Goal: Task Accomplishment & Management: Complete application form

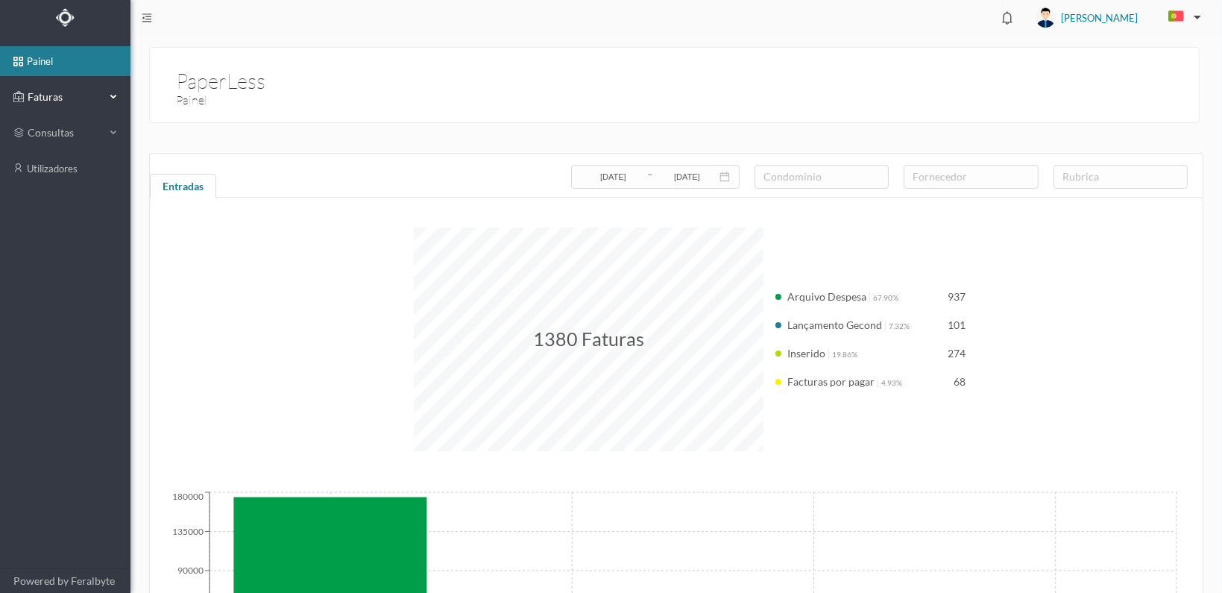
click at [35, 92] on span "Faturas" at bounding box center [65, 96] width 82 height 15
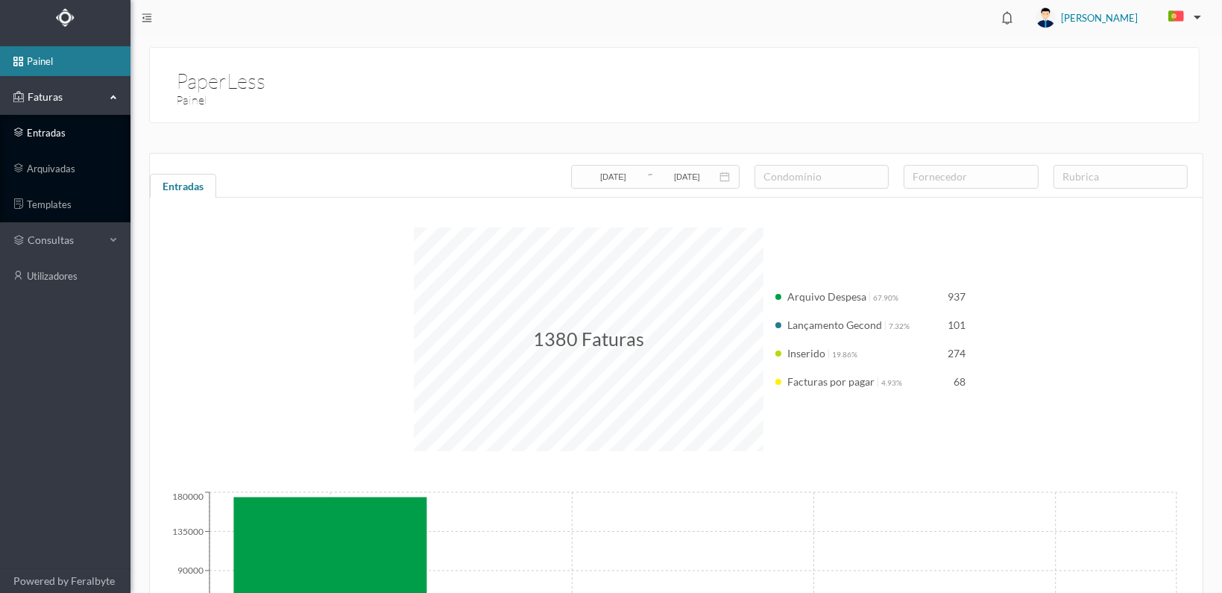
click at [33, 126] on link "entradas" at bounding box center [65, 133] width 130 height 30
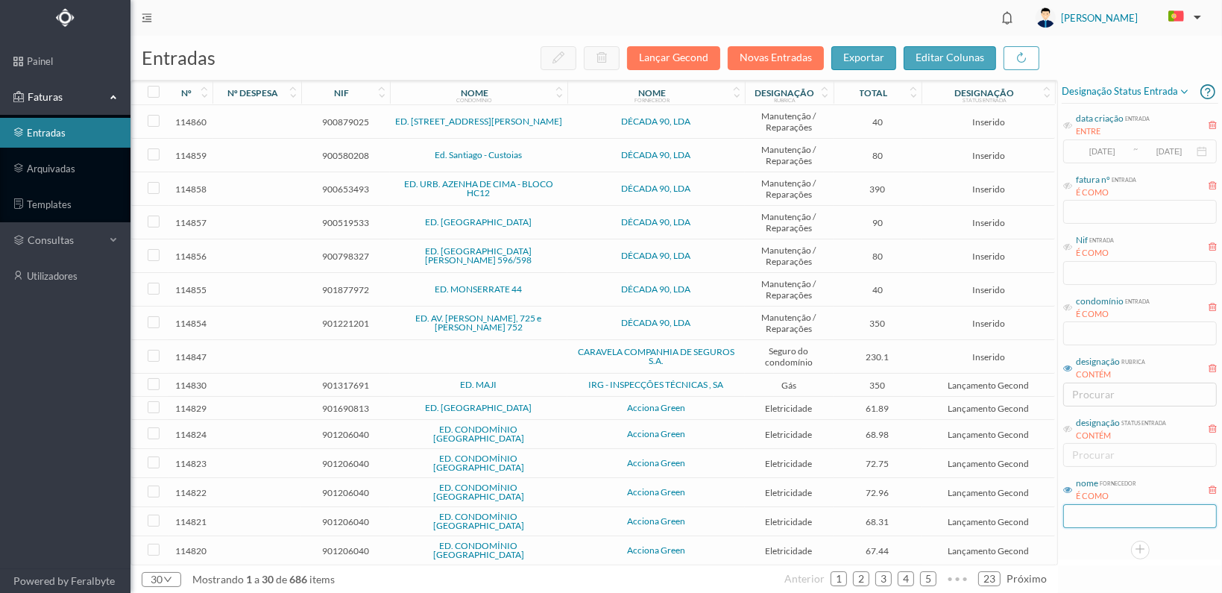
click at [1104, 514] on input "text" at bounding box center [1140, 516] width 154 height 24
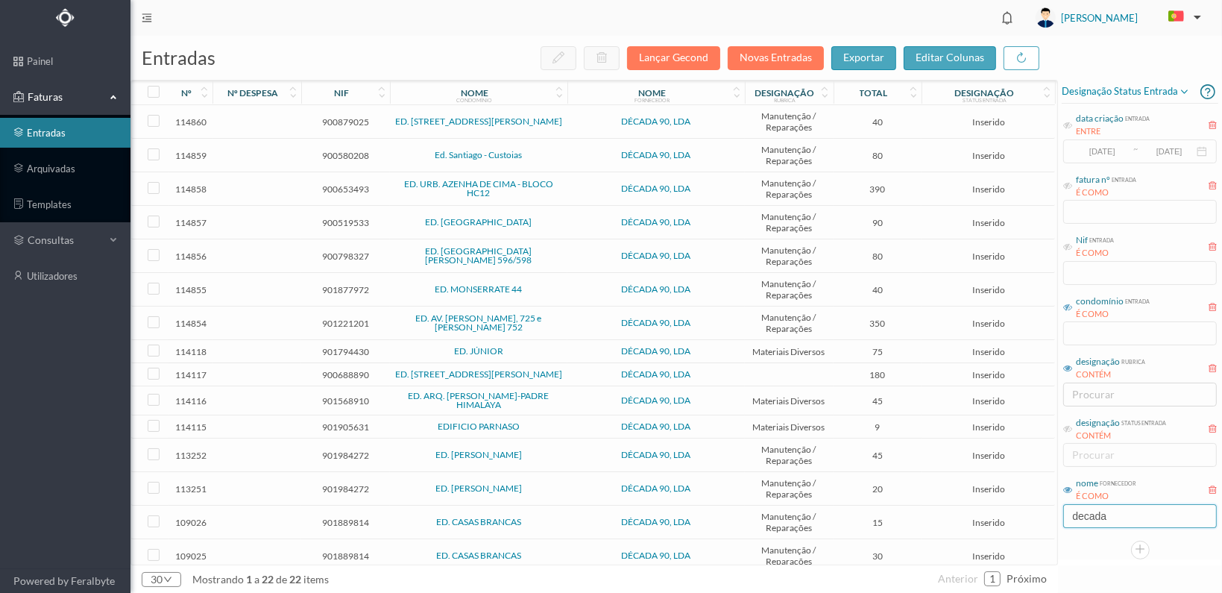
type input "decada"
drag, startPoint x: 1070, startPoint y: 306, endPoint x: 1088, endPoint y: 323, distance: 24.3
click at [1070, 306] on icon at bounding box center [1067, 307] width 9 height 9
click at [1091, 329] on input "text" at bounding box center [1140, 333] width 154 height 24
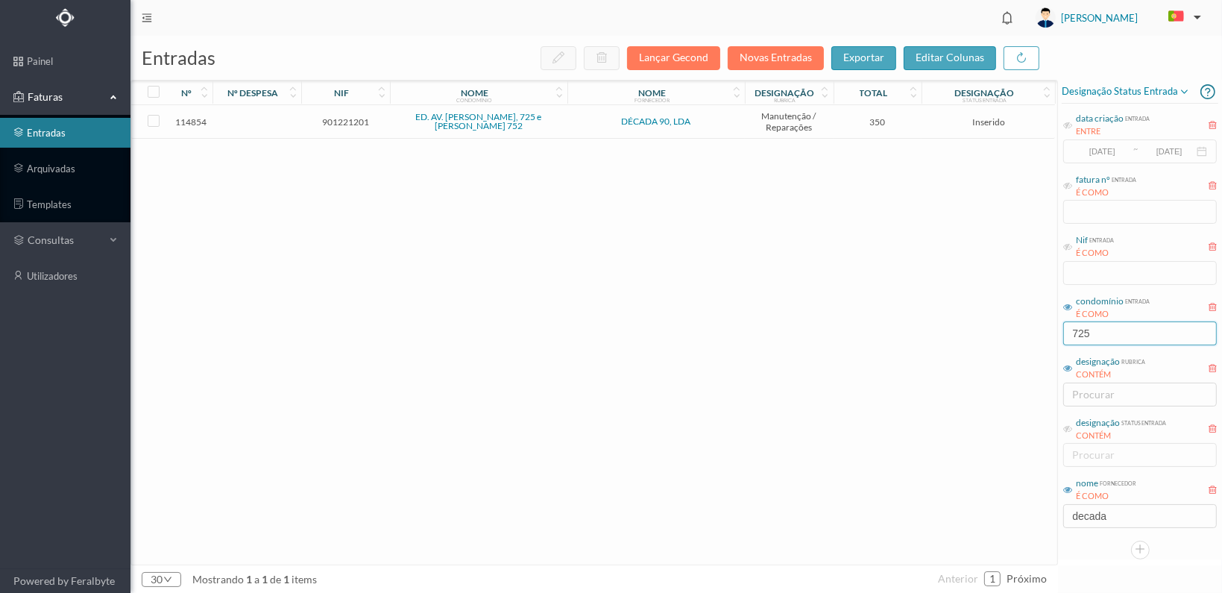
type input "725"
click at [352, 119] on span "901221201" at bounding box center [345, 121] width 81 height 11
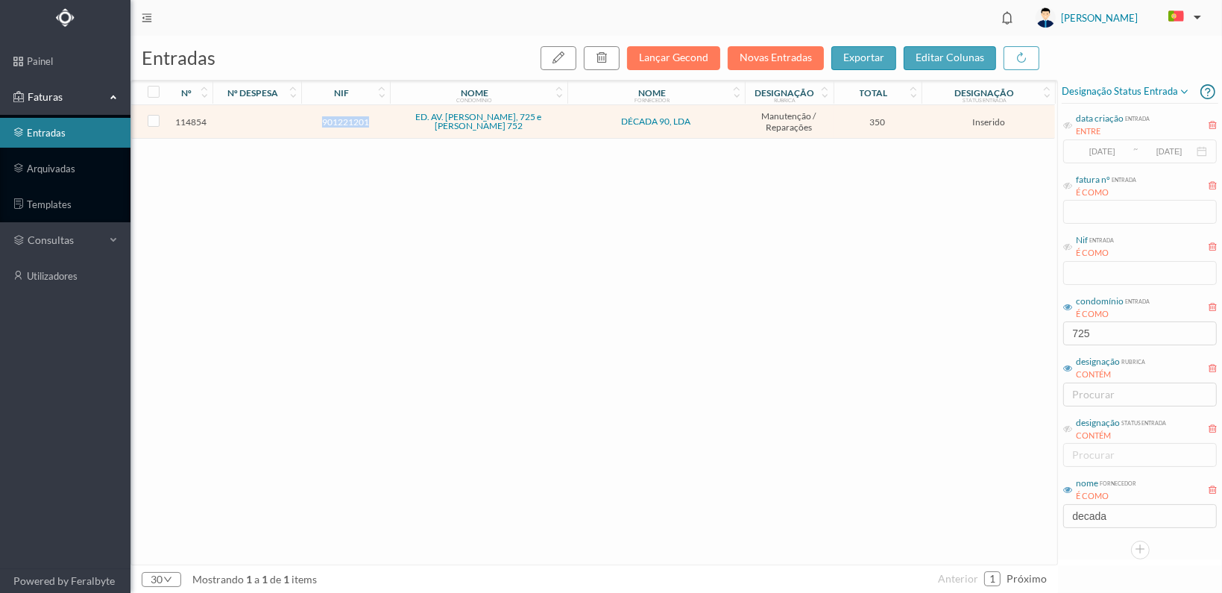
click at [352, 119] on span "901221201" at bounding box center [345, 121] width 81 height 11
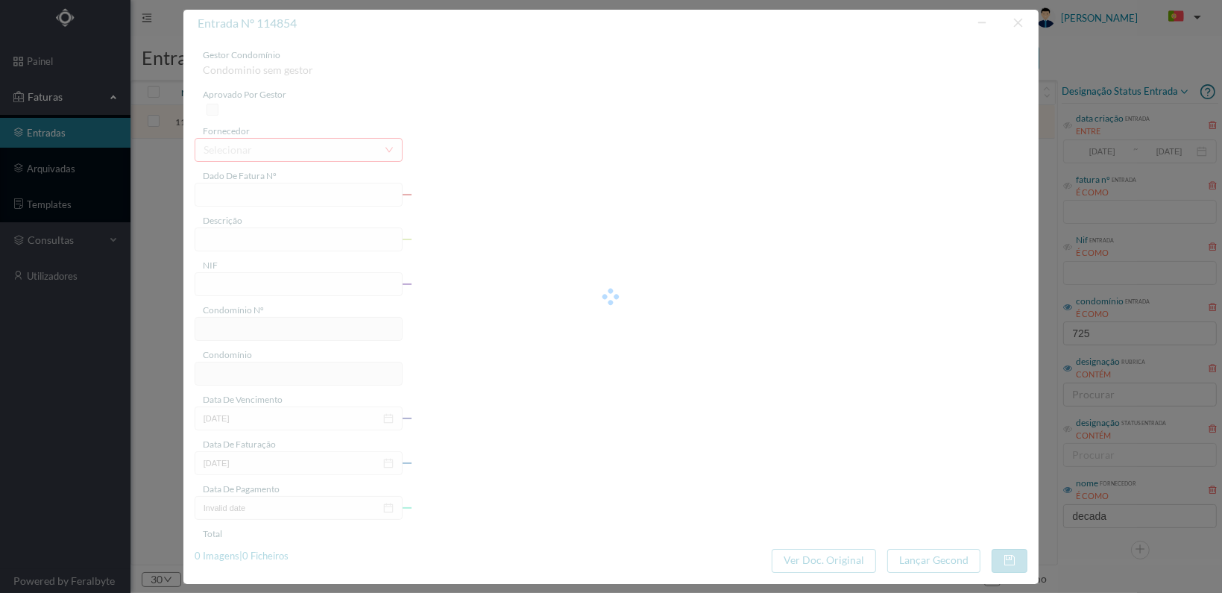
type input "FT 2025A1/1305"
type input "901221201"
type input "[DATE]"
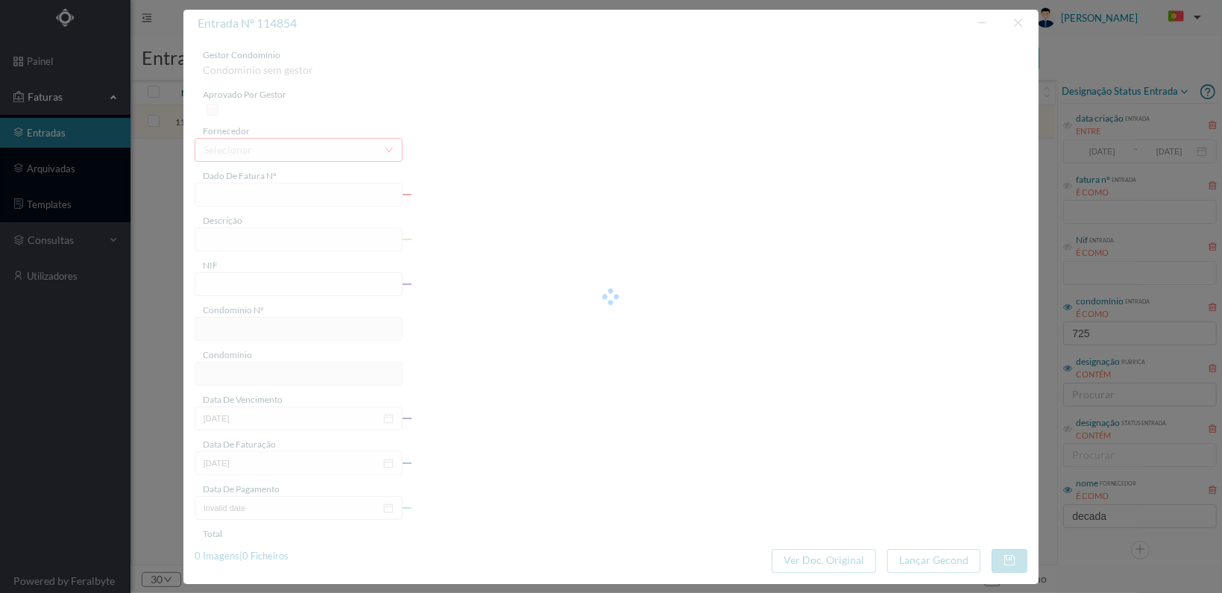
type input "350.00"
type input "610"
type input "ED. AV. [PERSON_NAME], 725 e [PERSON_NAME] 752"
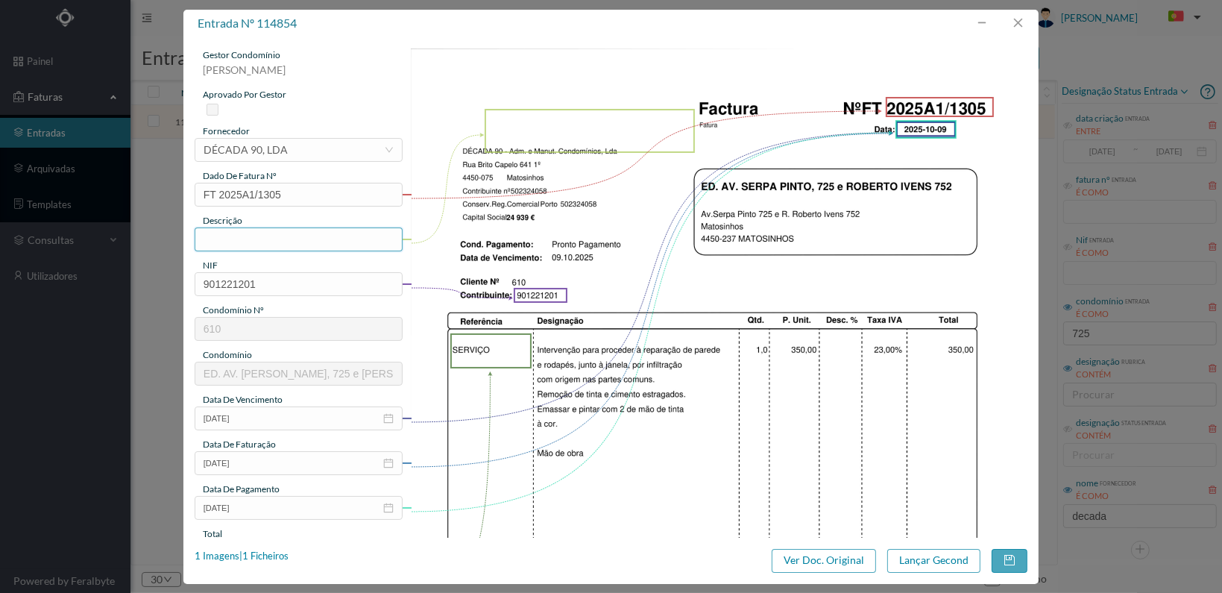
click at [231, 242] on input "text" at bounding box center [299, 239] width 208 height 24
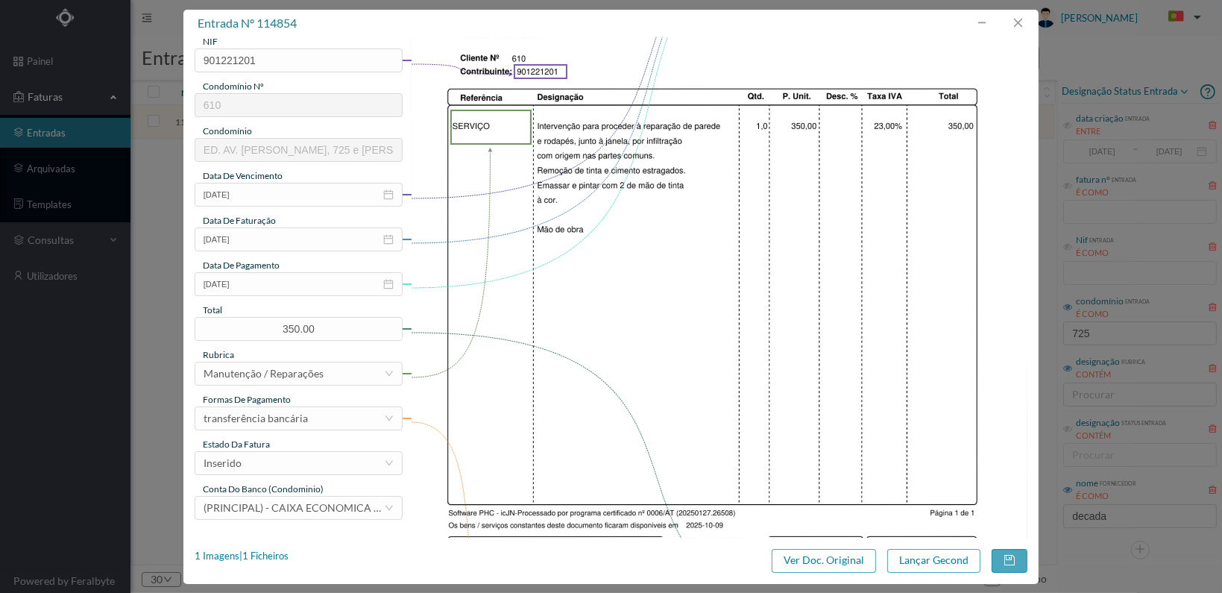
scroll to position [298, 0]
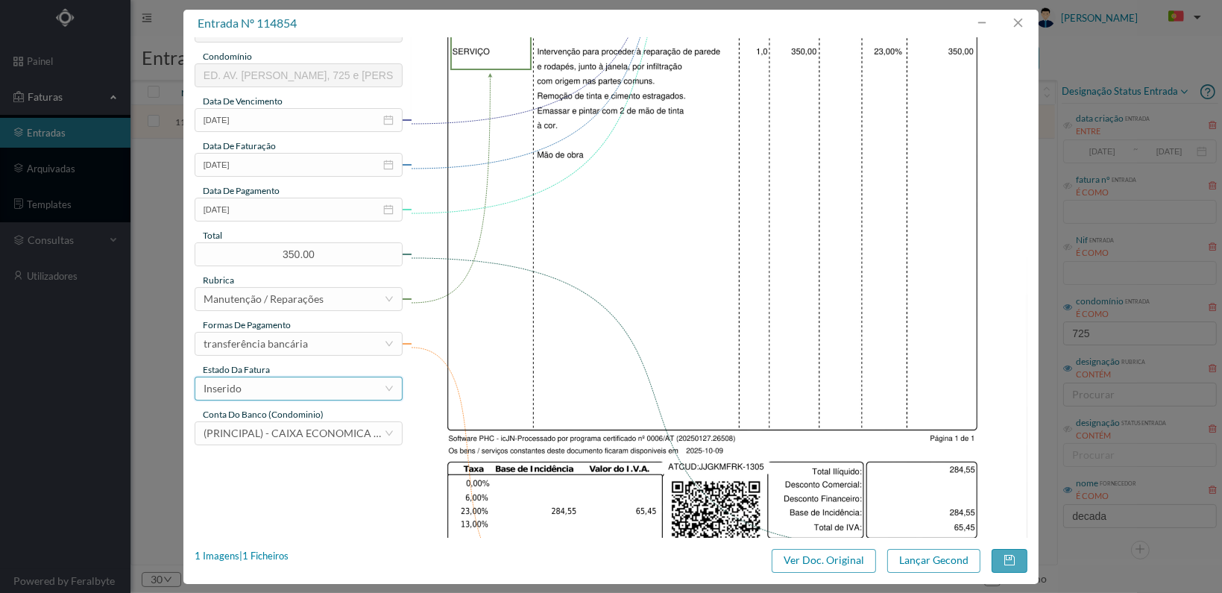
type input "Reparação de parede e rodapés por infiltração com origem nas partes comuns"
click at [368, 391] on div "Inserido" at bounding box center [294, 388] width 180 height 22
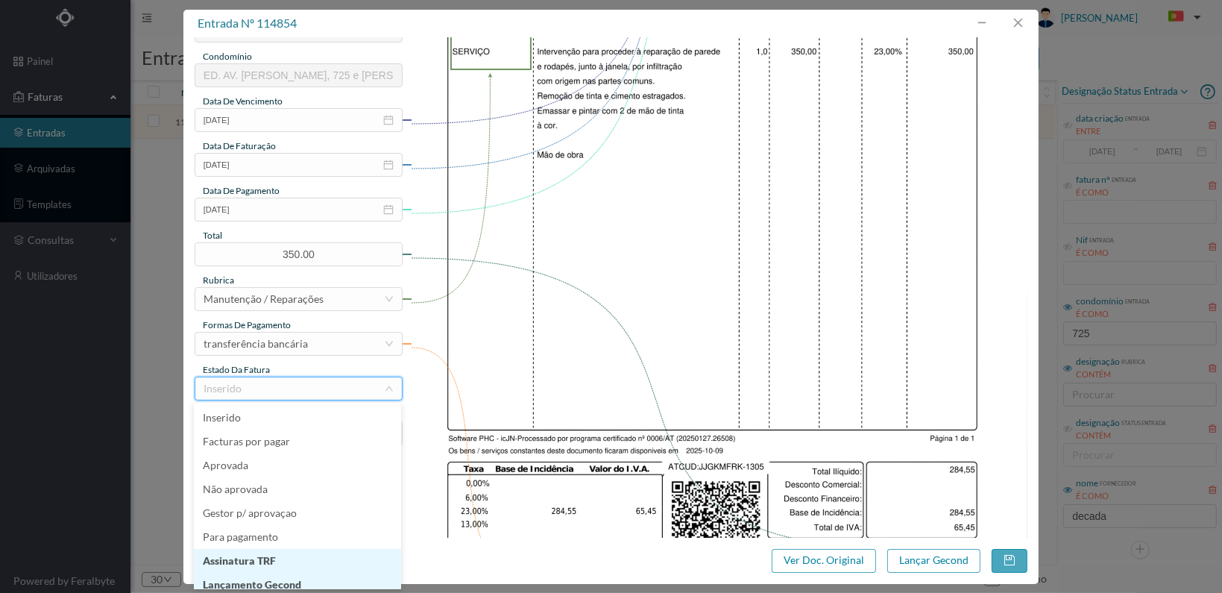
scroll to position [7, 0]
click at [340, 576] on li "Lançamento Gecond" at bounding box center [297, 577] width 207 height 24
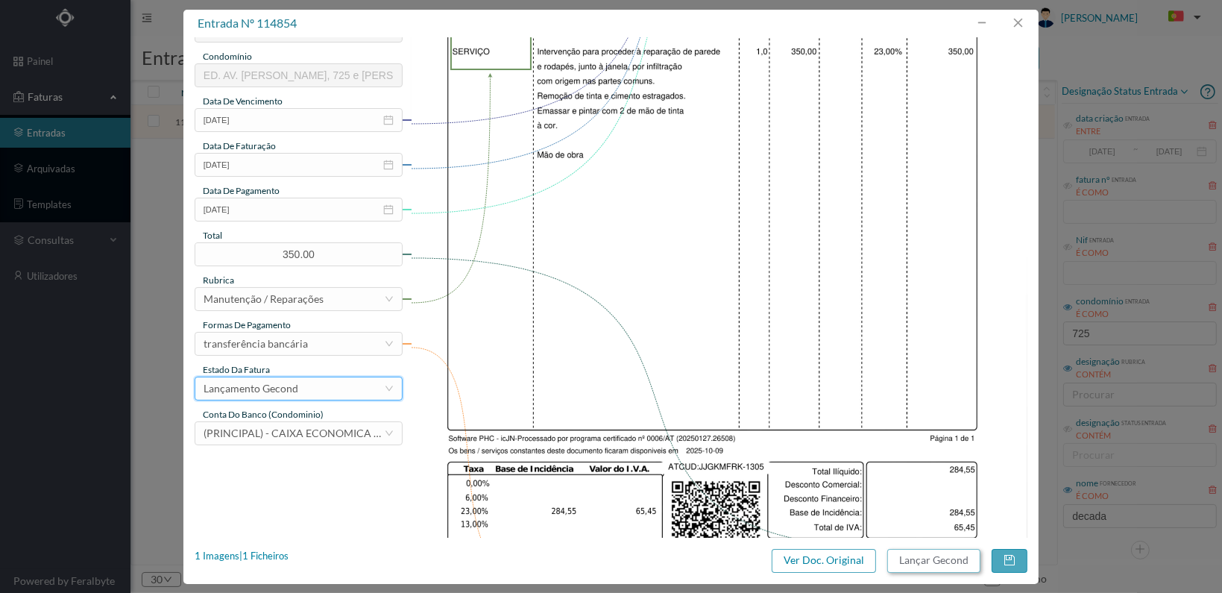
click at [933, 556] on button "Lançar Gecond" at bounding box center [933, 561] width 93 height 24
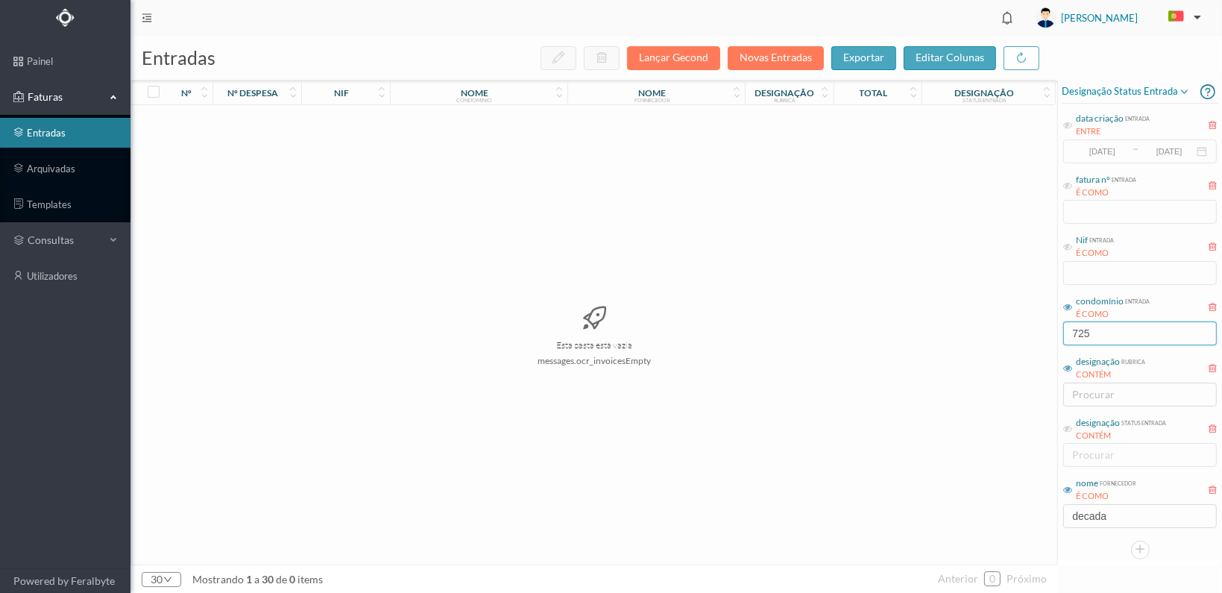
click at [1105, 331] on input "725" at bounding box center [1140, 333] width 154 height 24
type input "7"
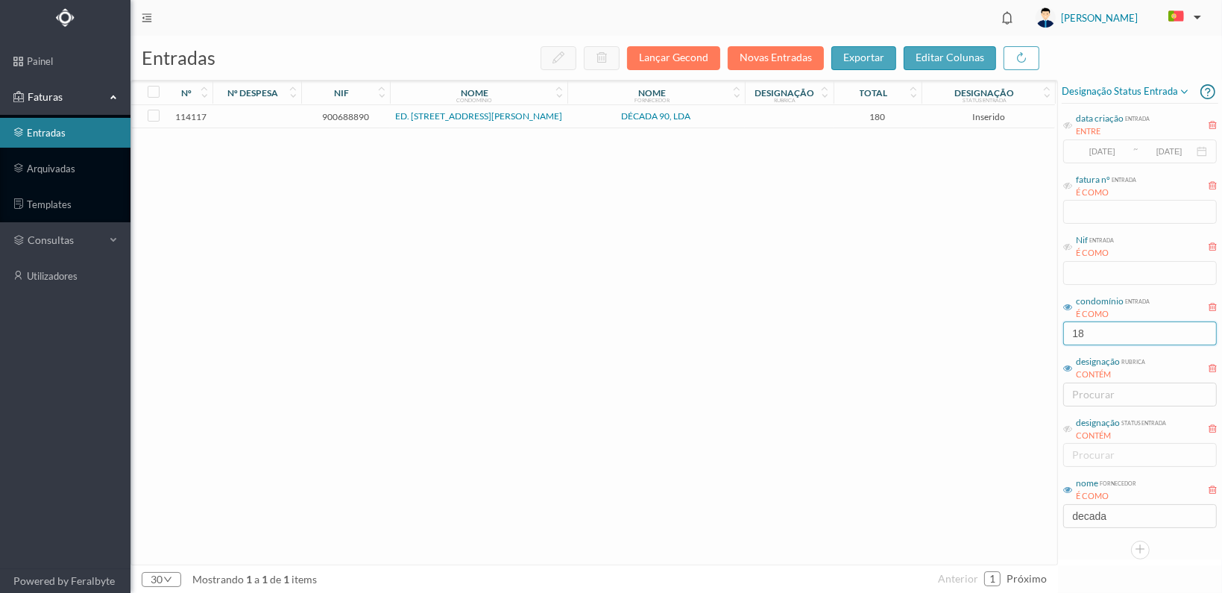
type input "18"
click at [350, 113] on span "900688890" at bounding box center [345, 116] width 81 height 11
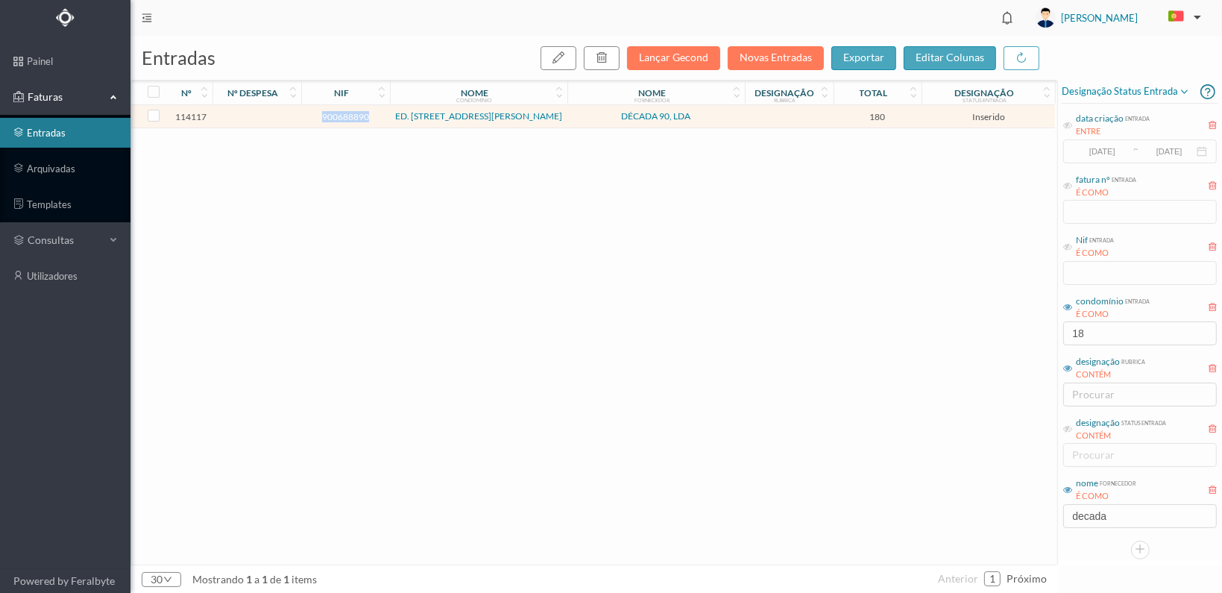
click at [350, 113] on span "900688890" at bounding box center [345, 116] width 81 height 11
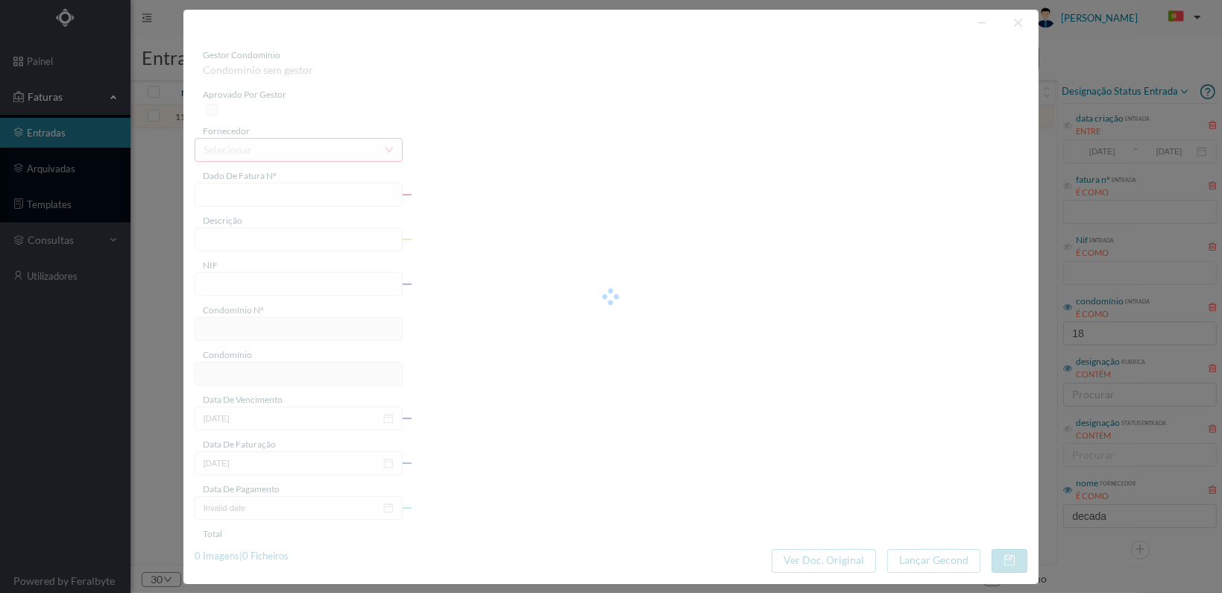
type input "FT 2025A1/1296"
type input "900688890"
type input "[DATE]"
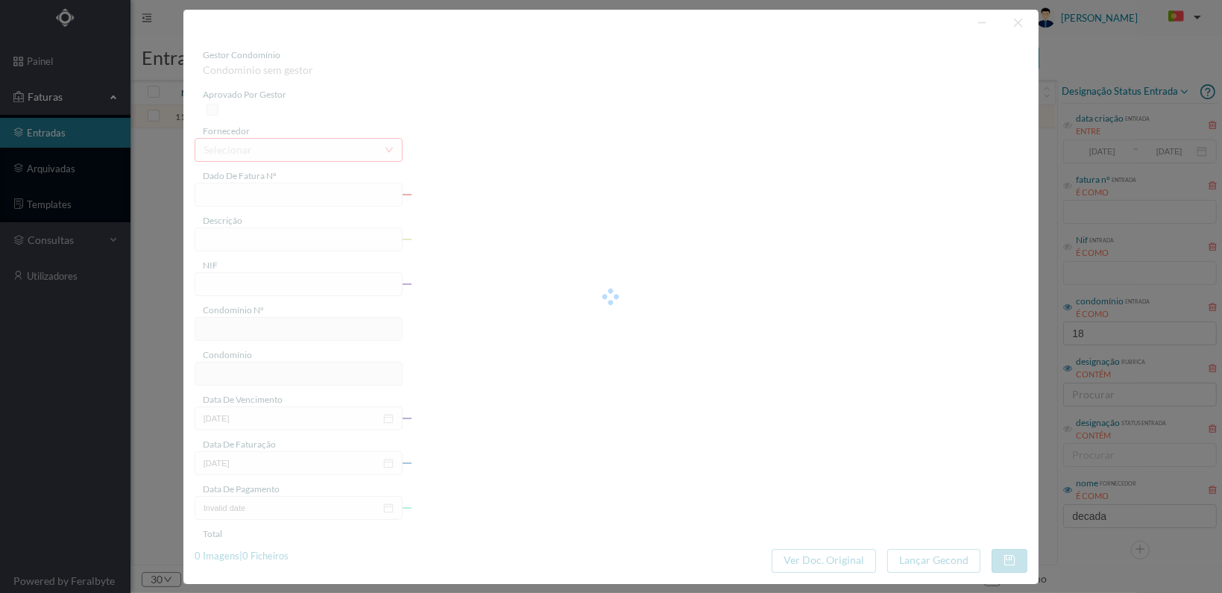
type input "180.00"
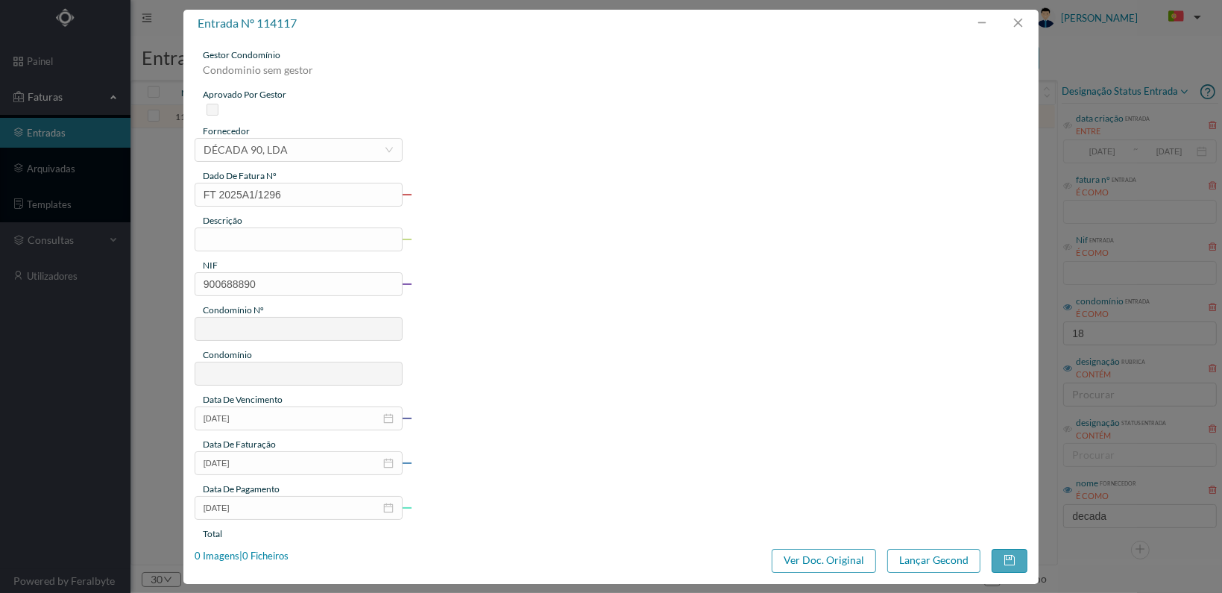
type input "671"
type input "ED. [STREET_ADDRESS][PERSON_NAME]"
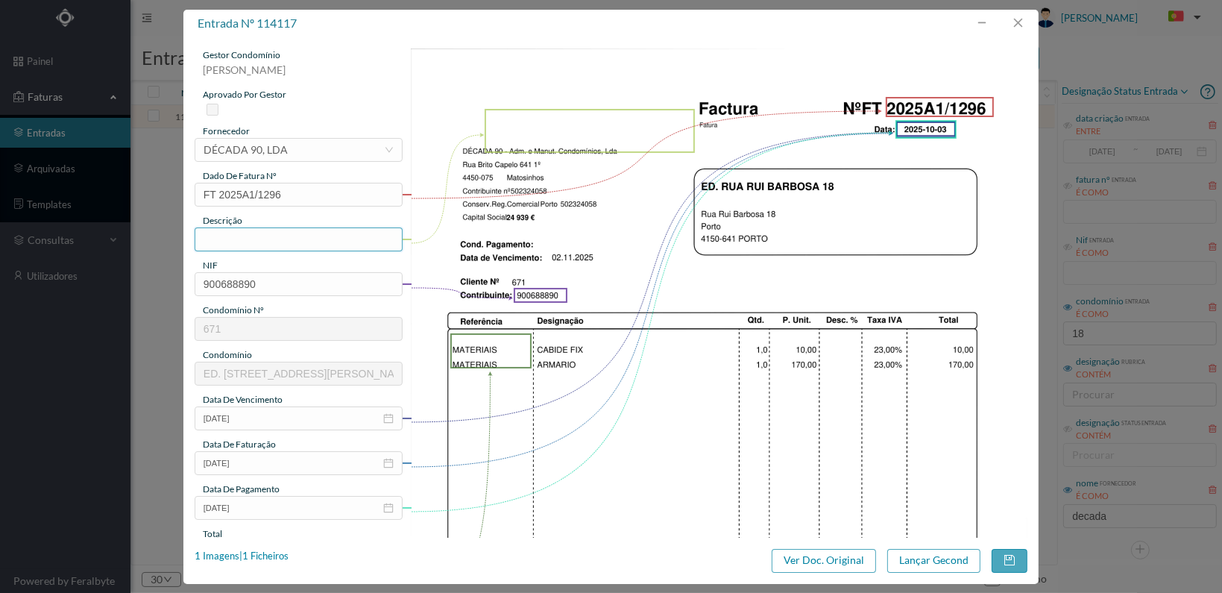
click at [236, 233] on input "text" at bounding box center [299, 239] width 208 height 24
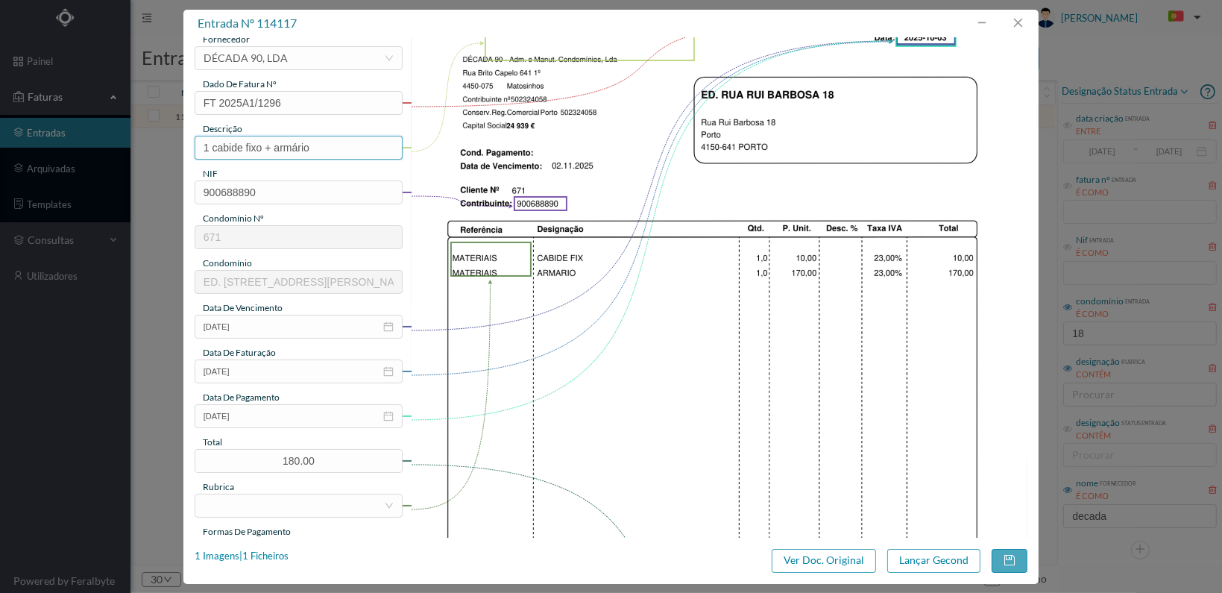
scroll to position [165, 0]
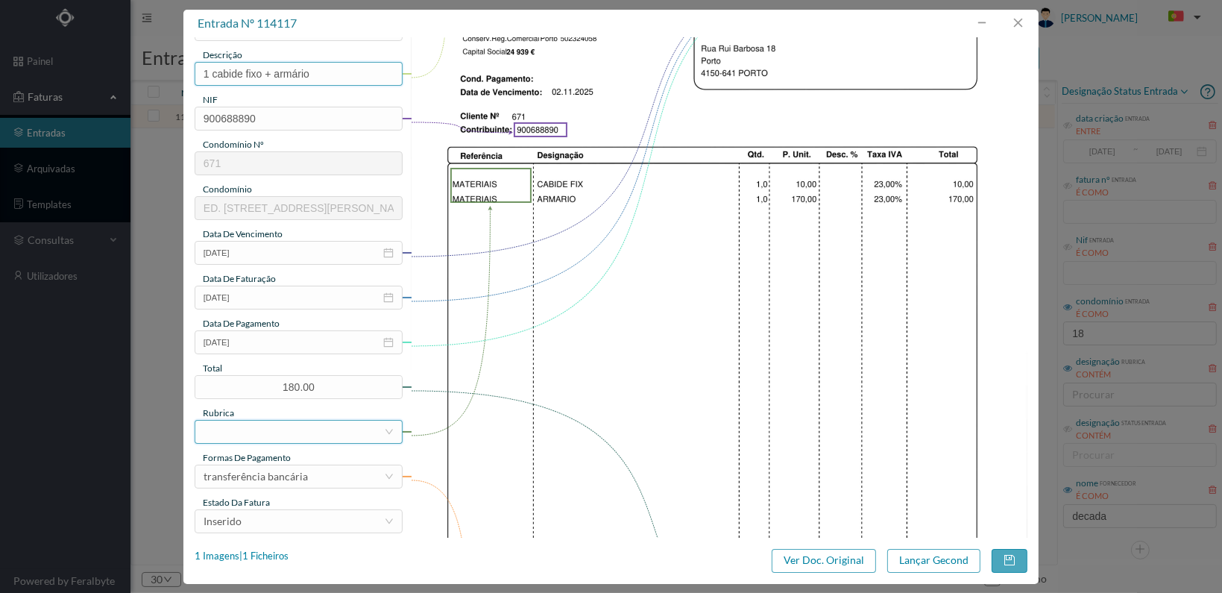
type input "1 cabide fixo + armário"
click at [322, 430] on div at bounding box center [294, 431] width 180 height 22
type input "materia"
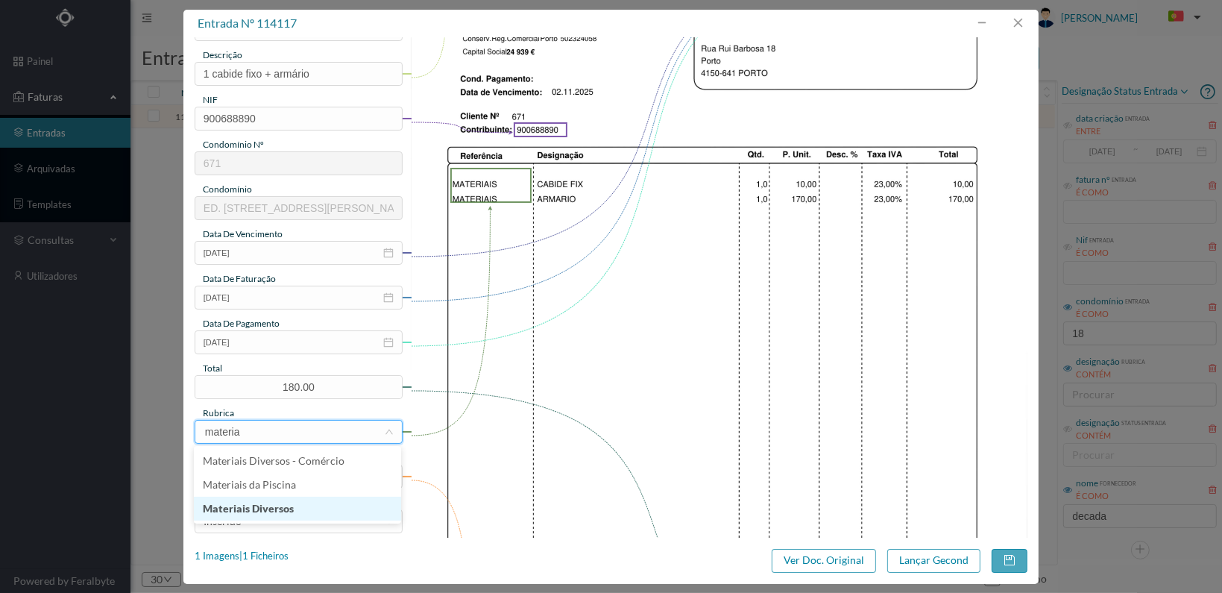
click at [293, 499] on li "Materiais Diversos" at bounding box center [297, 508] width 207 height 24
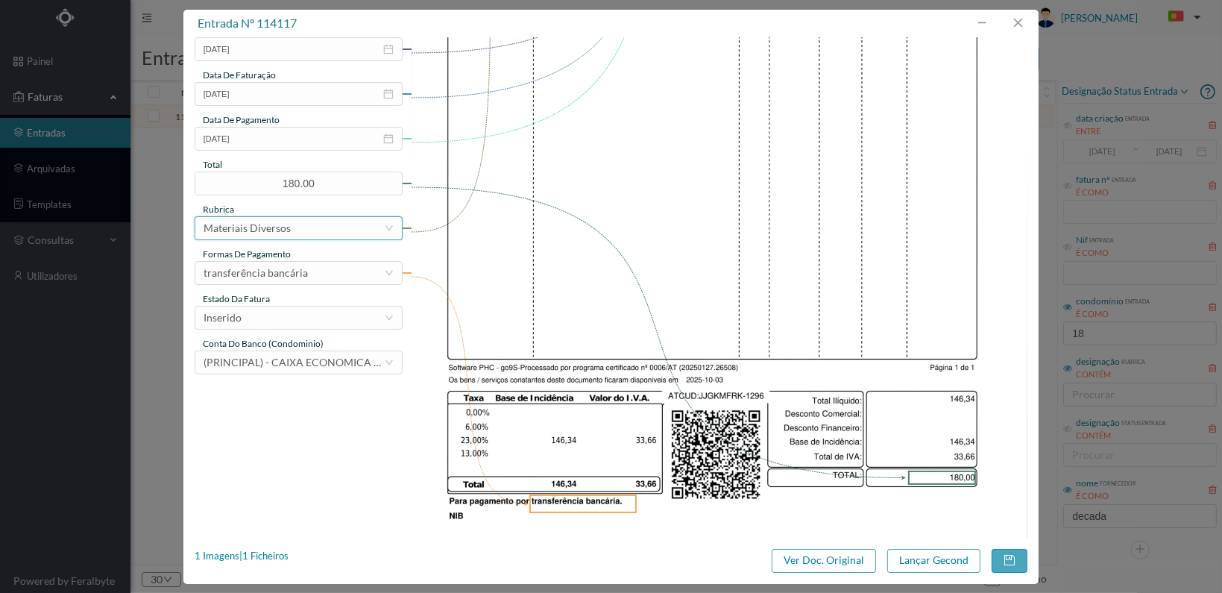
scroll to position [389, 0]
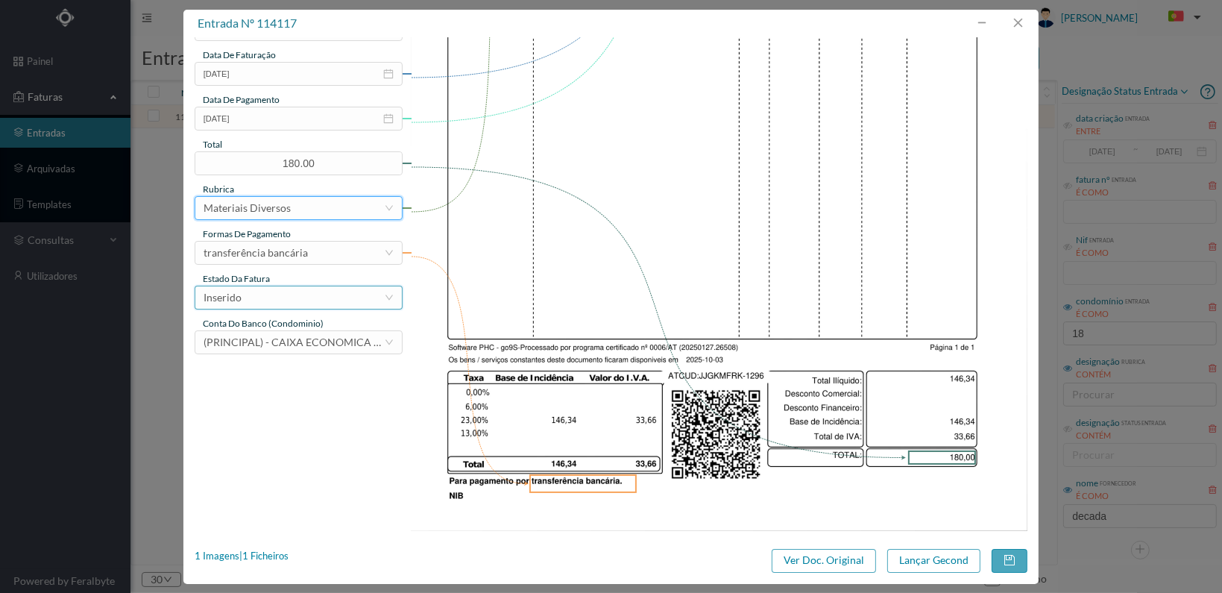
click at [363, 295] on div "Inserido" at bounding box center [294, 297] width 180 height 22
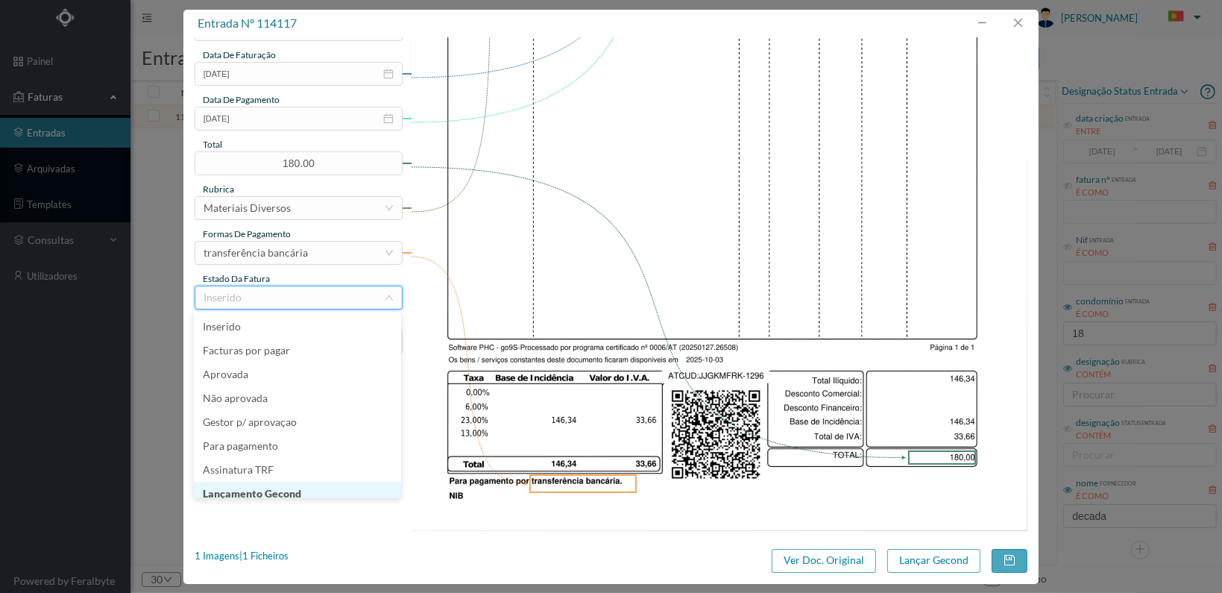
scroll to position [7, 0]
click at [315, 478] on li "Lançamento Gecond" at bounding box center [297, 486] width 207 height 24
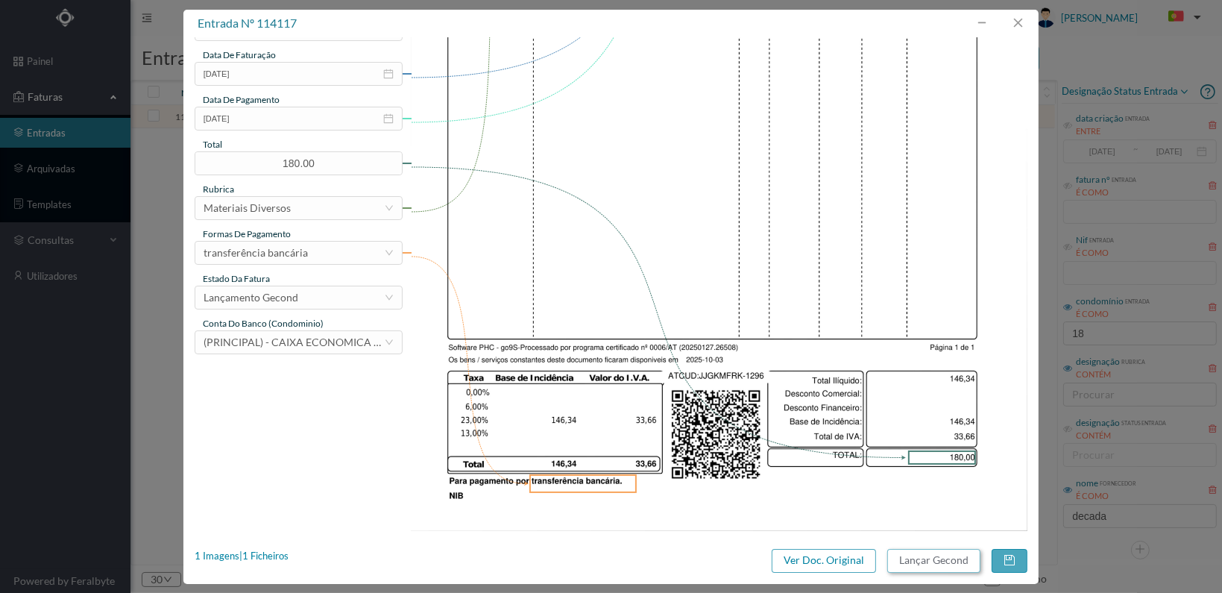
click at [923, 560] on button "Lançar Gecond" at bounding box center [933, 561] width 93 height 24
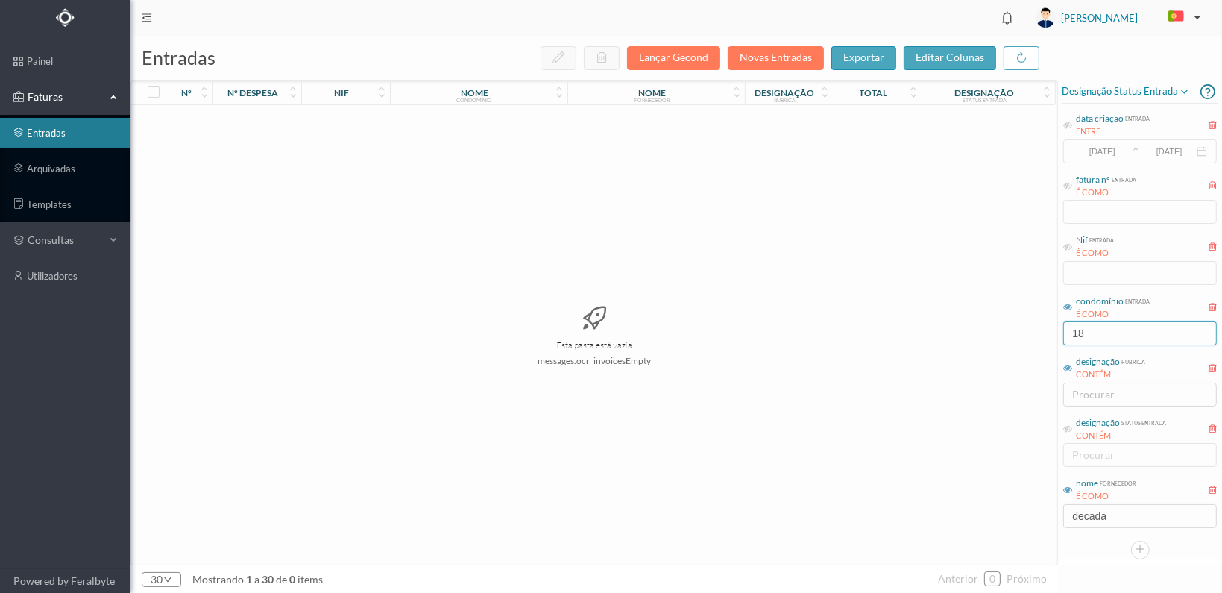
drag, startPoint x: 1094, startPoint y: 329, endPoint x: 1027, endPoint y: 329, distance: 67.1
click at [1027, 329] on div "entradas Lançar Gecond Novas Entradas exportar editar colunas nº nº despesa nif…" at bounding box center [675, 314] width 1091 height 557
type input "monserra"
click at [349, 119] on span "901877972" at bounding box center [345, 121] width 81 height 11
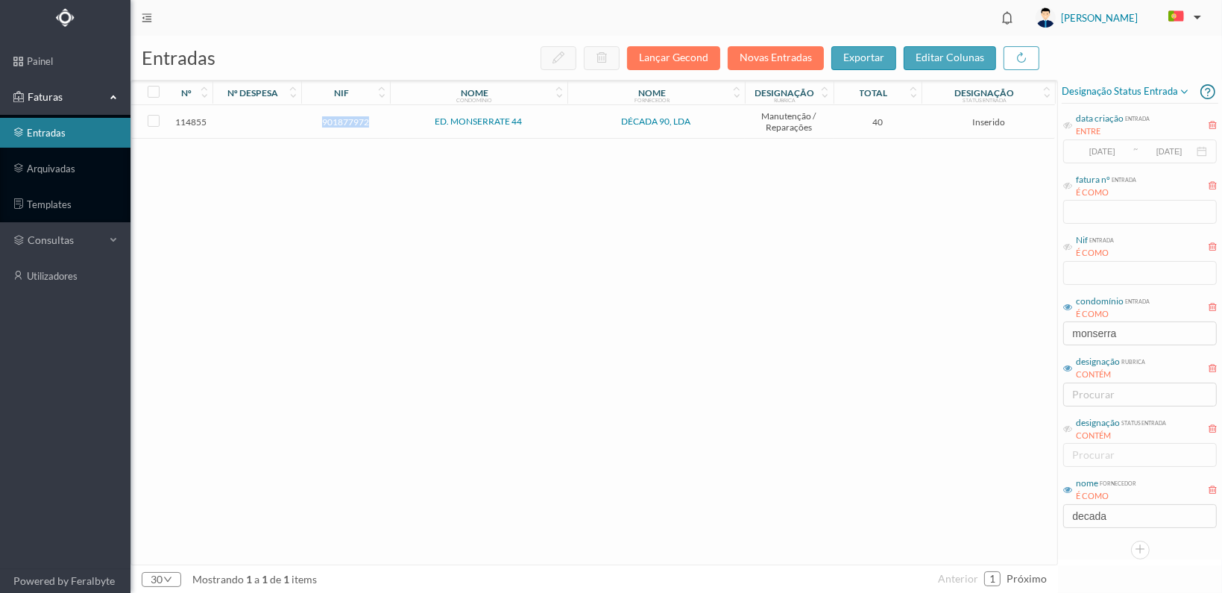
click at [349, 119] on span "901877972" at bounding box center [345, 121] width 81 height 11
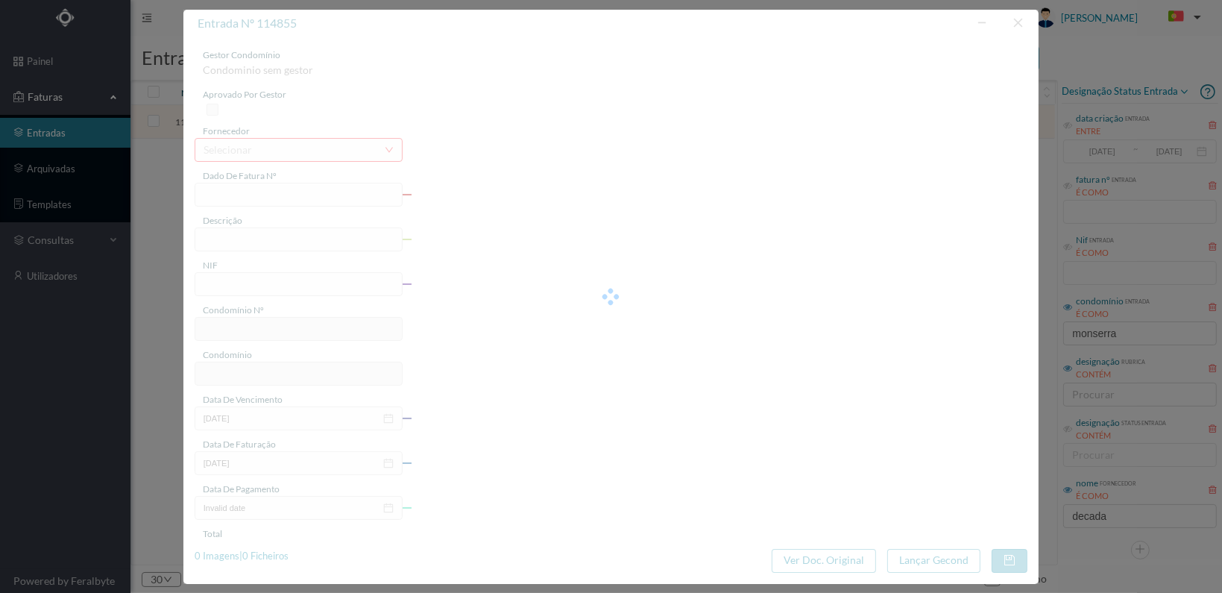
type input "FT 2025A1/1306"
type input "901877972"
type input "[DATE]"
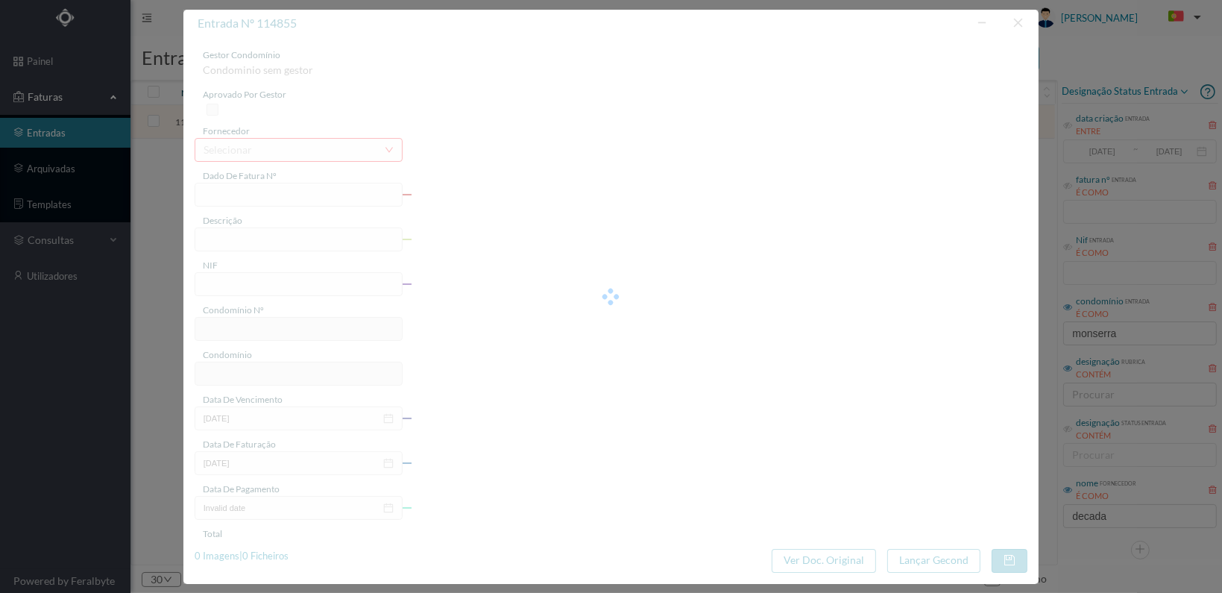
type input "40.00"
type input "672"
type input "ED. MONSERRATE 44"
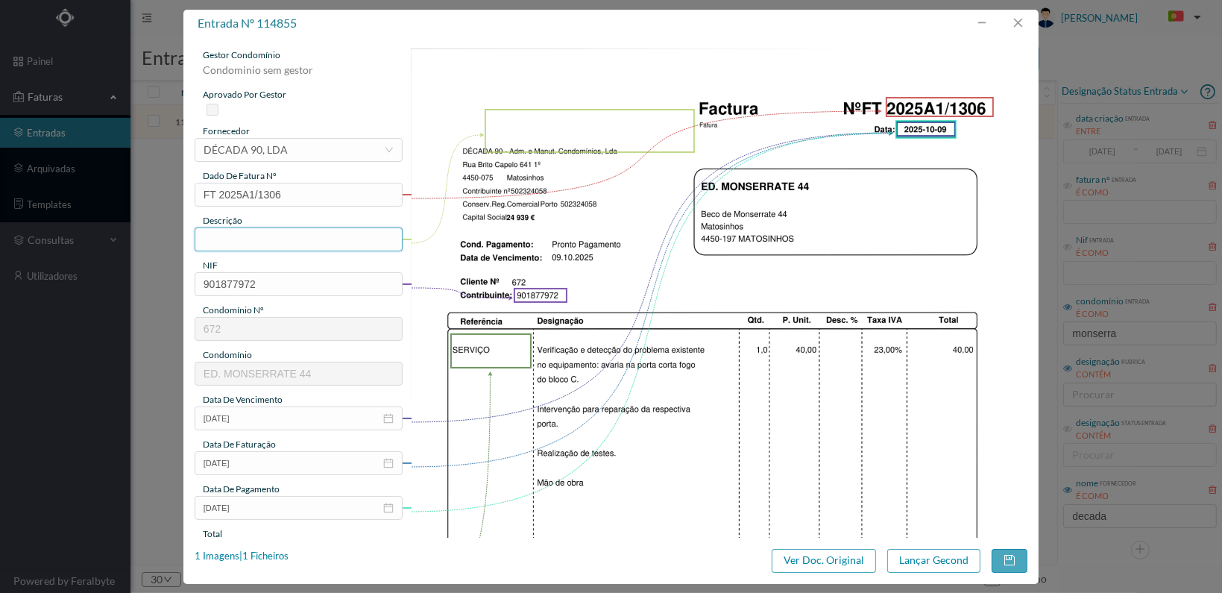
click at [261, 236] on input "text" at bounding box center [299, 239] width 208 height 24
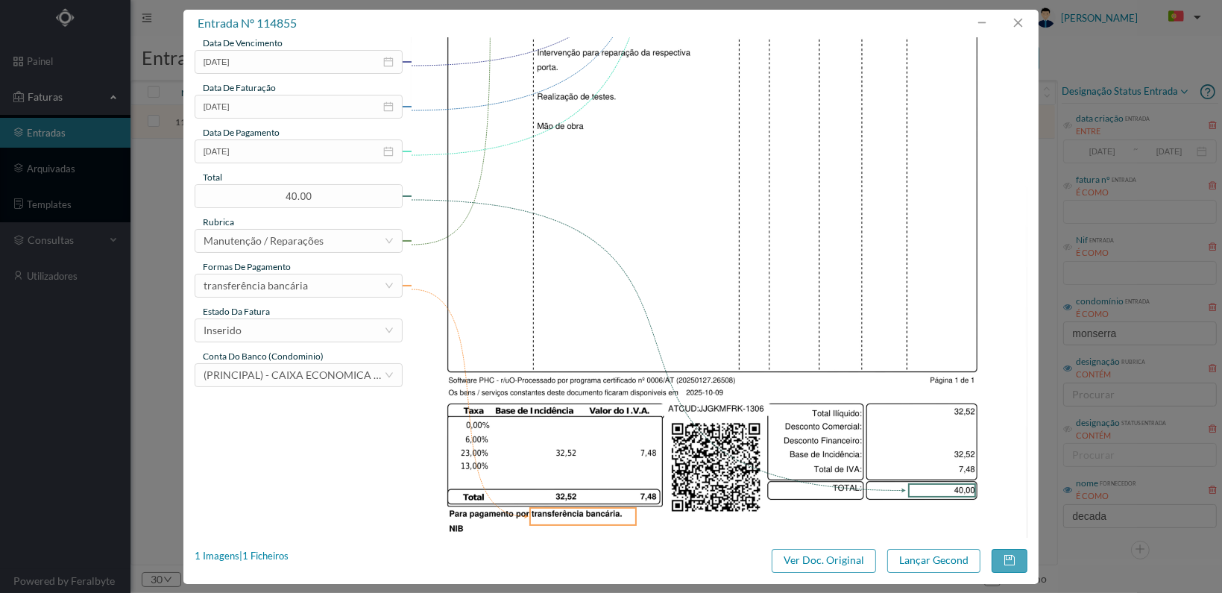
scroll to position [373, 0]
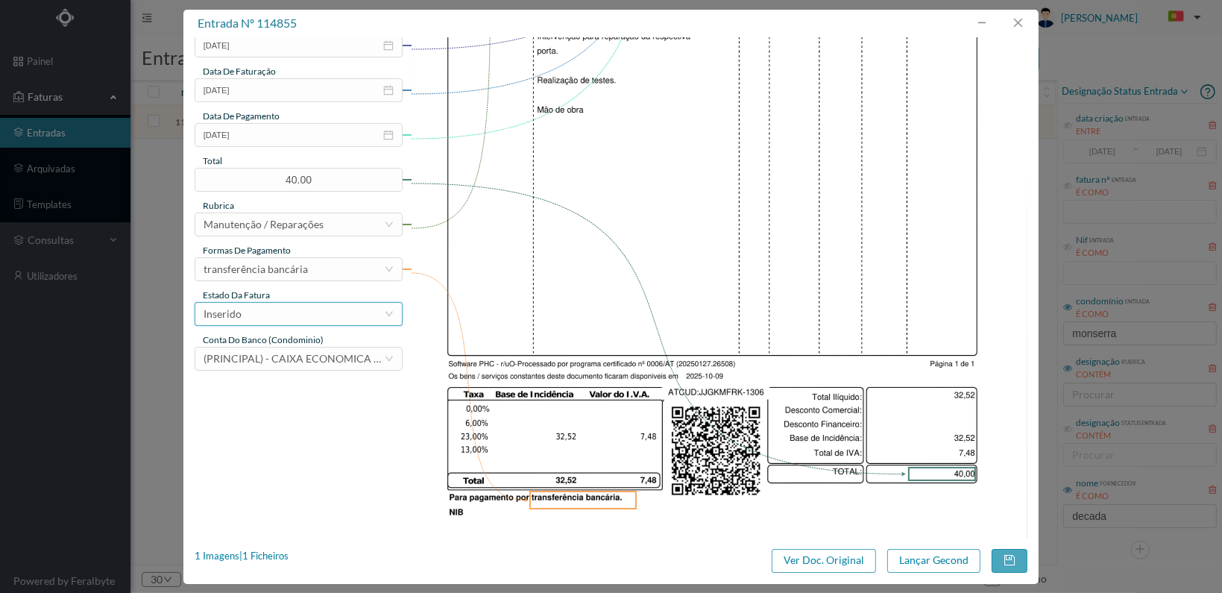
type input "Reparação porta corta fogo do bloco C"
click at [364, 318] on div "Inserido" at bounding box center [294, 314] width 180 height 22
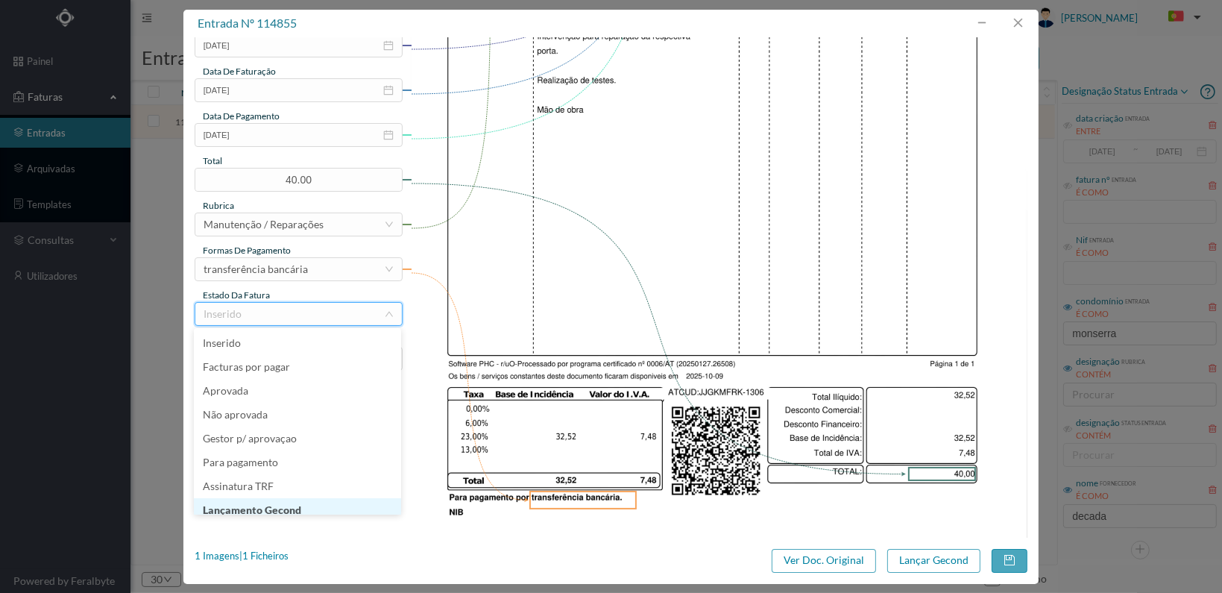
scroll to position [7, 0]
click at [331, 501] on li "Lançamento Gecond" at bounding box center [297, 503] width 207 height 24
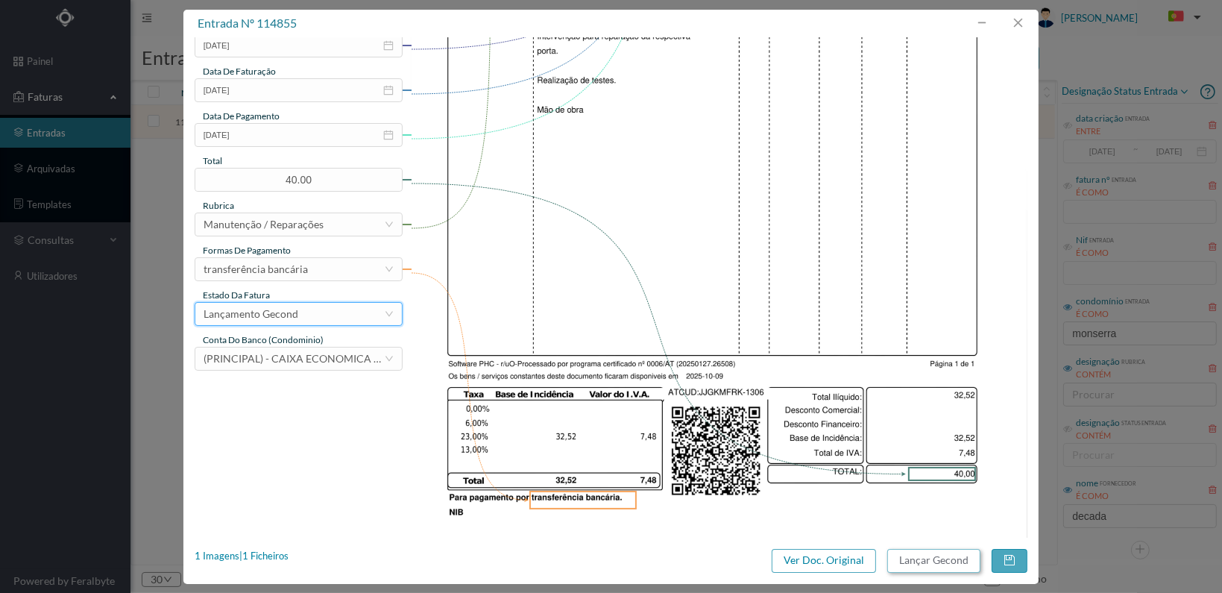
click at [954, 560] on button "Lançar Gecond" at bounding box center [933, 561] width 93 height 24
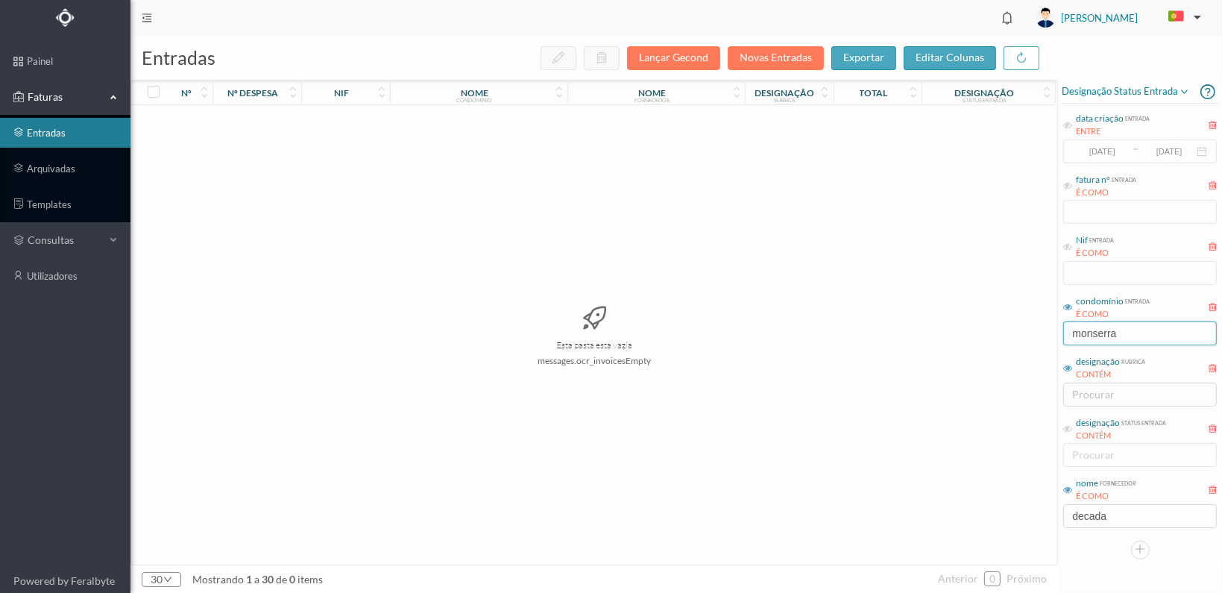
drag, startPoint x: 1131, startPoint y: 332, endPoint x: 1055, endPoint y: 338, distance: 76.3
click at [1059, 336] on div "Designação status entrada data criação entrada ENTRE [DATE] ~ [DATE] fatura nº …" at bounding box center [1140, 319] width 164 height 479
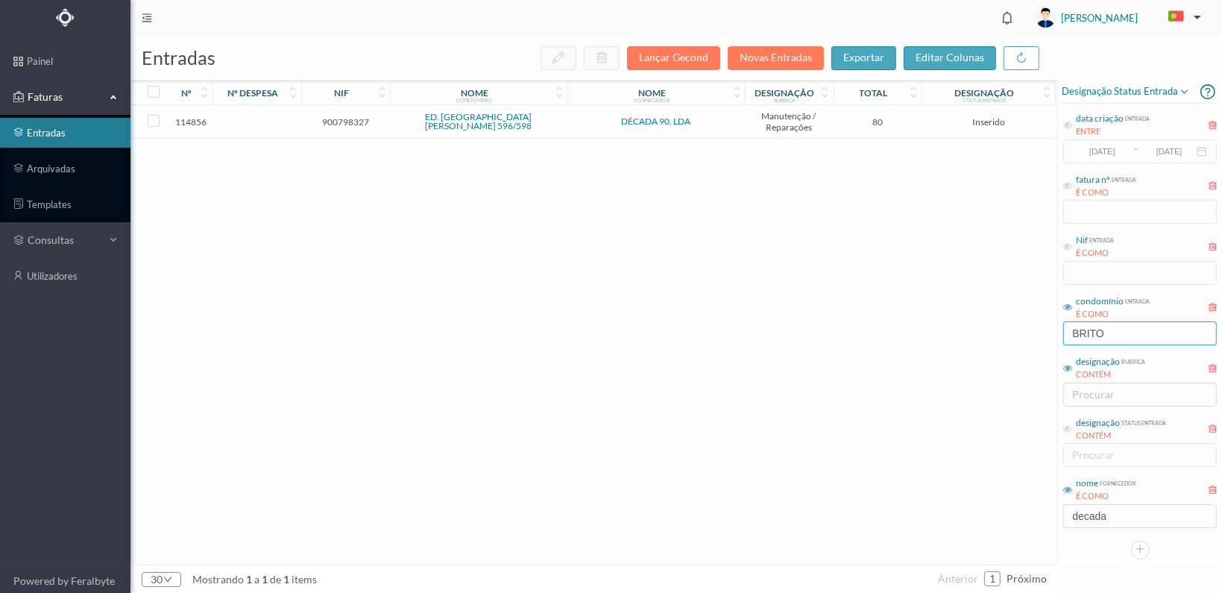
type input "BRITO"
click at [343, 114] on td "900798327" at bounding box center [345, 122] width 89 height 34
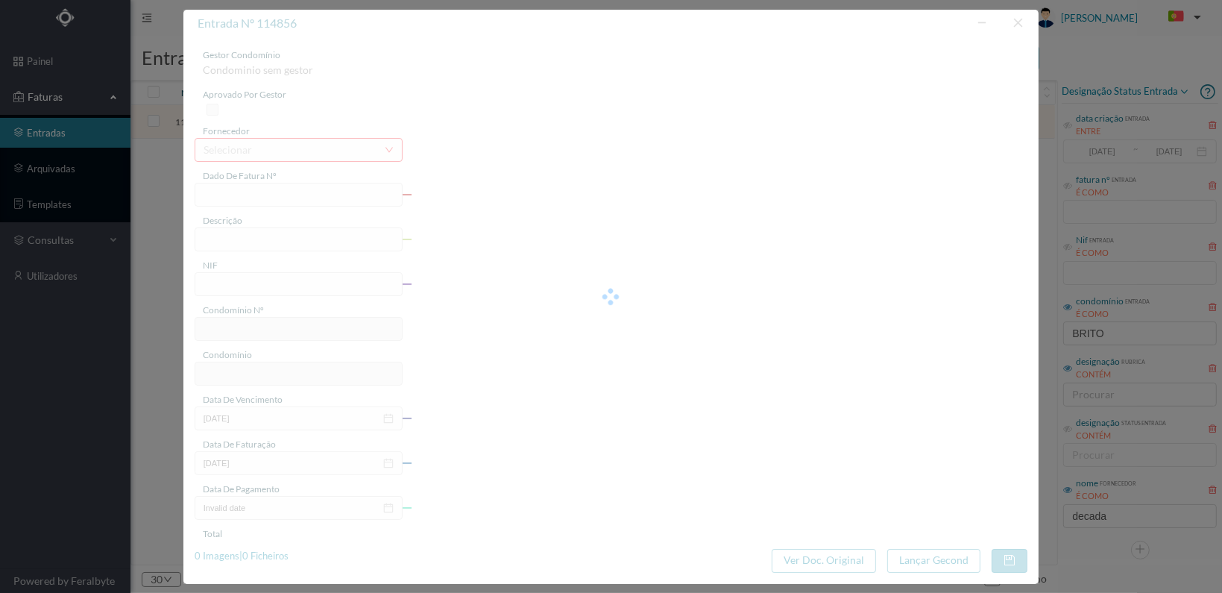
type input "FT 2025A1/1307"
type input "900798327"
type input "[DATE]"
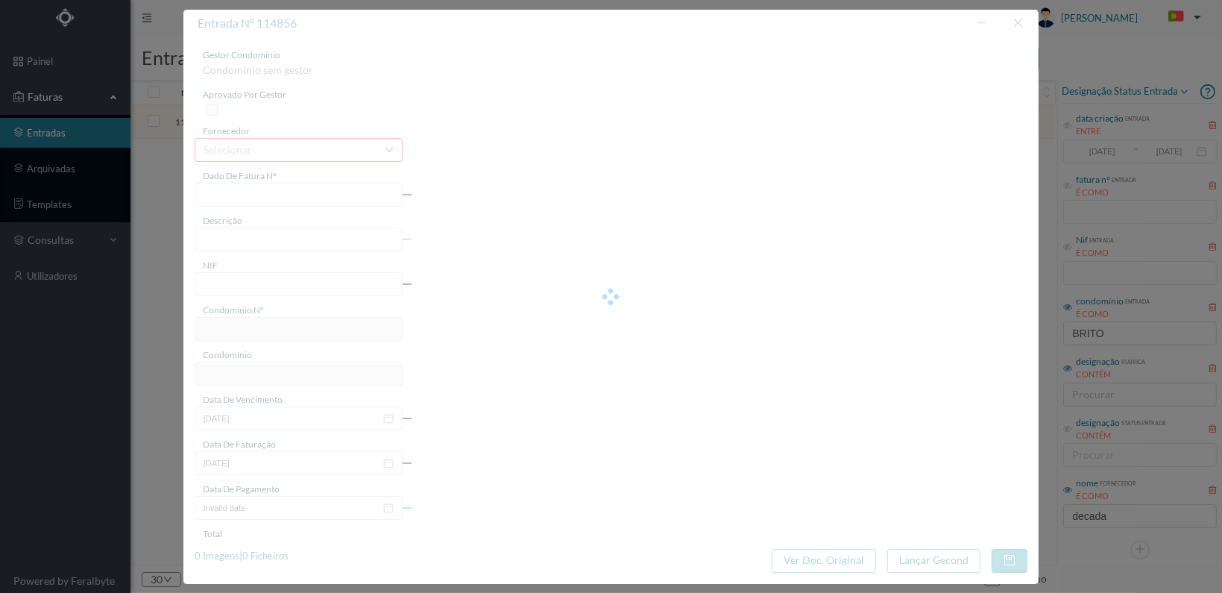
type input "80.00"
type input "697"
type input "ED. [GEOGRAPHIC_DATA][PERSON_NAME] 596/598"
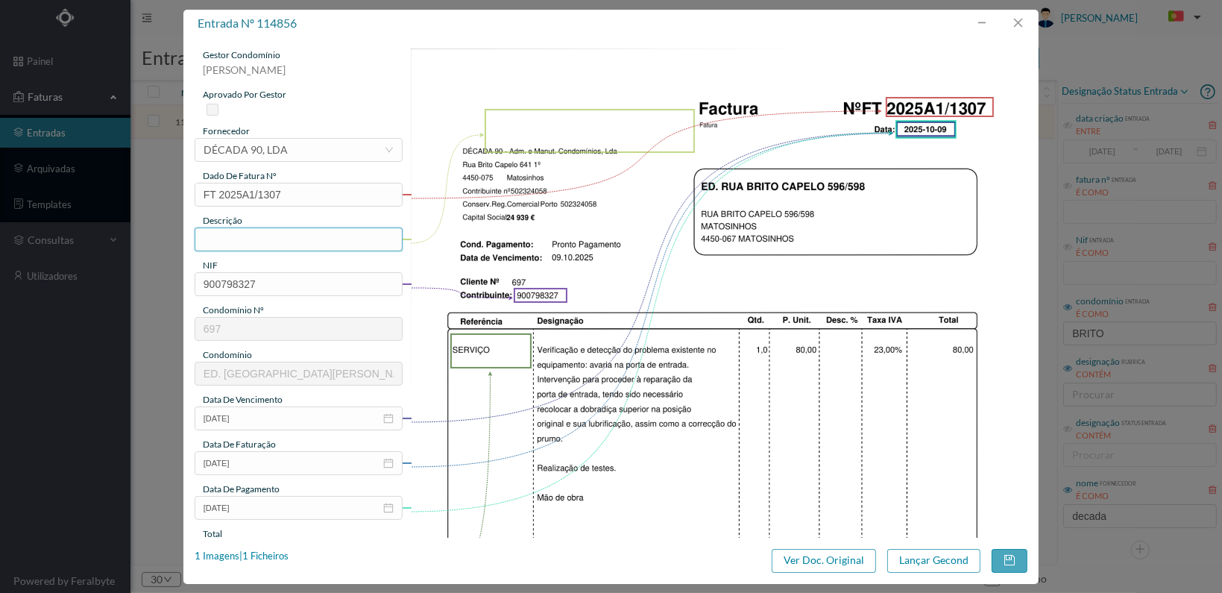
click at [305, 233] on input "text" at bounding box center [299, 239] width 208 height 24
type input "r"
type input "Reparação porta entrada"
click at [512, 399] on img at bounding box center [719, 484] width 617 height 872
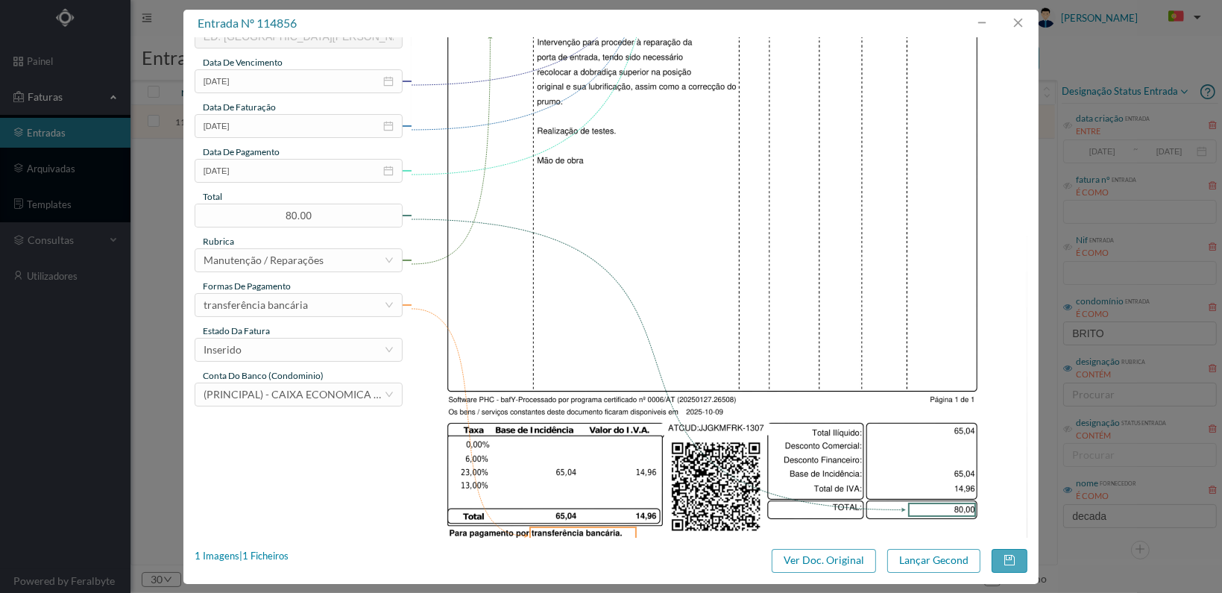
scroll to position [373, 0]
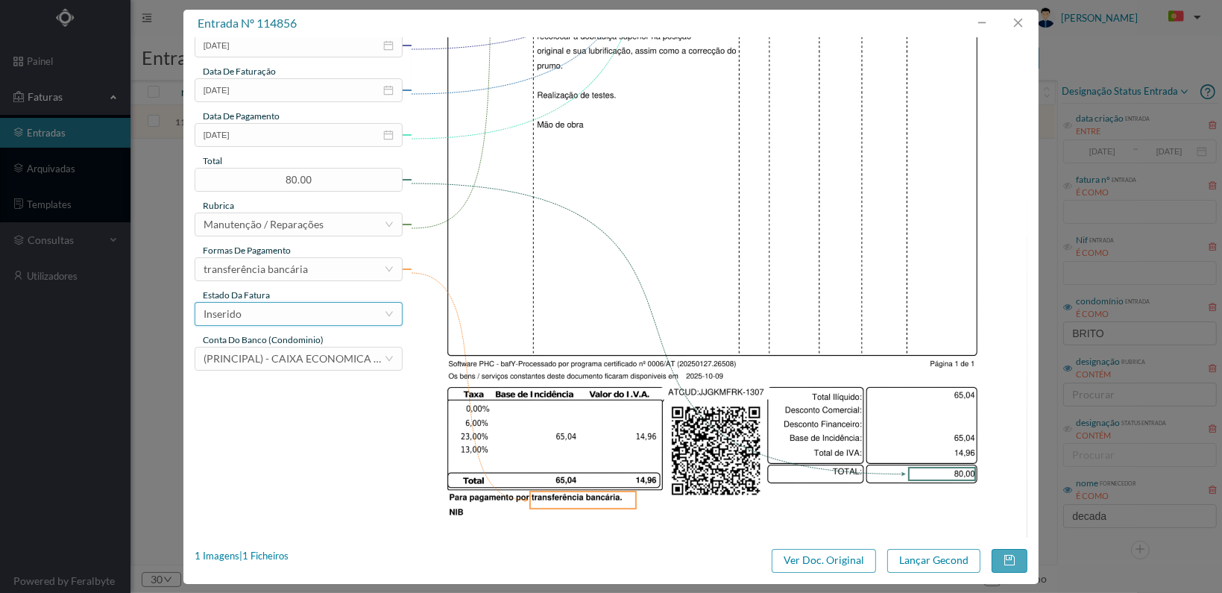
click at [350, 307] on div "Inserido" at bounding box center [294, 314] width 180 height 22
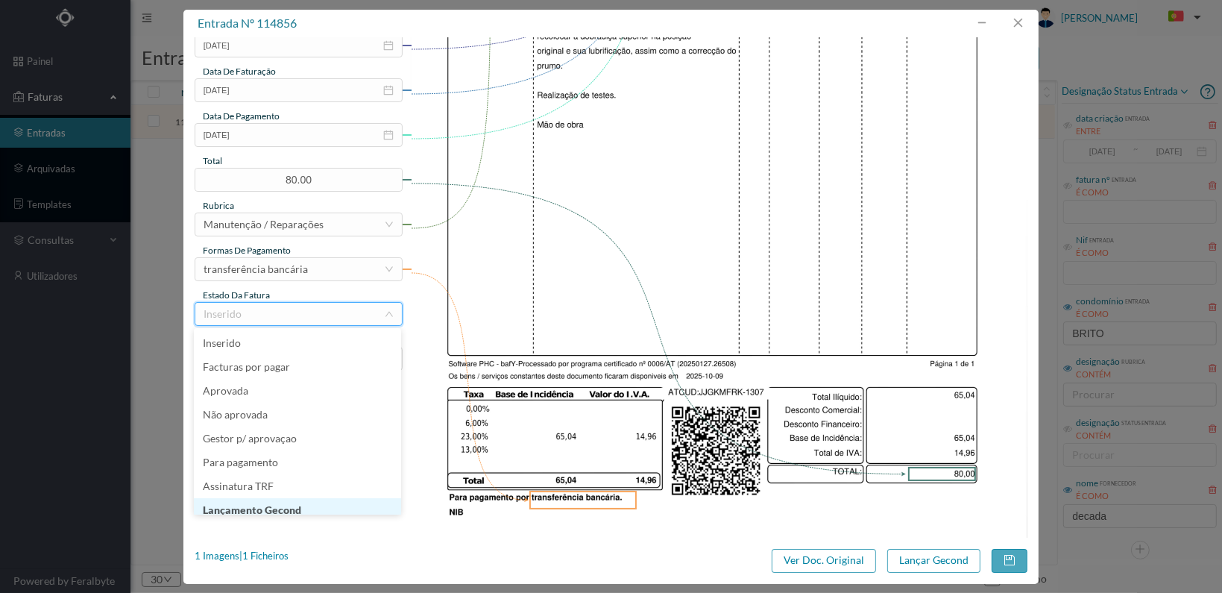
scroll to position [7, 0]
click at [287, 500] on li "Lançamento Gecond" at bounding box center [297, 503] width 207 height 24
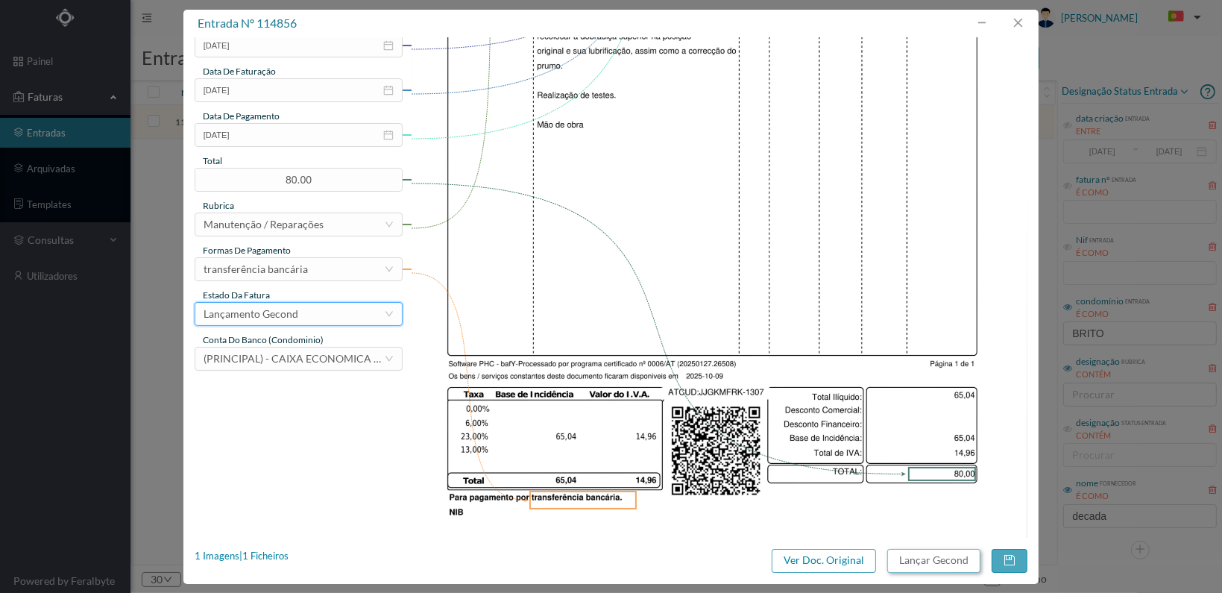
click at [917, 558] on button "Lançar Gecond" at bounding box center [933, 561] width 93 height 24
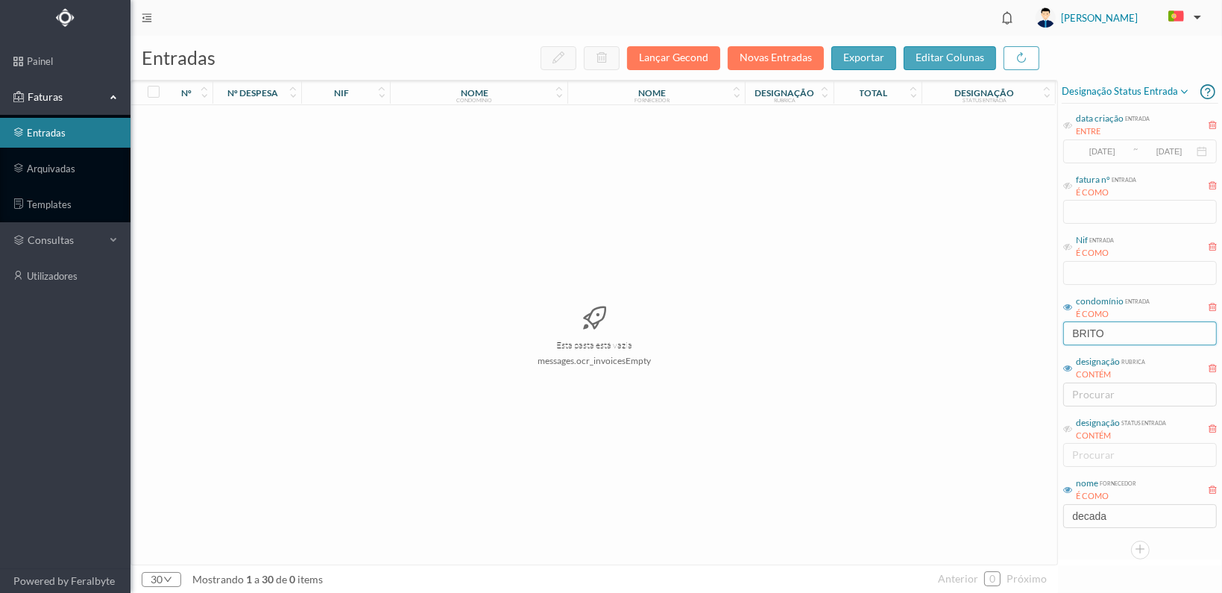
drag, startPoint x: 1121, startPoint y: 322, endPoint x: 1044, endPoint y: 326, distance: 77.6
click at [1046, 324] on div "entradas Lançar Gecond Novas Entradas exportar editar colunas nº nº despesa nif…" at bounding box center [675, 314] width 1091 height 557
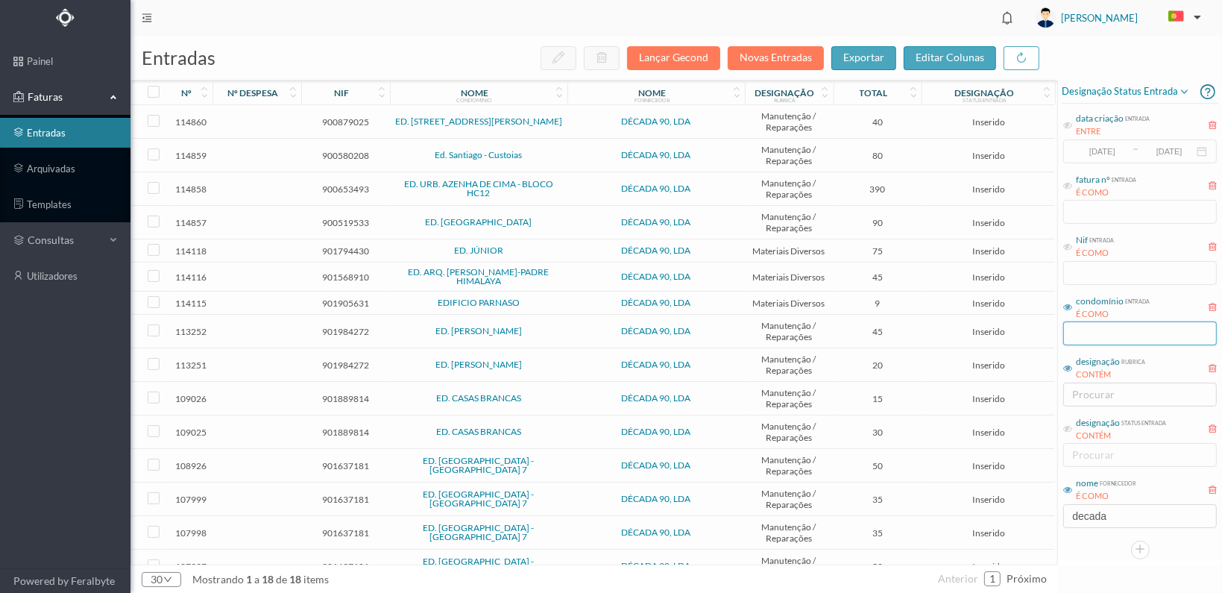
click at [1085, 341] on input "text" at bounding box center [1140, 333] width 154 height 24
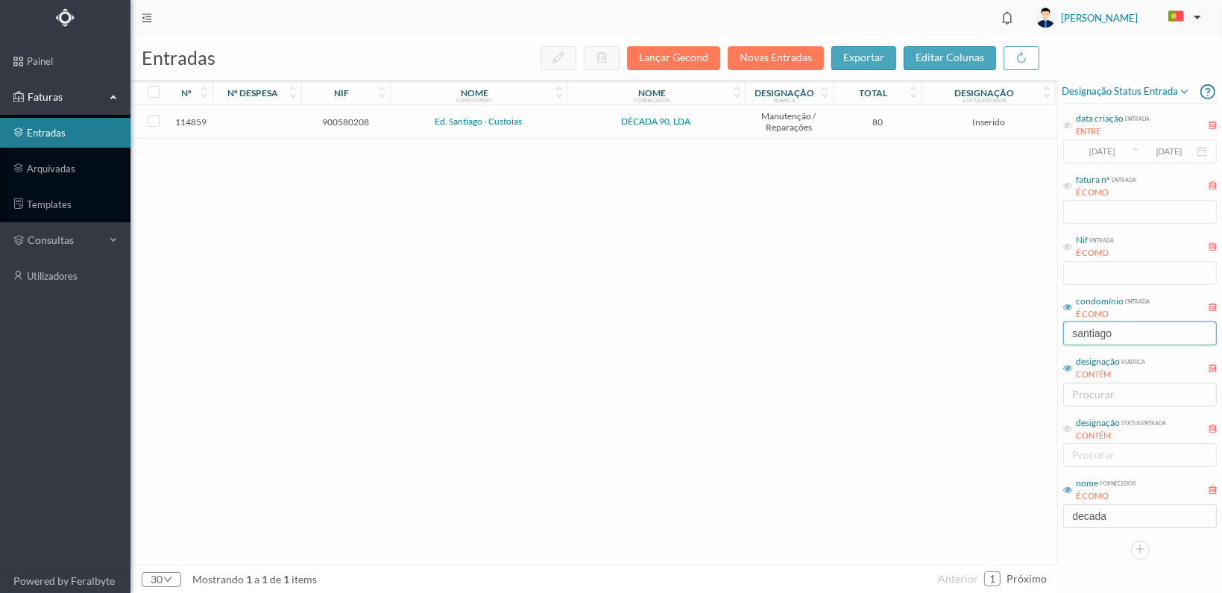
type input "santiago"
click at [350, 121] on span "900580208" at bounding box center [345, 121] width 81 height 11
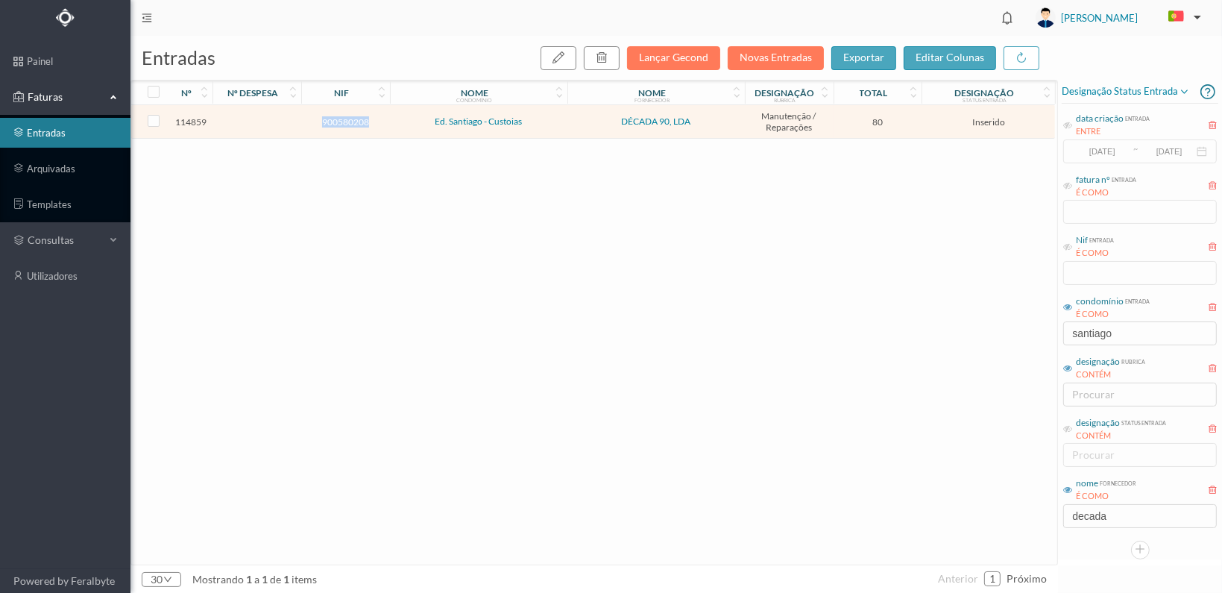
click at [350, 121] on span "900580208" at bounding box center [345, 121] width 81 height 11
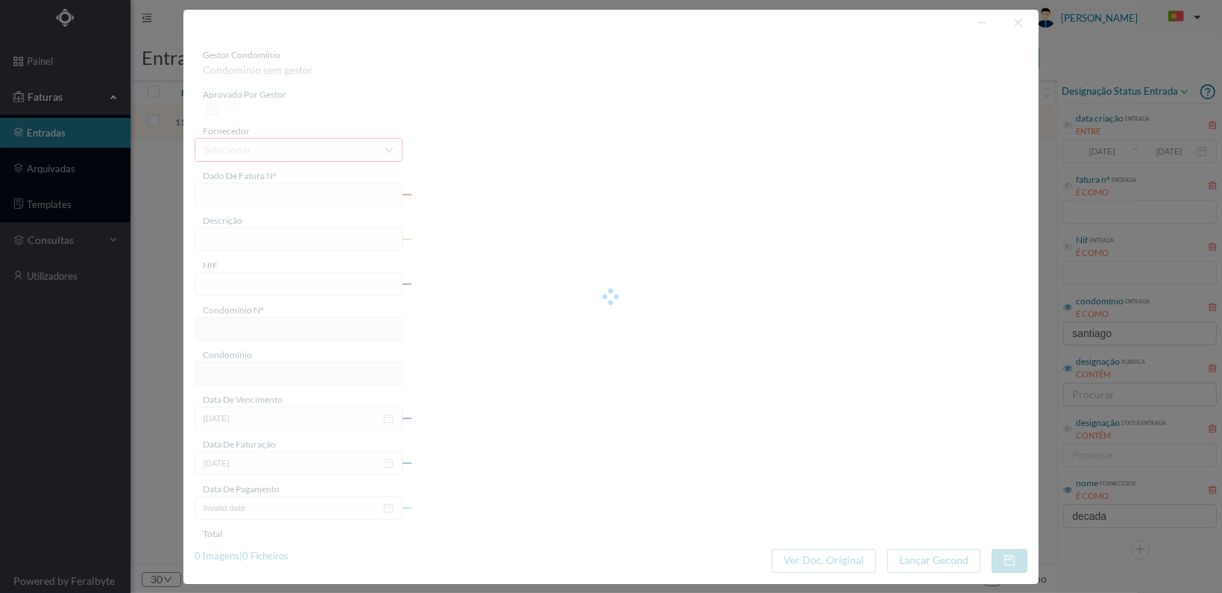
type input "FT 2025A1/1310"
type input "900580208"
type input "[DATE]"
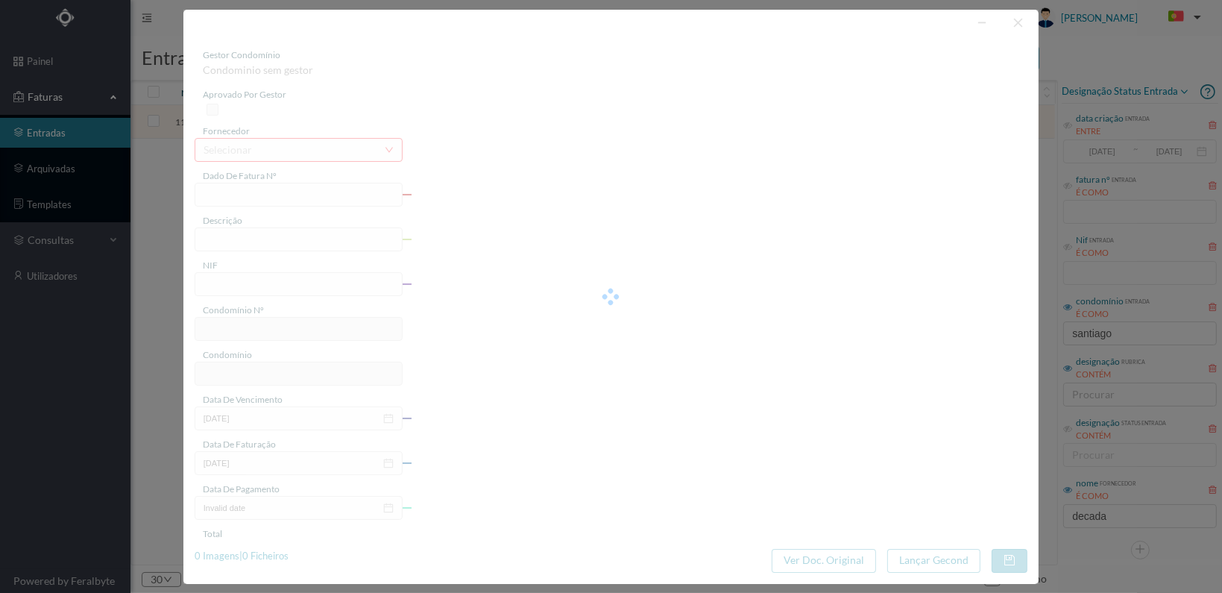
type input "80.00"
type input "721"
type input "Ed. Santiago - Custoias"
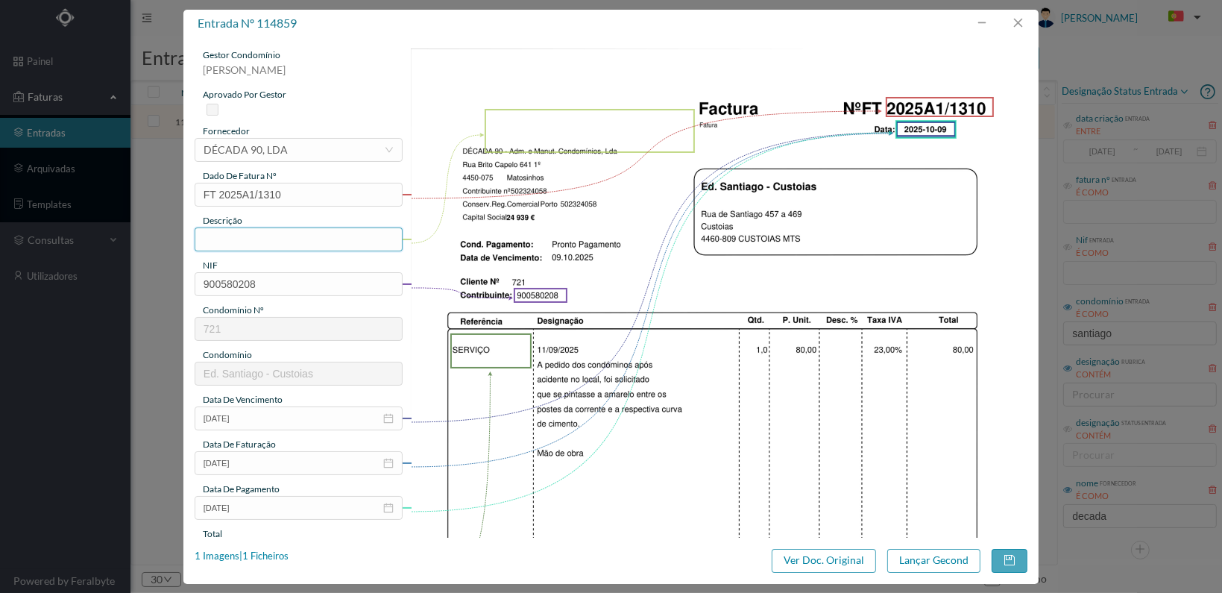
click at [272, 242] on input "text" at bounding box center [299, 239] width 208 height 24
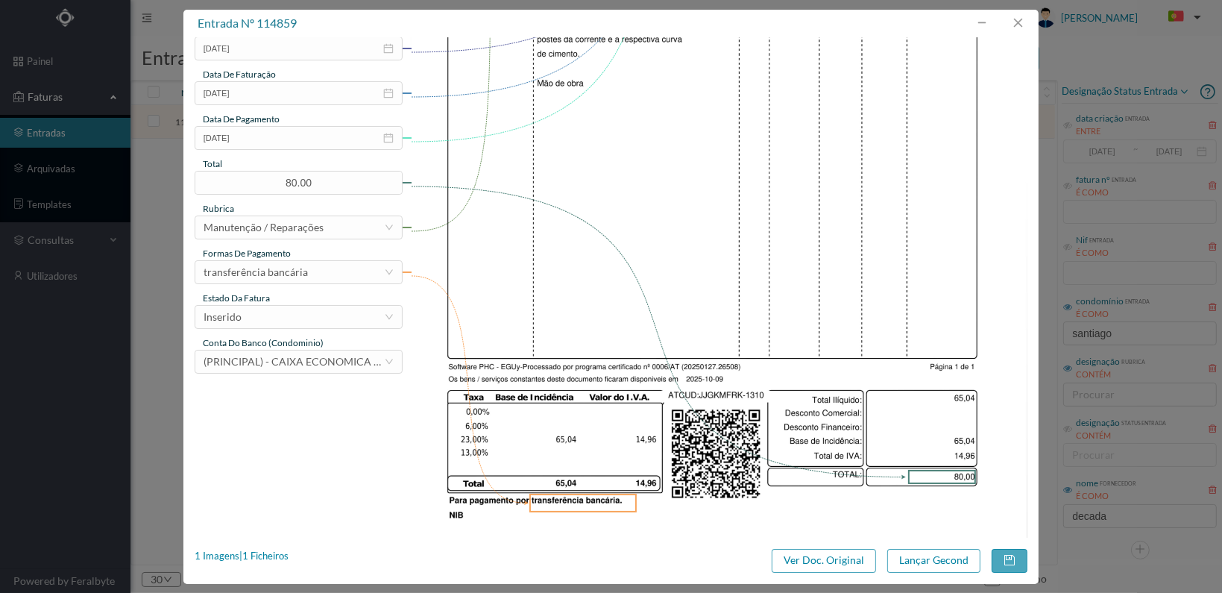
scroll to position [373, 0]
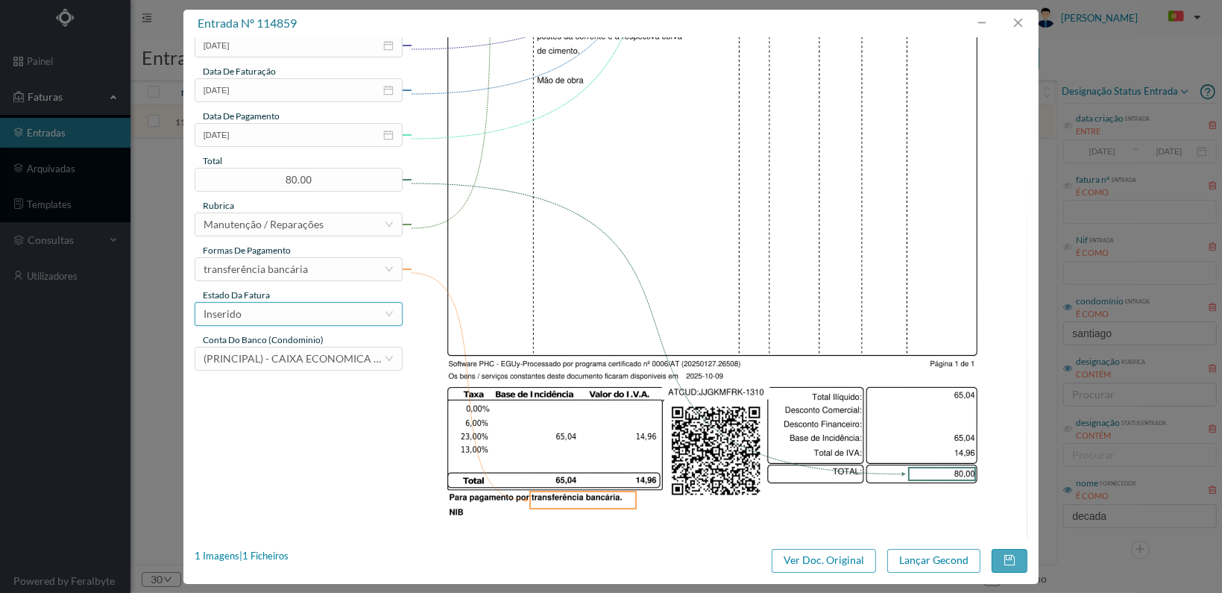
type input "Pintura entre postes da corrente e curva de cimento"
click at [370, 308] on div "Inserido" at bounding box center [294, 314] width 180 height 22
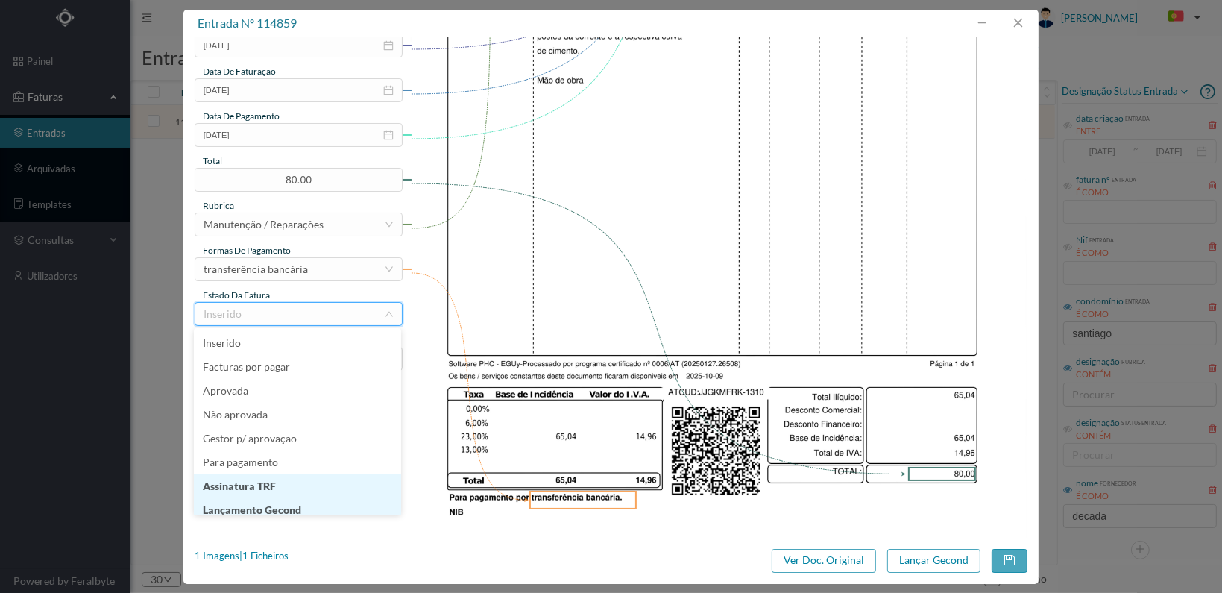
scroll to position [7, 0]
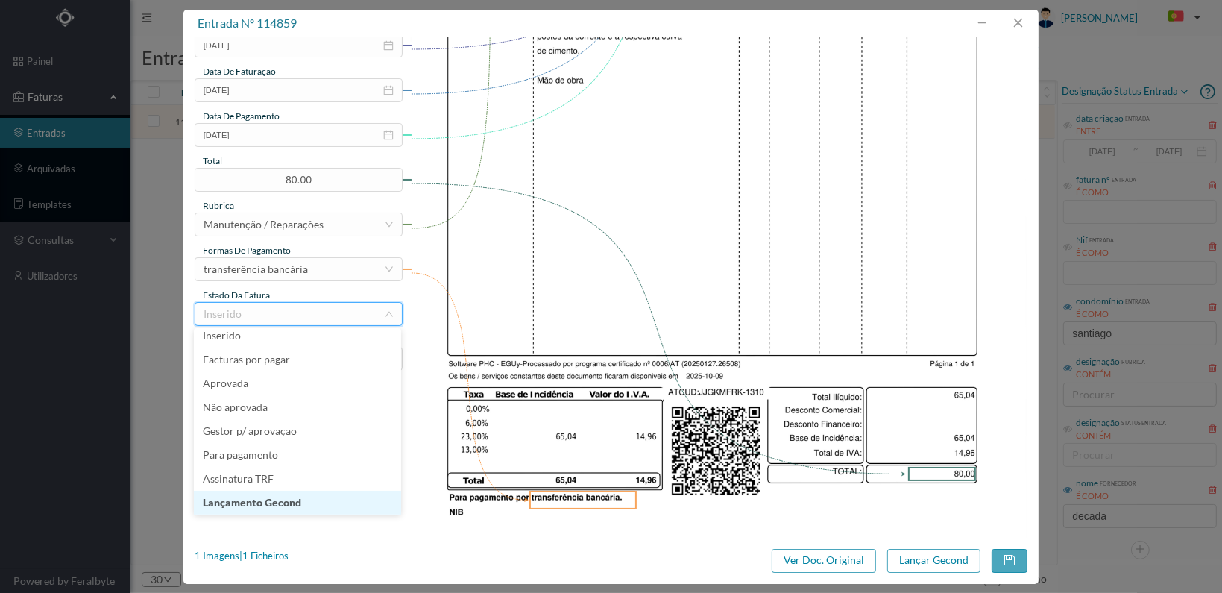
click at [327, 496] on li "Lançamento Gecond" at bounding box center [297, 503] width 207 height 24
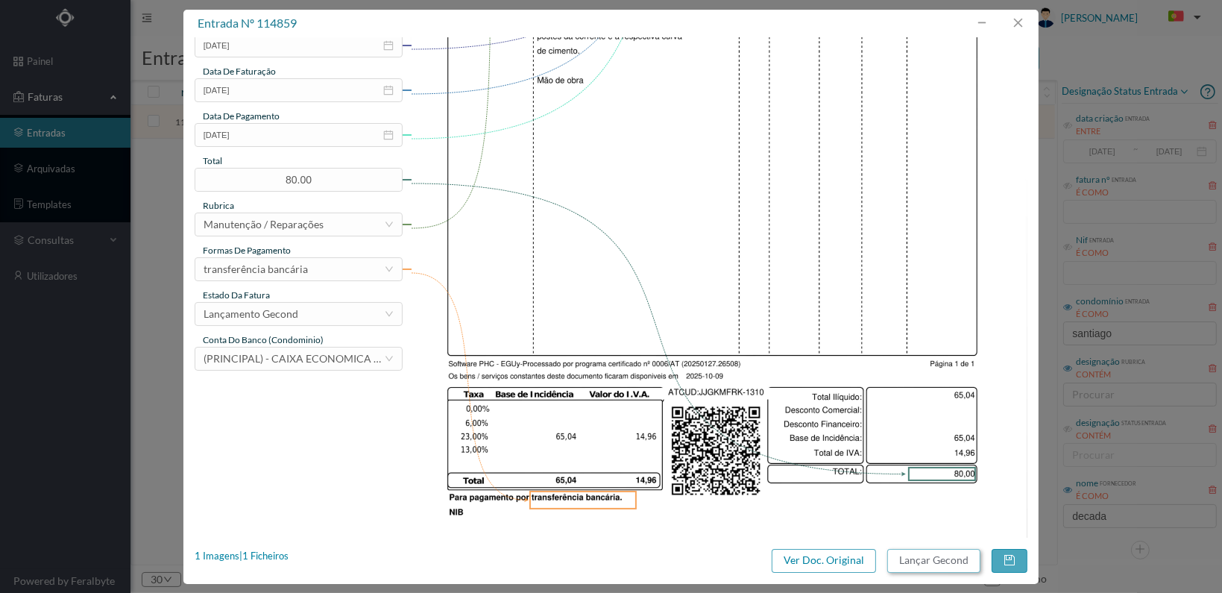
click at [925, 561] on button "Lançar Gecond" at bounding box center [933, 561] width 93 height 24
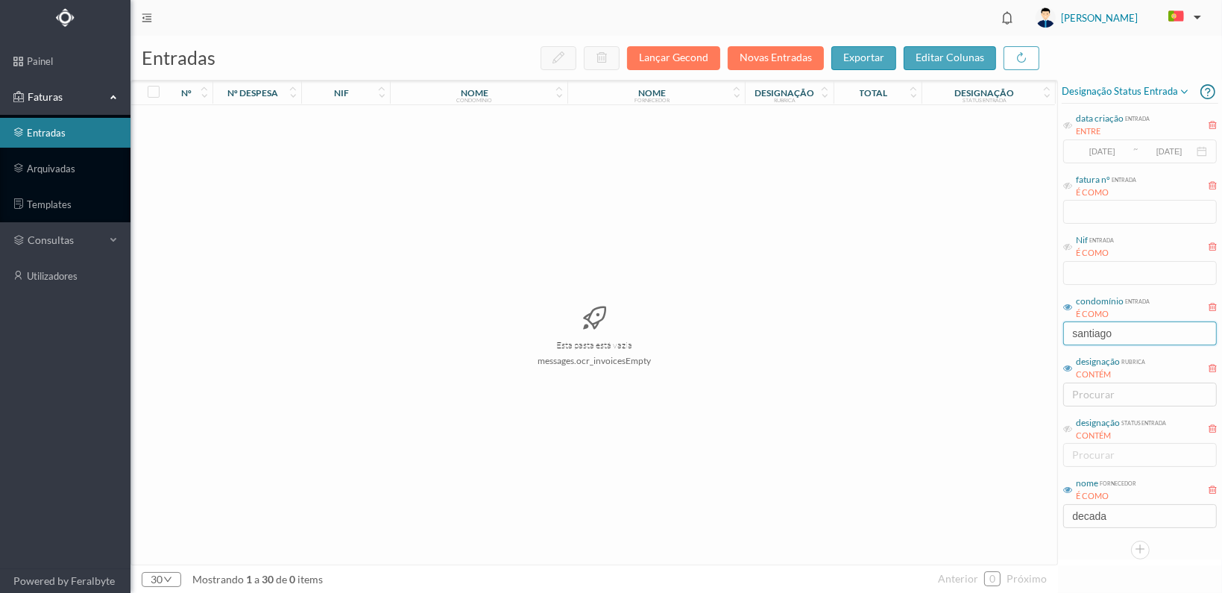
drag, startPoint x: 1129, startPoint y: 332, endPoint x: 1003, endPoint y: 337, distance: 126.1
click at [1003, 337] on div "entradas Lançar Gecond Novas Entradas exportar editar colunas nº nº despesa nif…" at bounding box center [675, 314] width 1091 height 557
type input "JUNIOR"
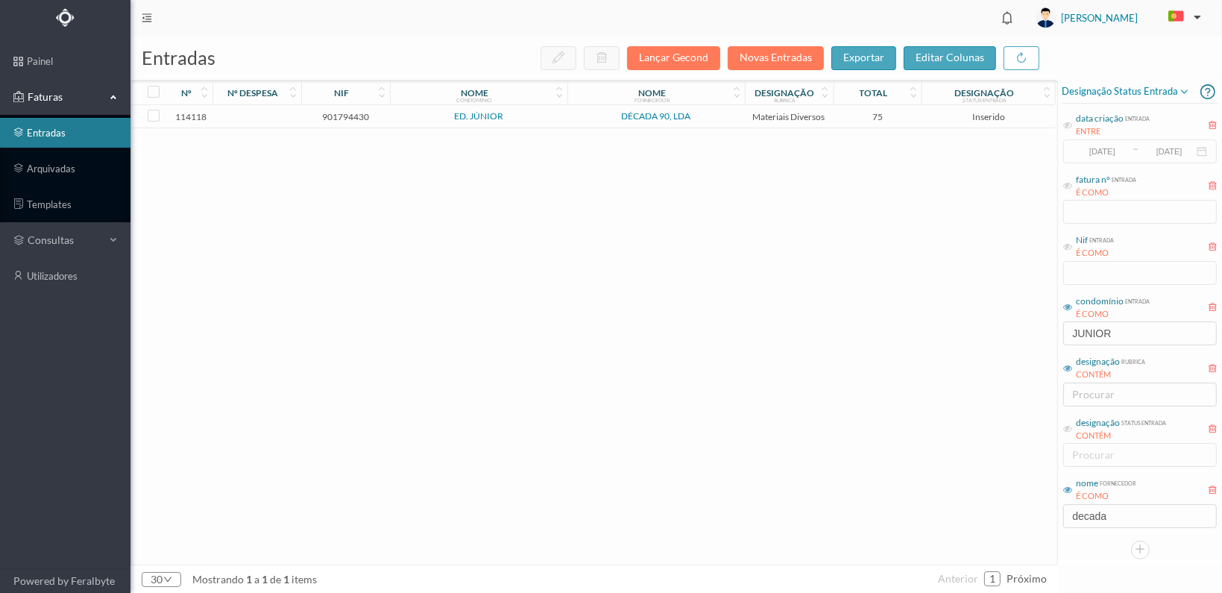
click at [343, 116] on span "901794430" at bounding box center [345, 116] width 81 height 11
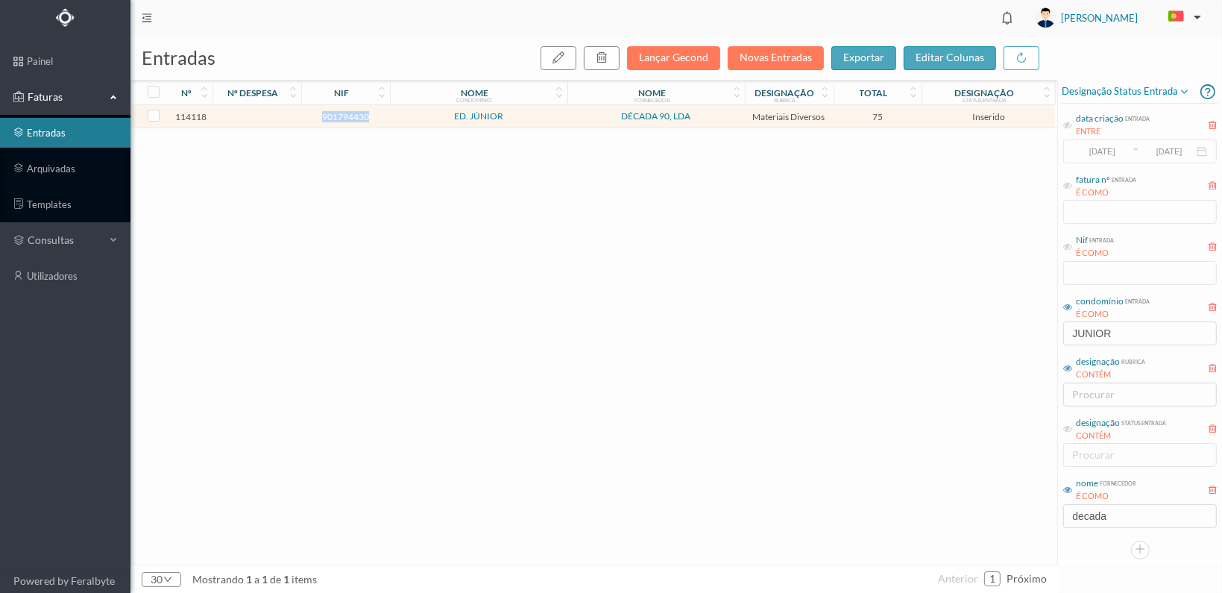
click at [343, 116] on span "901794430" at bounding box center [345, 116] width 81 height 11
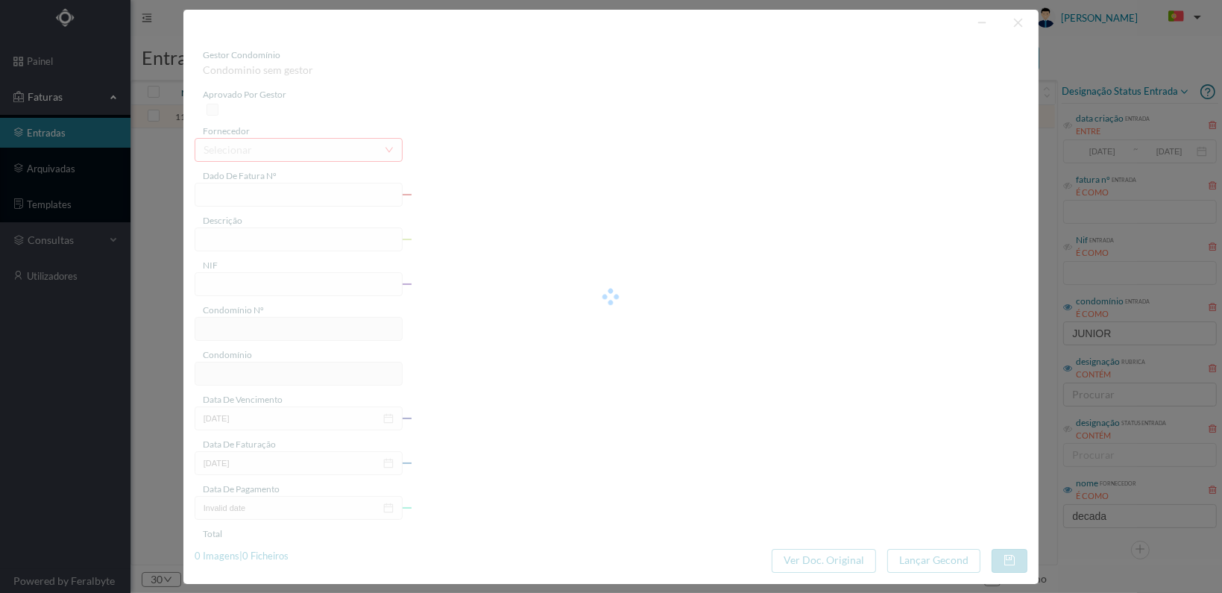
type input "FT 2025A1/1295"
type input "901794430"
type input "[DATE]"
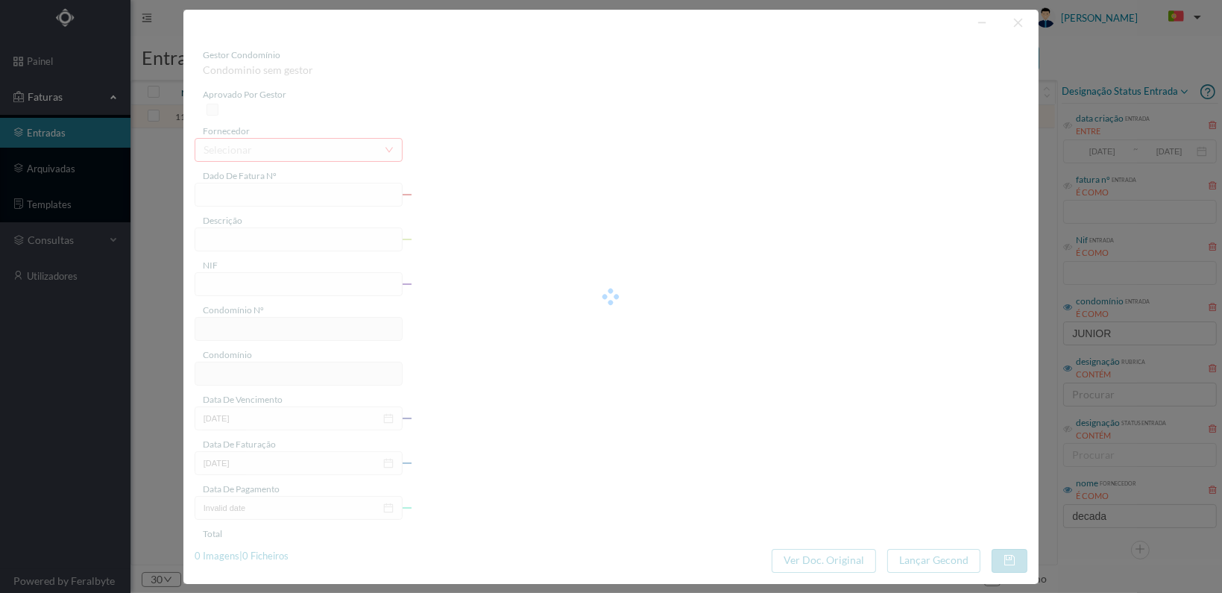
type input "75.00"
type input "645"
type input "ED. JÚNIOR"
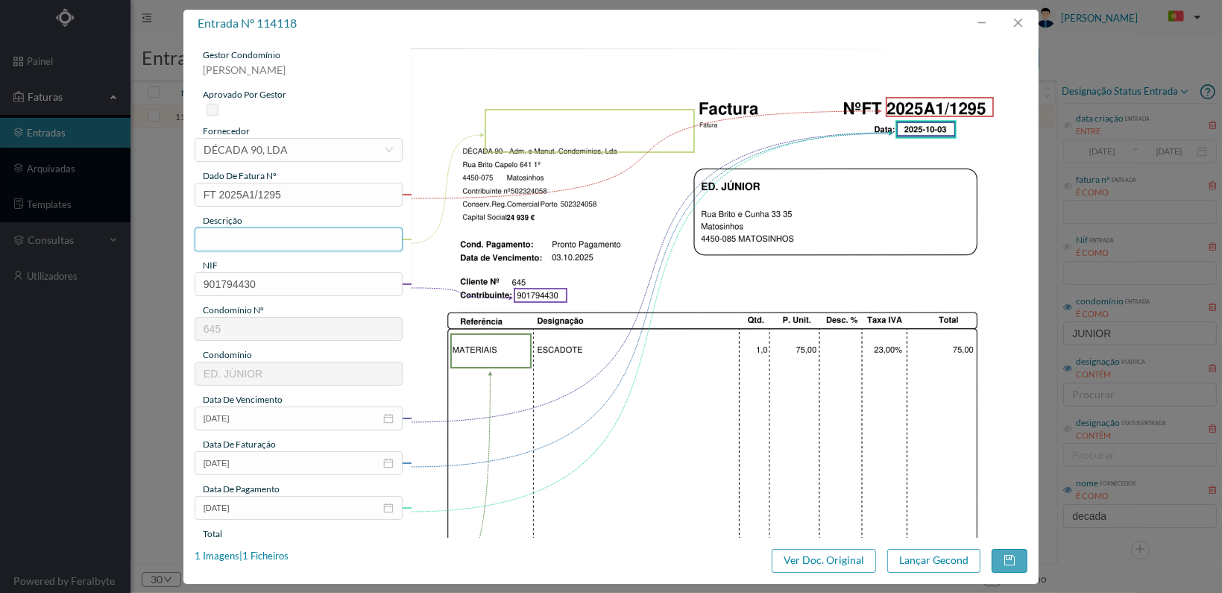
click at [248, 239] on input "text" at bounding box center [299, 239] width 208 height 24
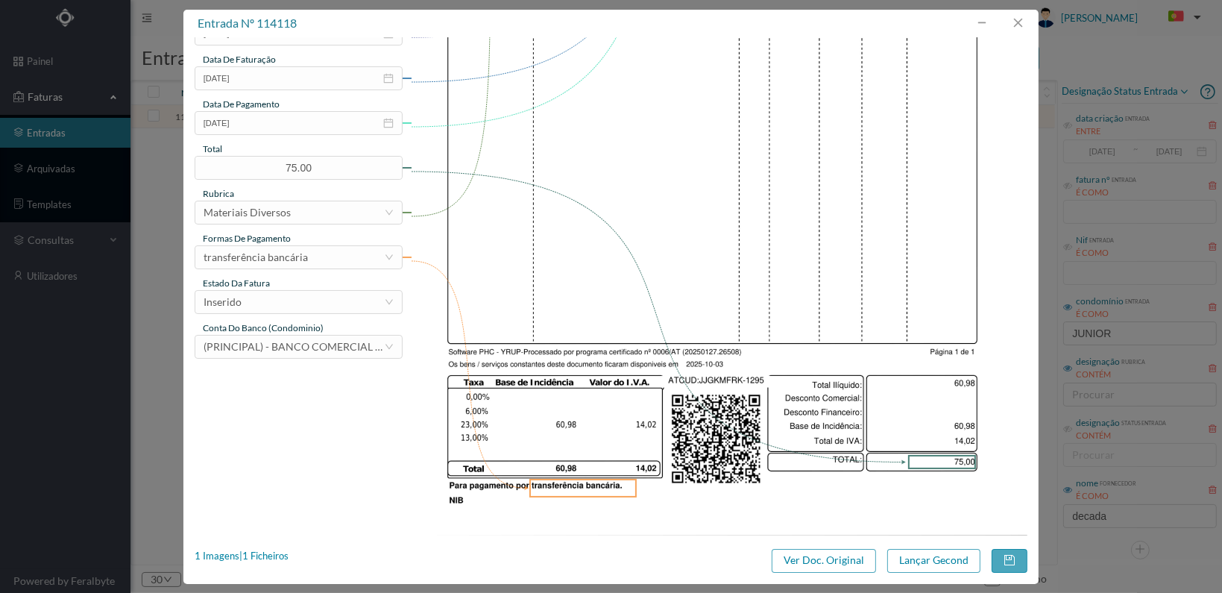
scroll to position [389, 0]
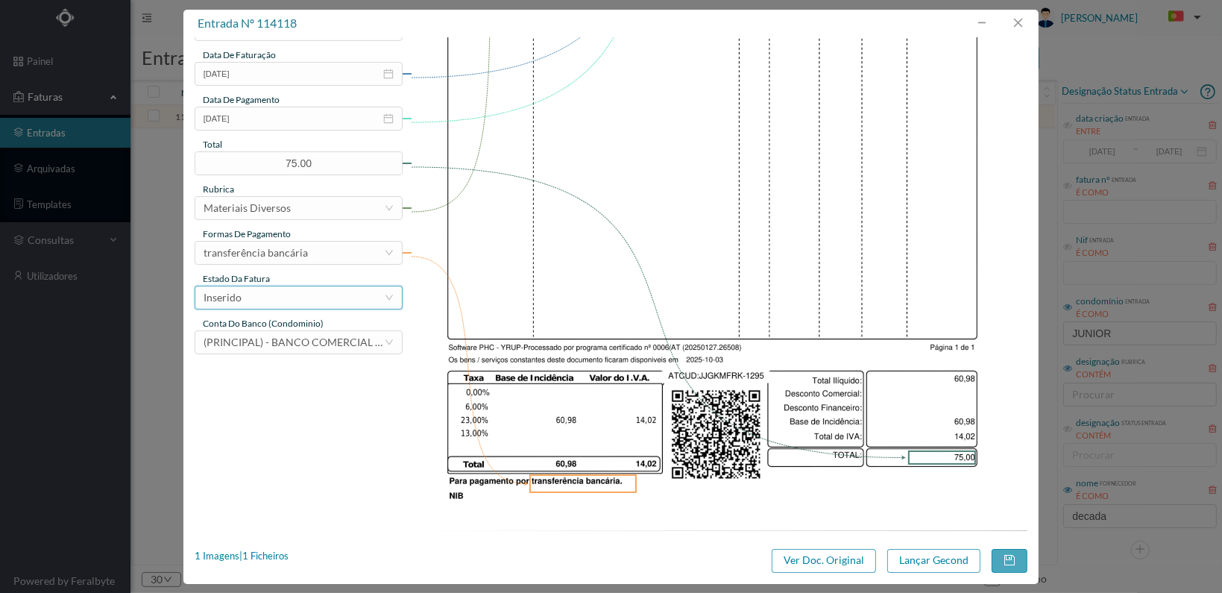
type input "1 ESCADOTE"
click at [370, 299] on div "Inserido" at bounding box center [294, 297] width 180 height 22
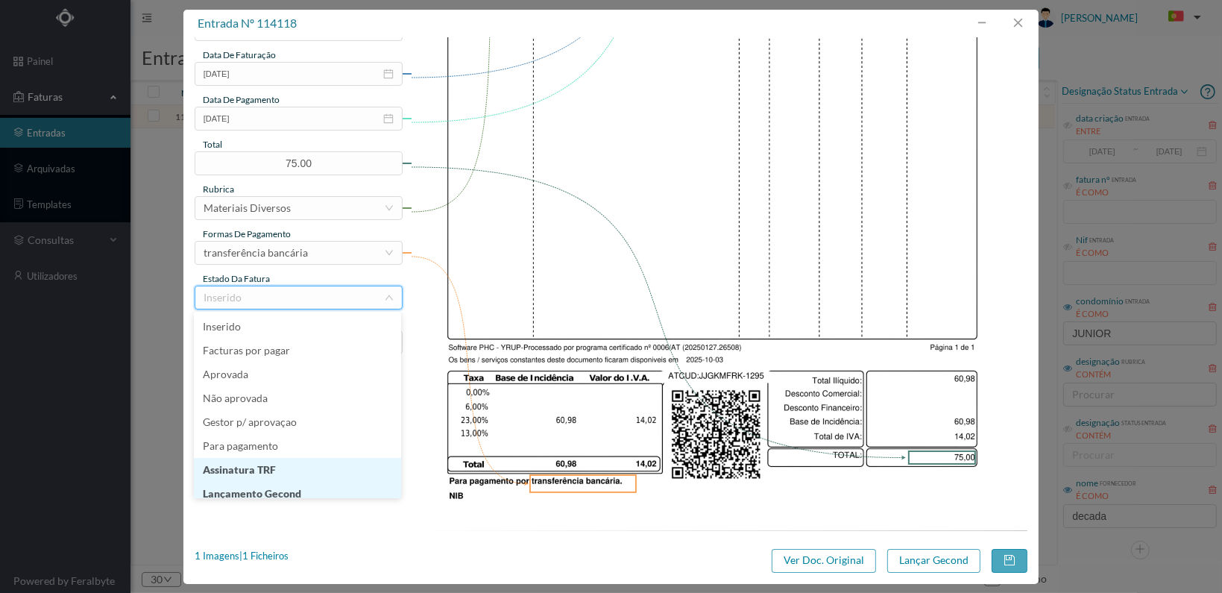
scroll to position [7, 0]
click at [324, 487] on li "Lançamento Gecond" at bounding box center [297, 486] width 207 height 24
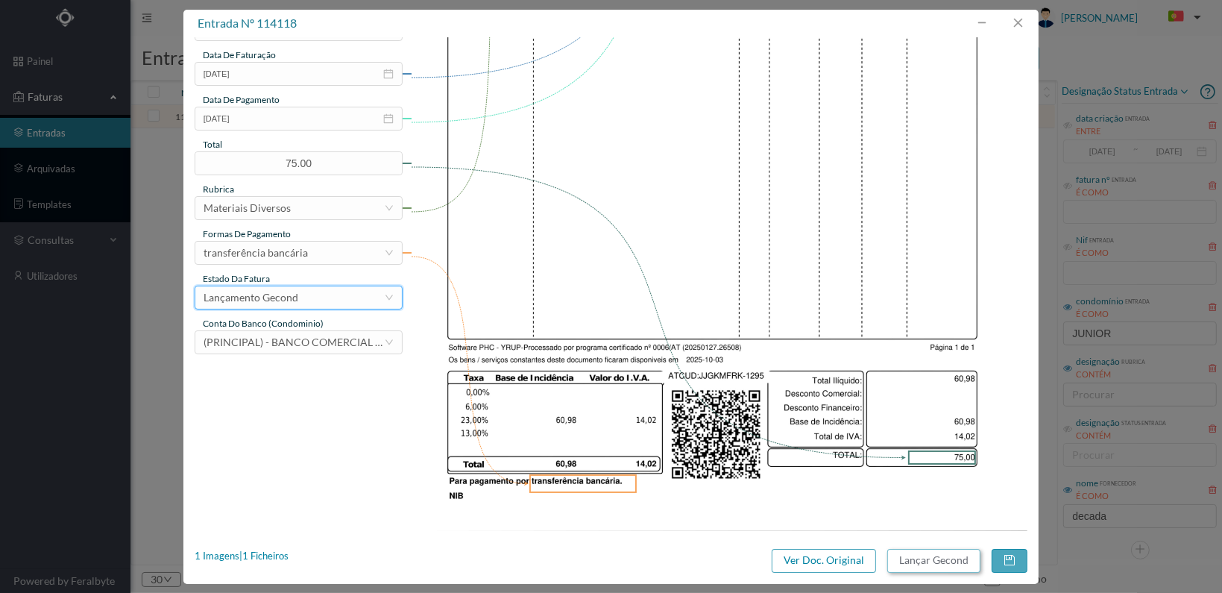
click at [928, 559] on button "Lançar Gecond" at bounding box center [933, 561] width 93 height 24
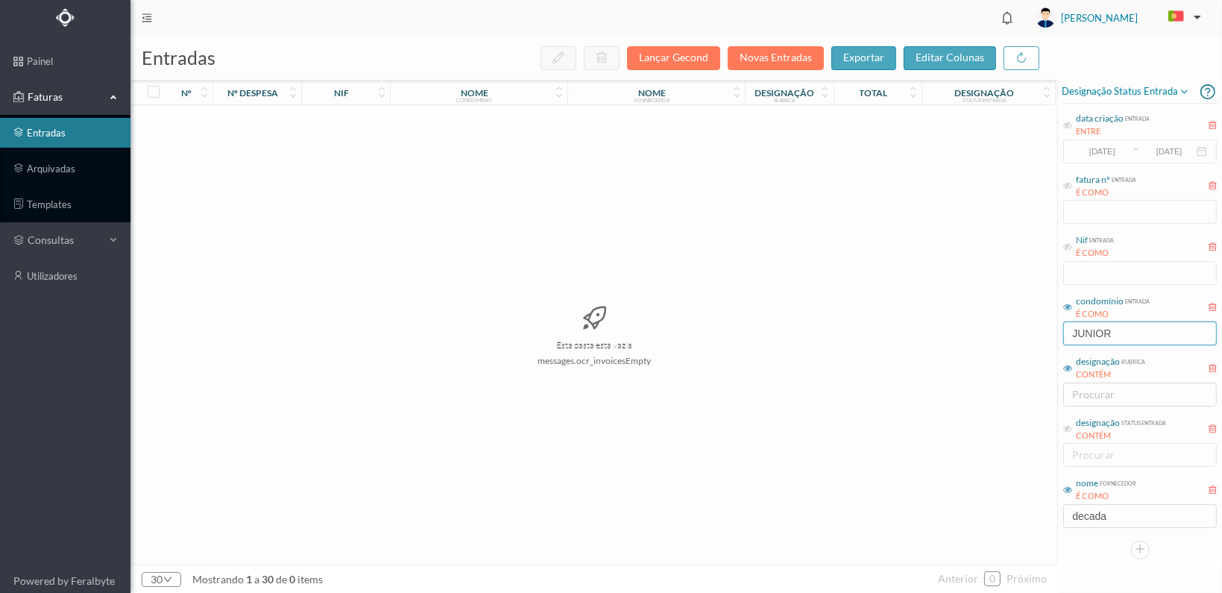
drag, startPoint x: 1118, startPoint y: 332, endPoint x: 1023, endPoint y: 327, distance: 95.6
click at [1024, 326] on div "entradas Lançar Gecond Novas Entradas exportar editar colunas nº nº despesa nif…" at bounding box center [675, 314] width 1091 height 557
type input "PARQUE"
click at [344, 117] on span "900519533" at bounding box center [345, 121] width 81 height 11
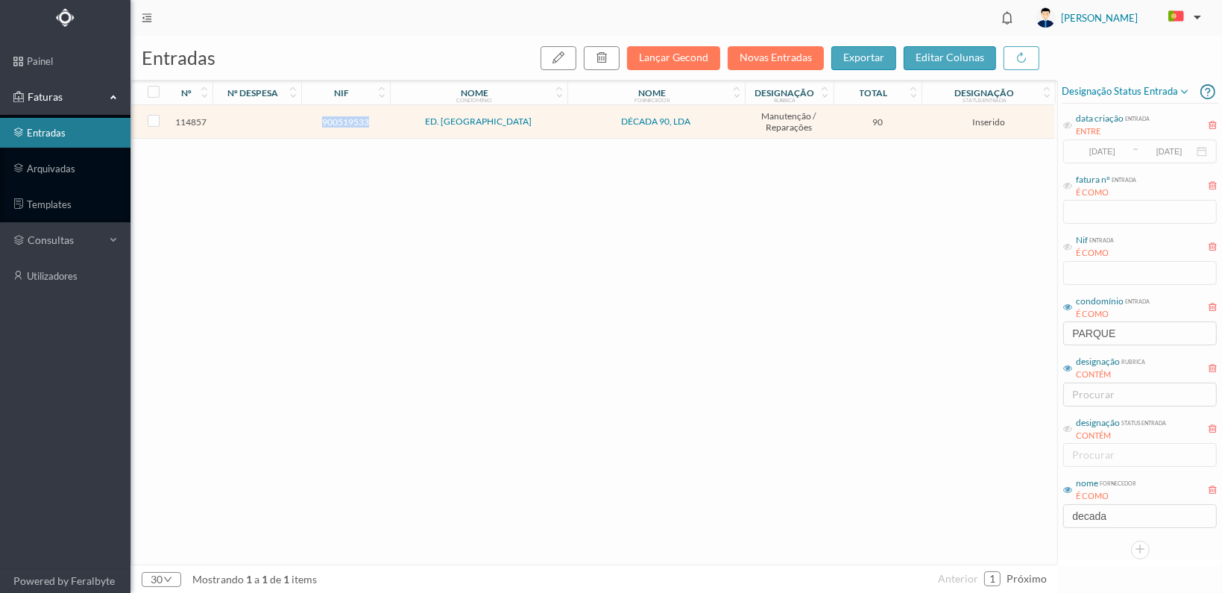
click at [344, 117] on span "900519533" at bounding box center [345, 121] width 81 height 11
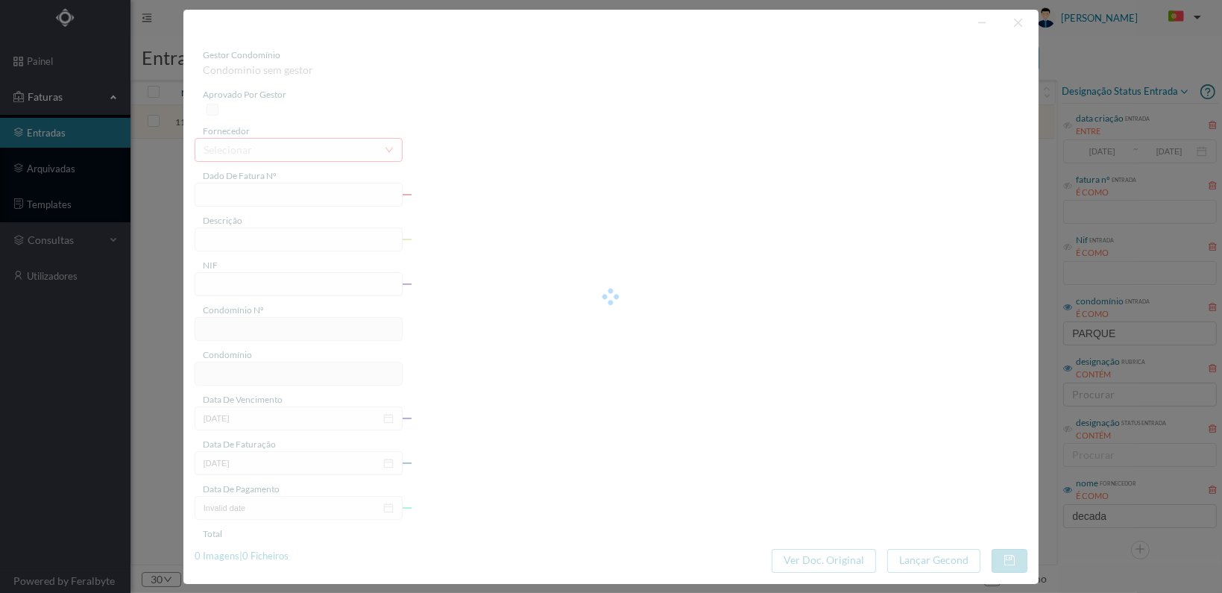
type input "FT 2025A1/1308"
type input "900519533"
type input "[DATE]"
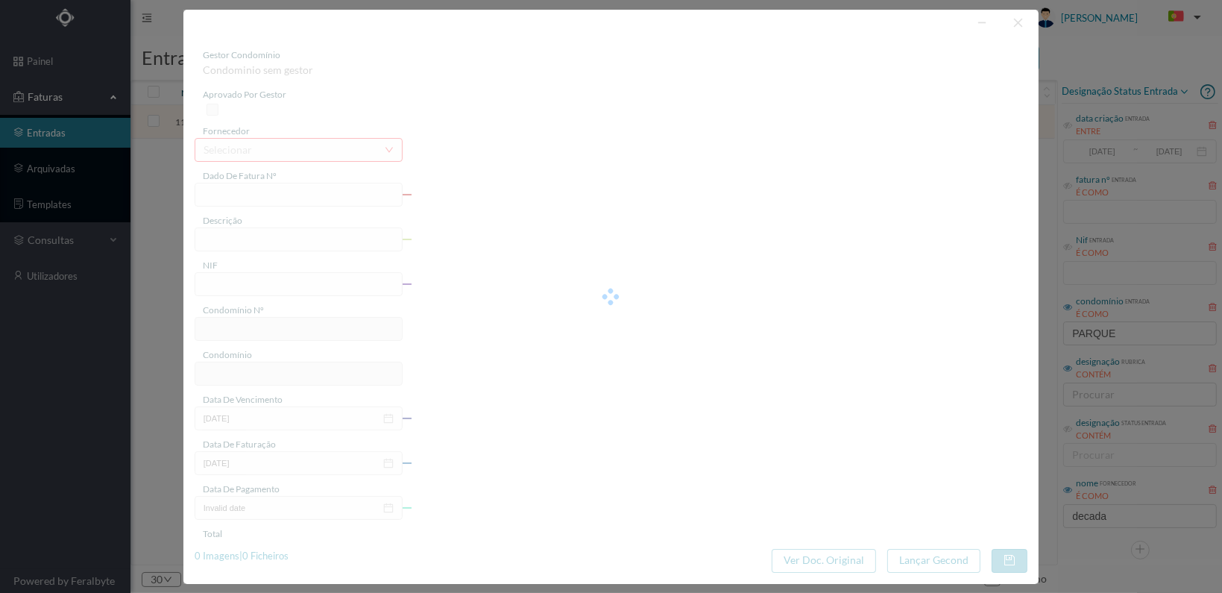
type input "90.00"
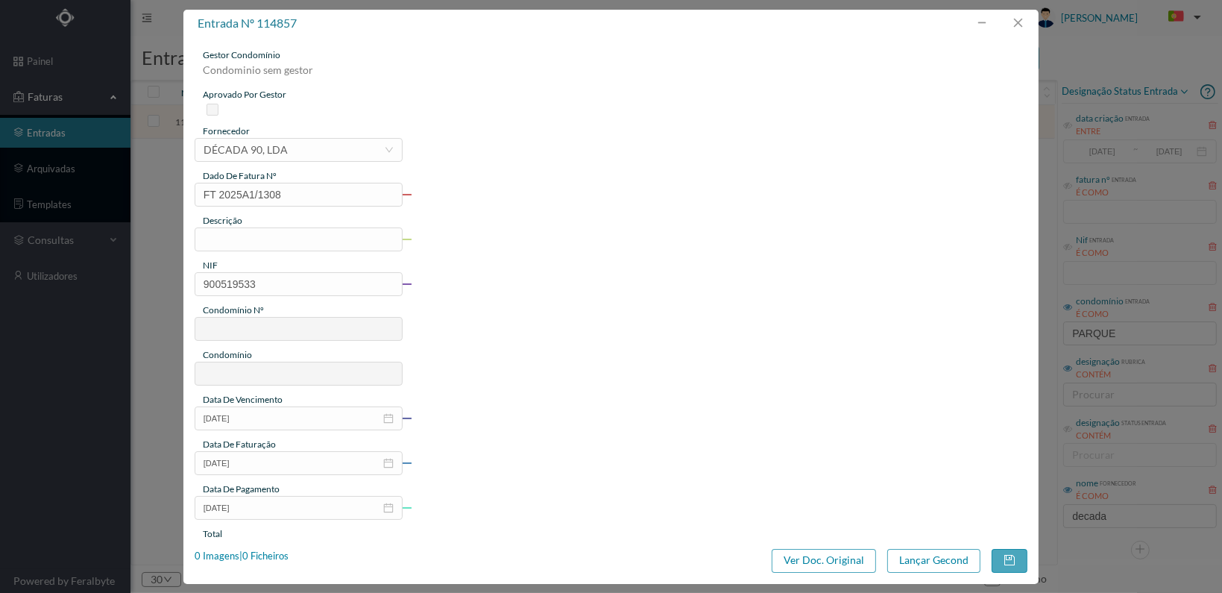
type input "707"
type input "ED. [GEOGRAPHIC_DATA]"
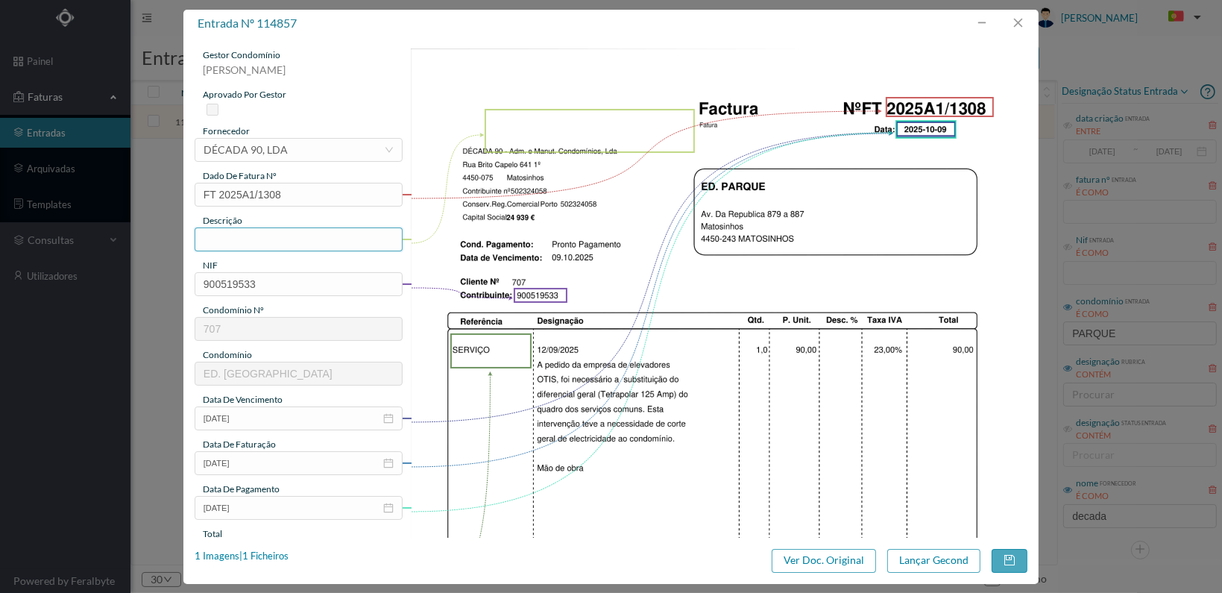
click at [306, 239] on input "text" at bounding box center [299, 239] width 208 height 24
type input "s"
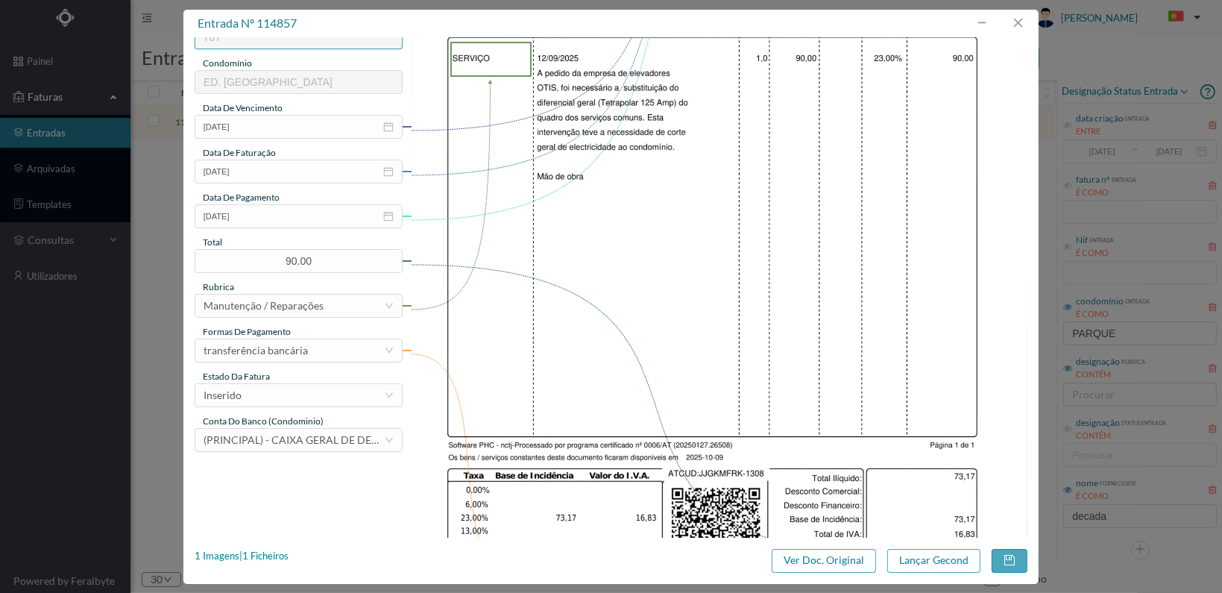
scroll to position [298, 0]
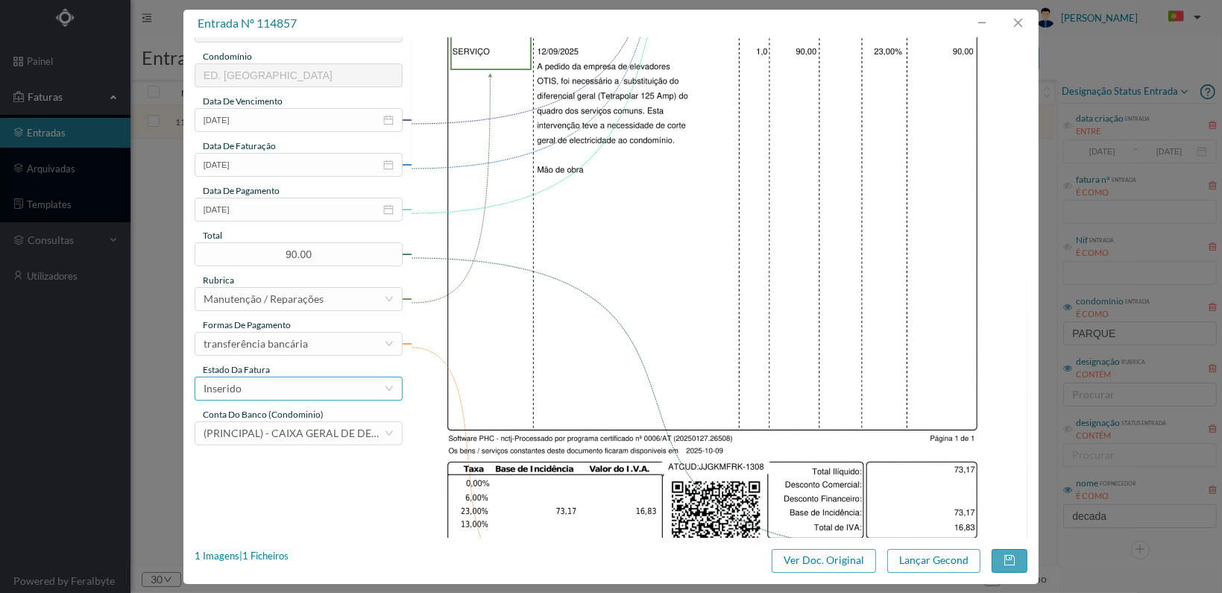
type input "Subst. diferencial geral"
click at [340, 390] on div "Inserido" at bounding box center [294, 388] width 180 height 22
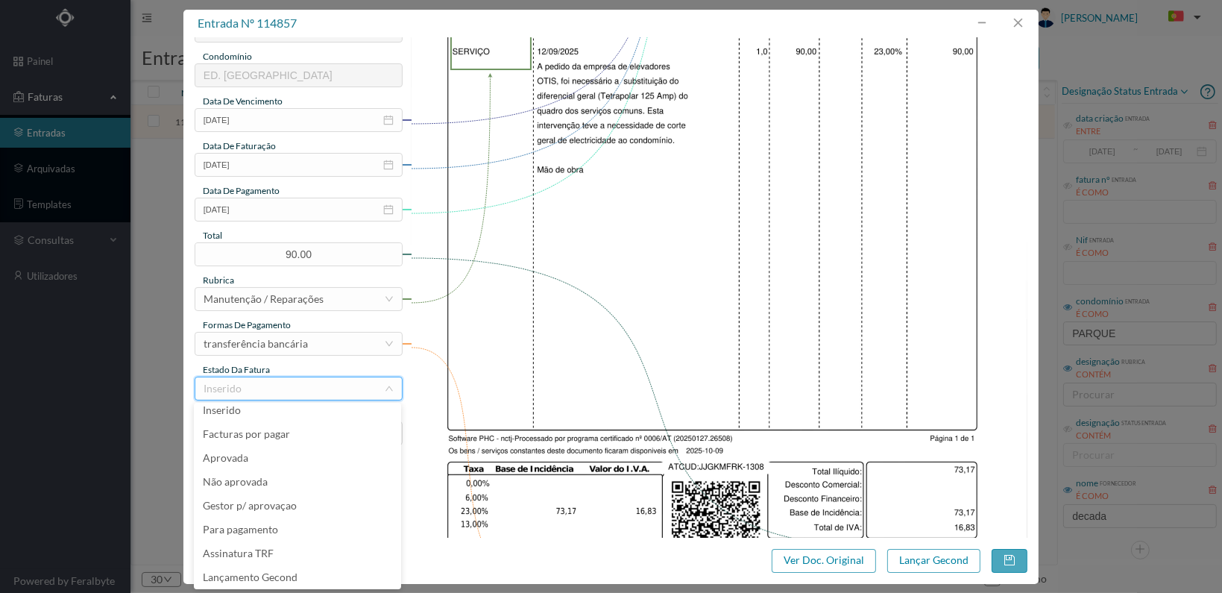
scroll to position [31, 0]
click at [316, 549] on li "Lançamento Gecond" at bounding box center [297, 553] width 207 height 24
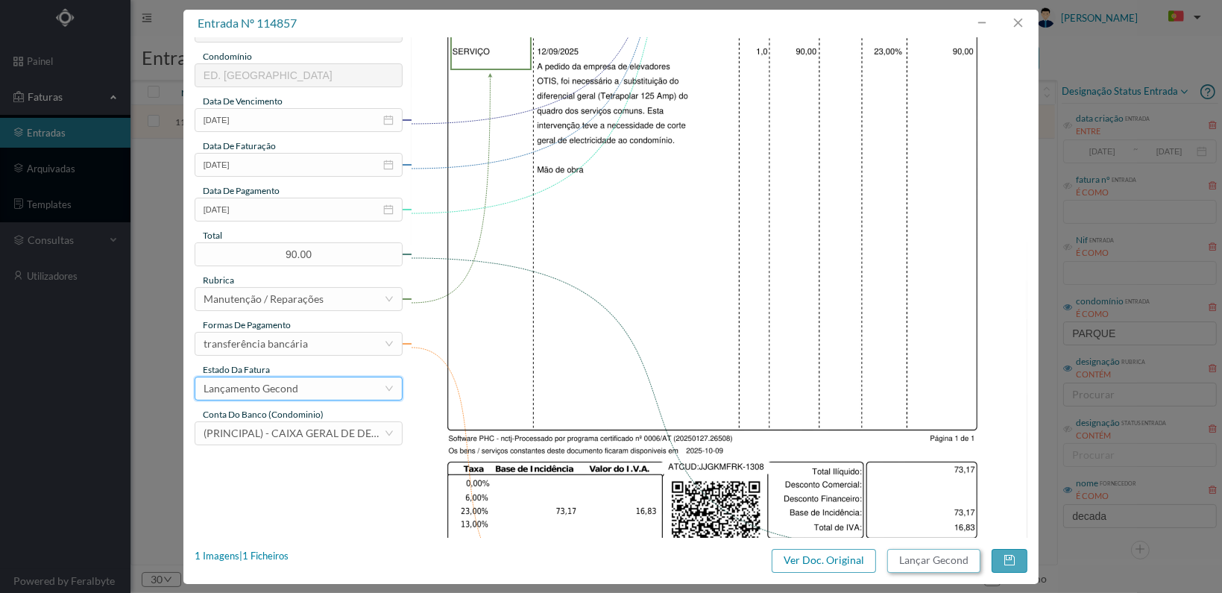
click at [930, 560] on button "Lançar Gecond" at bounding box center [933, 561] width 93 height 24
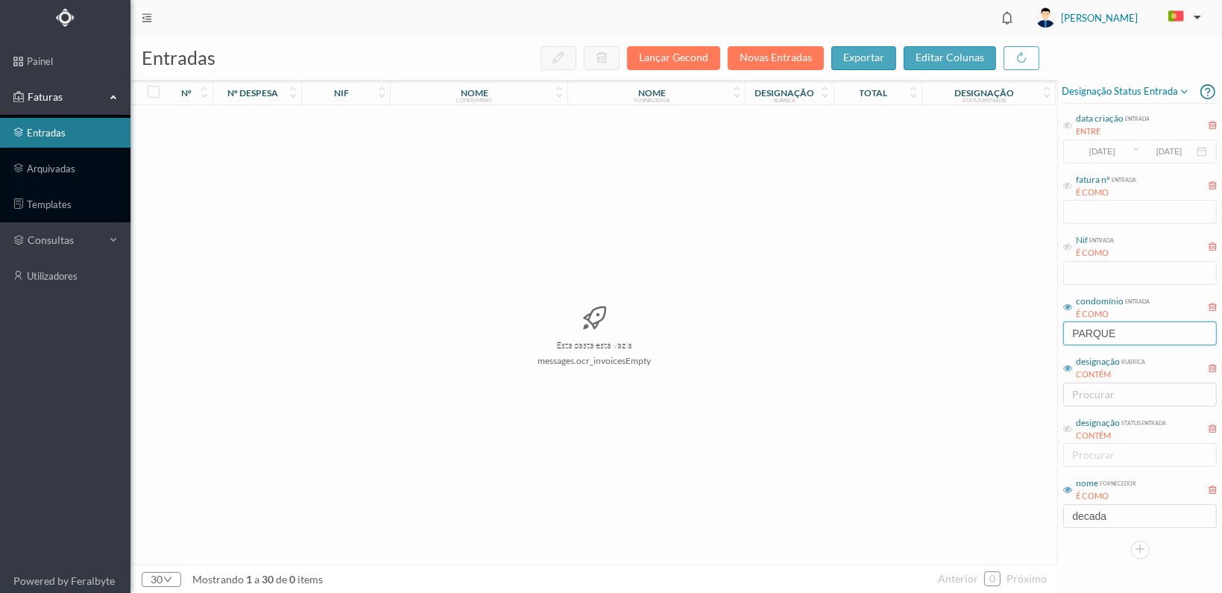
drag, startPoint x: 1131, startPoint y: 334, endPoint x: 1058, endPoint y: 332, distance: 73.1
click at [1058, 332] on div "entradas Lançar Gecond Novas Entradas exportar editar colunas nº nº despesa nif…" at bounding box center [675, 314] width 1091 height 557
type input "hc"
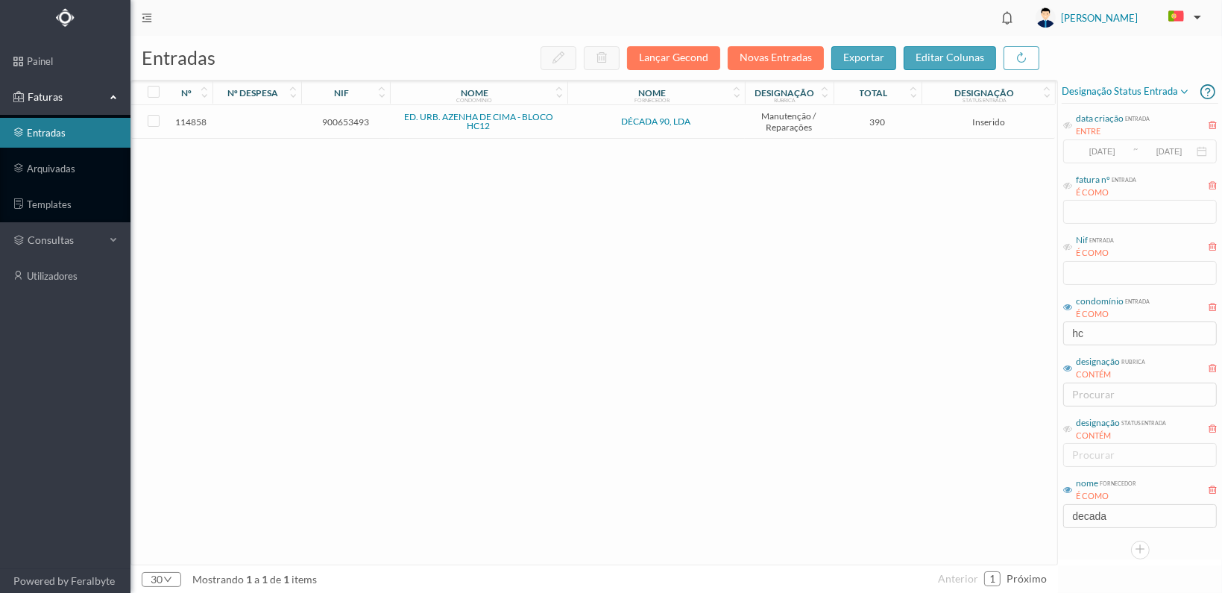
click at [337, 114] on td "900653493" at bounding box center [345, 122] width 89 height 34
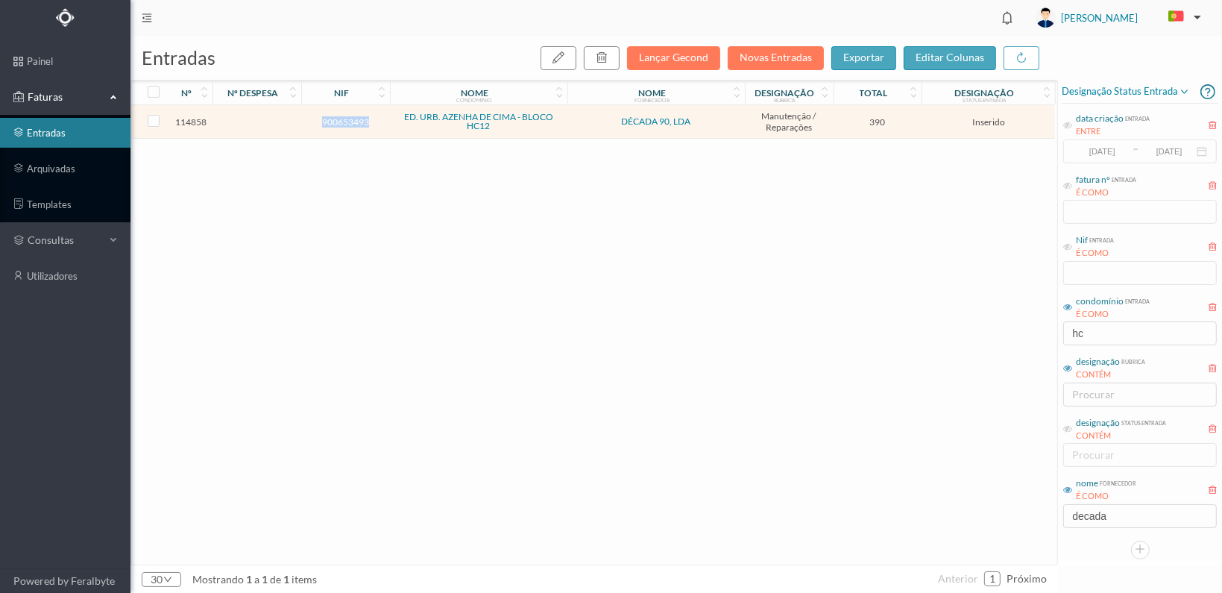
click at [337, 114] on td "900653493" at bounding box center [345, 122] width 89 height 34
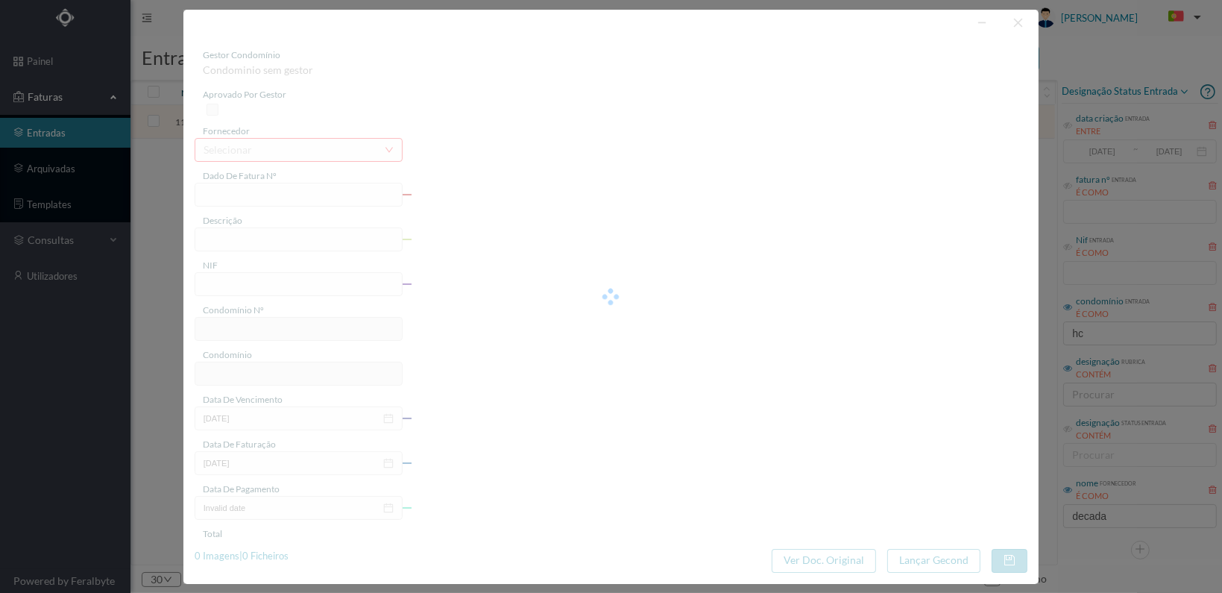
type input "FT 2025A1/1309"
type input "900653493"
type input "[DATE]"
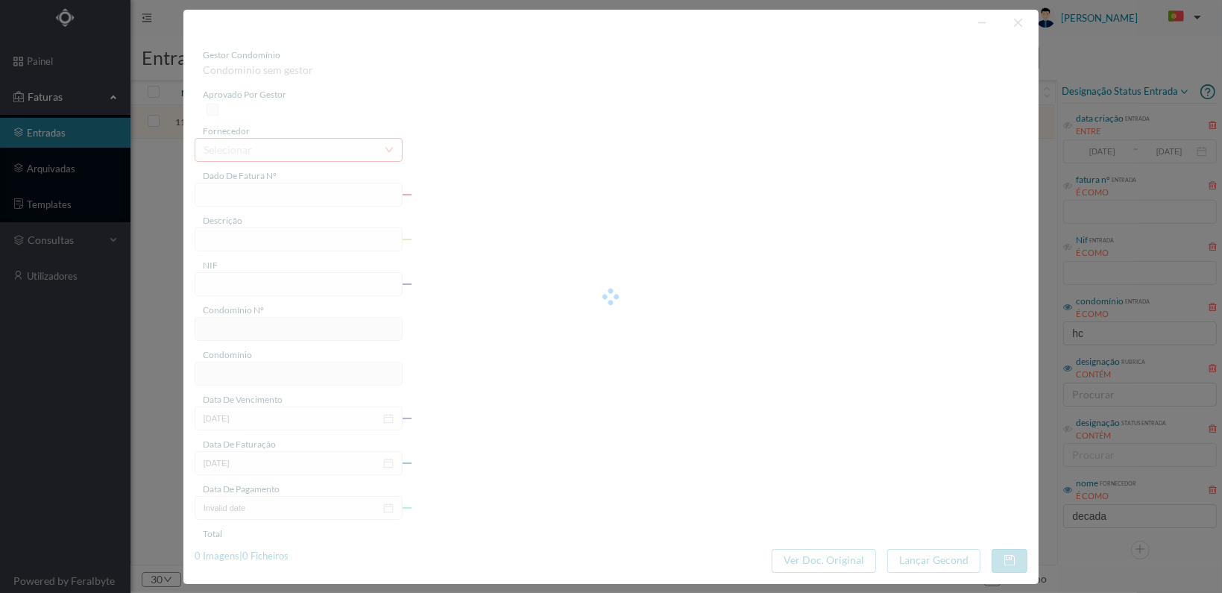
type input "390.00"
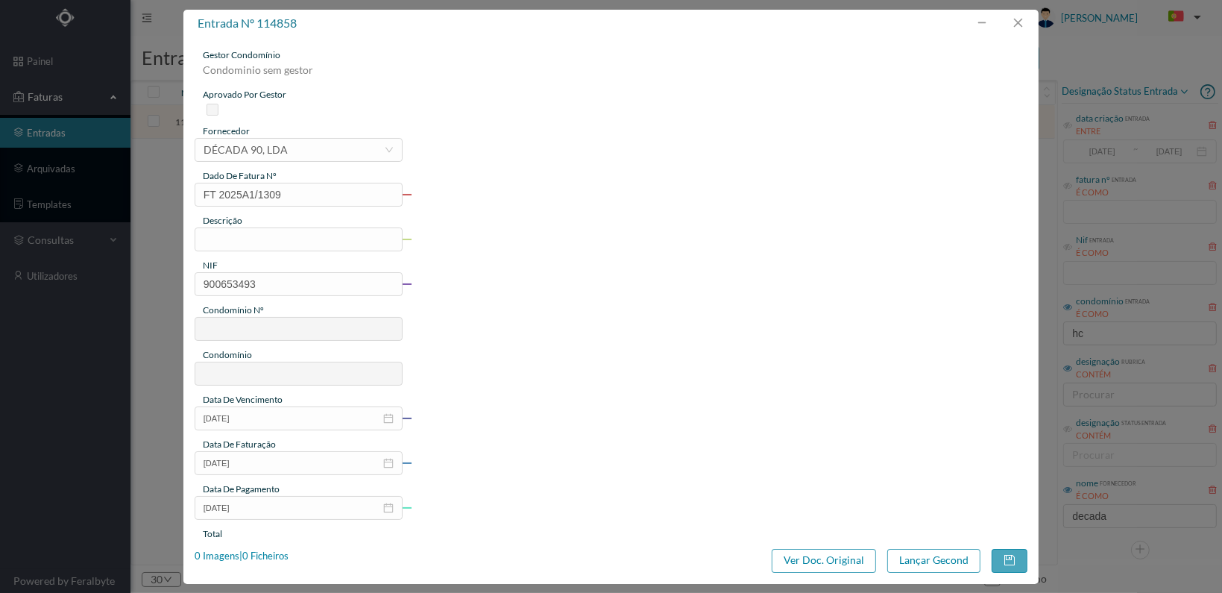
type input "719"
type input "ED. URB. AZENHA DE CIMA - BLOCO HC12"
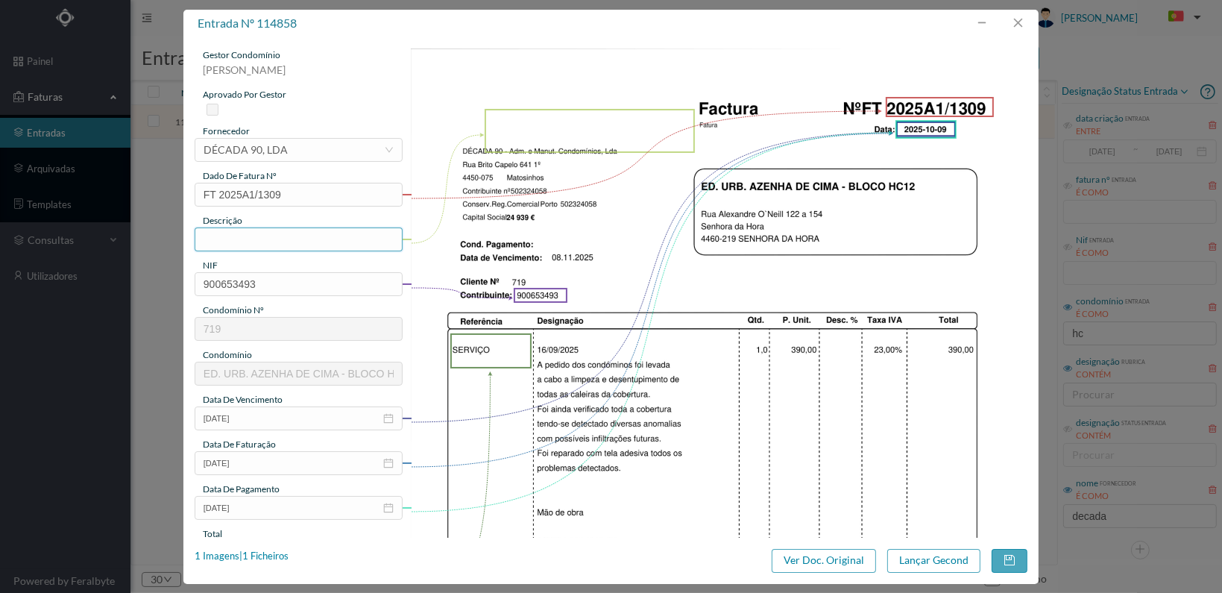
click at [287, 230] on input "text" at bounding box center [299, 239] width 208 height 24
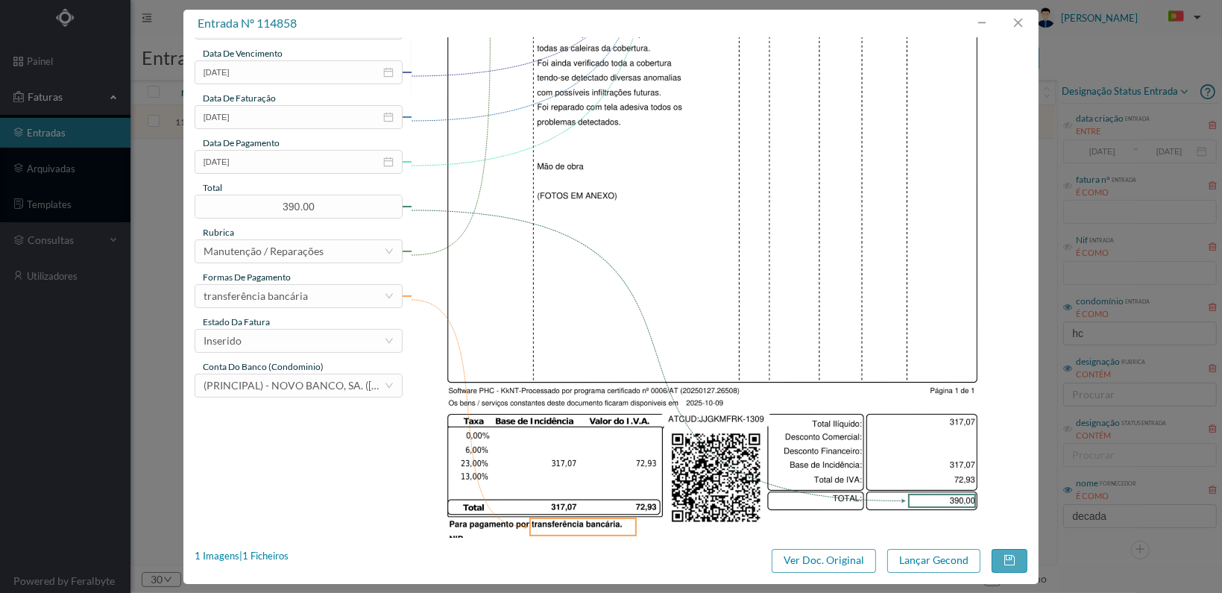
scroll to position [373, 0]
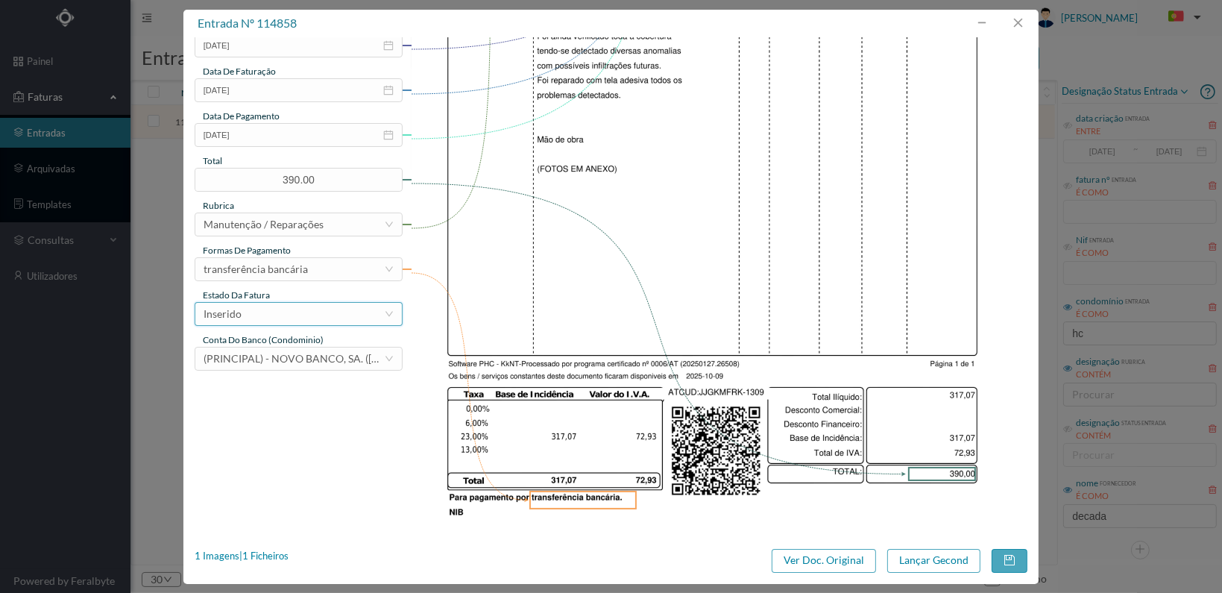
type input "Limpeza e desentupimento caleiras e cobertura"
click at [349, 318] on div "Inserido" at bounding box center [294, 314] width 180 height 22
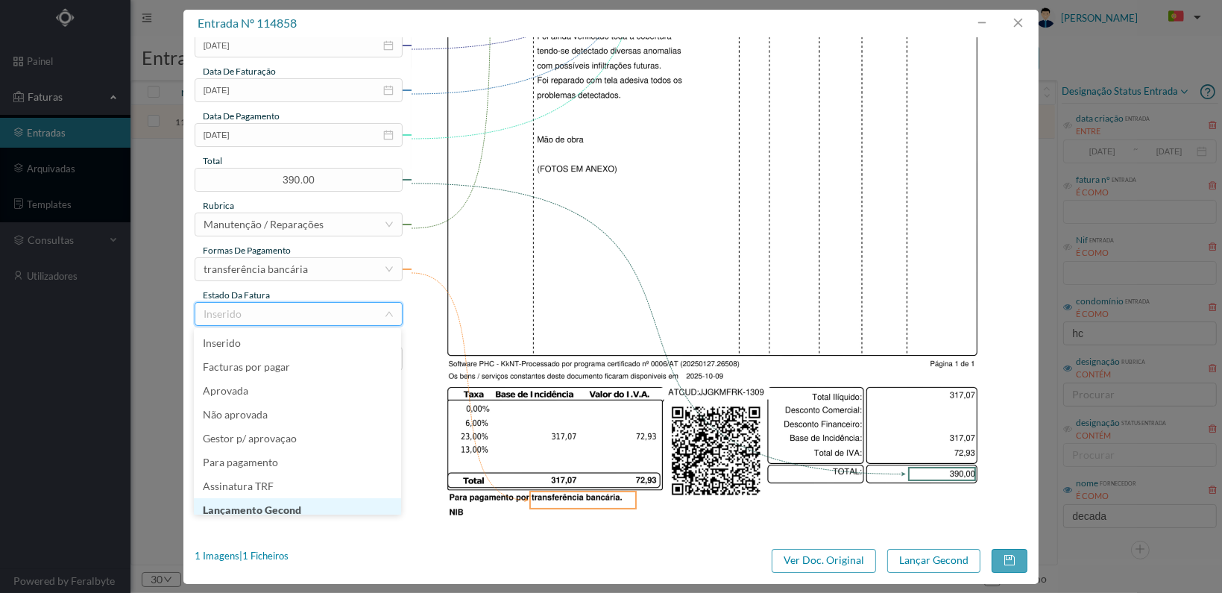
scroll to position [7, 0]
drag, startPoint x: 306, startPoint y: 497, endPoint x: 335, endPoint y: 500, distance: 28.5
click at [306, 499] on li "Lançamento Gecond" at bounding box center [297, 503] width 207 height 24
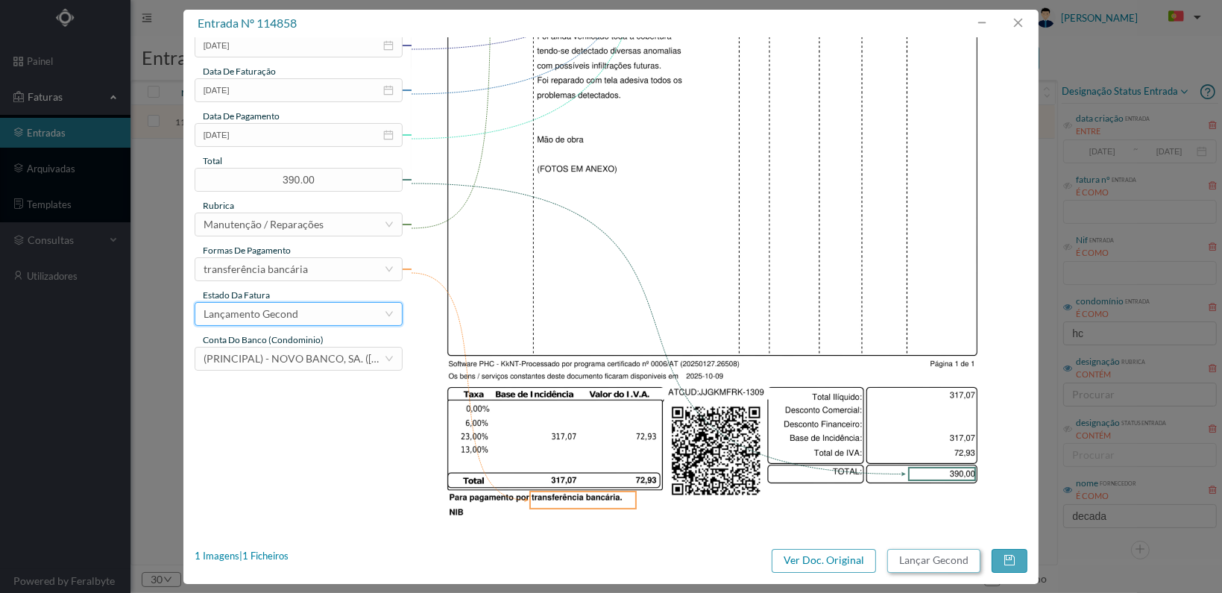
click at [920, 558] on button "Lançar Gecond" at bounding box center [933, 561] width 93 height 24
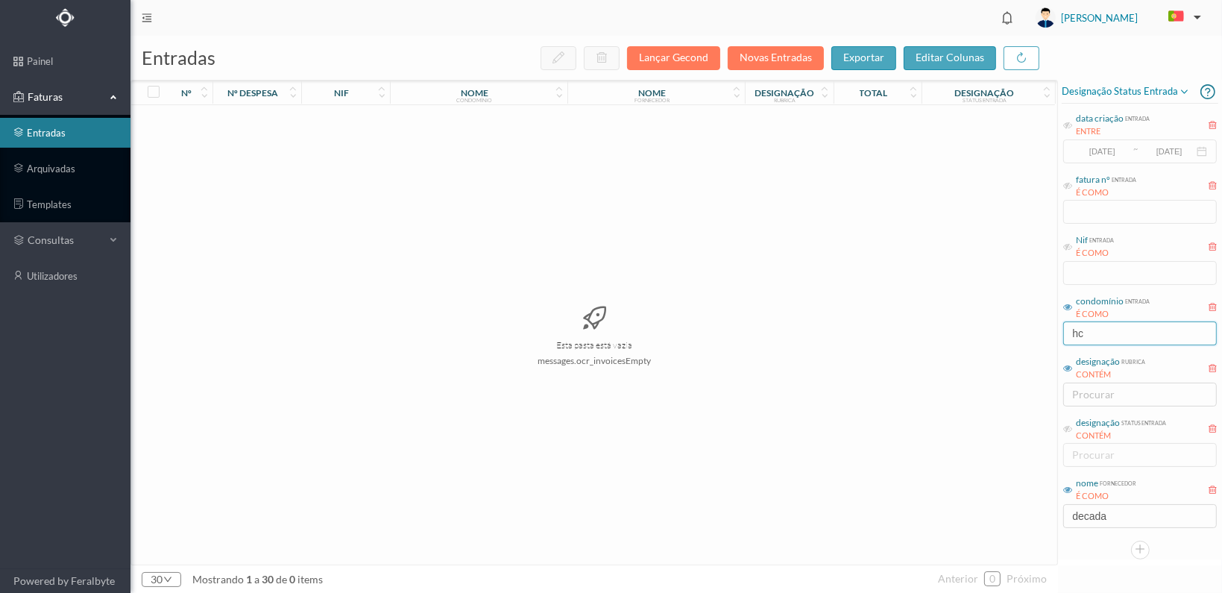
drag, startPoint x: 1109, startPoint y: 332, endPoint x: 1053, endPoint y: 332, distance: 55.9
click at [1063, 332] on input "hc" at bounding box center [1140, 333] width 154 height 24
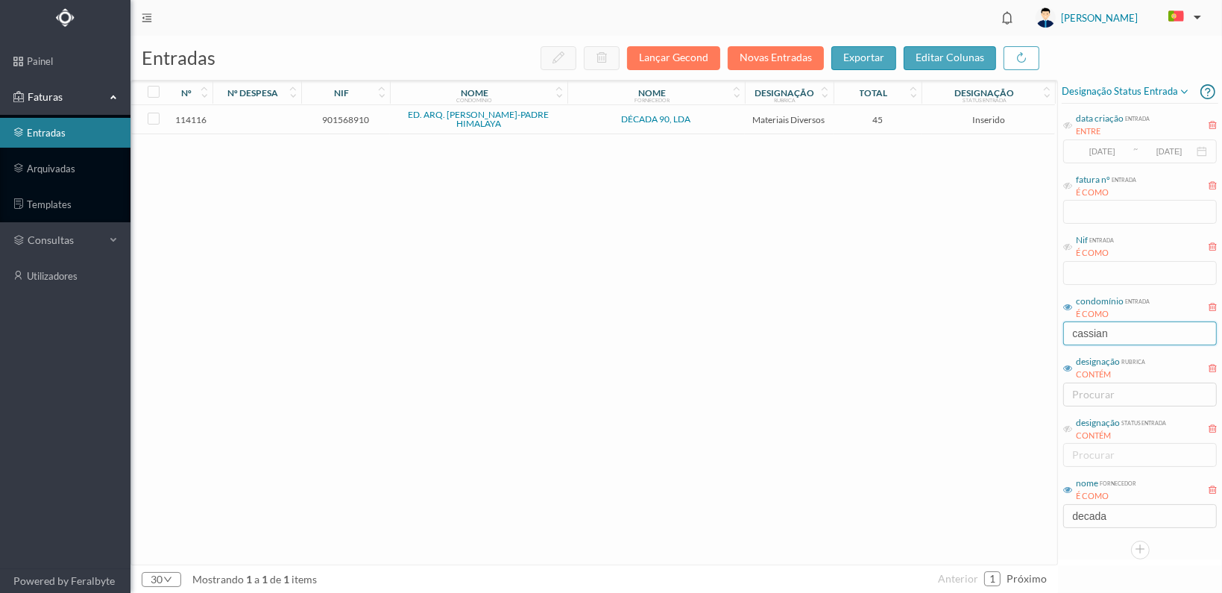
type input "cassian"
click at [340, 118] on span "901568910" at bounding box center [345, 119] width 81 height 11
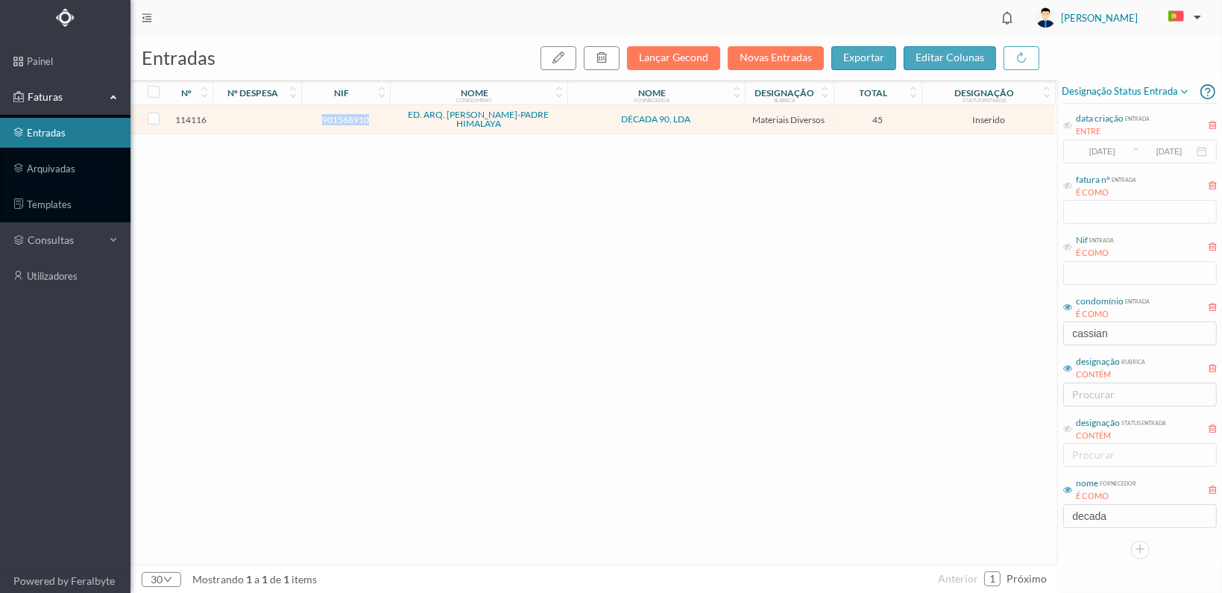
click at [340, 118] on span "901568910" at bounding box center [345, 119] width 81 height 11
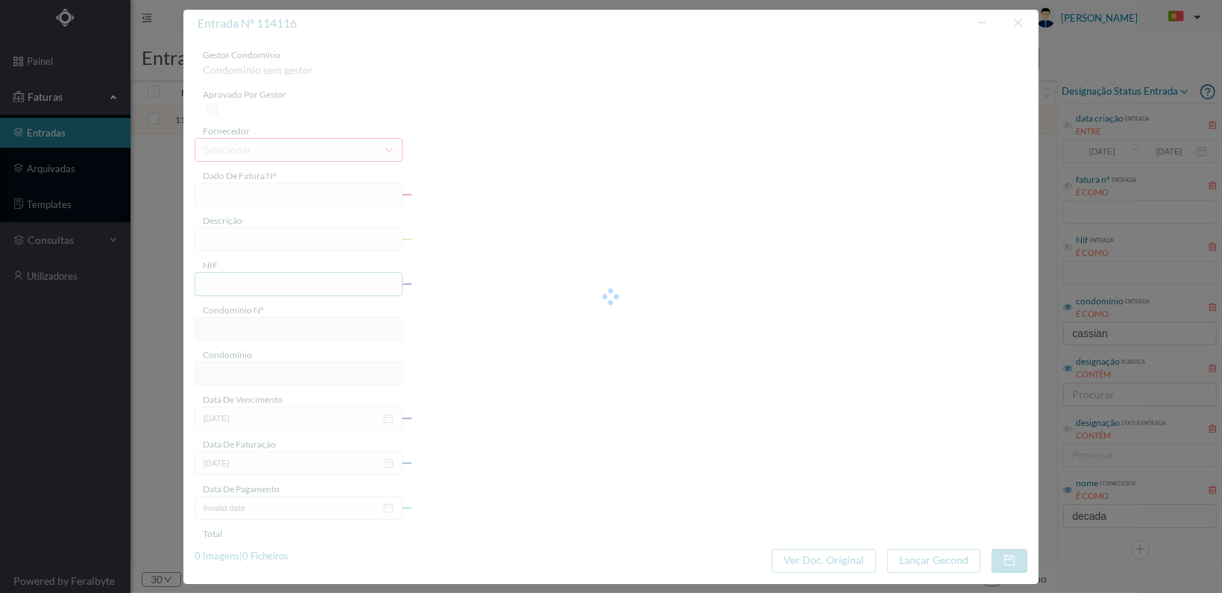
type input "FT 2025A1/1297"
type input "901568910"
type input "[DATE]"
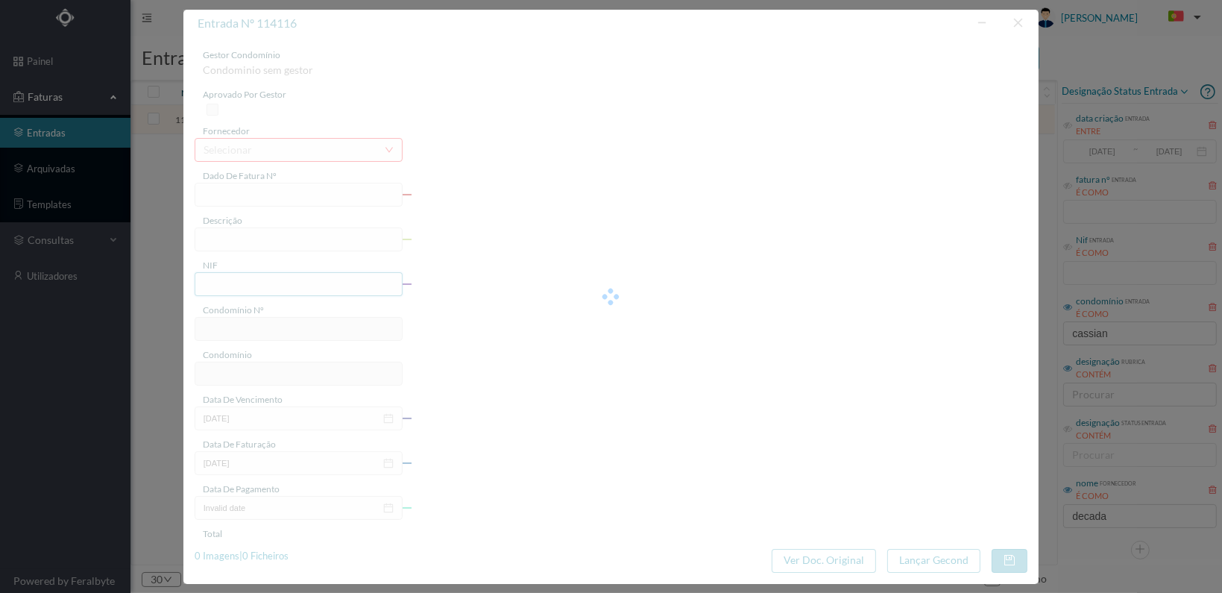
type input "45.00"
type input "733"
type input "ED. ARQ. [PERSON_NAME]-PADRE HIMALAYA"
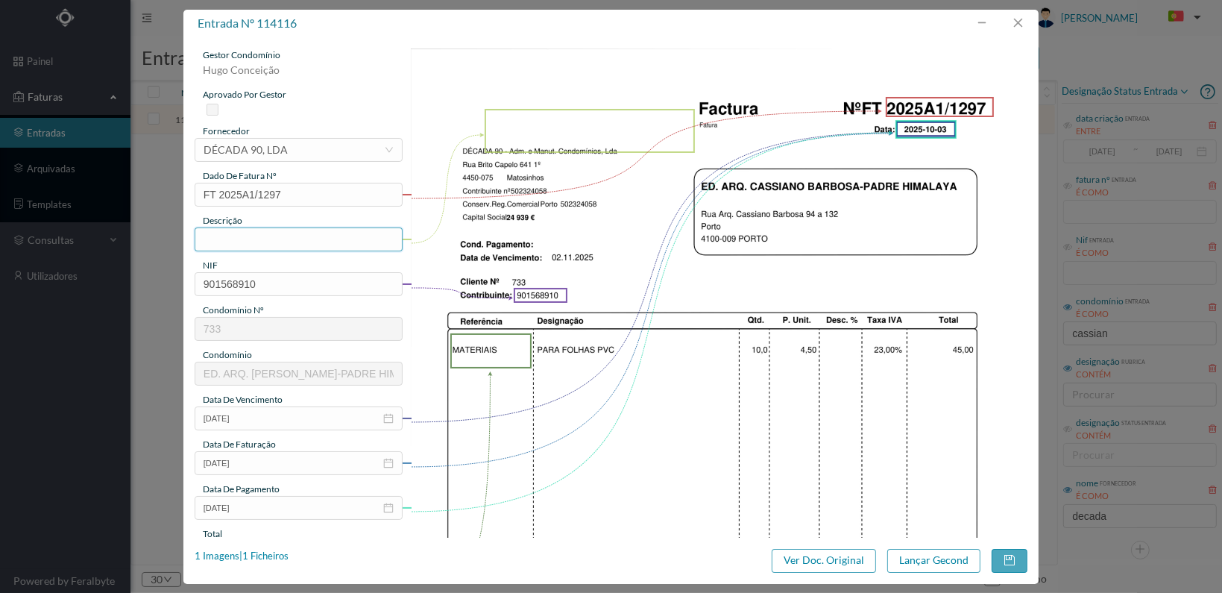
click at [297, 240] on input "text" at bounding box center [299, 239] width 208 height 24
type input "MATERIAIS DIVERSOS"
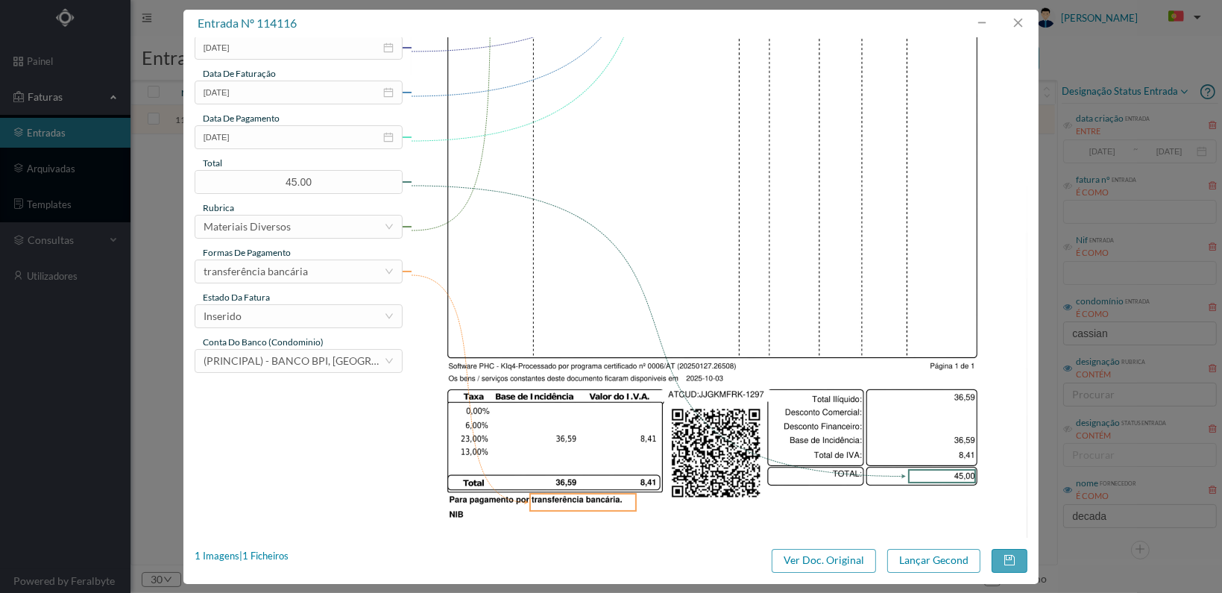
scroll to position [373, 0]
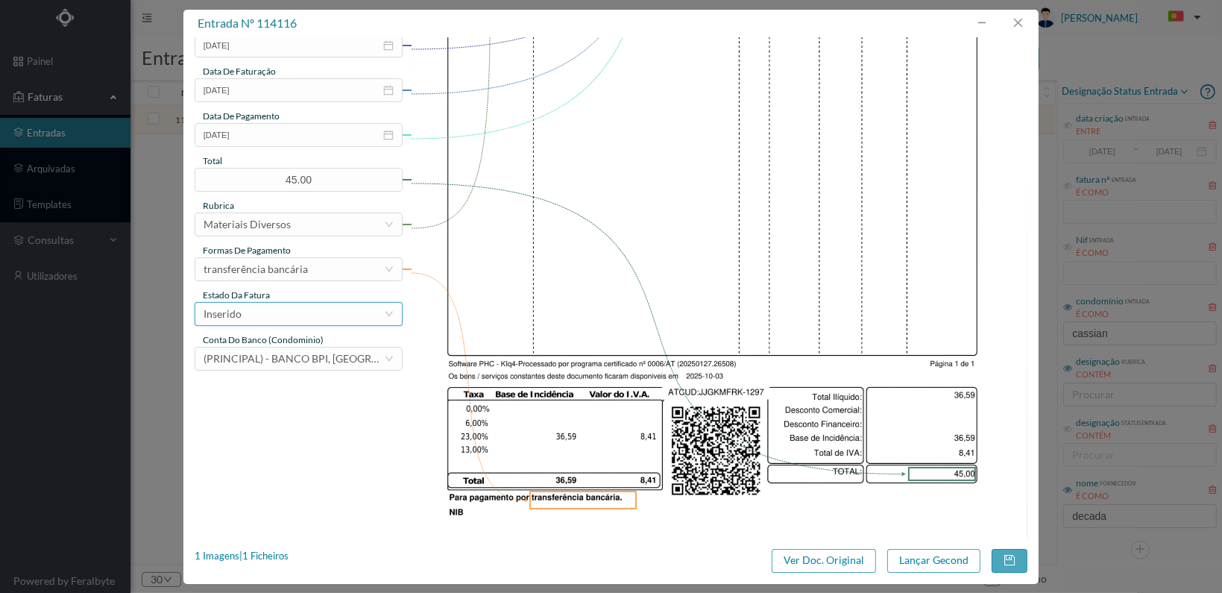
click at [330, 312] on div "Inserido" at bounding box center [294, 314] width 180 height 22
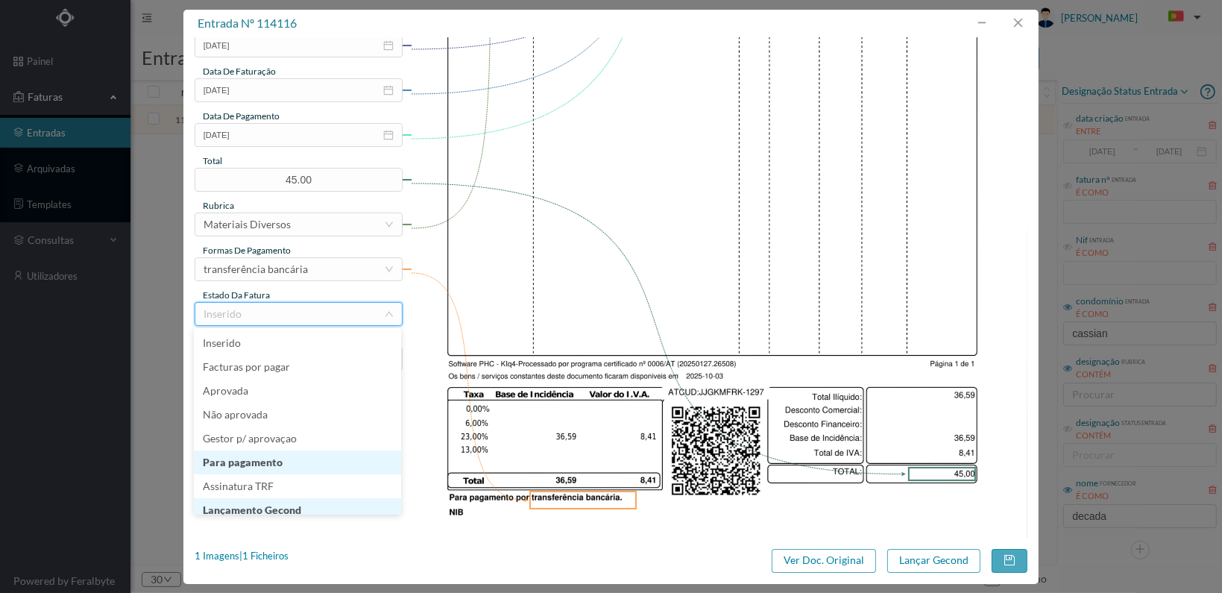
scroll to position [7, 0]
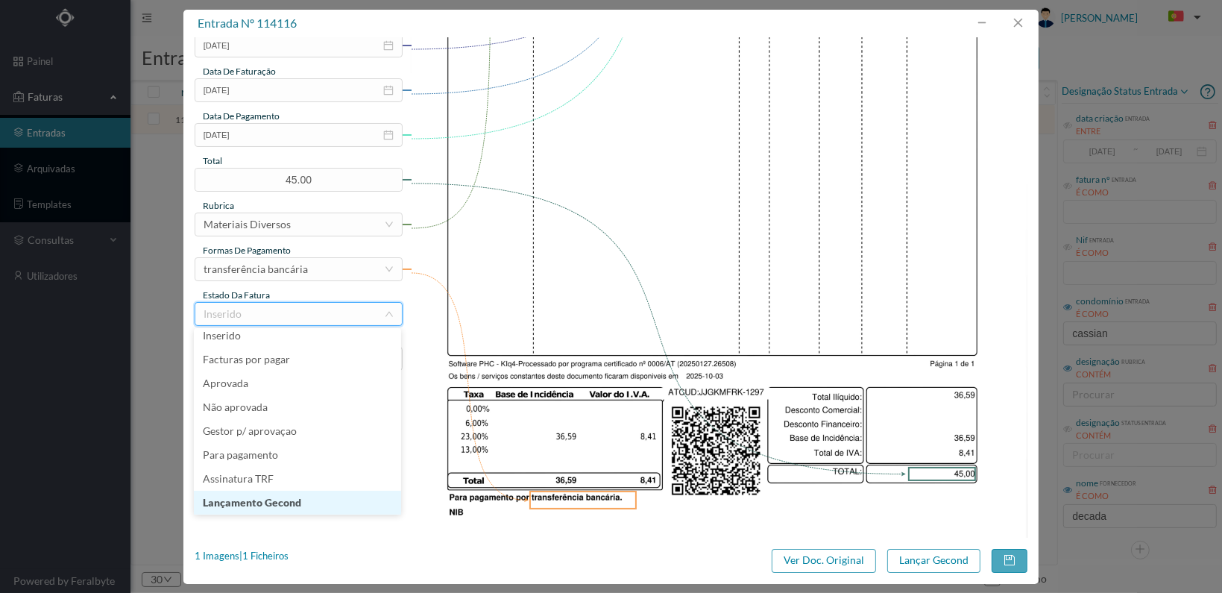
drag, startPoint x: 314, startPoint y: 504, endPoint x: 331, endPoint y: 505, distance: 17.2
click at [316, 504] on li "Lançamento Gecond" at bounding box center [297, 503] width 207 height 24
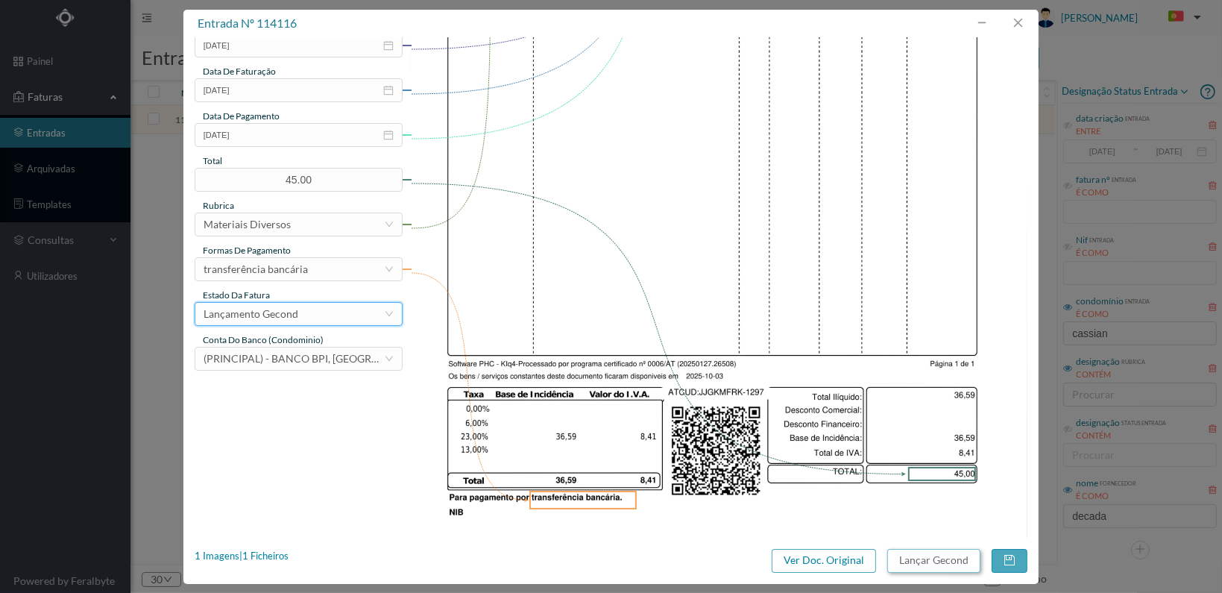
click at [929, 565] on button "Lançar Gecond" at bounding box center [933, 561] width 93 height 24
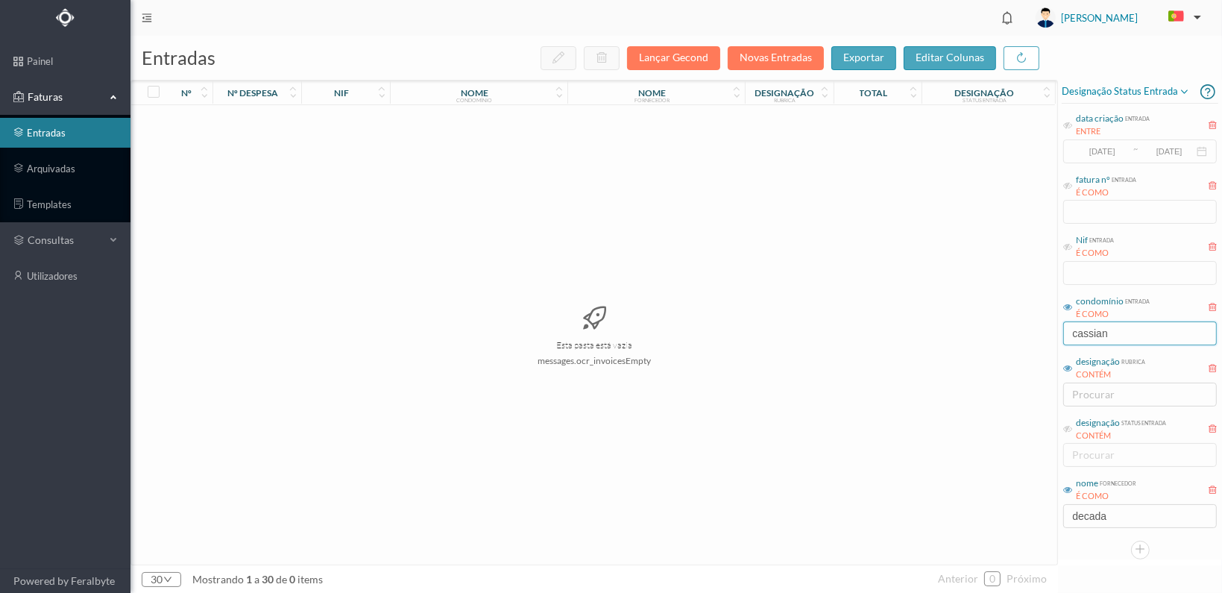
drag, startPoint x: 1116, startPoint y: 332, endPoint x: 982, endPoint y: 304, distance: 137.0
click at [983, 329] on div "entradas Lançar Gecond Novas Entradas exportar editar colunas nº nº despesa nif…" at bounding box center [675, 314] width 1091 height 557
type input "padre"
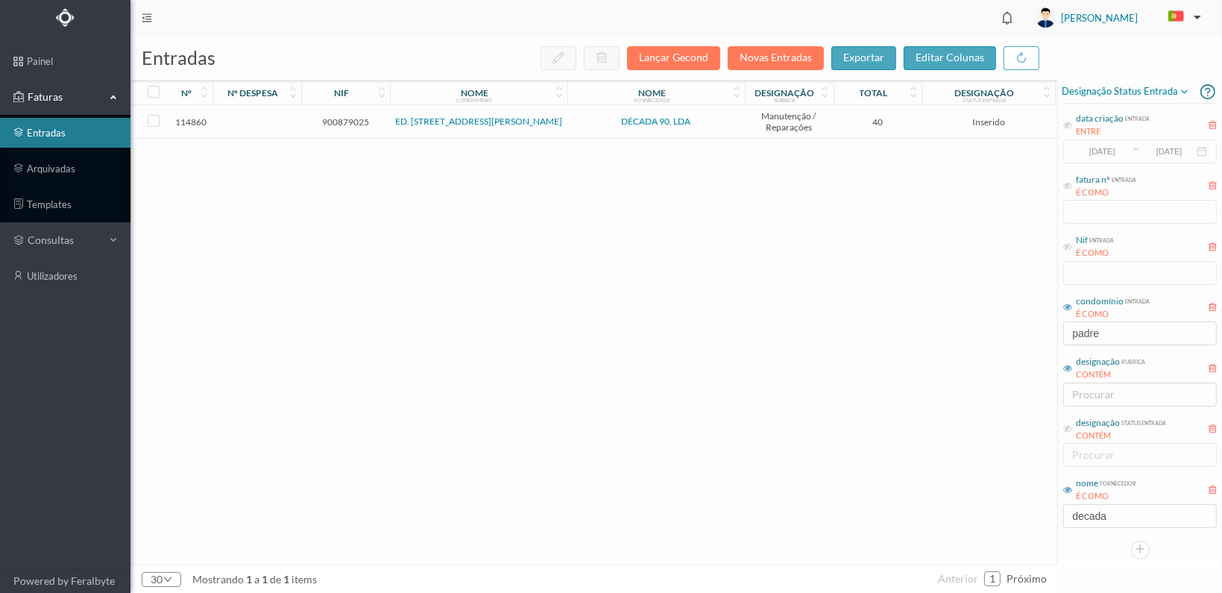
click at [341, 117] on span "900879025" at bounding box center [345, 121] width 81 height 11
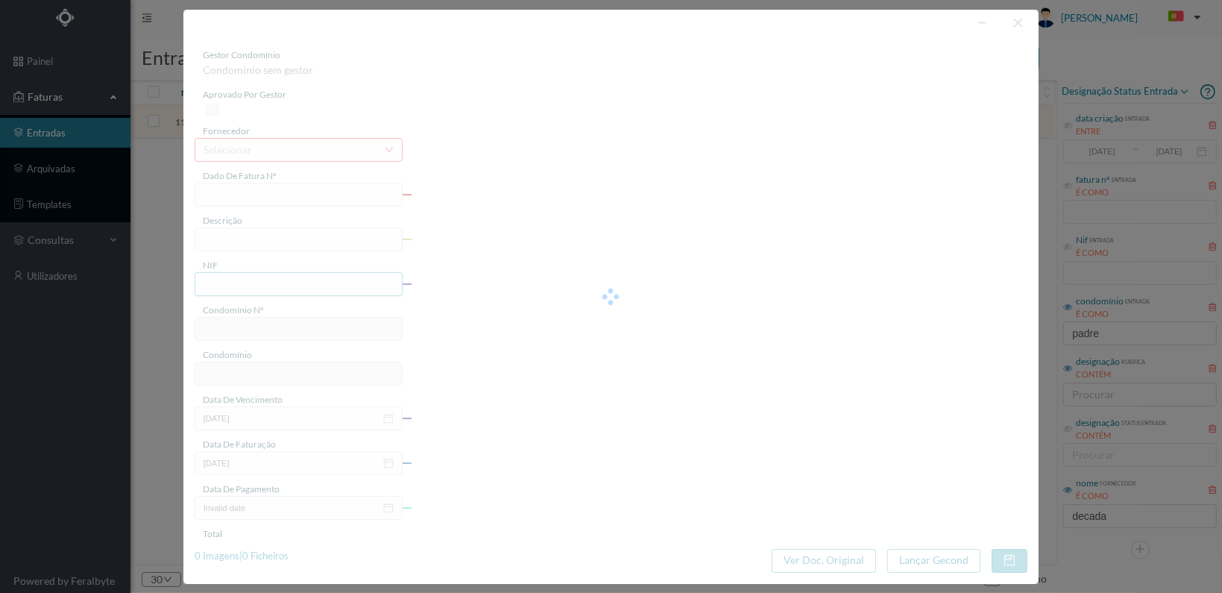
type input "FT 2025A1/1311"
type input "900879025"
type input "[DATE]"
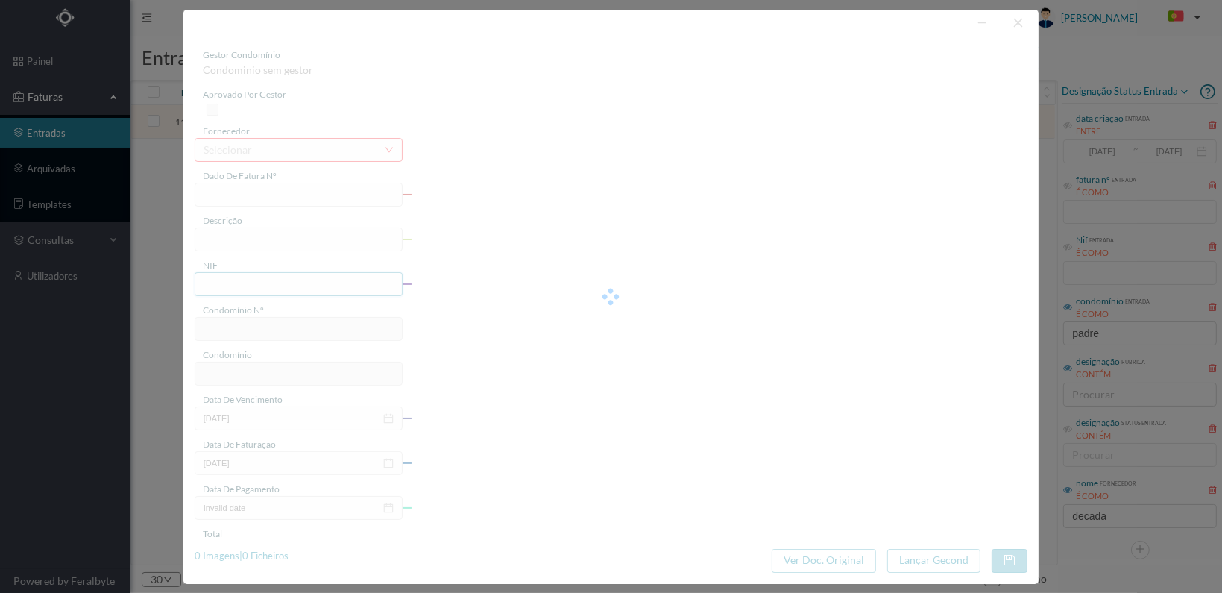
type input "40.00"
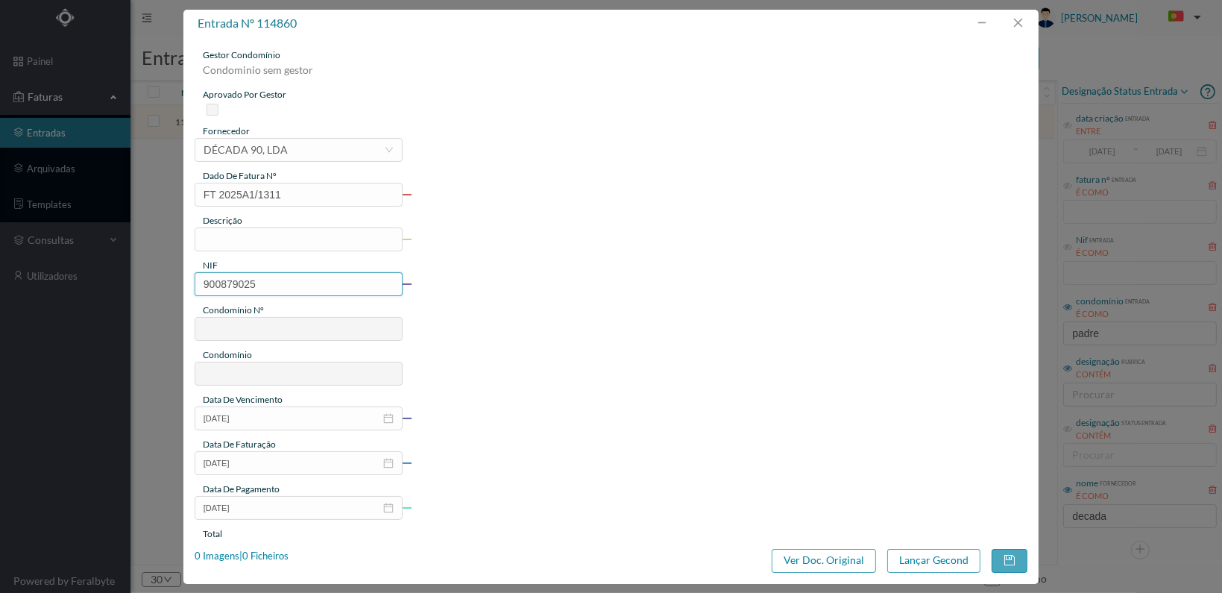
type input "818"
type input "ED. [STREET_ADDRESS][PERSON_NAME]"
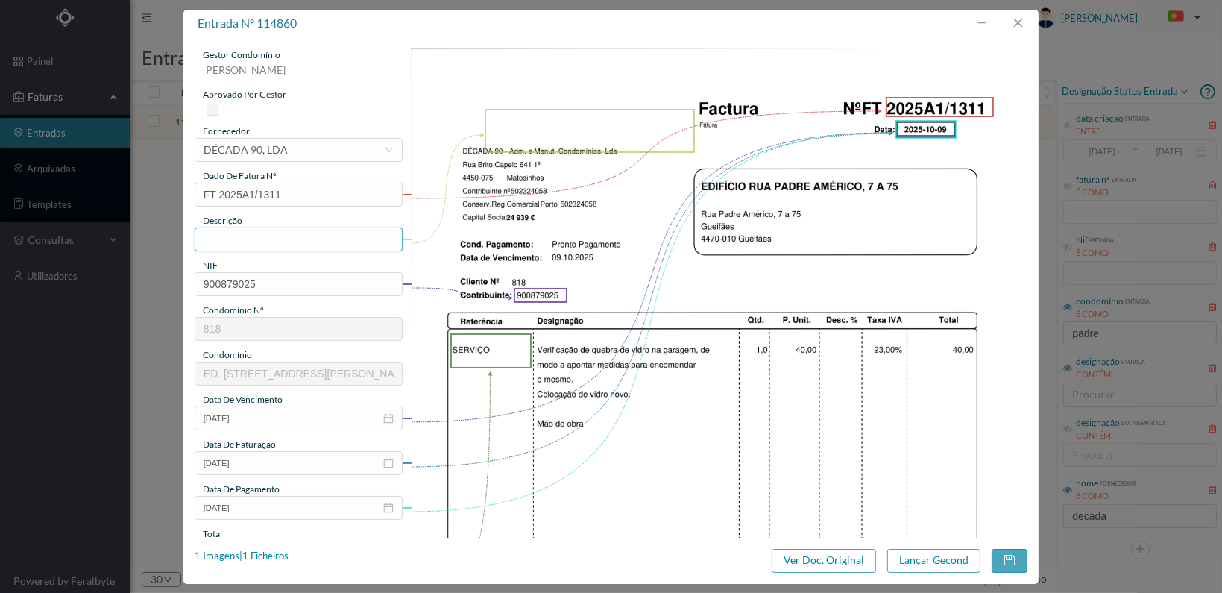
click at [316, 241] on input "text" at bounding box center [299, 239] width 208 height 24
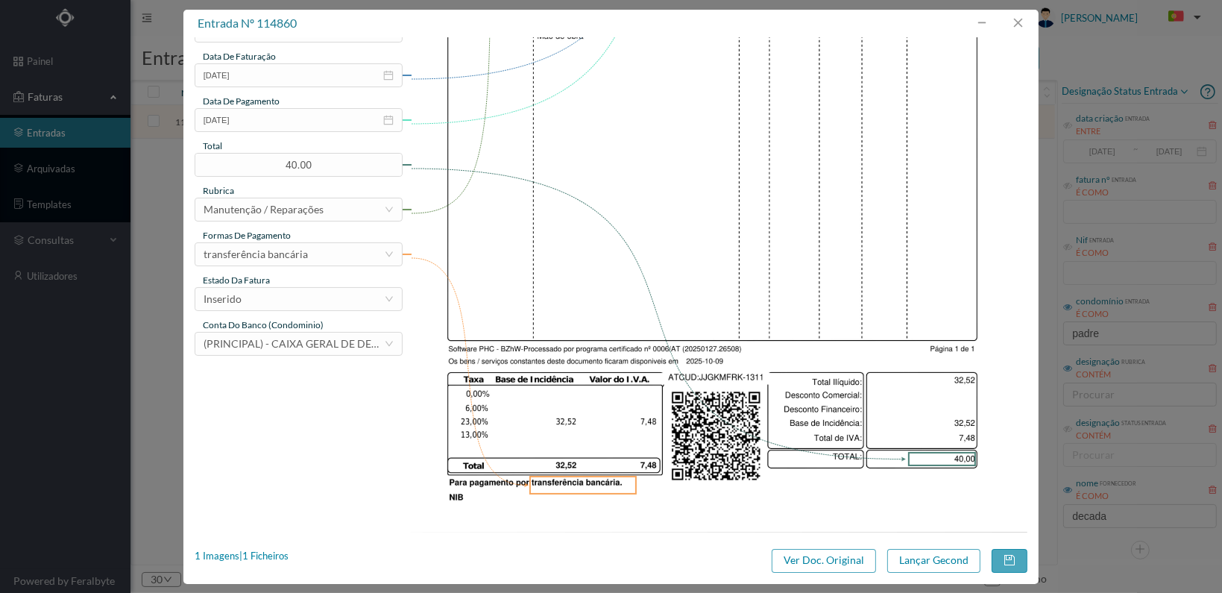
scroll to position [389, 0]
type input "Colocação vidro novo"
drag, startPoint x: 355, startPoint y: 297, endPoint x: 338, endPoint y: 300, distance: 17.5
click at [351, 293] on div "Inserido" at bounding box center [294, 297] width 180 height 22
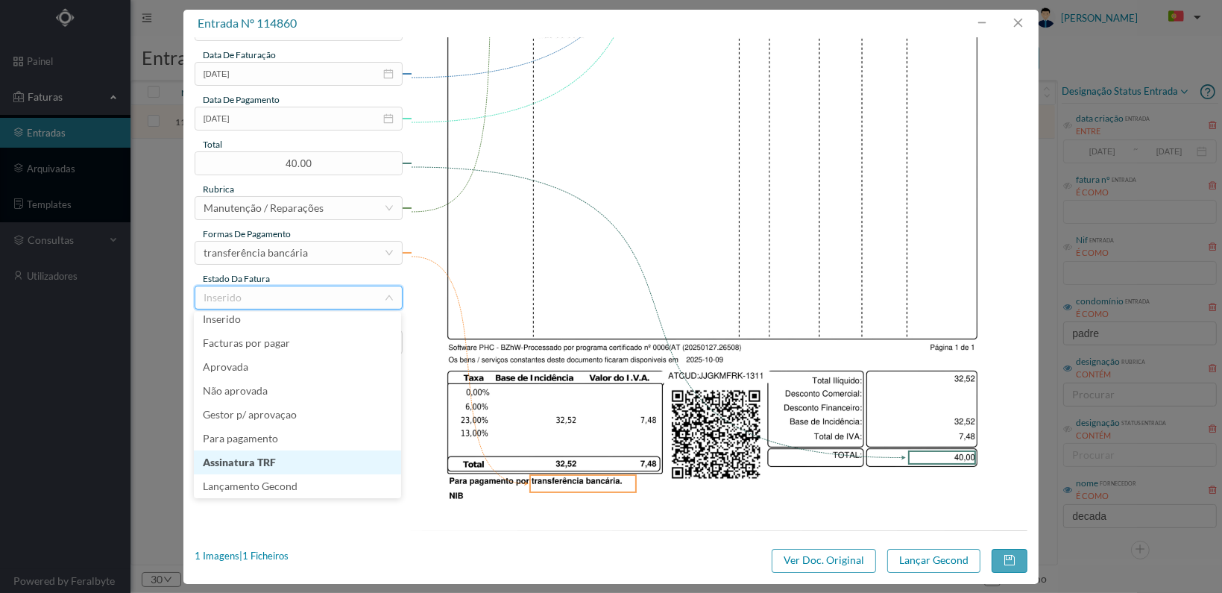
scroll to position [31, 0]
click at [321, 464] on li "Lançamento Gecond" at bounding box center [297, 462] width 207 height 24
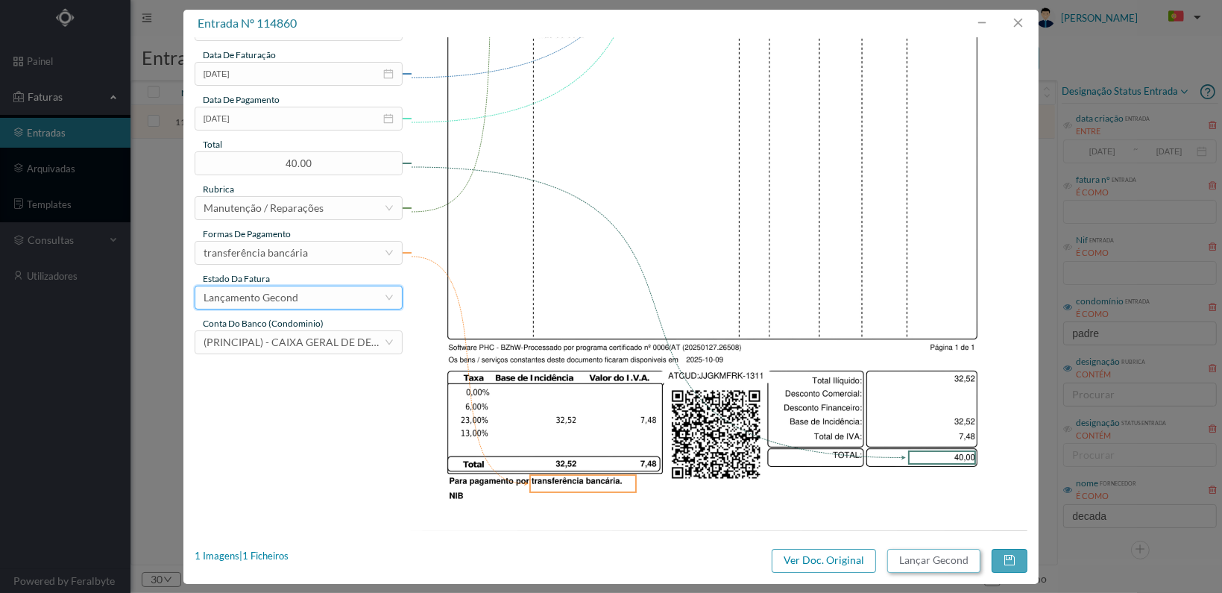
click at [927, 561] on button "Lançar Gecond" at bounding box center [933, 561] width 93 height 24
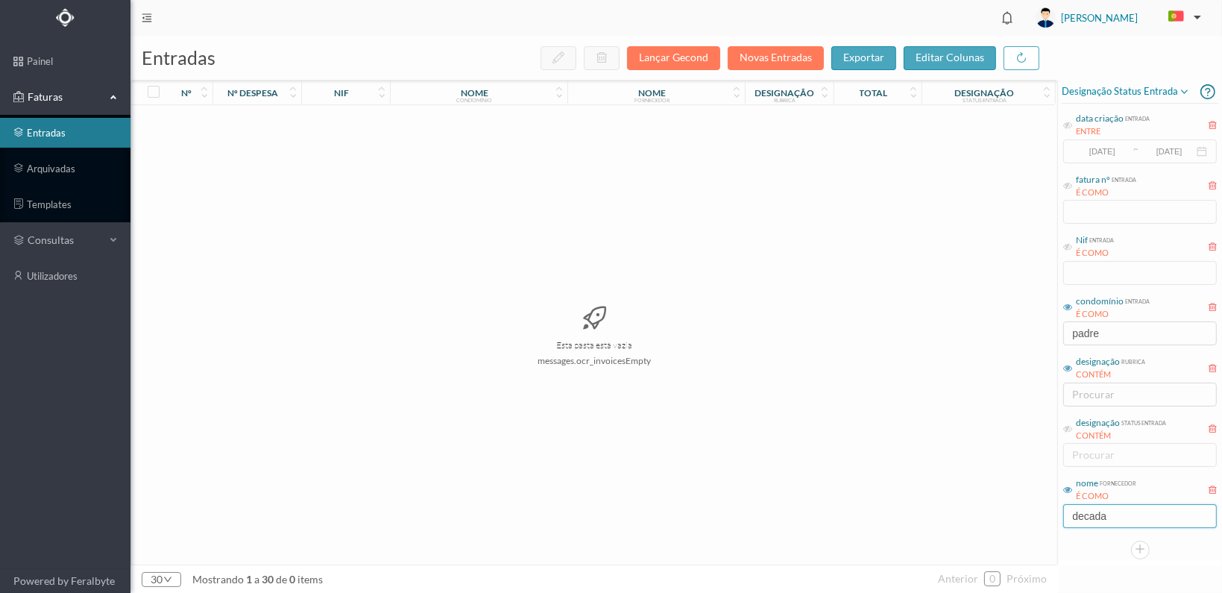
drag, startPoint x: 1124, startPoint y: 517, endPoint x: 1055, endPoint y: 522, distance: 69.5
click at [1059, 520] on div "Designação status entrada data criação entrada ENTRE [DATE] ~ [DATE] fatura nº …" at bounding box center [1140, 319] width 164 height 479
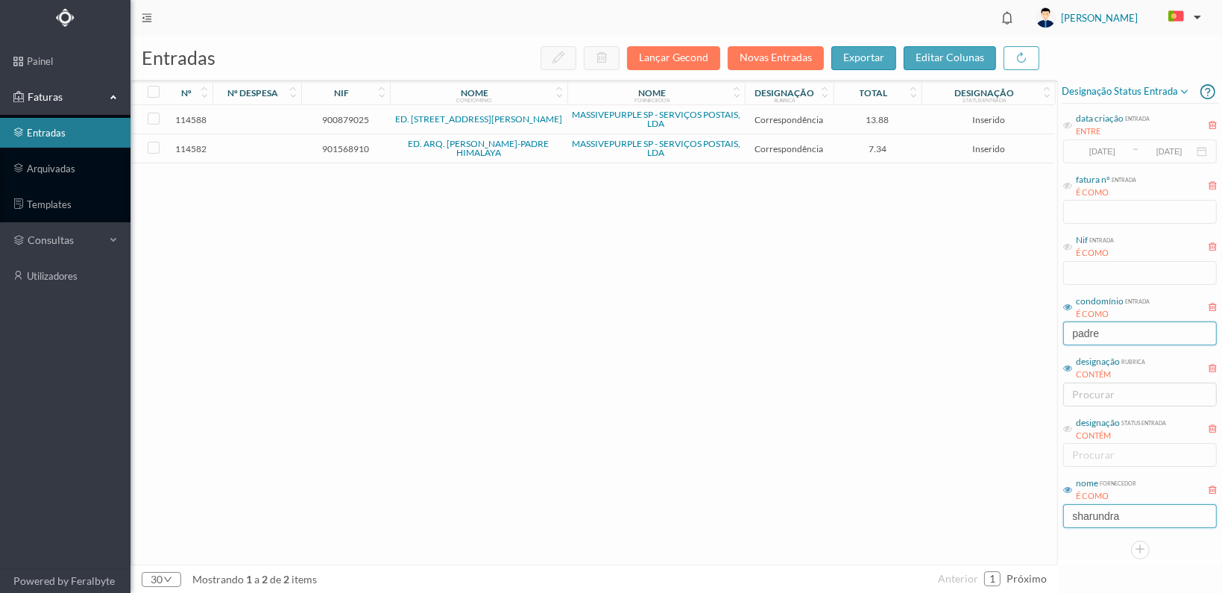
type input "sharundra"
drag, startPoint x: 1111, startPoint y: 333, endPoint x: 1055, endPoint y: 335, distance: 55.9
click at [1055, 335] on div "entradas Lançar Gecond Novas Entradas exportar editar colunas nº nº despesa nif…" at bounding box center [675, 314] width 1091 height 557
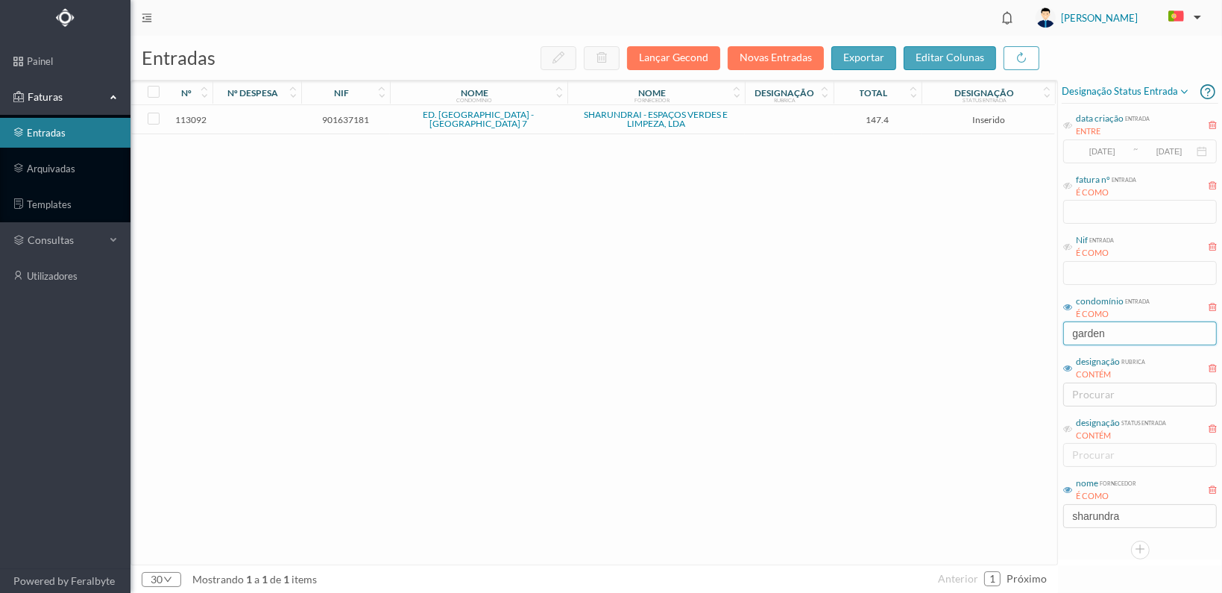
type input "garden"
click at [337, 119] on span "901637181" at bounding box center [345, 119] width 81 height 11
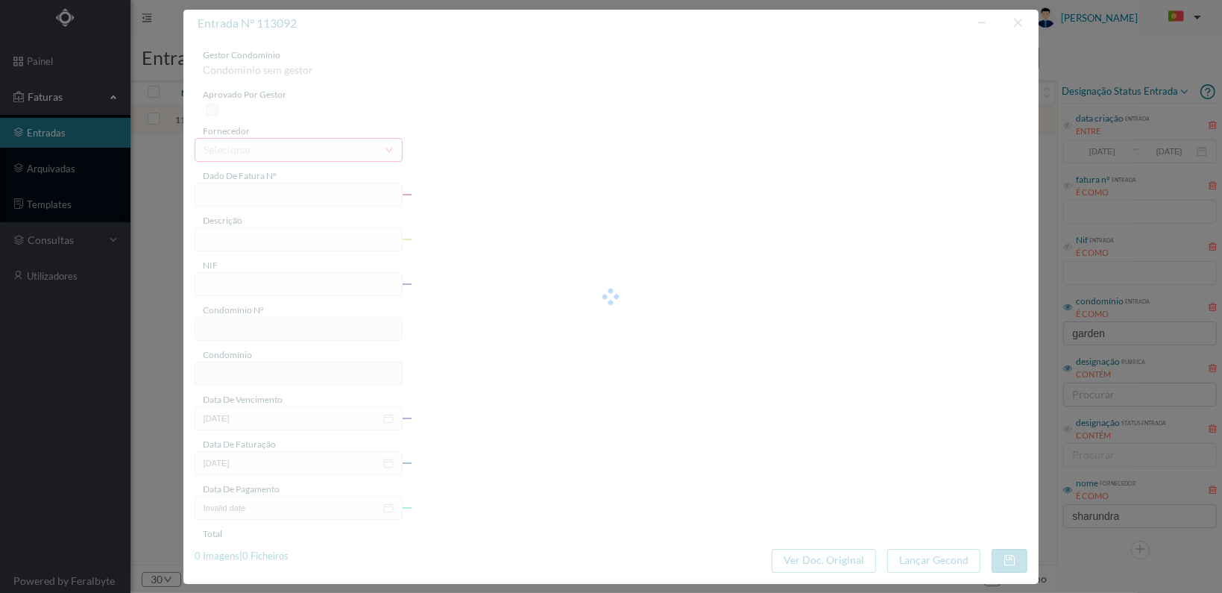
type input "FT 2025A1/1308"
type input "DOB CANELA-LARANJA 5L"
type input "901637181"
type input "[DATE]"
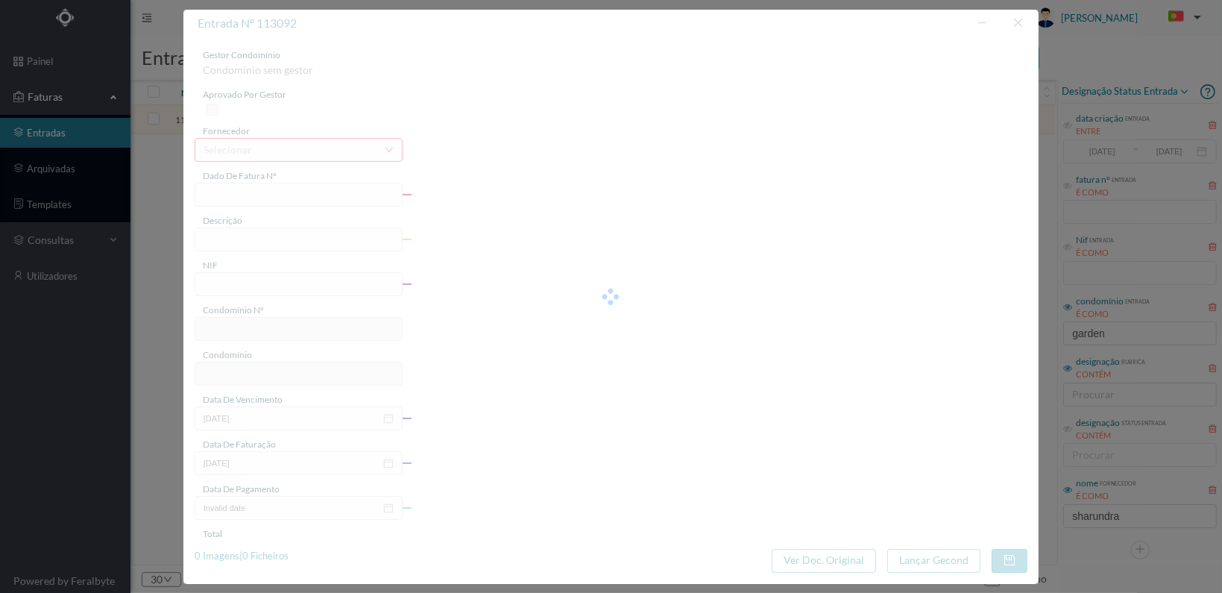
type input "[DATE]"
type input "147.40"
type input "728"
type input "ED. [GEOGRAPHIC_DATA] - [GEOGRAPHIC_DATA] 7"
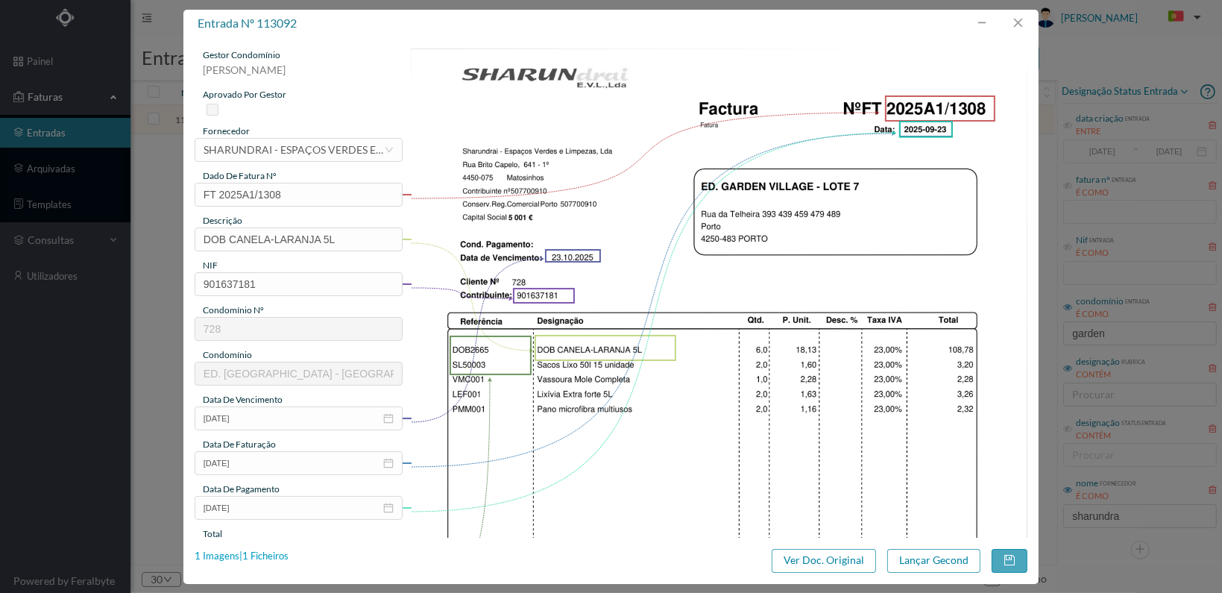
click at [265, 555] on div "1 Imagens | 1 Ficheiros" at bounding box center [242, 556] width 94 height 15
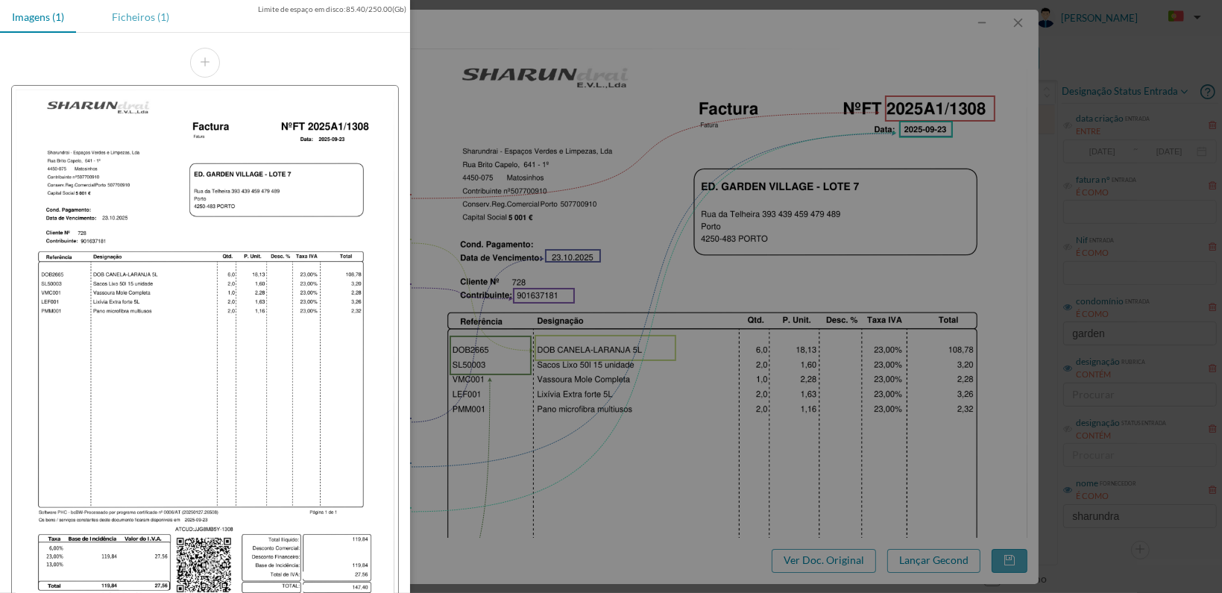
click at [145, 11] on div "Ficheiros (1)" at bounding box center [140, 17] width 81 height 34
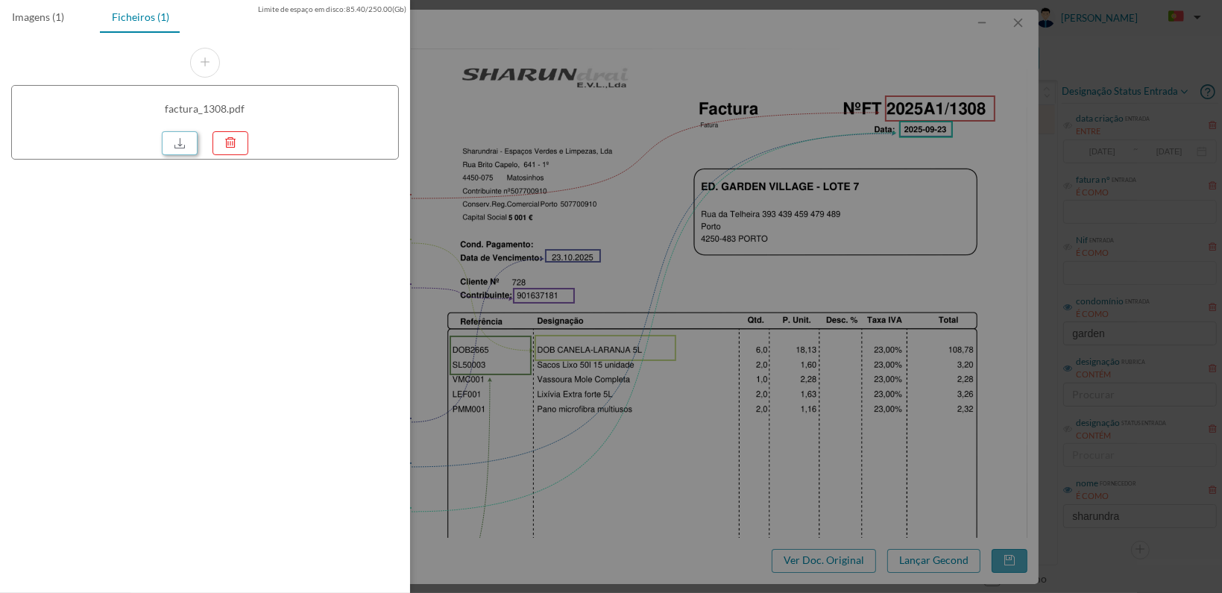
click at [180, 140] on link at bounding box center [180, 143] width 36 height 24
click at [877, 45] on div at bounding box center [611, 296] width 1222 height 593
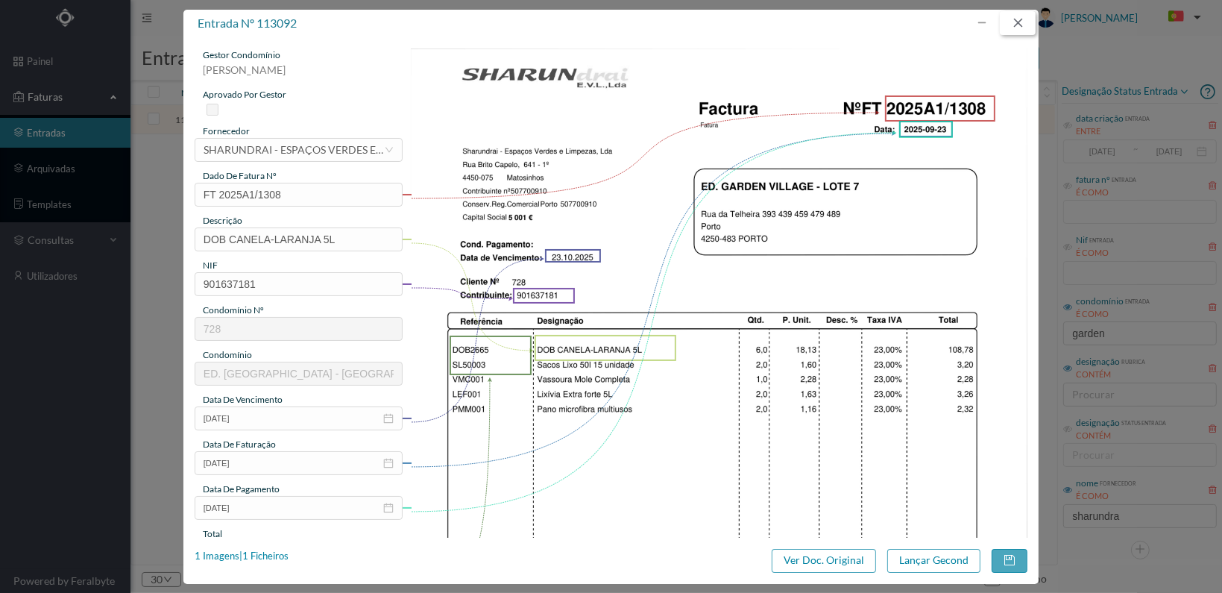
click at [1019, 24] on button "button" at bounding box center [1018, 23] width 36 height 24
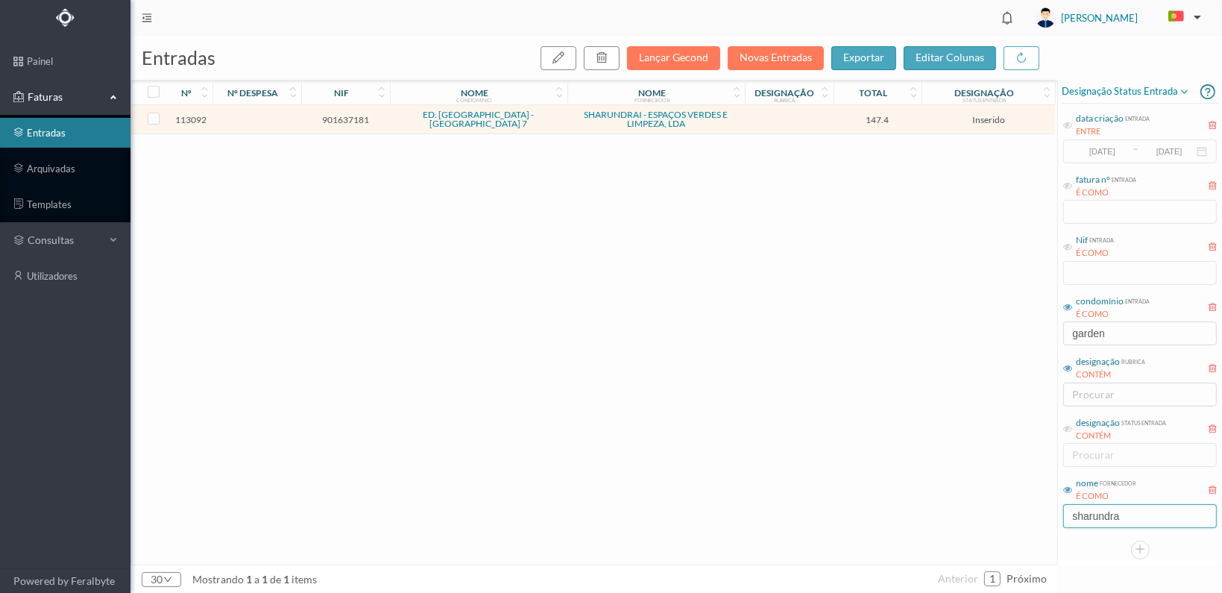
drag, startPoint x: 1142, startPoint y: 511, endPoint x: 1026, endPoint y: 514, distance: 116.3
click at [1026, 514] on div "entradas Lançar Gecond Novas Entradas exportar editar colunas nº nº despesa nif…" at bounding box center [675, 314] width 1091 height 557
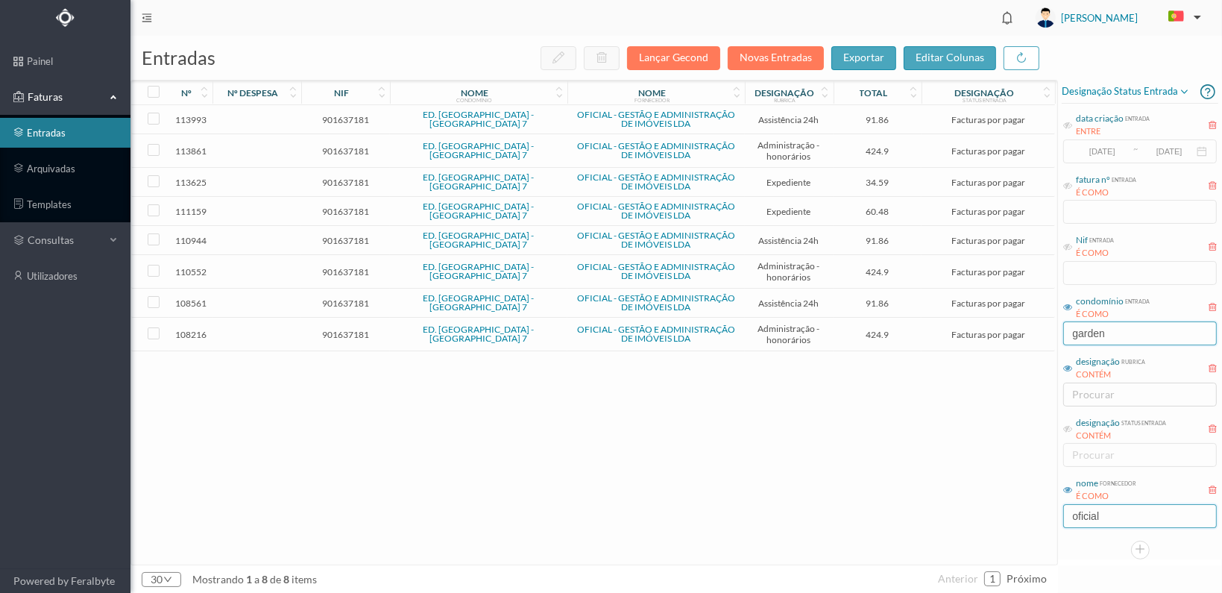
type input "oficial"
click at [1112, 330] on input "garden" at bounding box center [1140, 333] width 154 height 24
type input "garden"
click at [343, 329] on span "901637181" at bounding box center [345, 334] width 81 height 11
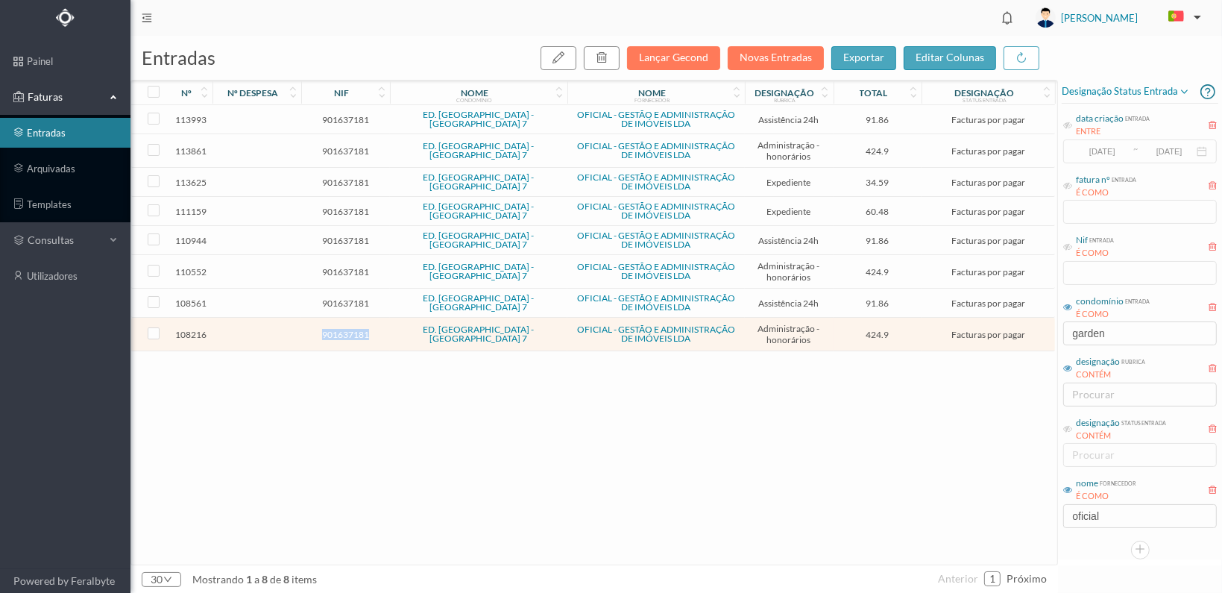
click at [343, 329] on span "901637181" at bounding box center [345, 334] width 81 height 11
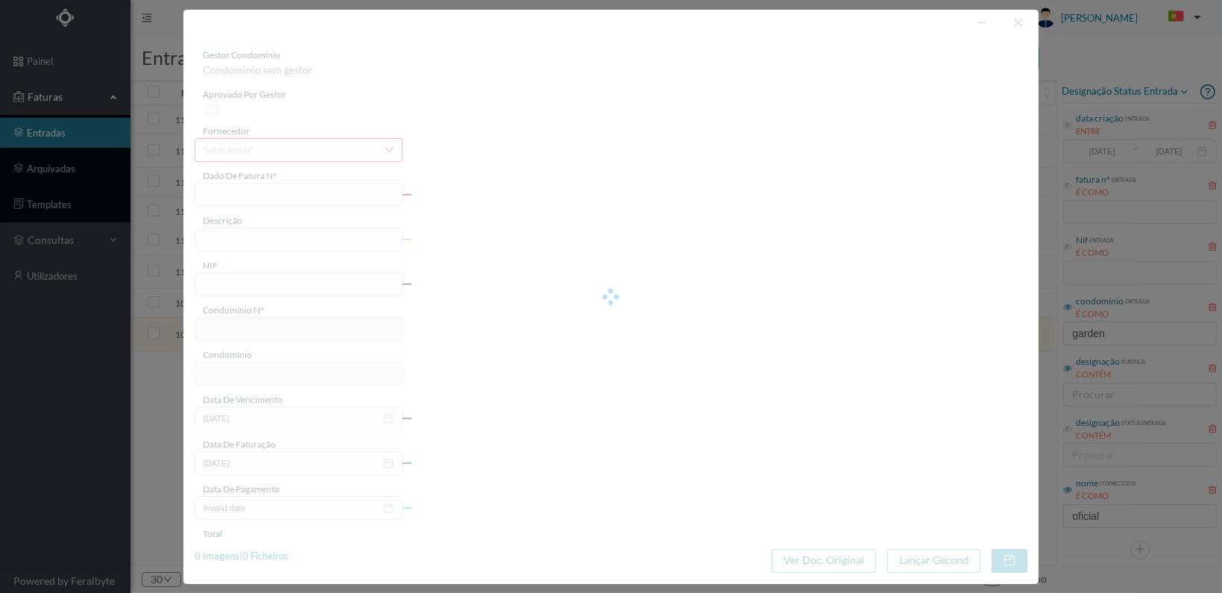
type input "FT 2025A1/3351"
type input "HONORARIOS Agosto de 2025"
type input "901637181"
type input "[DATE]"
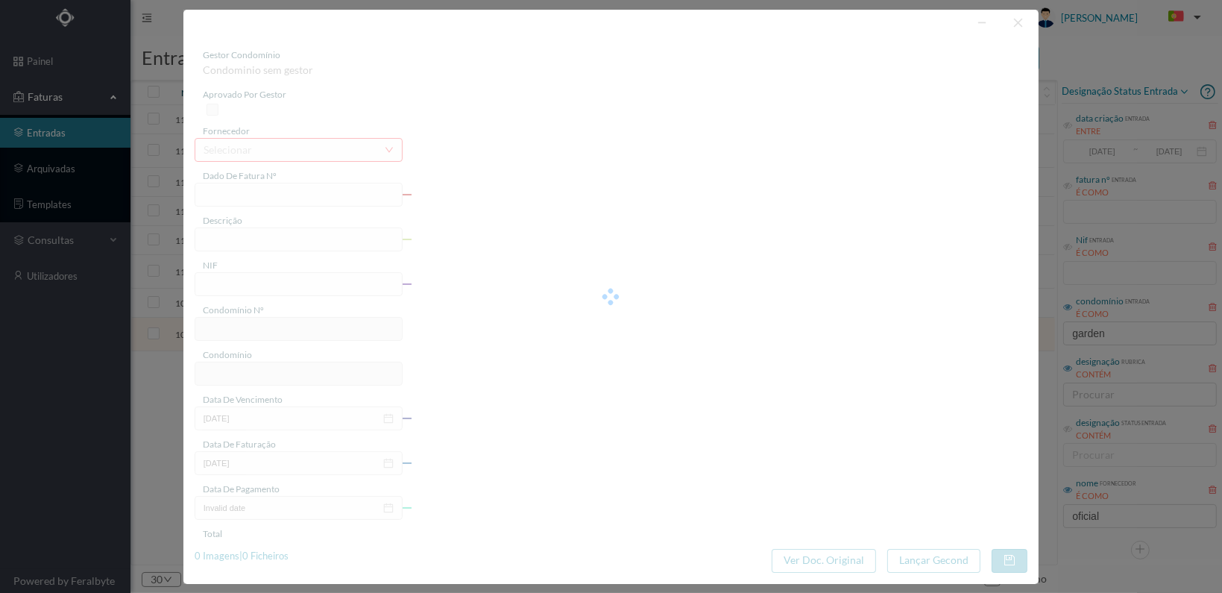
type input "[DATE]"
type input "424.90"
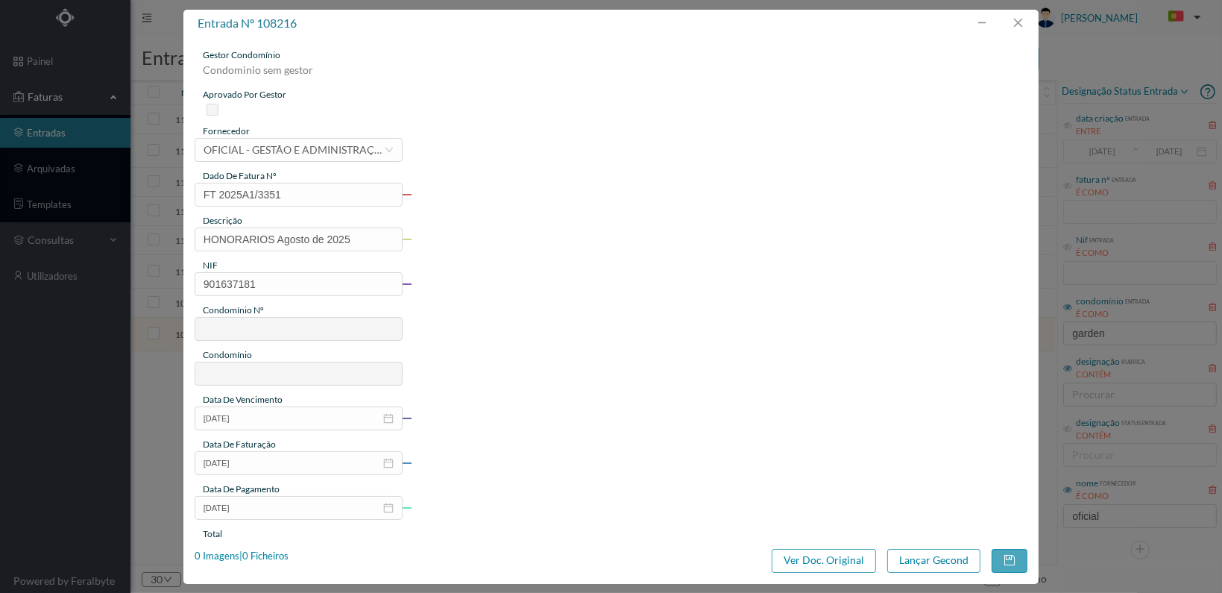
type input "728"
type input "ED. [GEOGRAPHIC_DATA] - [GEOGRAPHIC_DATA] 7"
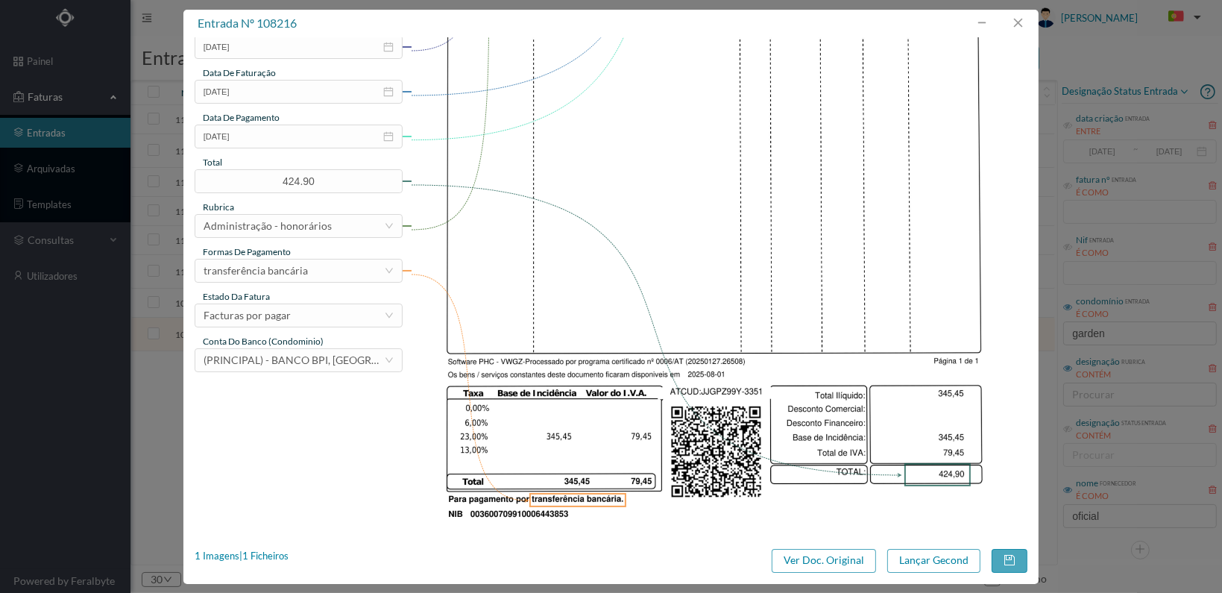
scroll to position [373, 0]
click at [371, 315] on div "Facturas por pagar" at bounding box center [294, 314] width 180 height 22
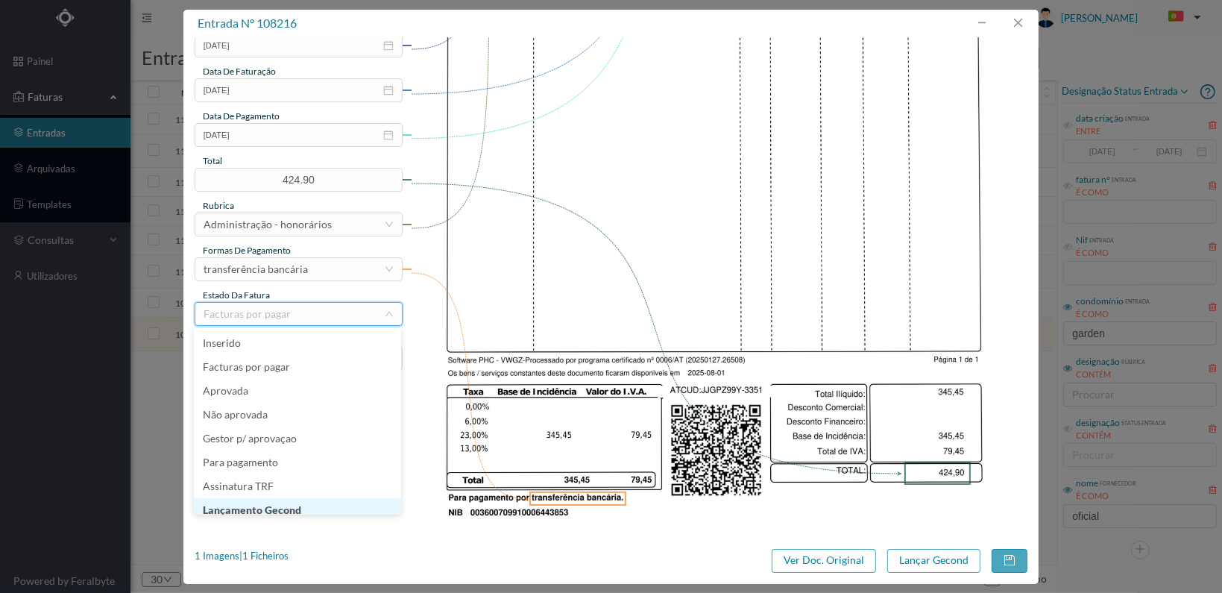
scroll to position [7, 0]
click at [328, 499] on li "Lançamento Gecond" at bounding box center [297, 503] width 207 height 24
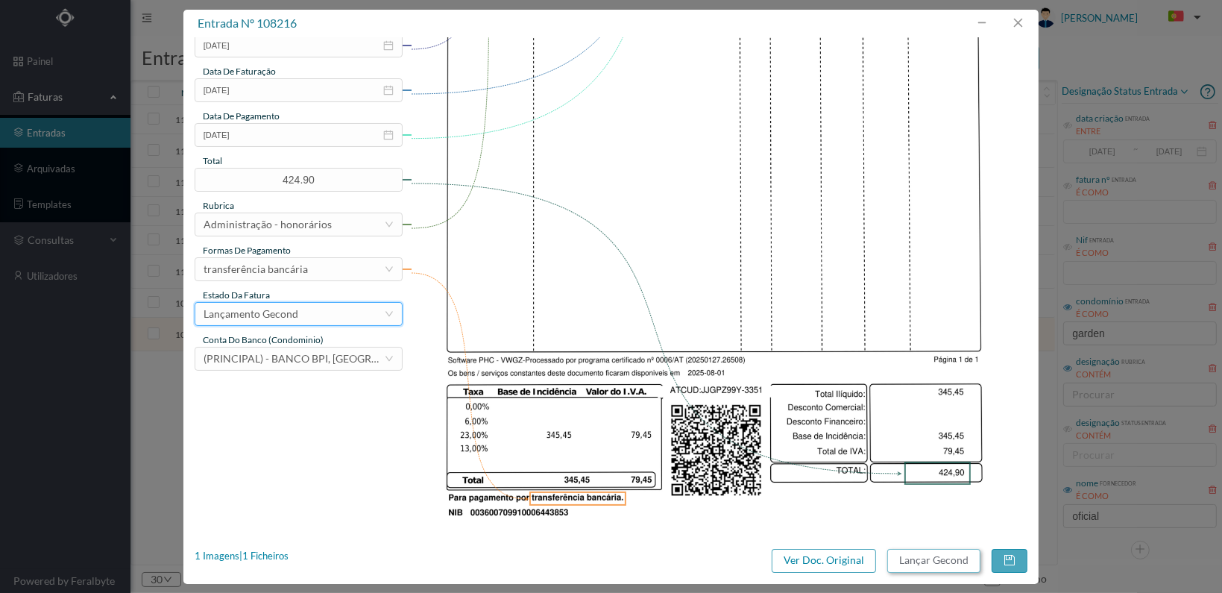
click at [939, 558] on button "Lançar Gecond" at bounding box center [933, 561] width 93 height 24
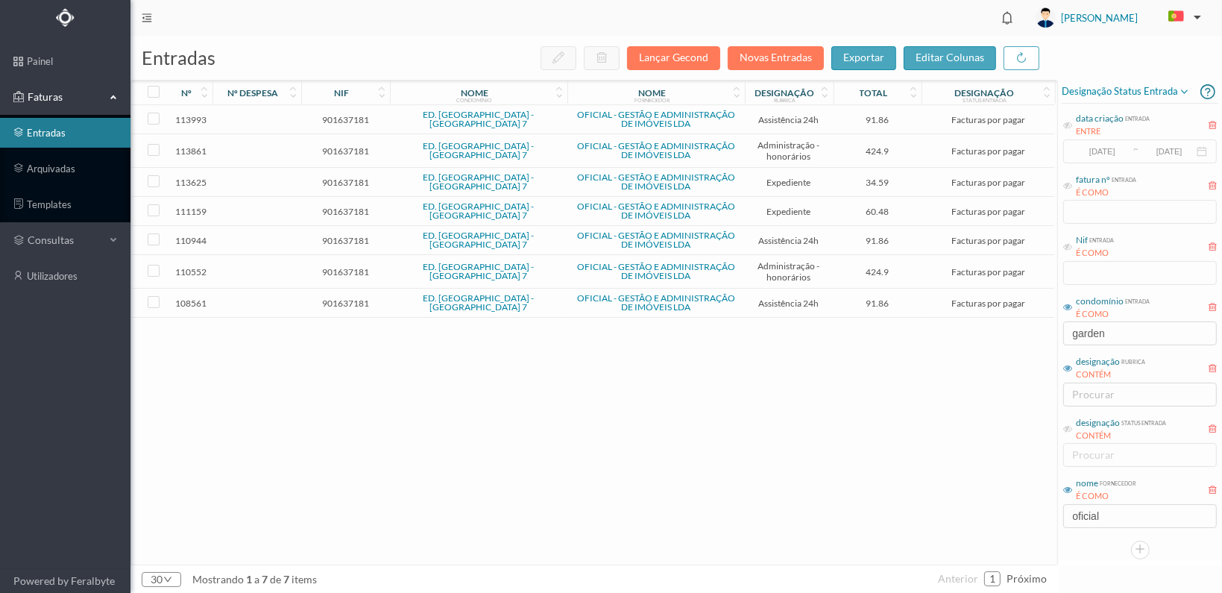
click at [348, 297] on span "901637181" at bounding box center [345, 302] width 81 height 11
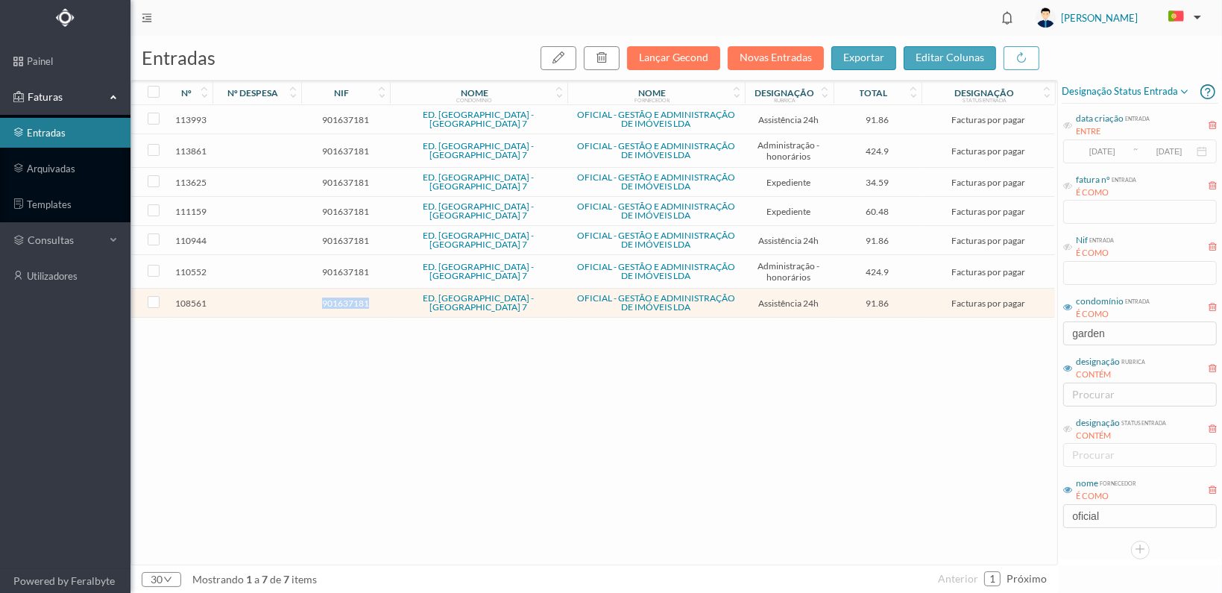
click at [348, 297] on span "901637181" at bounding box center [345, 302] width 81 height 11
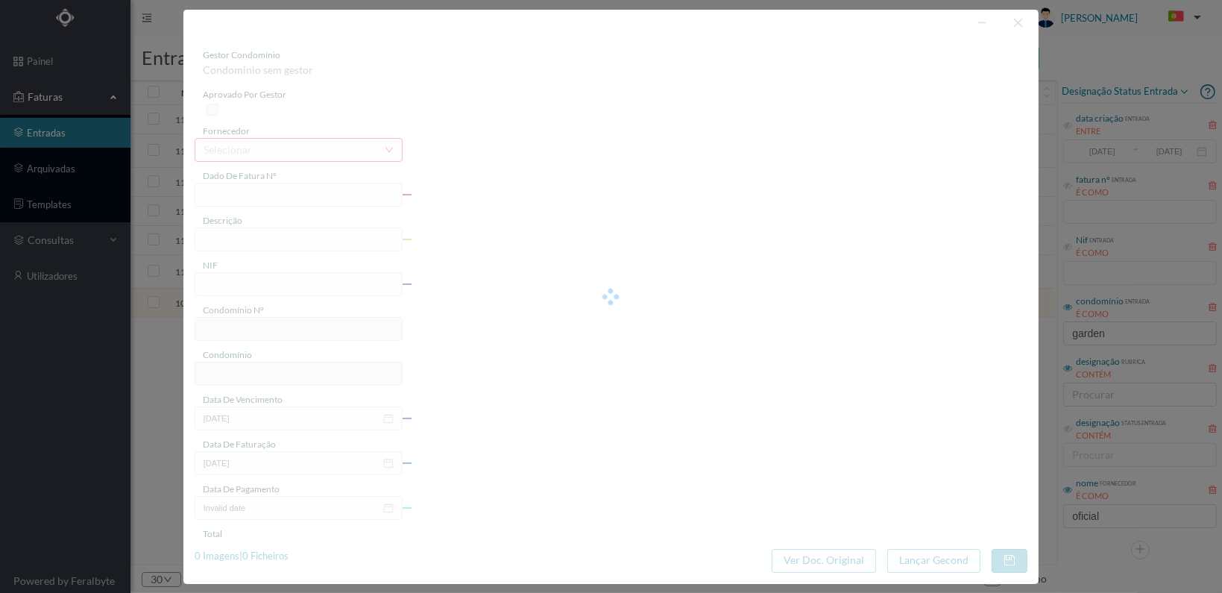
type input "FT 2025A1/3510"
type input "MANUTENÇÃO Agosto de 2025"
type input "901637181"
type input "[DATE]"
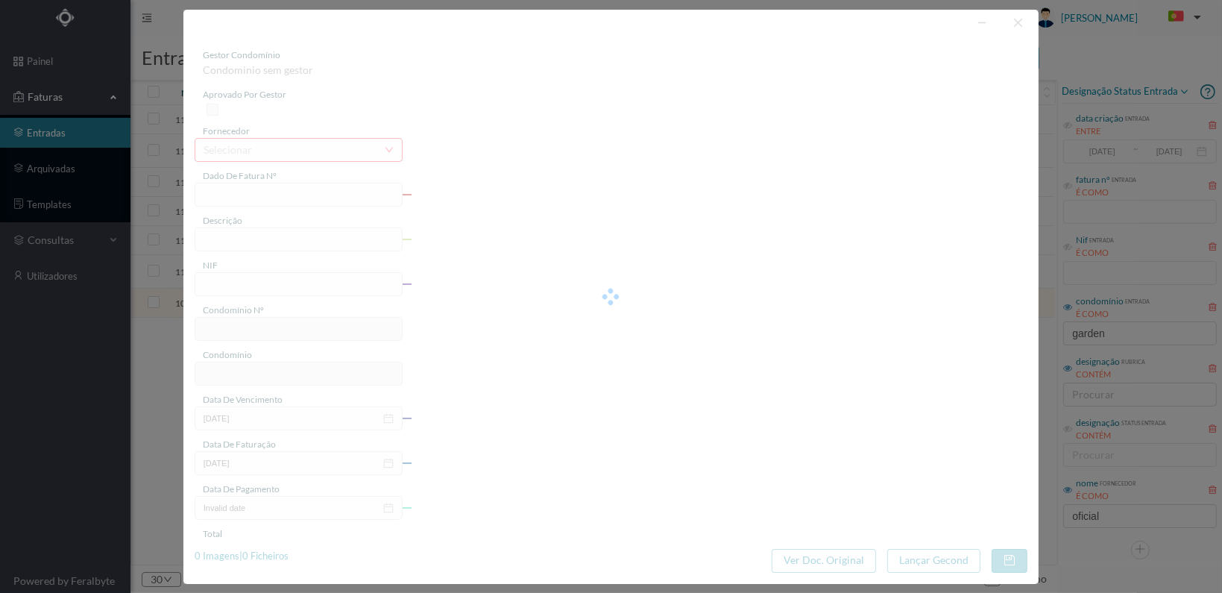
type input "[DATE]"
type input "91.86"
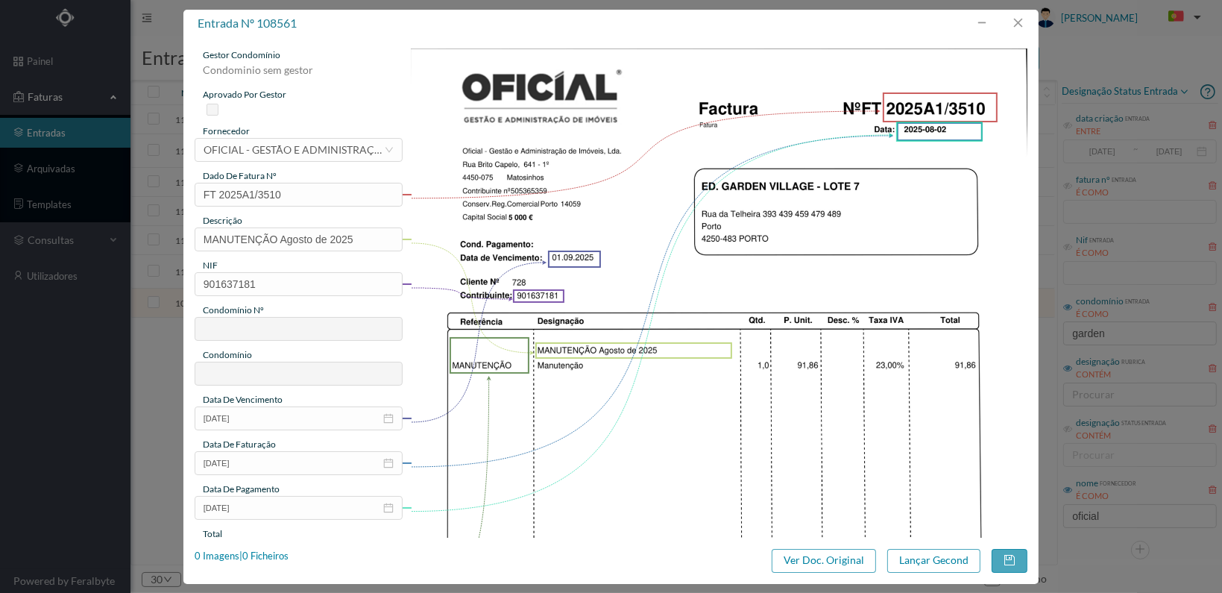
type input "728"
type input "ED. [GEOGRAPHIC_DATA] - [GEOGRAPHIC_DATA] 7"
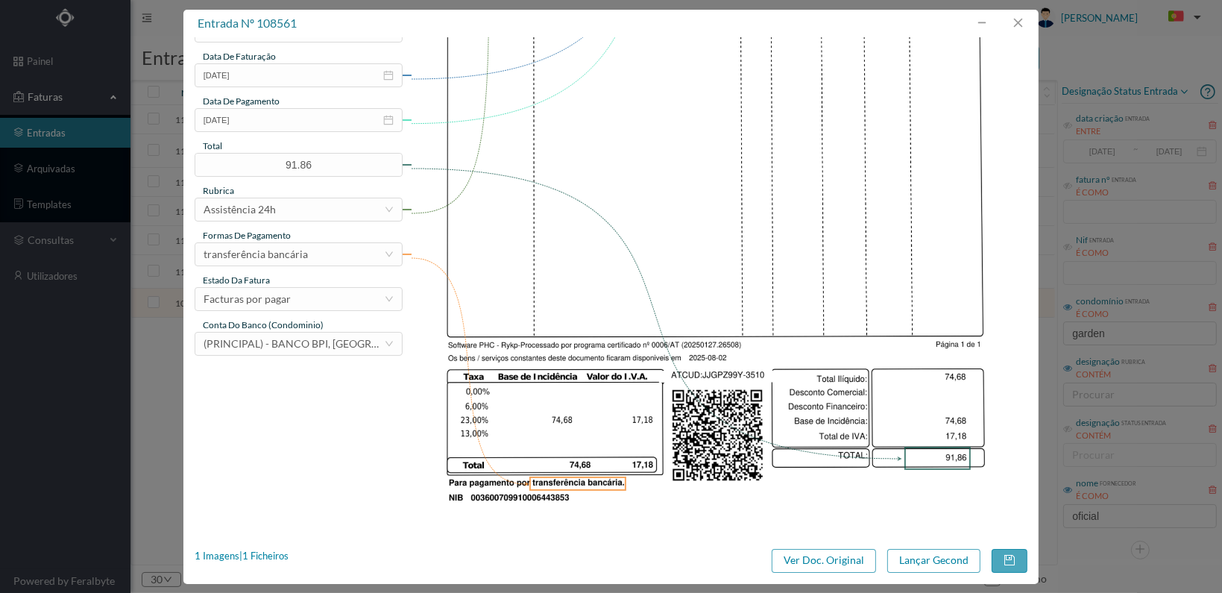
scroll to position [389, 0]
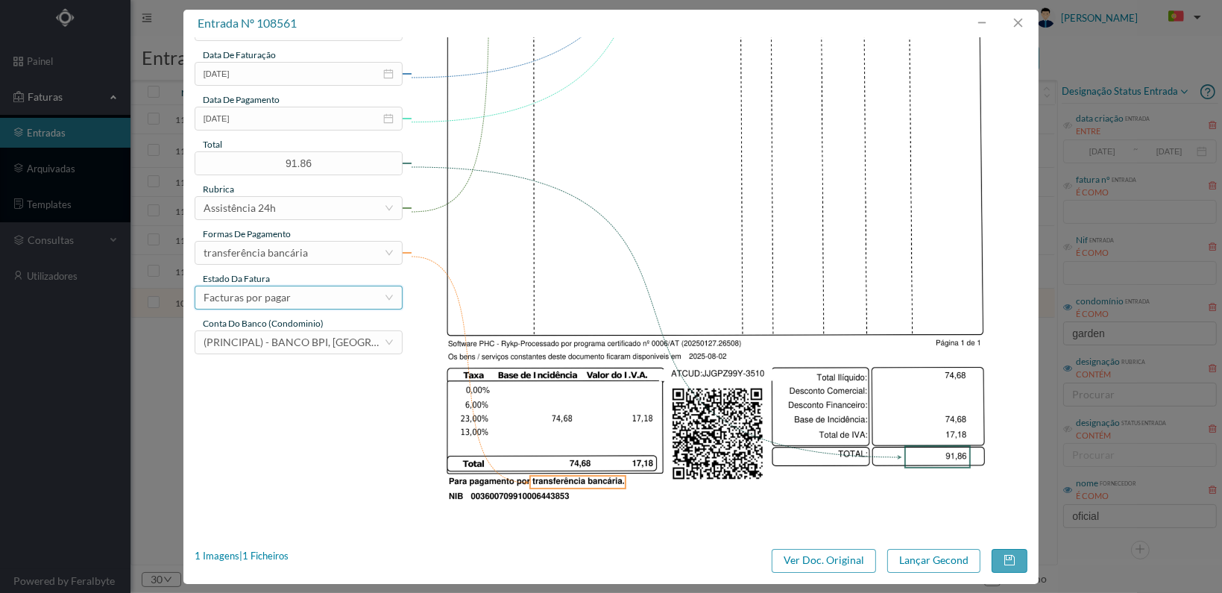
click at [367, 302] on div "Facturas por pagar" at bounding box center [294, 297] width 180 height 22
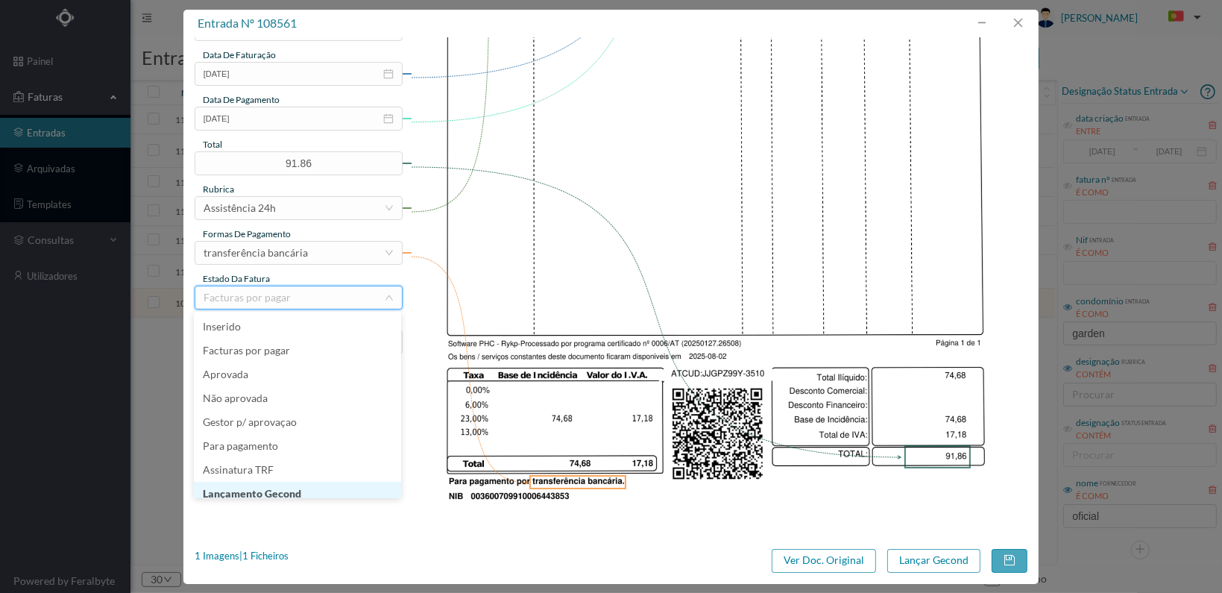
scroll to position [7, 0]
click at [342, 487] on li "Lançamento Gecond" at bounding box center [297, 486] width 207 height 24
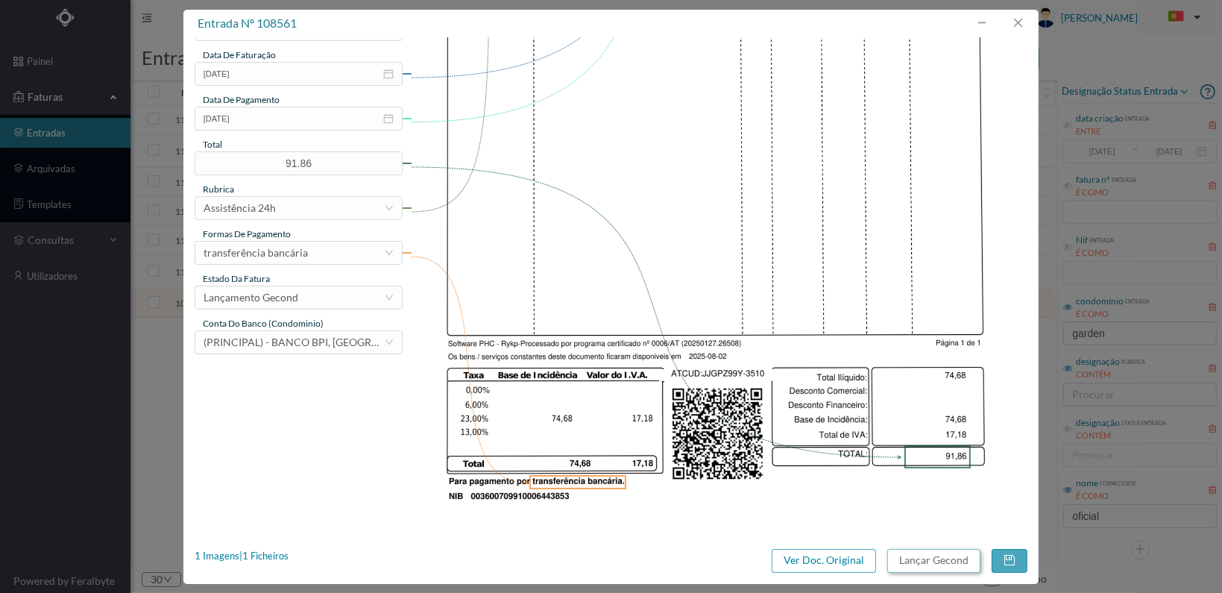
click at [932, 562] on button "Lançar Gecond" at bounding box center [933, 561] width 93 height 24
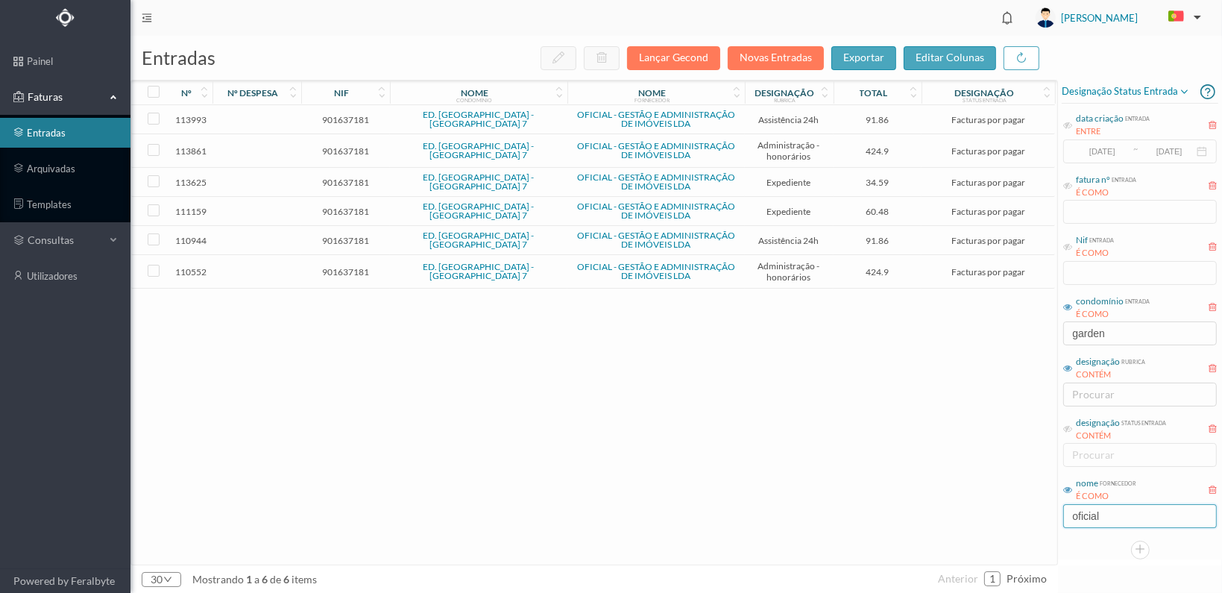
drag, startPoint x: 1106, startPoint y: 509, endPoint x: 1046, endPoint y: 511, distance: 60.4
click at [1047, 514] on div "entradas Lançar Gecond Novas Entradas exportar editar colunas nº nº despesa nif…" at bounding box center [675, 314] width 1091 height 557
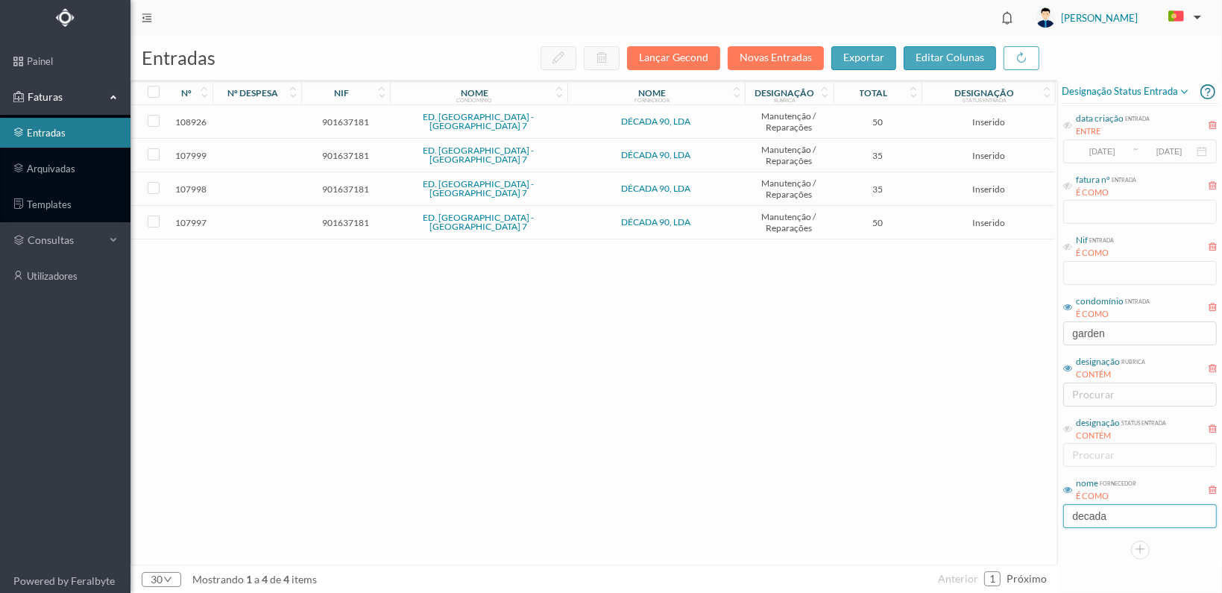
type input "decada"
click at [346, 217] on span "901637181" at bounding box center [345, 222] width 81 height 11
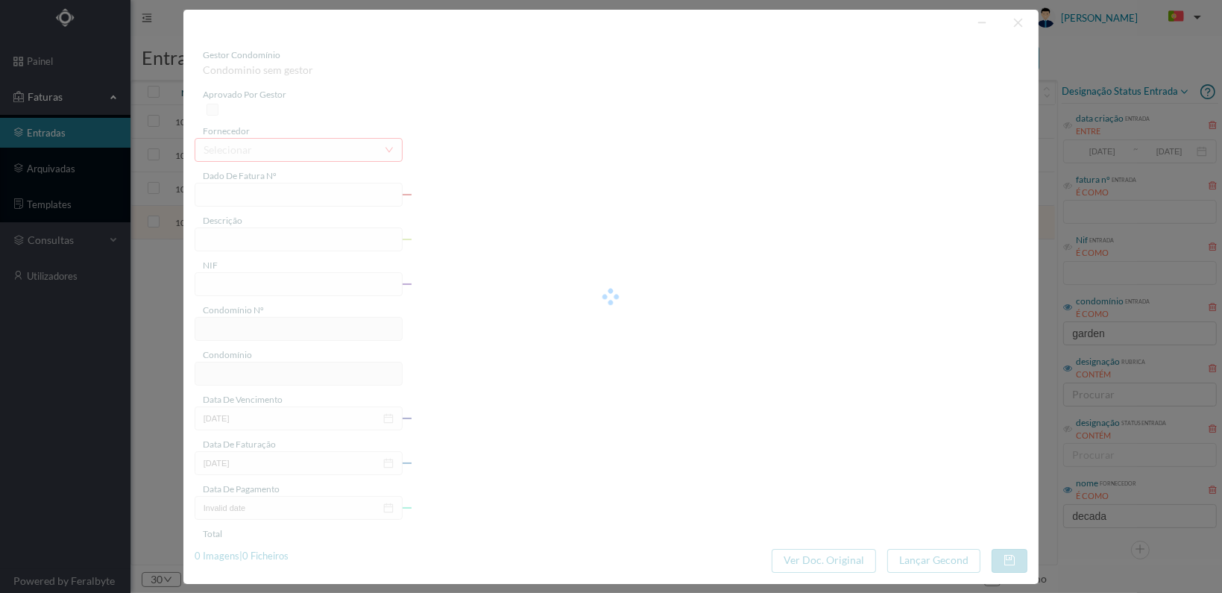
type input "FT 2025A1/1021"
type input "901637181"
type input "[DATE]"
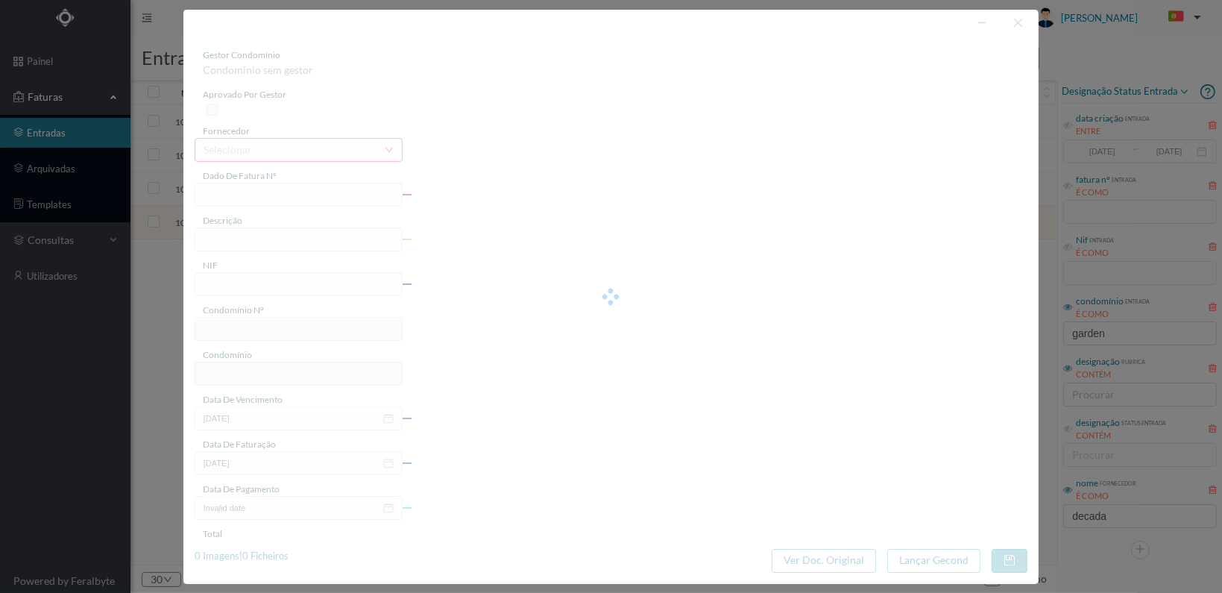
type input "50.00"
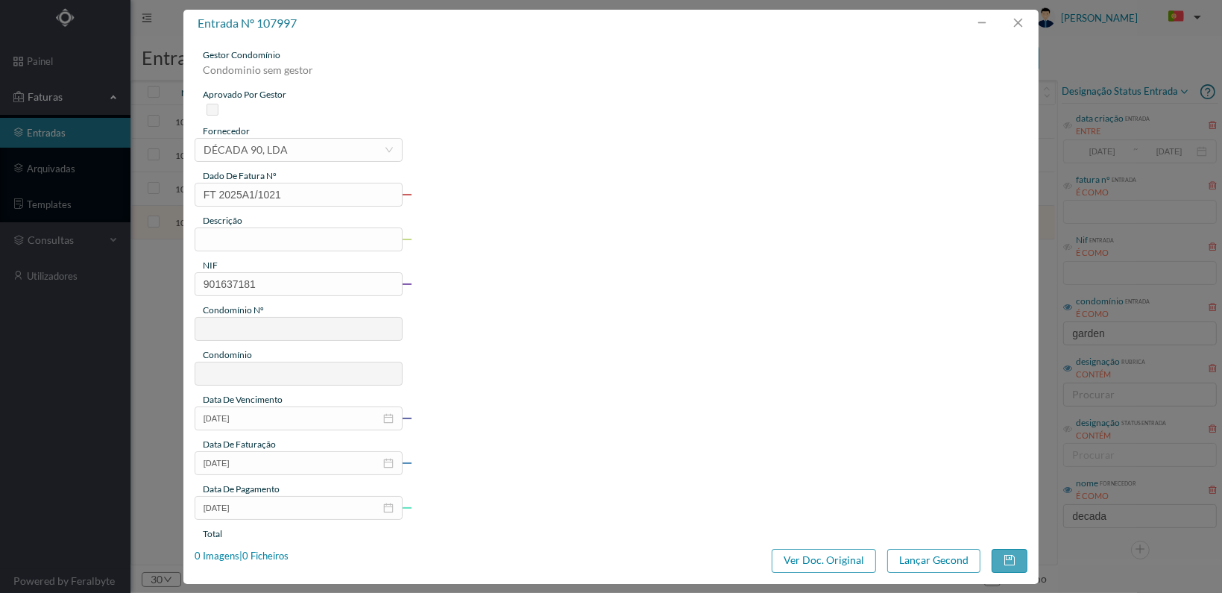
type input "728"
type input "ED. [GEOGRAPHIC_DATA] - [GEOGRAPHIC_DATA] 7"
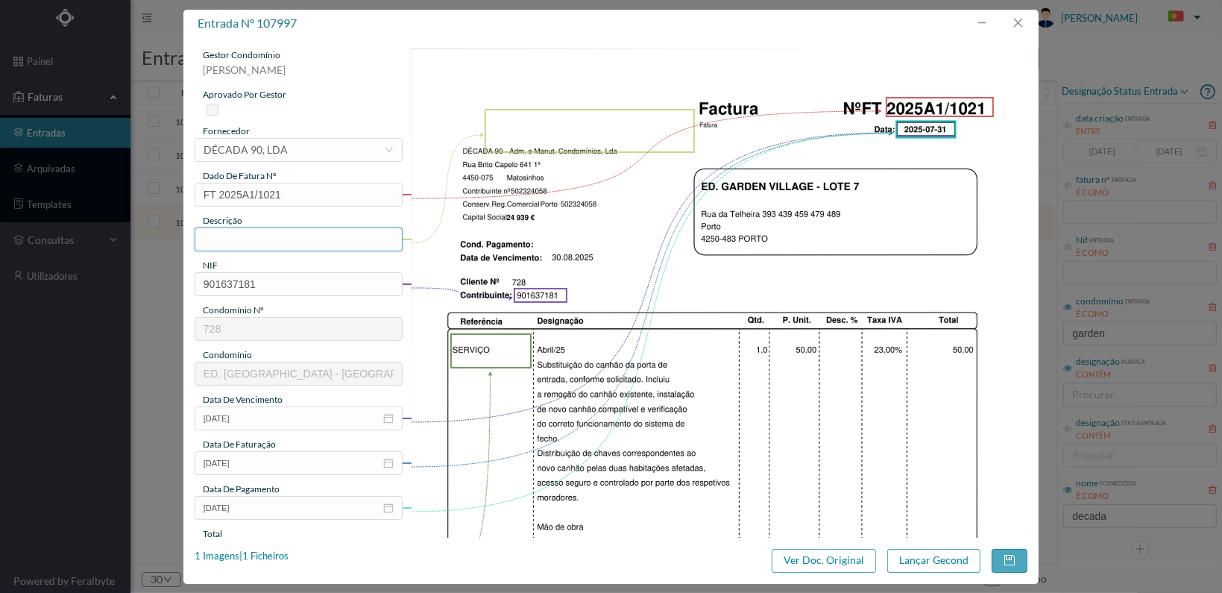
click at [276, 243] on input "text" at bounding box center [299, 239] width 208 height 24
type input "Subst. canhão porta entrada"
click at [501, 389] on img at bounding box center [719, 484] width 617 height 872
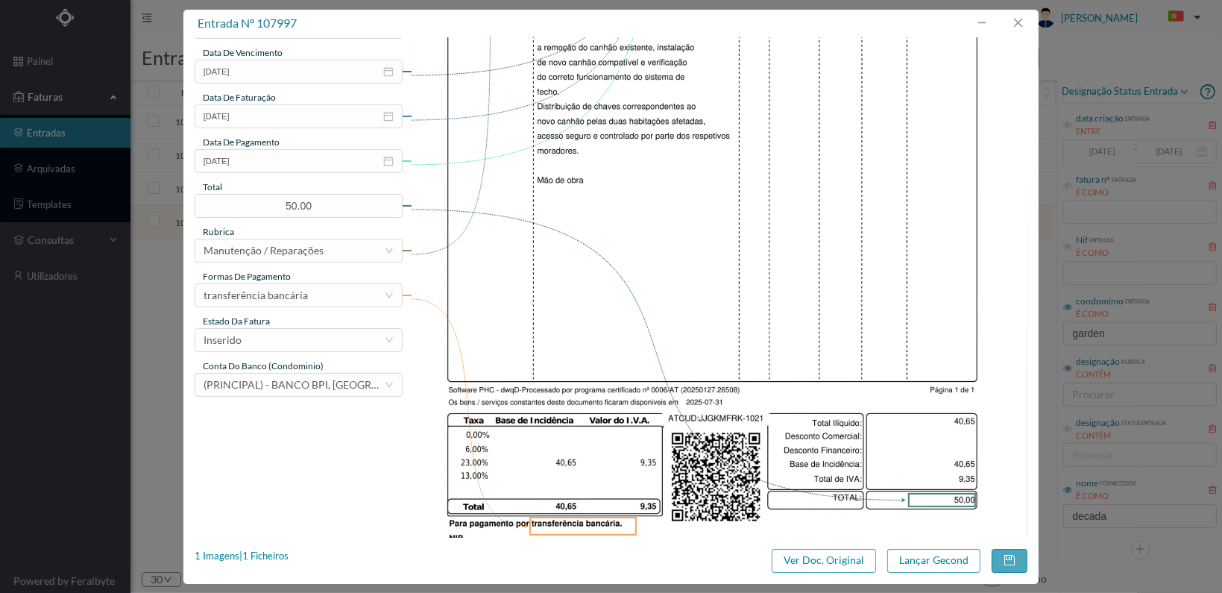
scroll to position [373, 0]
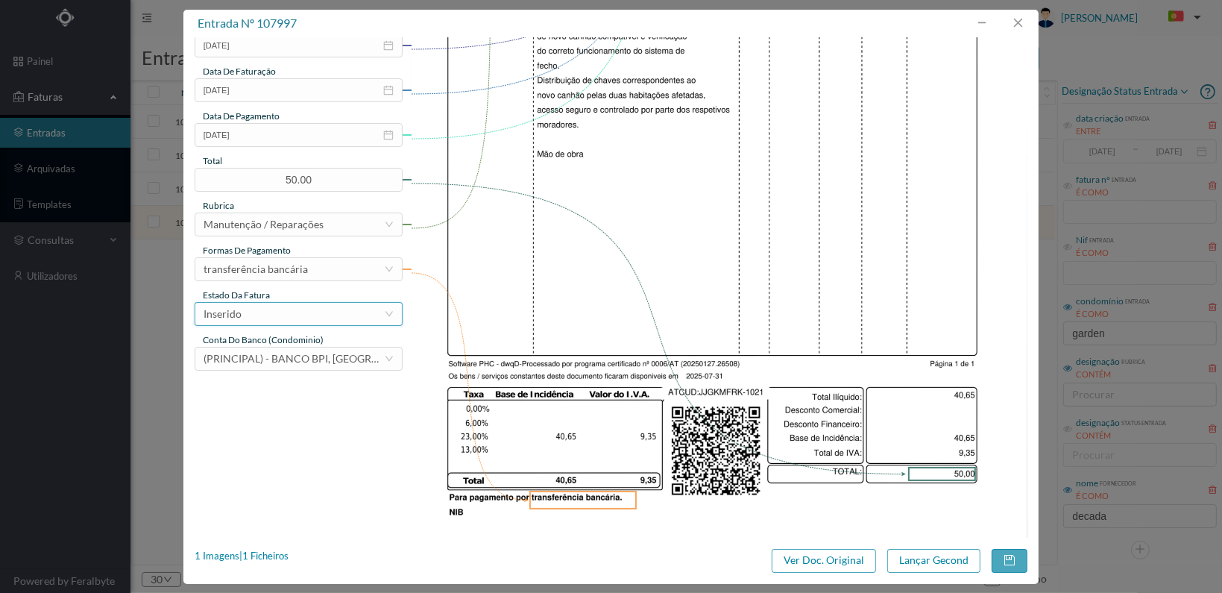
drag, startPoint x: 373, startPoint y: 317, endPoint x: 364, endPoint y: 319, distance: 9.9
click at [370, 317] on div "Inserido" at bounding box center [294, 314] width 180 height 22
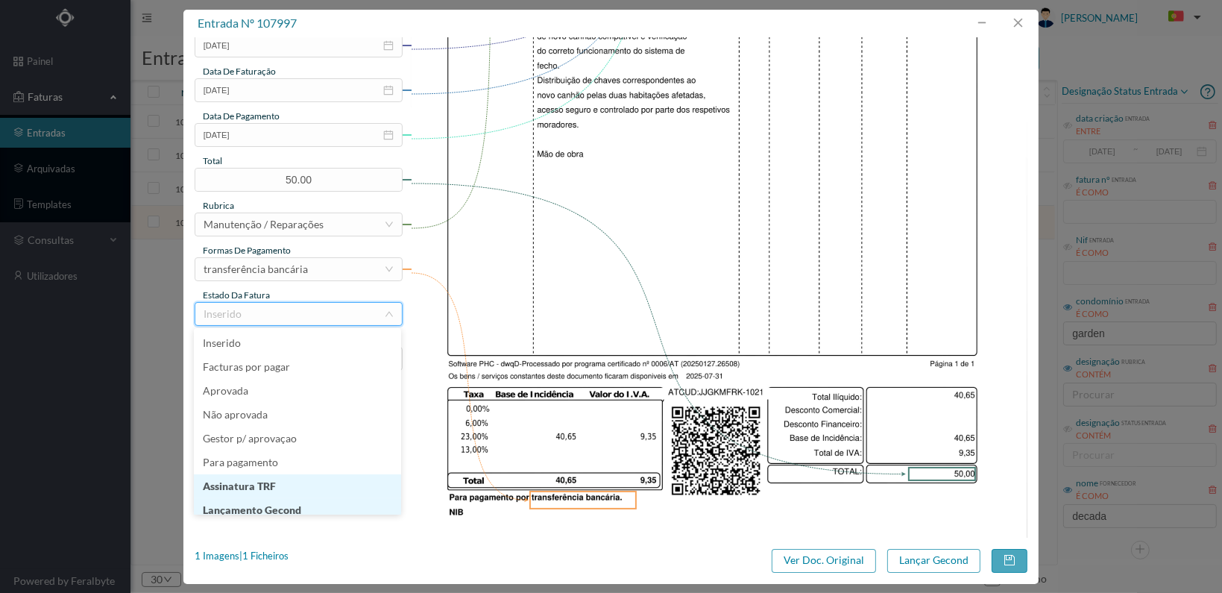
scroll to position [7, 0]
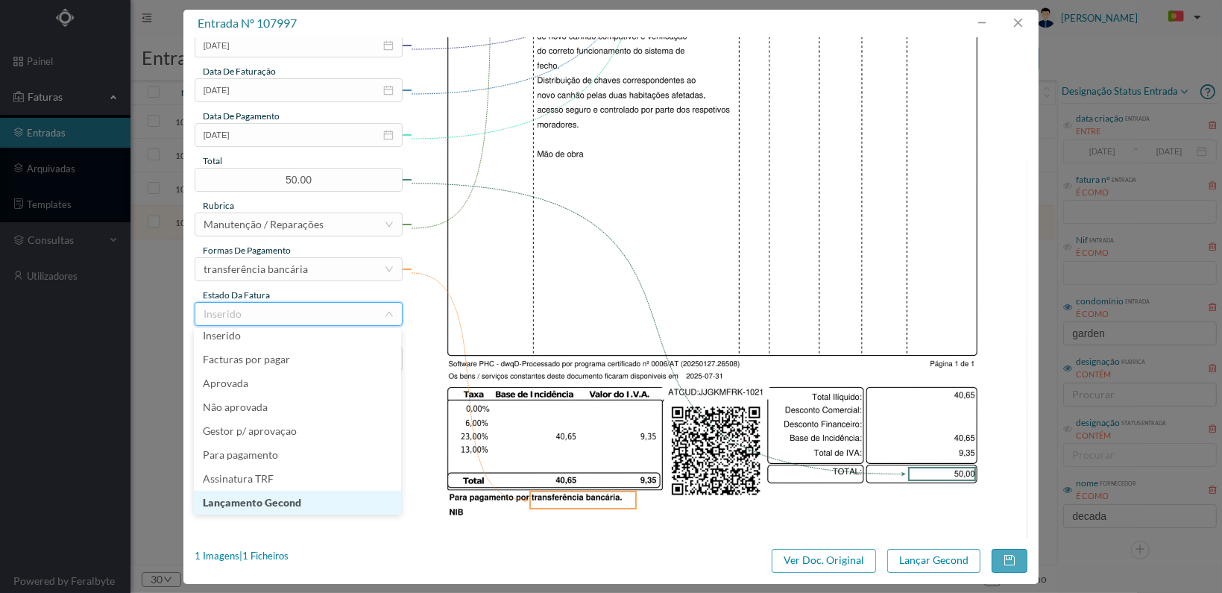
click at [331, 502] on li "Lançamento Gecond" at bounding box center [297, 503] width 207 height 24
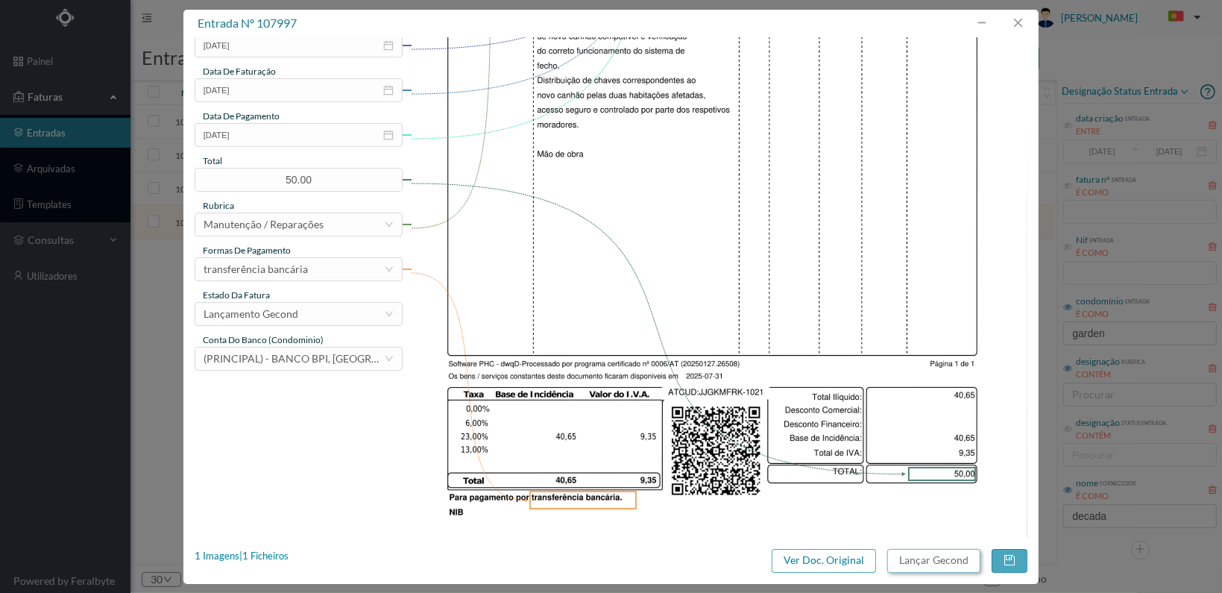
click at [904, 556] on button "Lançar Gecond" at bounding box center [933, 561] width 93 height 24
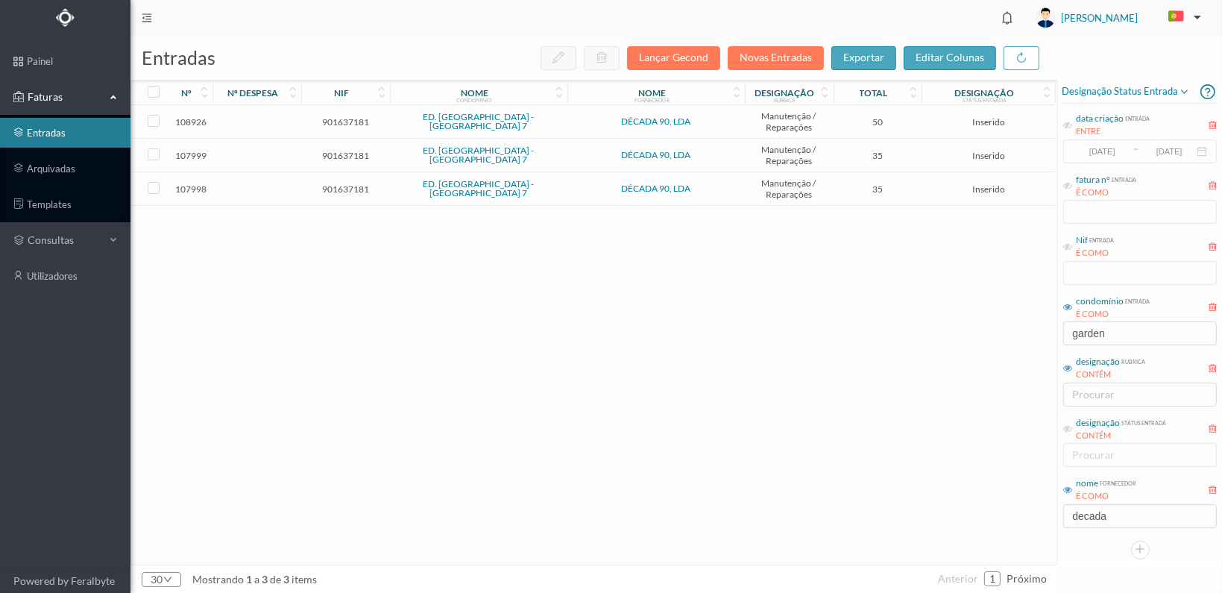
click at [349, 184] on span "901637181" at bounding box center [345, 188] width 81 height 11
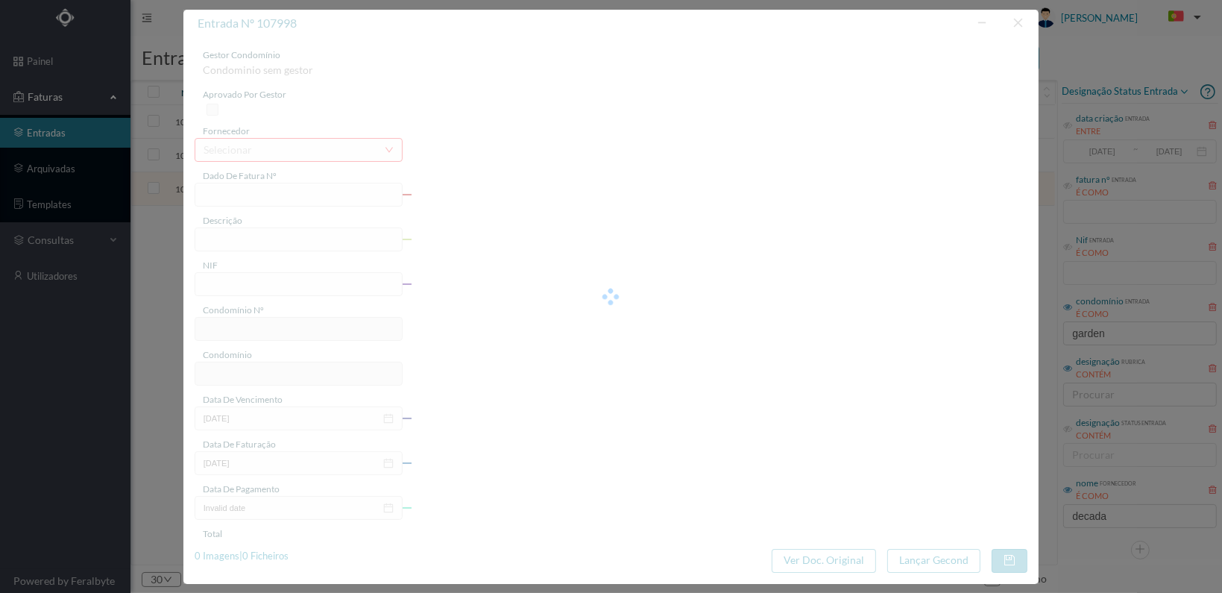
type input "FT 2025A1/1022"
type input "901637181"
type input "[DATE]"
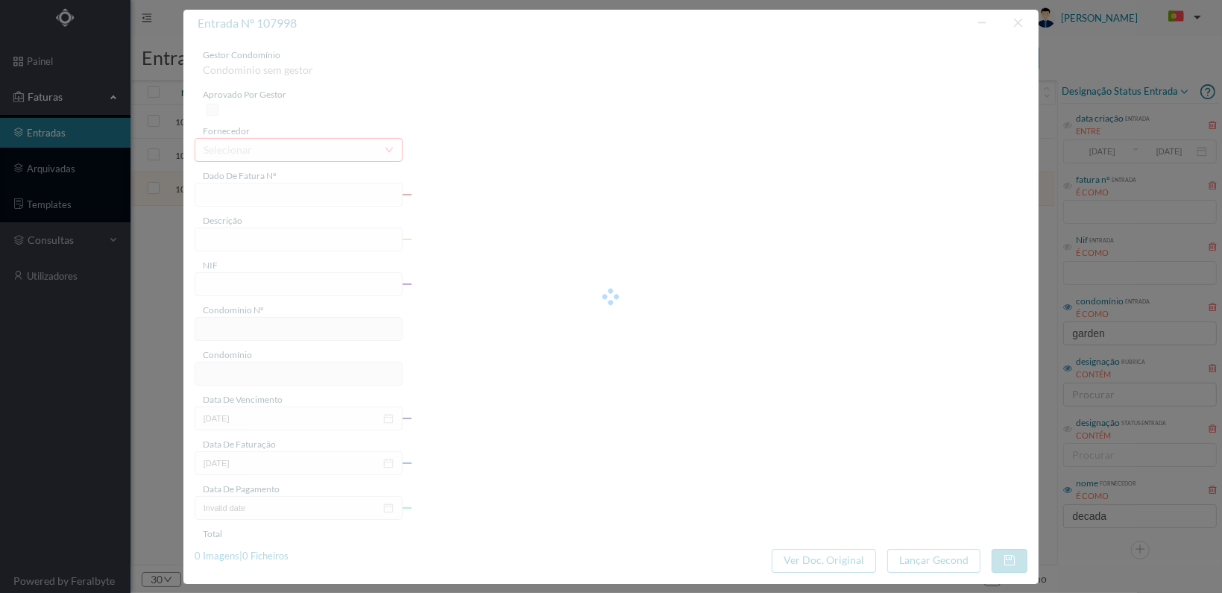
type input "35.00"
type input "728"
type input "ED. [GEOGRAPHIC_DATA] - [GEOGRAPHIC_DATA] 7"
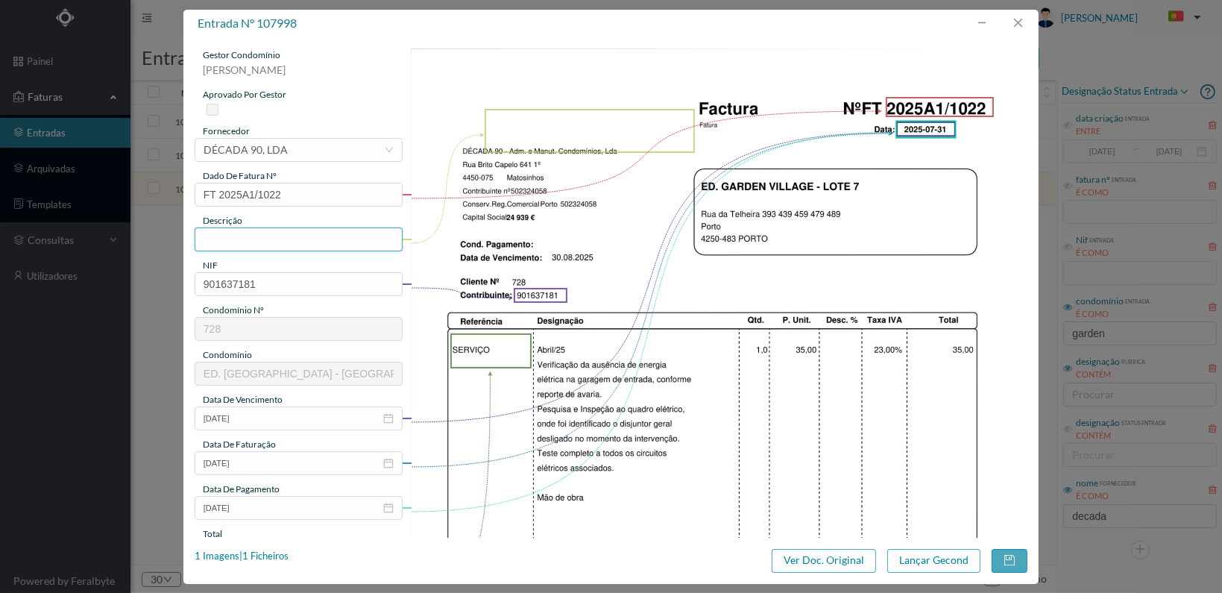
click at [227, 239] on input "text" at bounding box center [299, 239] width 208 height 24
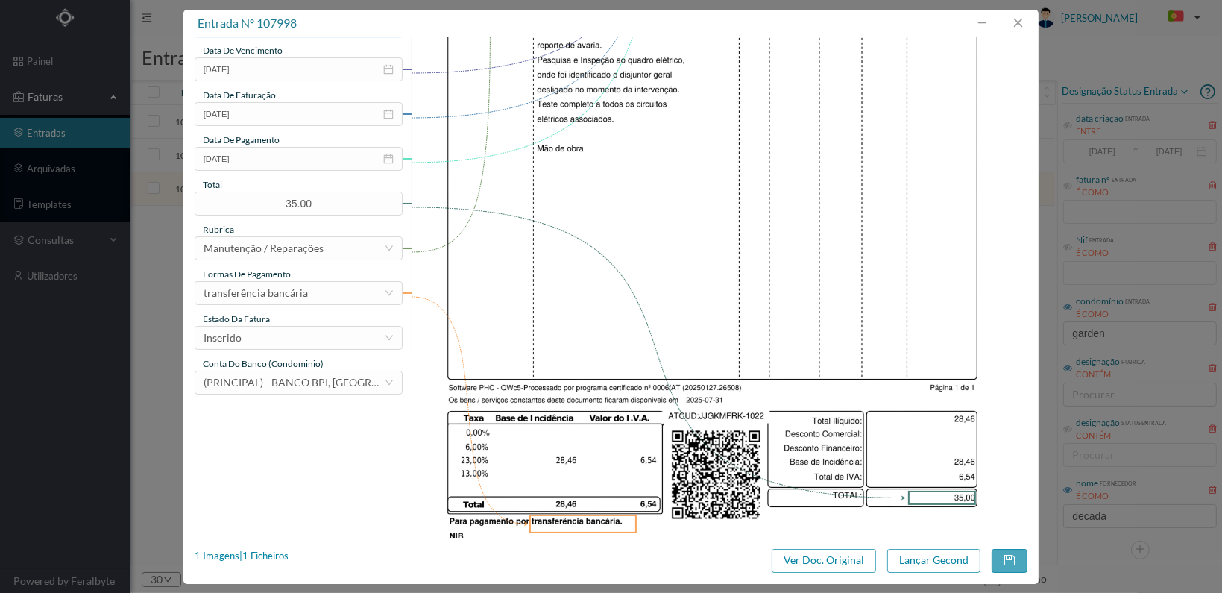
scroll to position [373, 0]
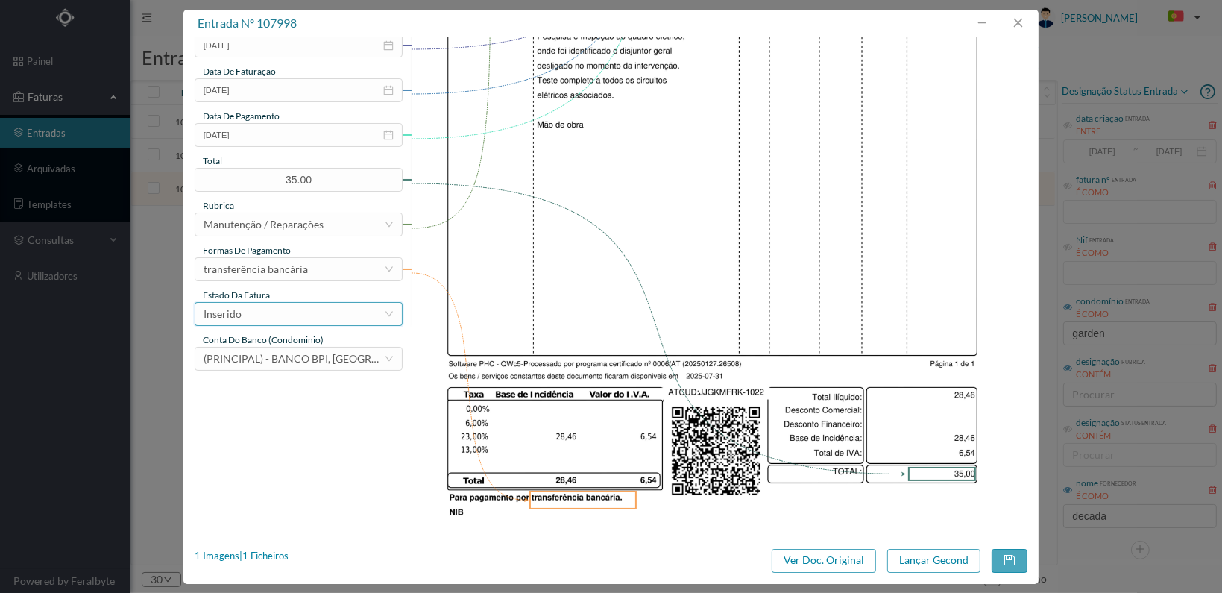
type input "Verificação ausência de energia elétrica garagem"
drag, startPoint x: 344, startPoint y: 311, endPoint x: 331, endPoint y: 326, distance: 20.1
click at [344, 313] on div "Inserido" at bounding box center [294, 314] width 180 height 22
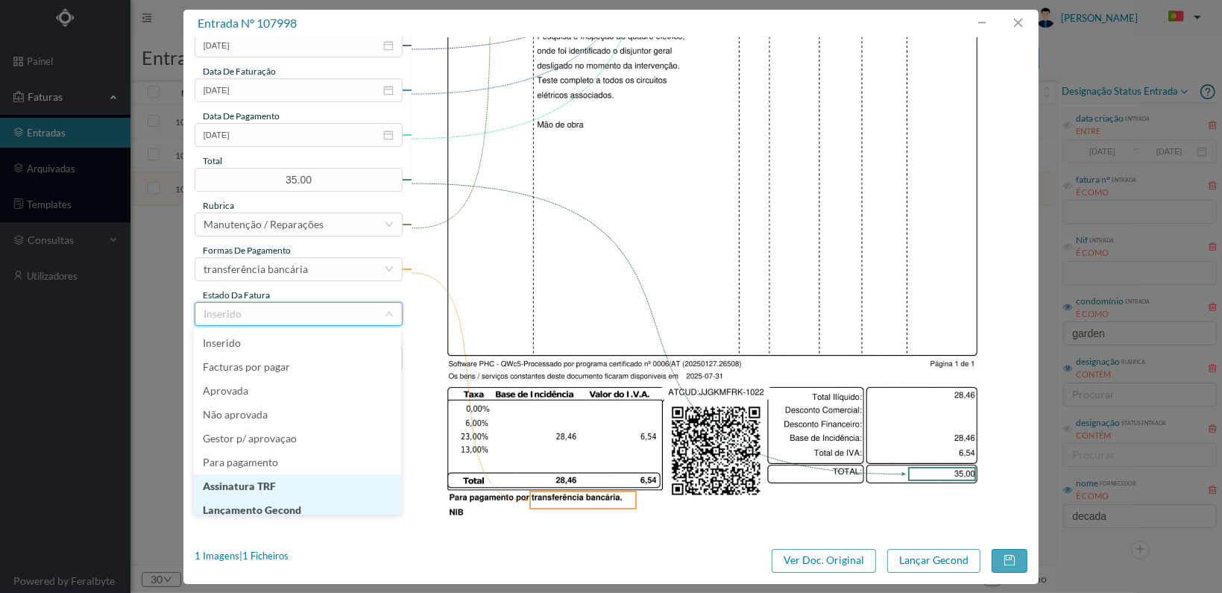
scroll to position [7, 0]
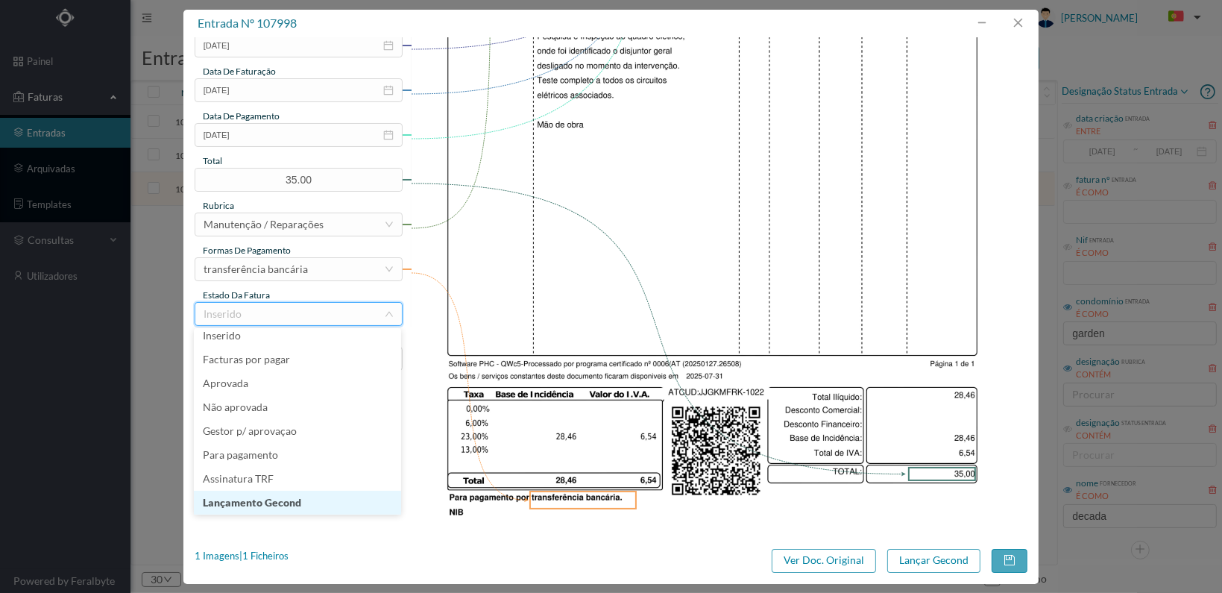
click at [330, 499] on li "Lançamento Gecond" at bounding box center [297, 503] width 207 height 24
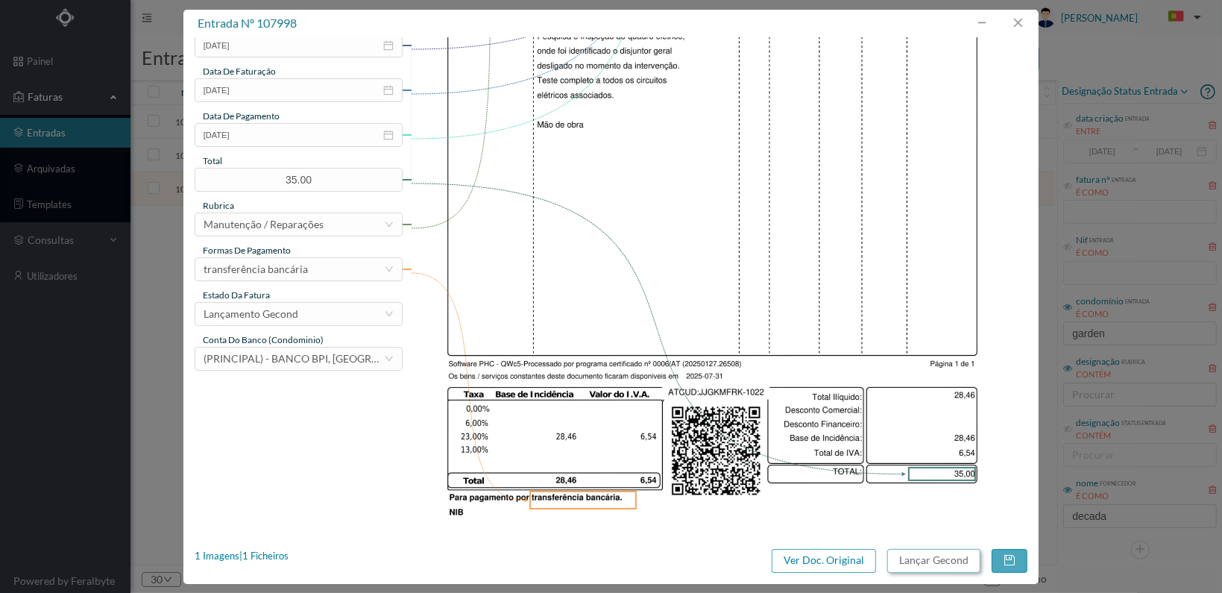
click at [913, 557] on button "Lançar Gecond" at bounding box center [933, 561] width 93 height 24
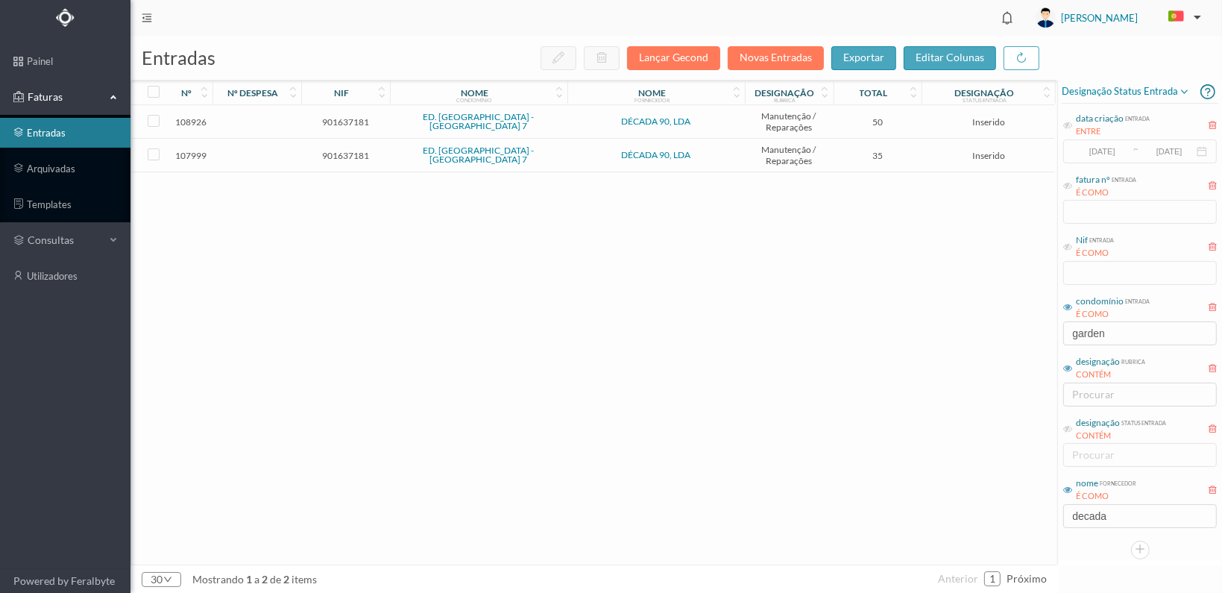
click at [334, 151] on span "901637181" at bounding box center [345, 155] width 81 height 11
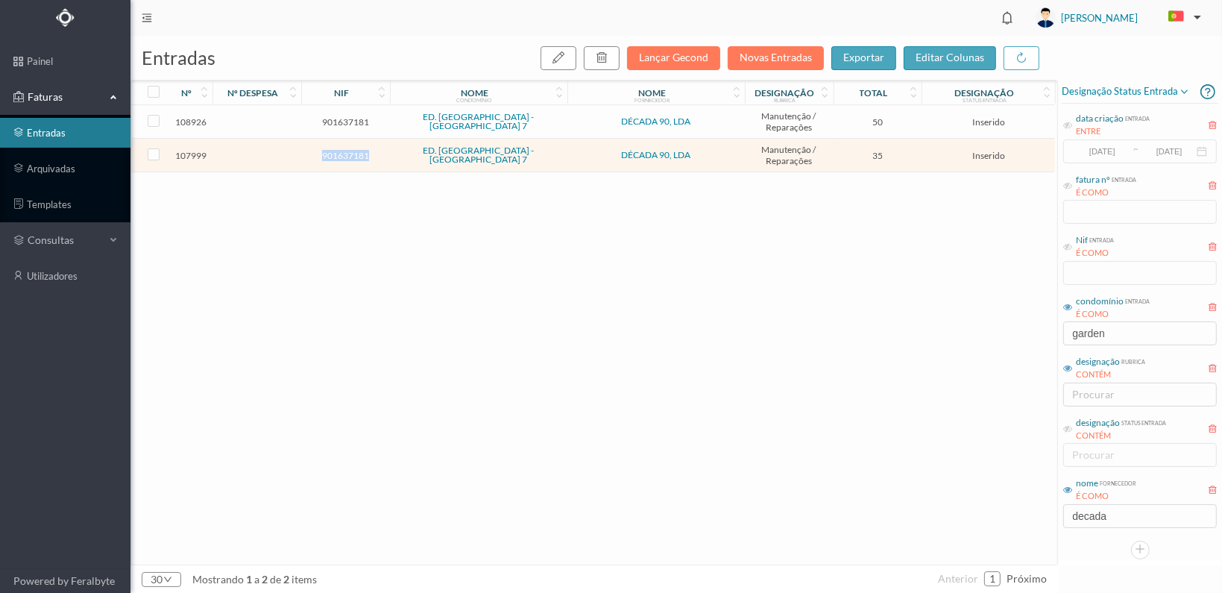
click at [334, 151] on span "901637181" at bounding box center [345, 155] width 81 height 11
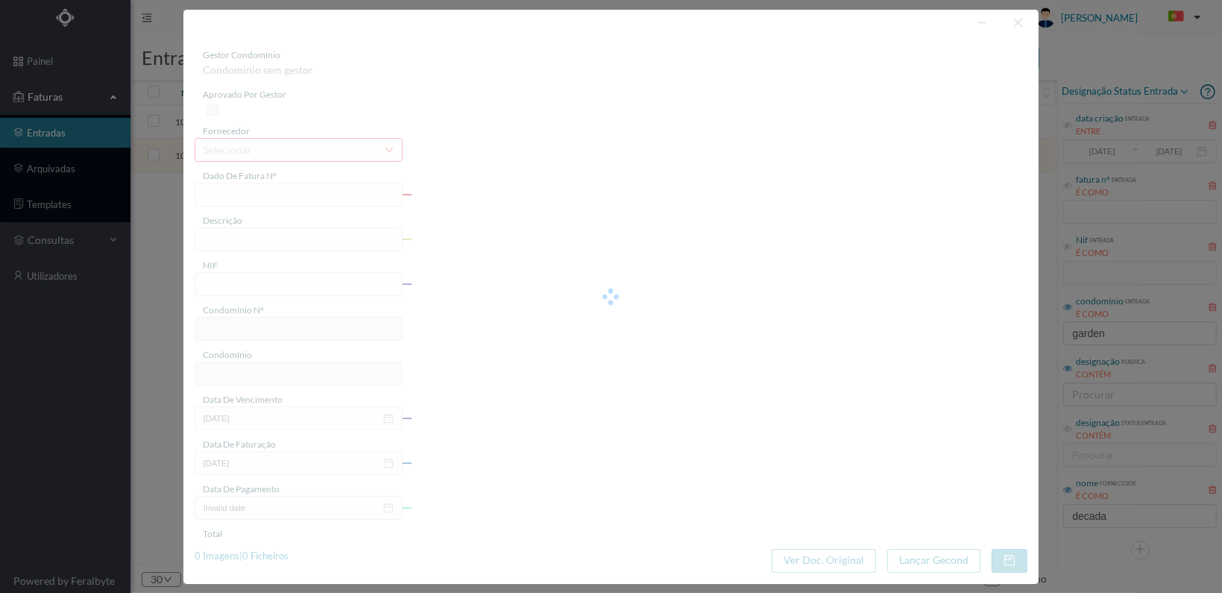
type input "FT 2025A1/1023"
type input "901637181"
type input "[DATE]"
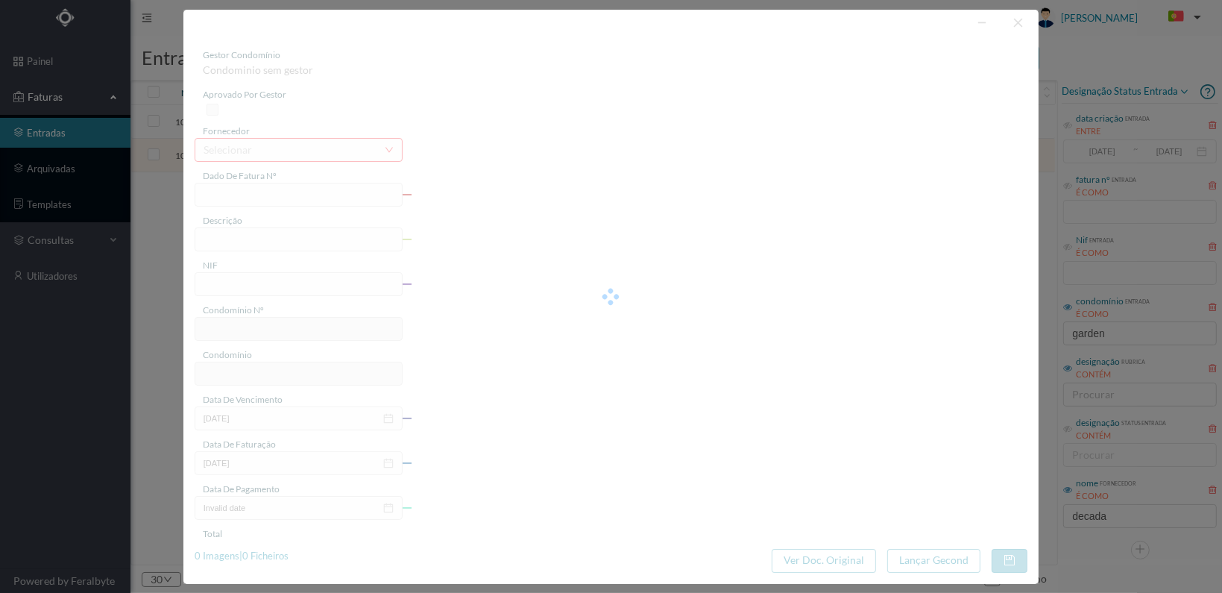
type input "35.00"
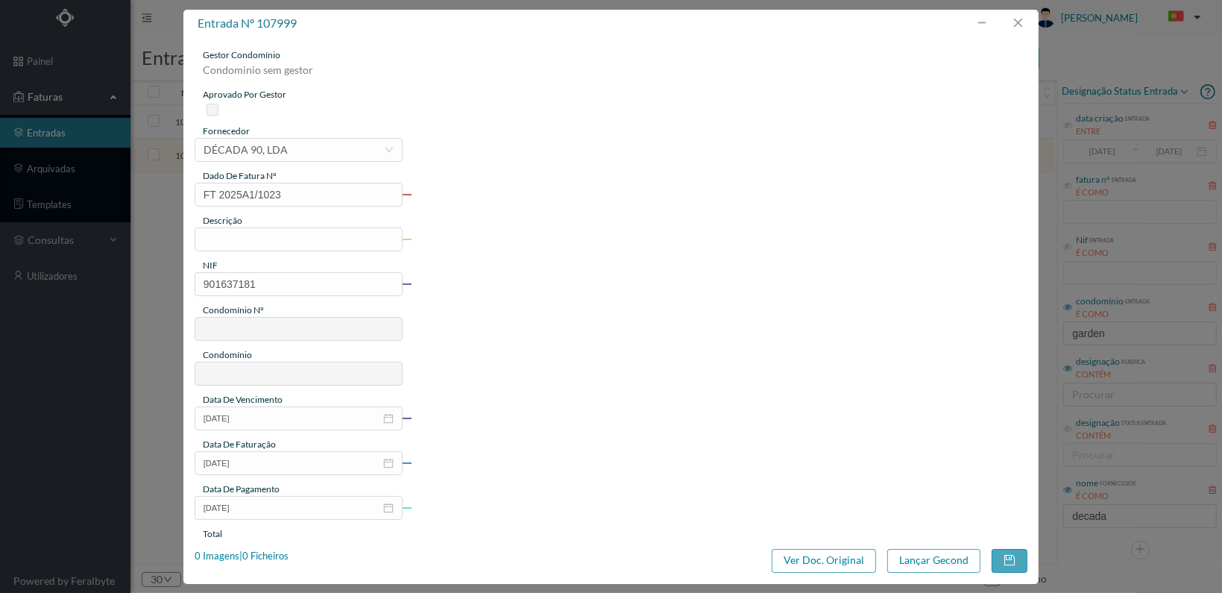
type input "728"
type input "ED. [GEOGRAPHIC_DATA] - [GEOGRAPHIC_DATA] 7"
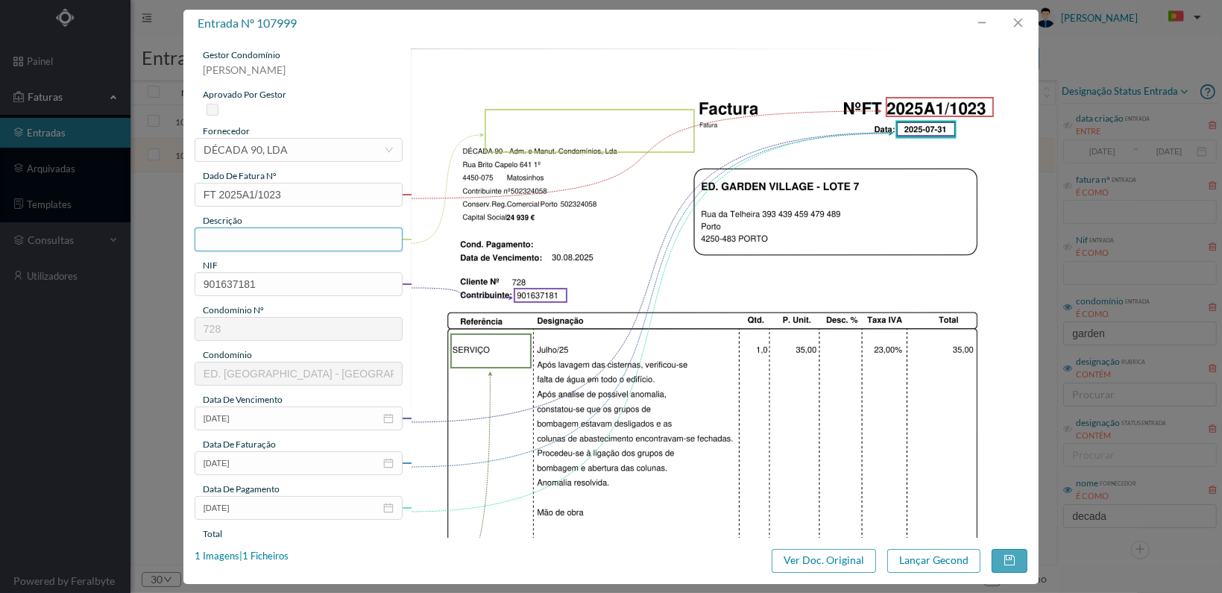
click at [280, 237] on input "text" at bounding box center [299, 239] width 208 height 24
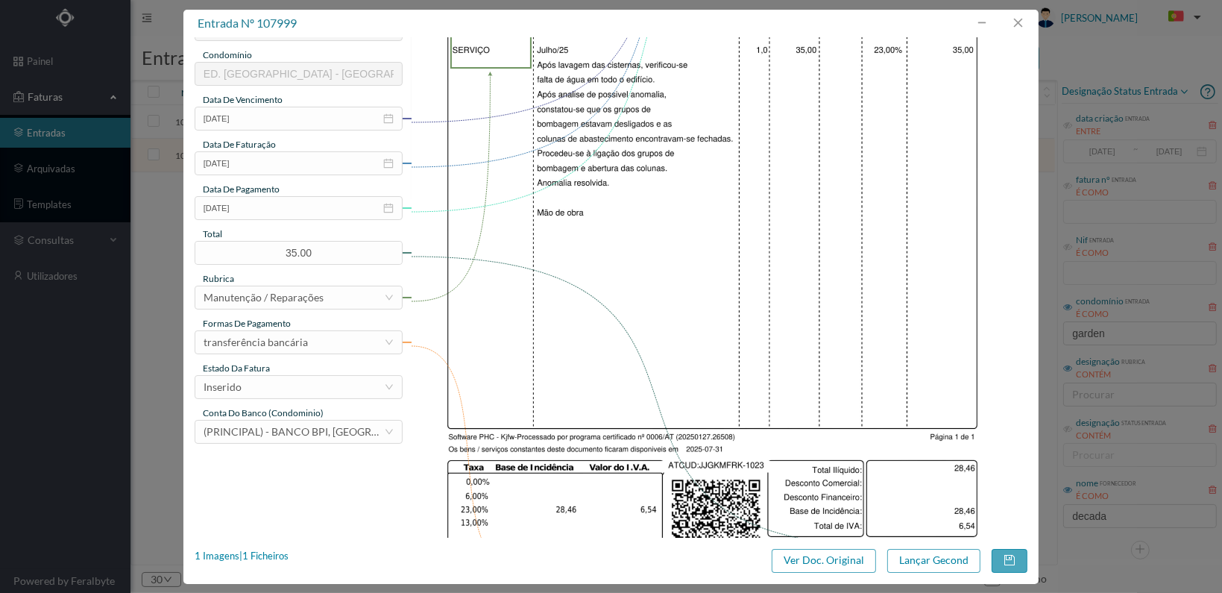
scroll to position [373, 0]
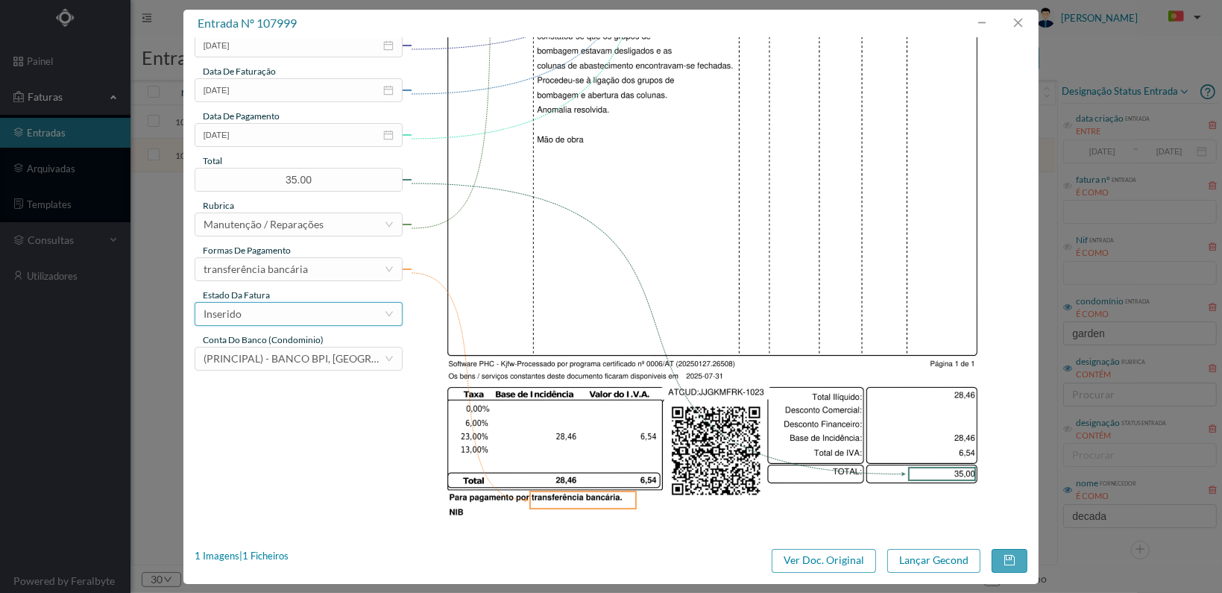
type input "Verificação/resolução falta de água no edifício"
drag, startPoint x: 347, startPoint y: 312, endPoint x: 343, endPoint y: 305, distance: 7.7
click at [347, 311] on div "Inserido" at bounding box center [294, 314] width 180 height 22
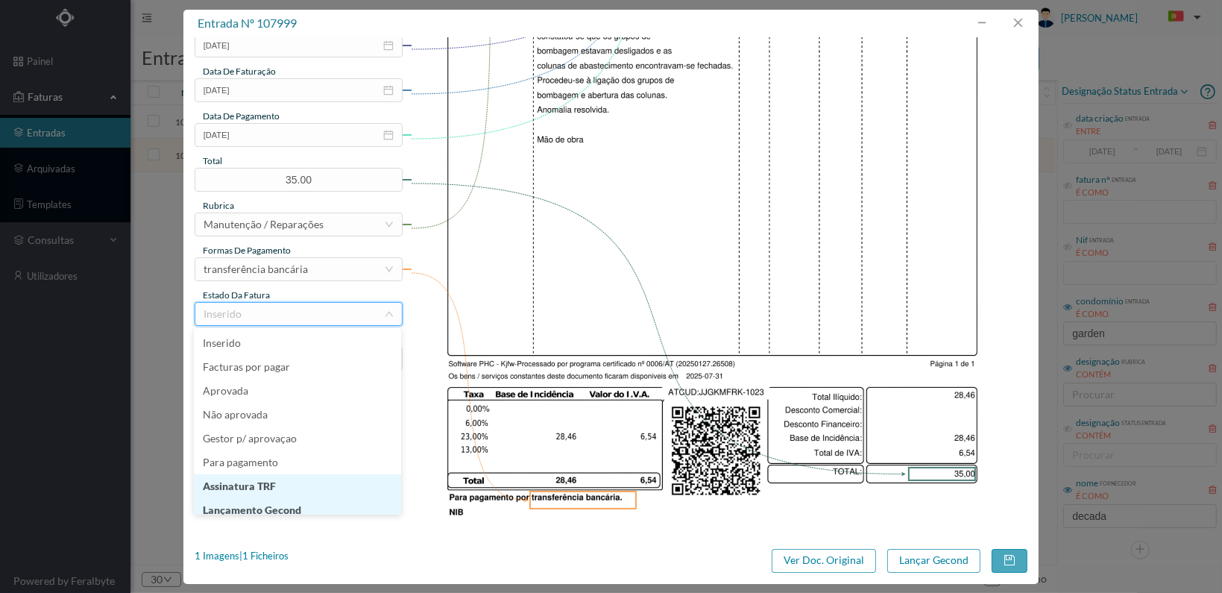
scroll to position [7, 0]
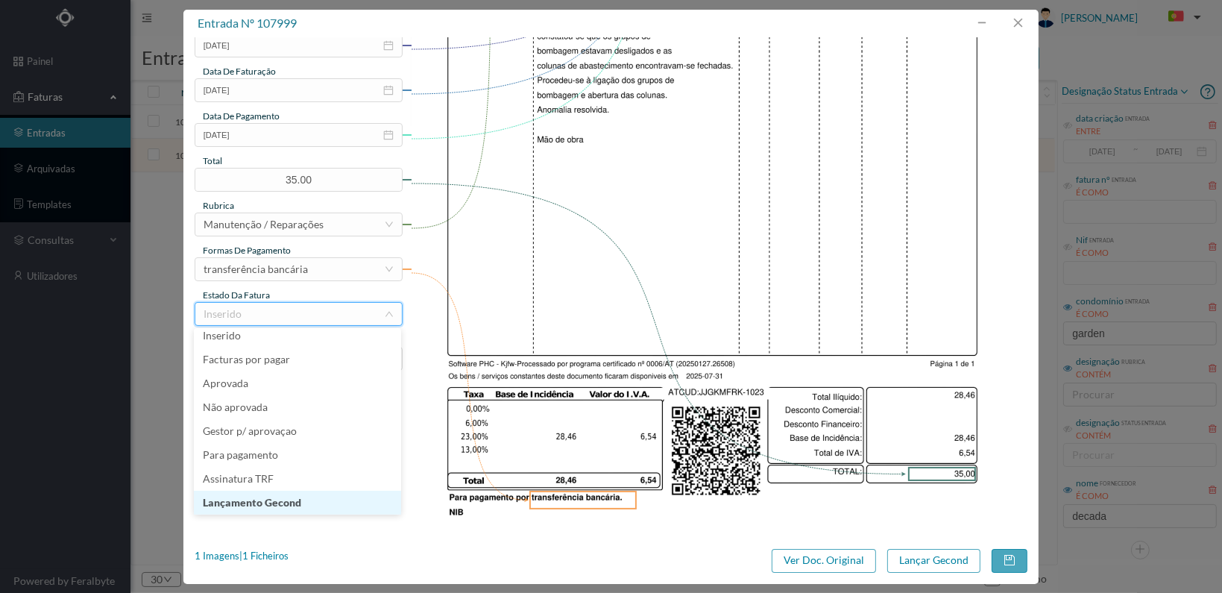
click at [321, 499] on li "Lançamento Gecond" at bounding box center [297, 503] width 207 height 24
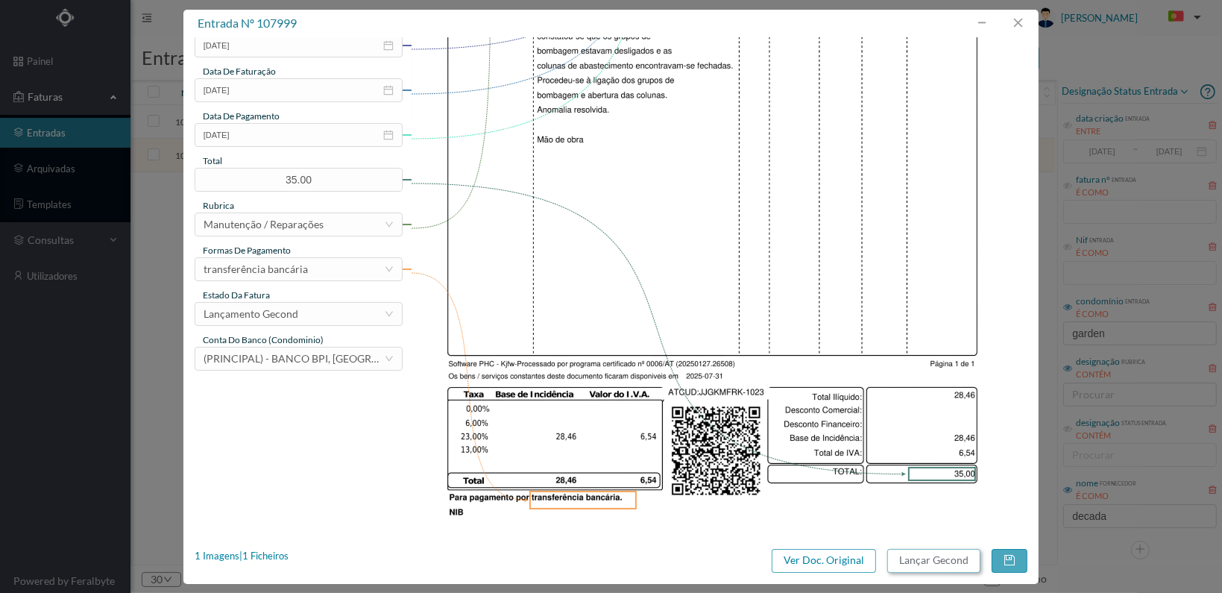
click at [911, 561] on button "Lançar Gecond" at bounding box center [933, 561] width 93 height 24
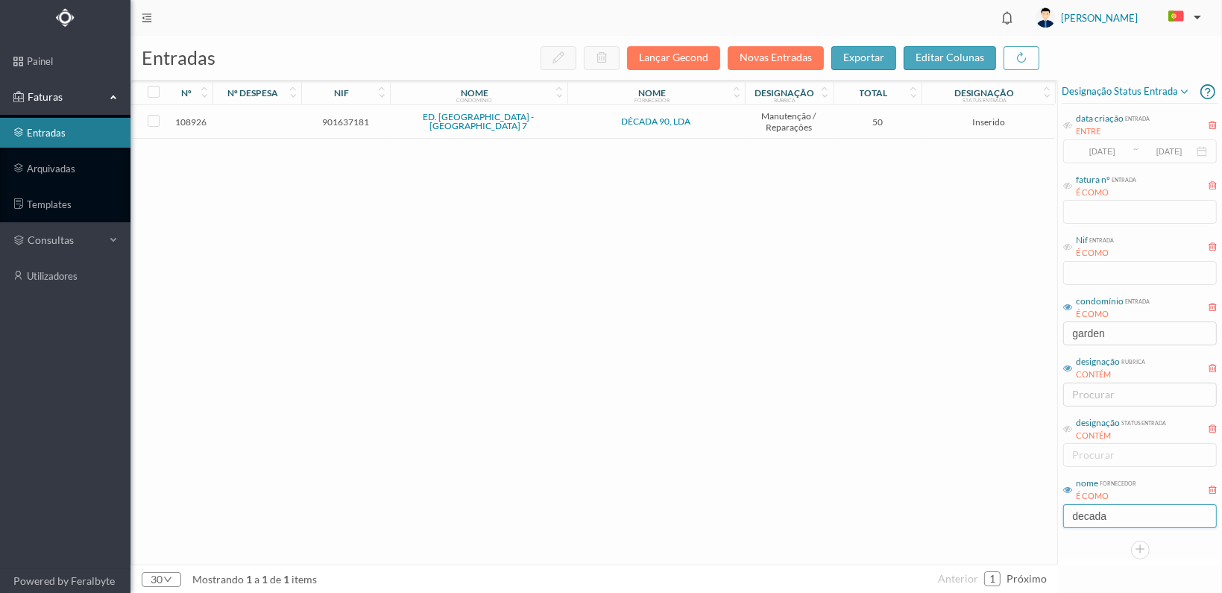
drag, startPoint x: 1118, startPoint y: 511, endPoint x: 1035, endPoint y: 509, distance: 83.5
click at [1035, 511] on div "entradas Lançar Gecond Novas Entradas exportar editar colunas nº nº despesa nif…" at bounding box center [675, 314] width 1091 height 557
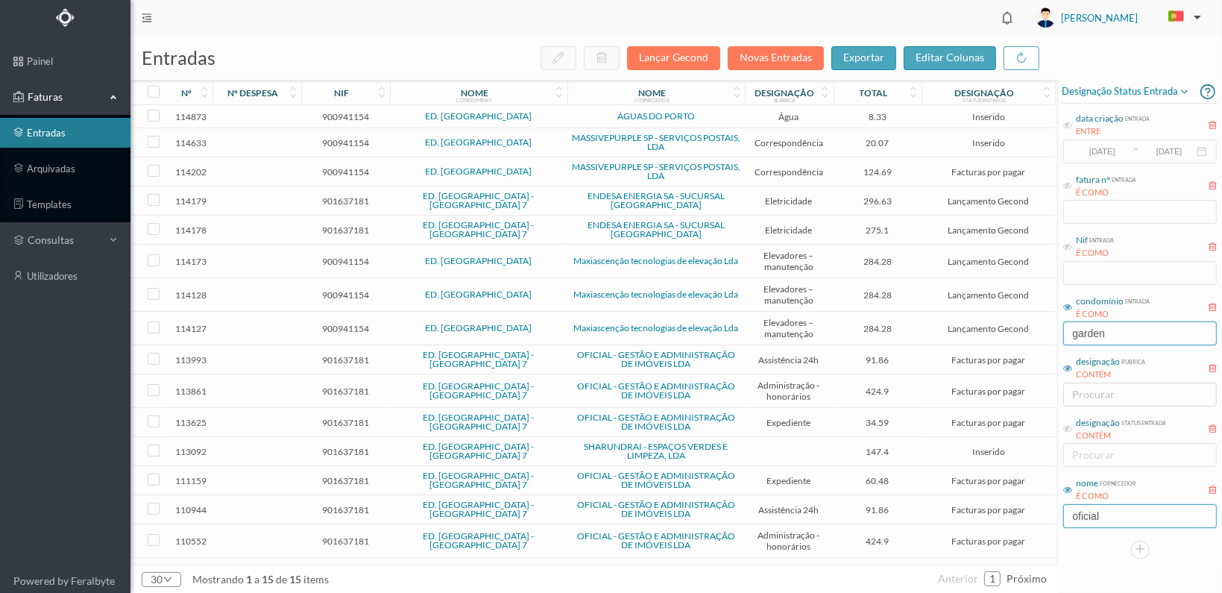
type input "oficial"
drag, startPoint x: 1144, startPoint y: 338, endPoint x: 1034, endPoint y: 335, distance: 109.6
click at [1034, 335] on div "entradas Lançar Gecond Novas Entradas exportar editar colunas nº nº despesa nif…" at bounding box center [675, 314] width 1091 height 557
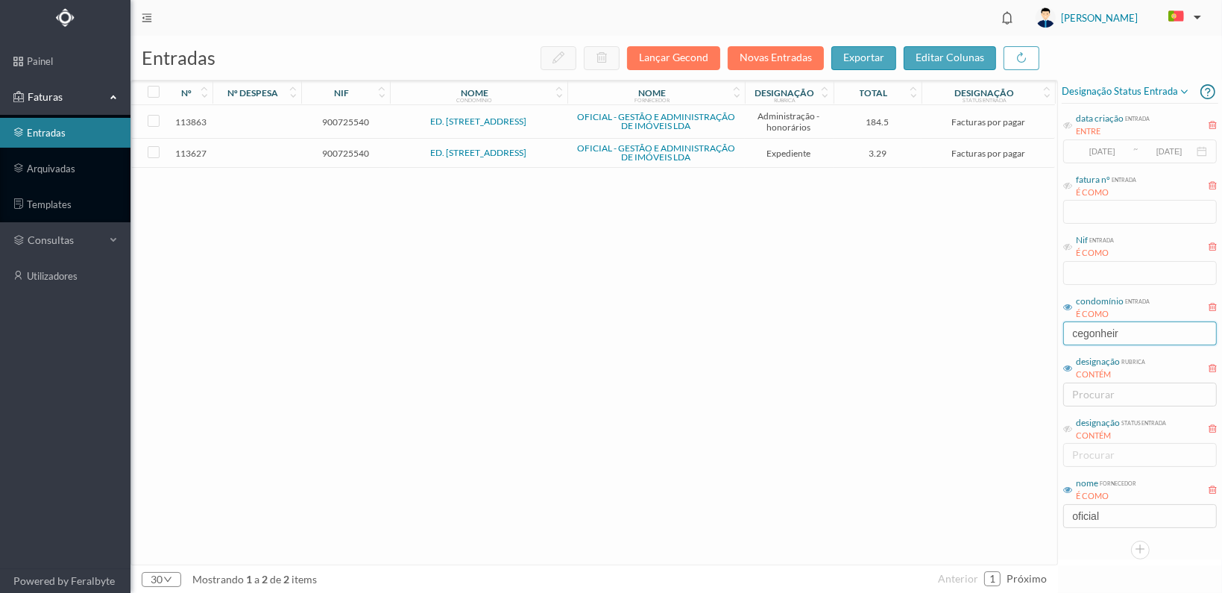
type input "cegonheir"
click at [346, 151] on span "900725540" at bounding box center [345, 153] width 81 height 11
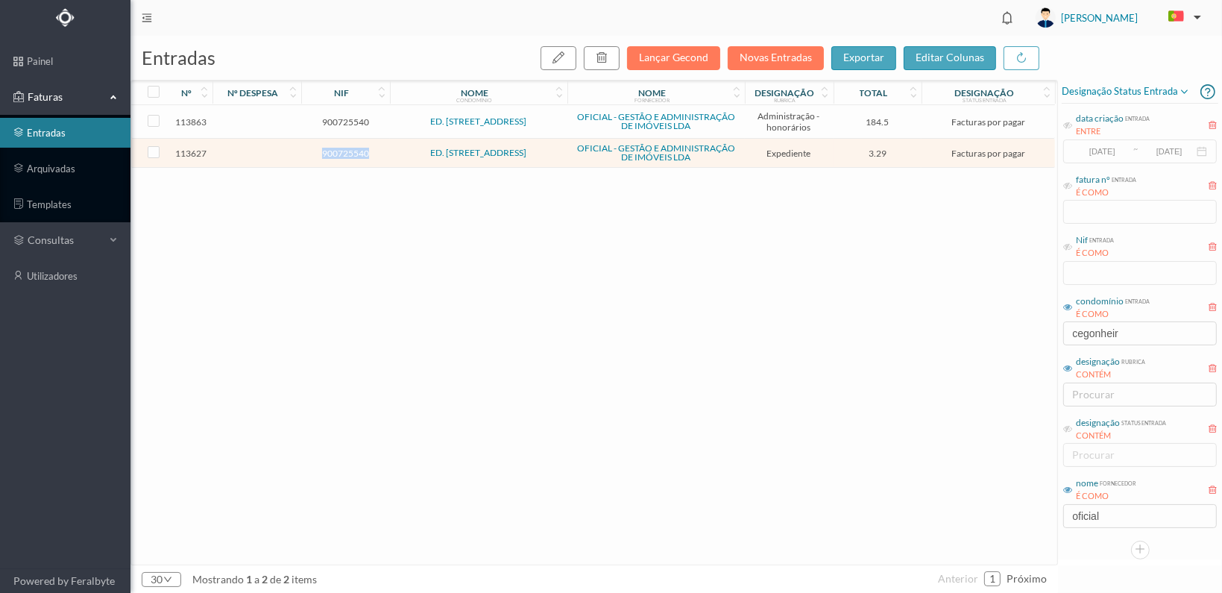
click at [346, 151] on span "900725540" at bounding box center [345, 153] width 81 height 11
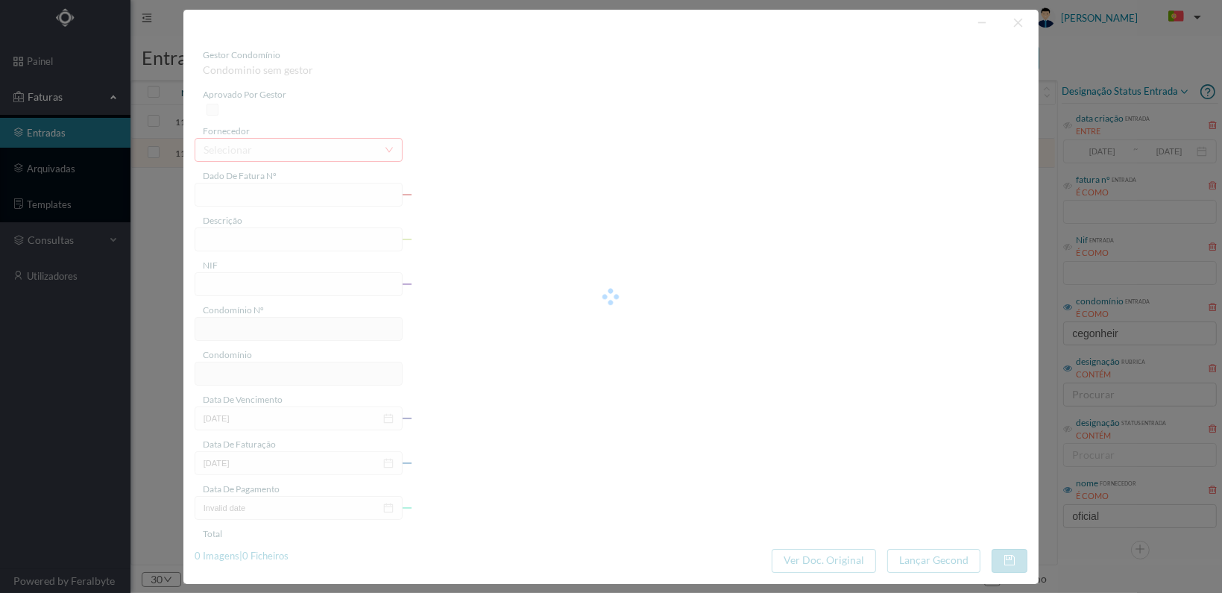
type input "FT 2025A1/4435"
type input "Serv. Administrativo - Custódia Documentação"
type input "900725540"
type input "[DATE]"
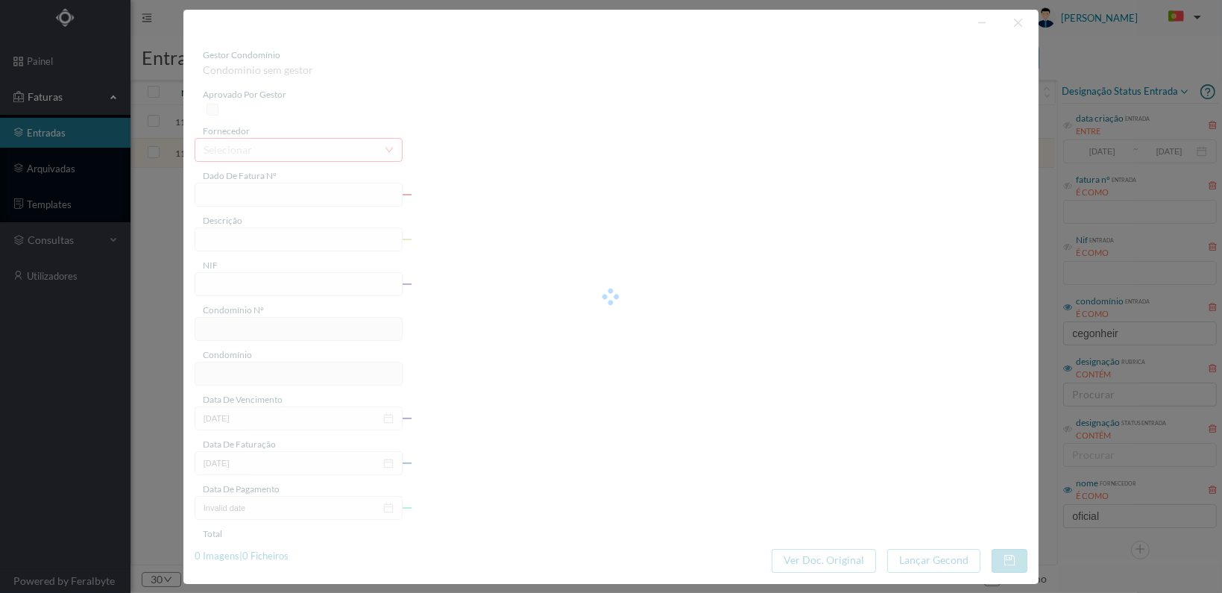
type input "[DATE]"
type input "3.29"
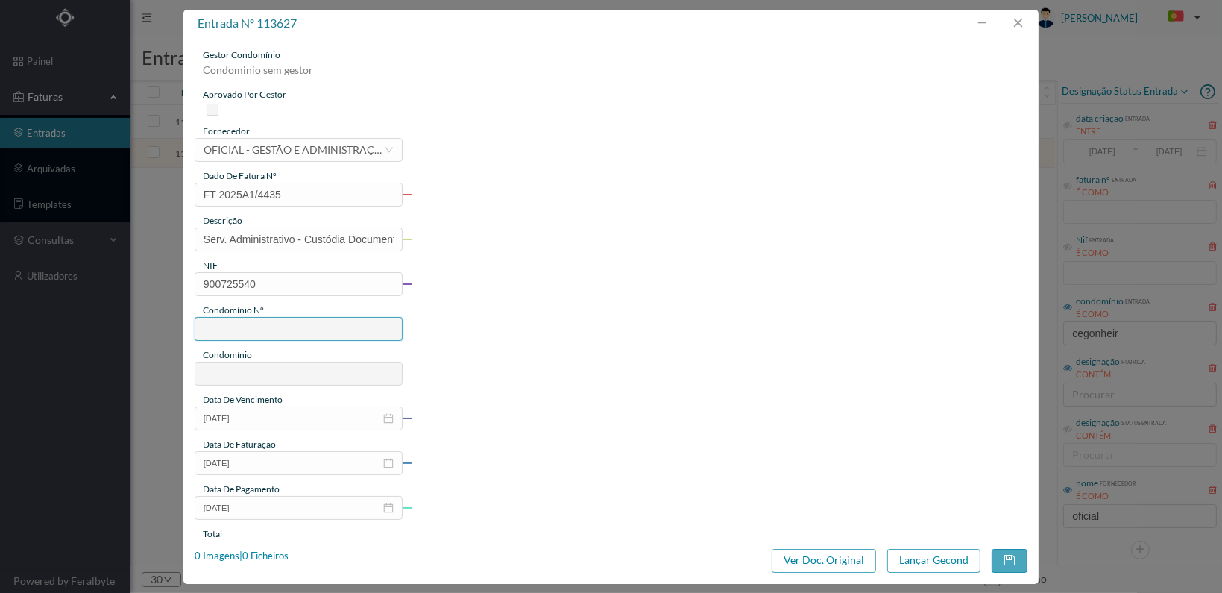
type input "730"
type input "ED. [STREET_ADDRESS]"
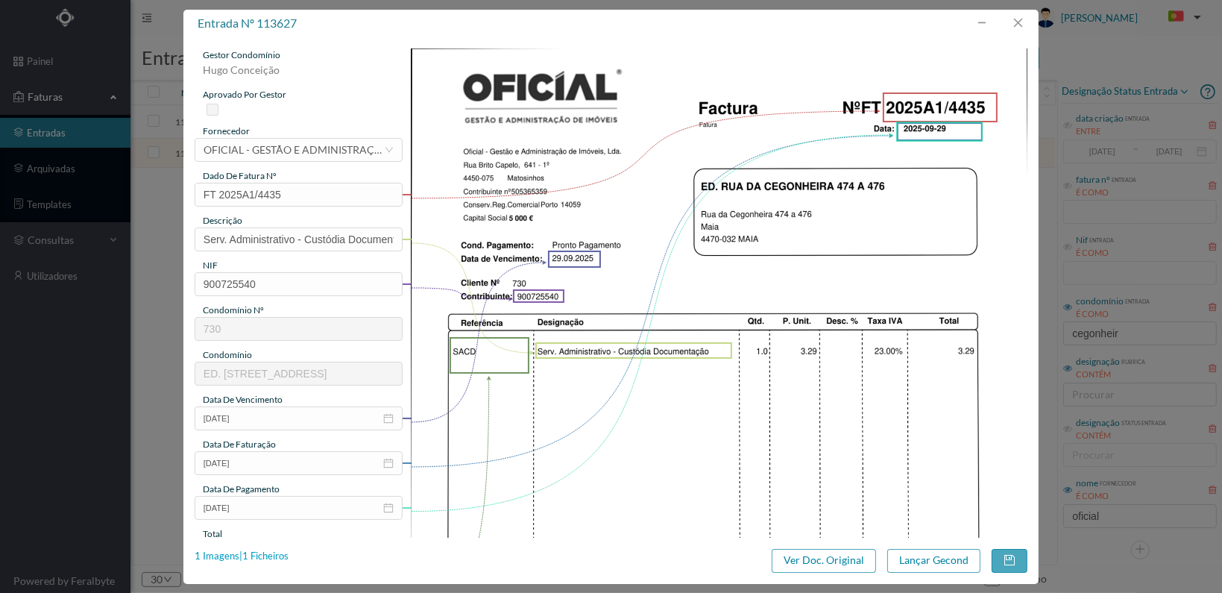
click at [268, 555] on div "1 Imagens | 1 Ficheiros" at bounding box center [242, 556] width 94 height 15
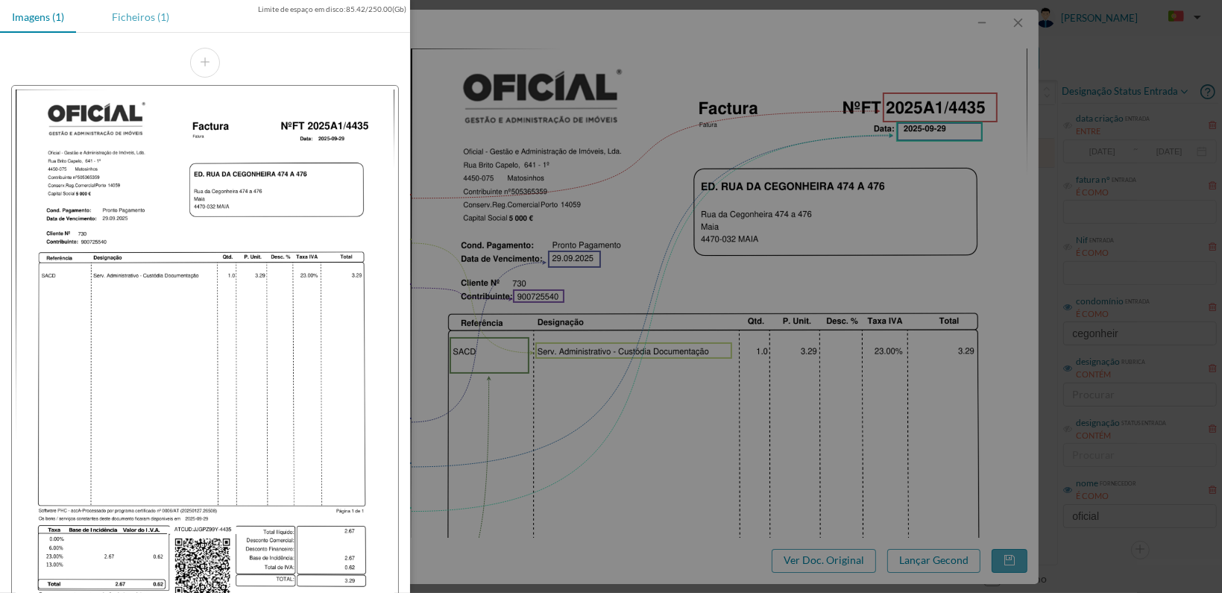
click at [118, 11] on div "Ficheiros (1)" at bounding box center [140, 17] width 81 height 34
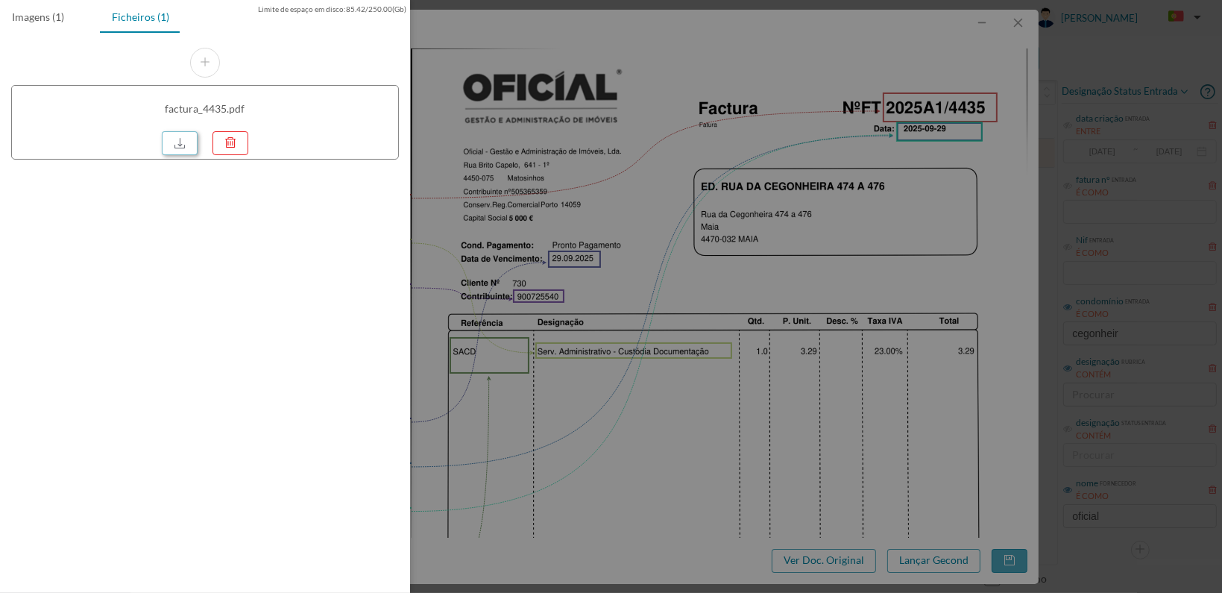
click at [176, 137] on link at bounding box center [180, 143] width 36 height 24
click at [668, 212] on div at bounding box center [611, 296] width 1222 height 593
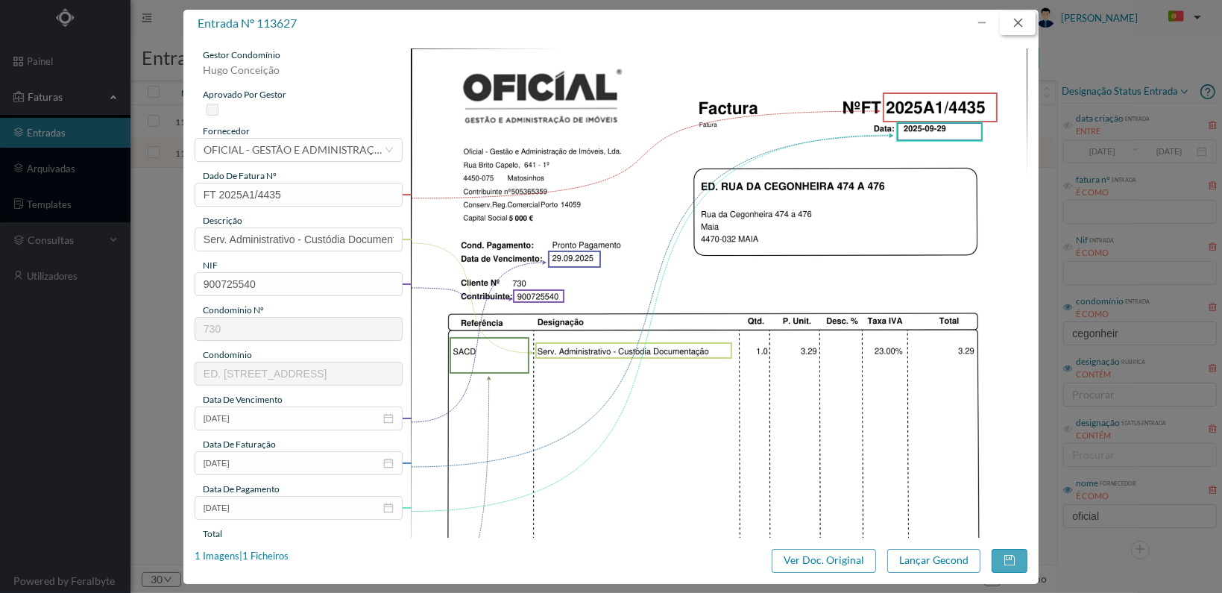
click at [1021, 16] on button "button" at bounding box center [1018, 23] width 36 height 24
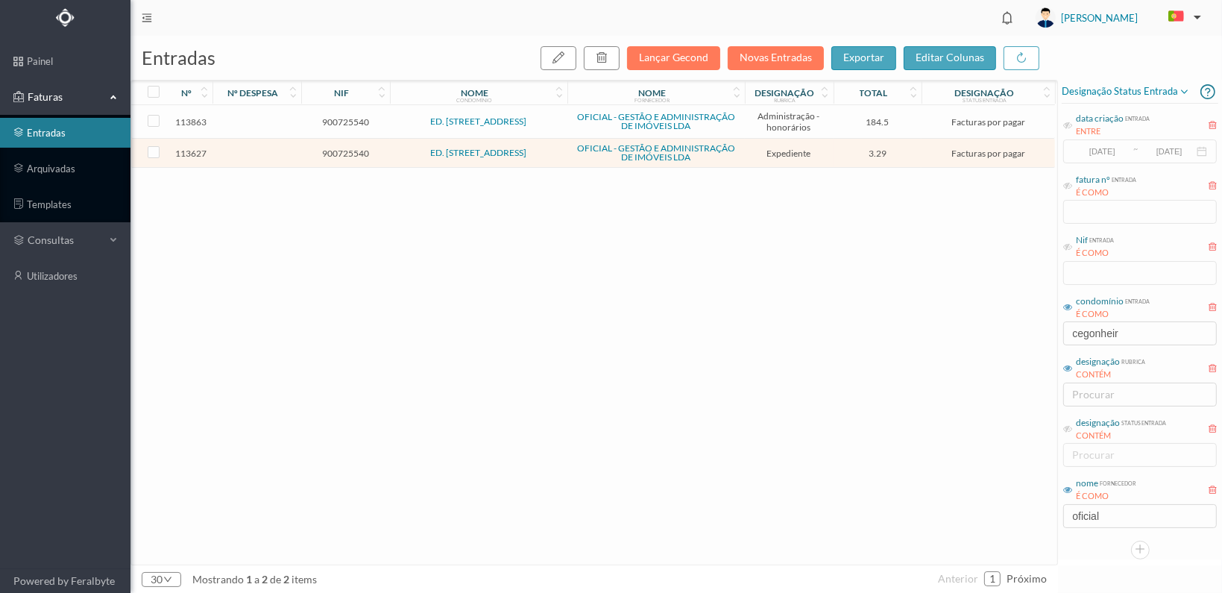
click at [349, 119] on span "900725540" at bounding box center [345, 121] width 81 height 11
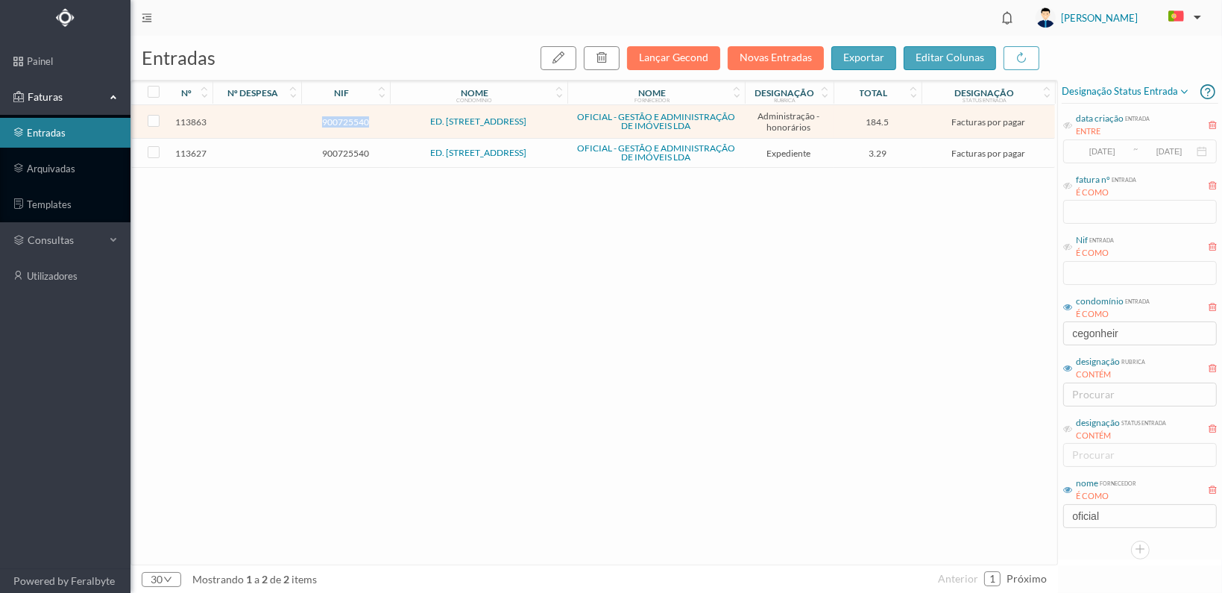
click at [349, 119] on span "900725540" at bounding box center [345, 121] width 81 height 11
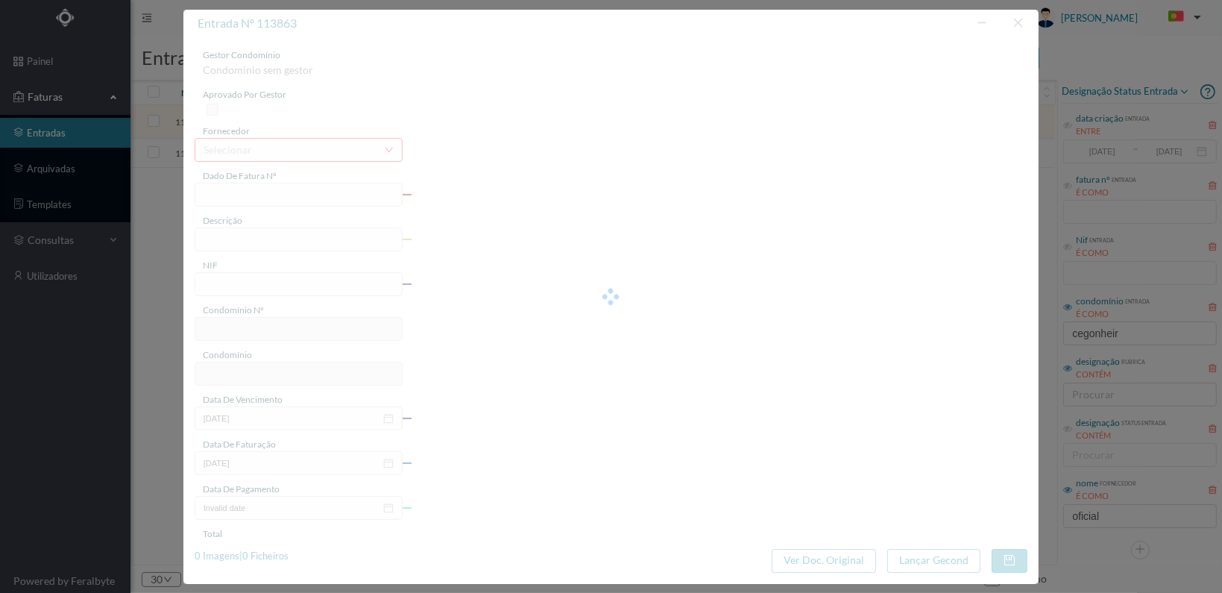
type input "FT 2025A1/4628"
type input "HONORARIOS Outubro de 2025"
type input "900725540"
type input "[DATE]"
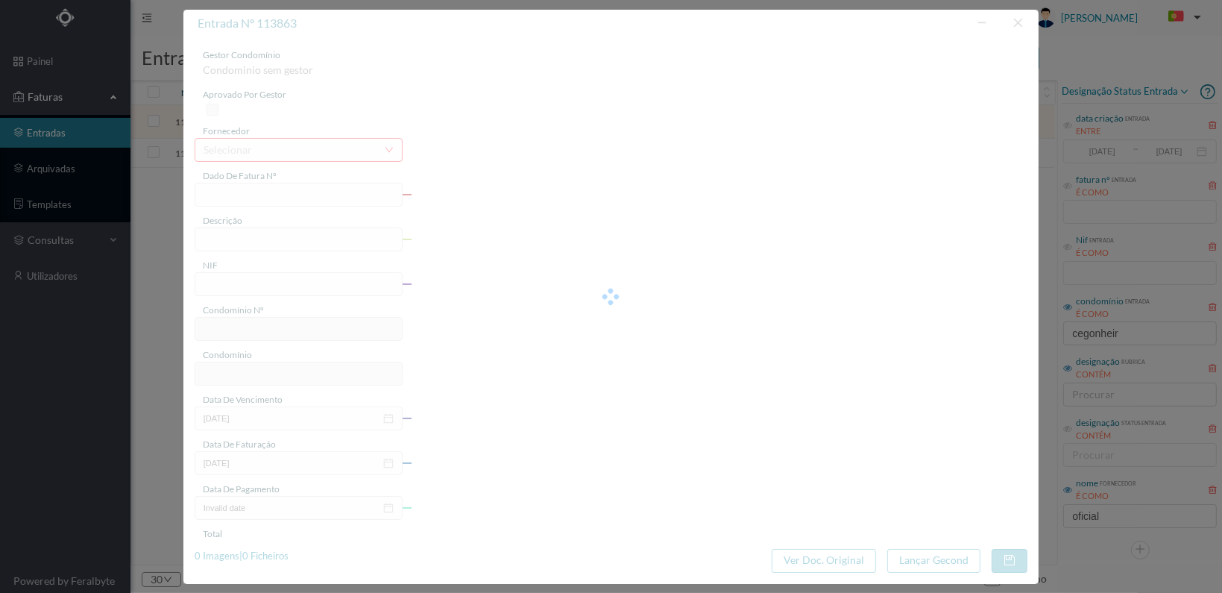
type input "[DATE]"
type input "184.50"
type input "730"
type input "ED. [STREET_ADDRESS]"
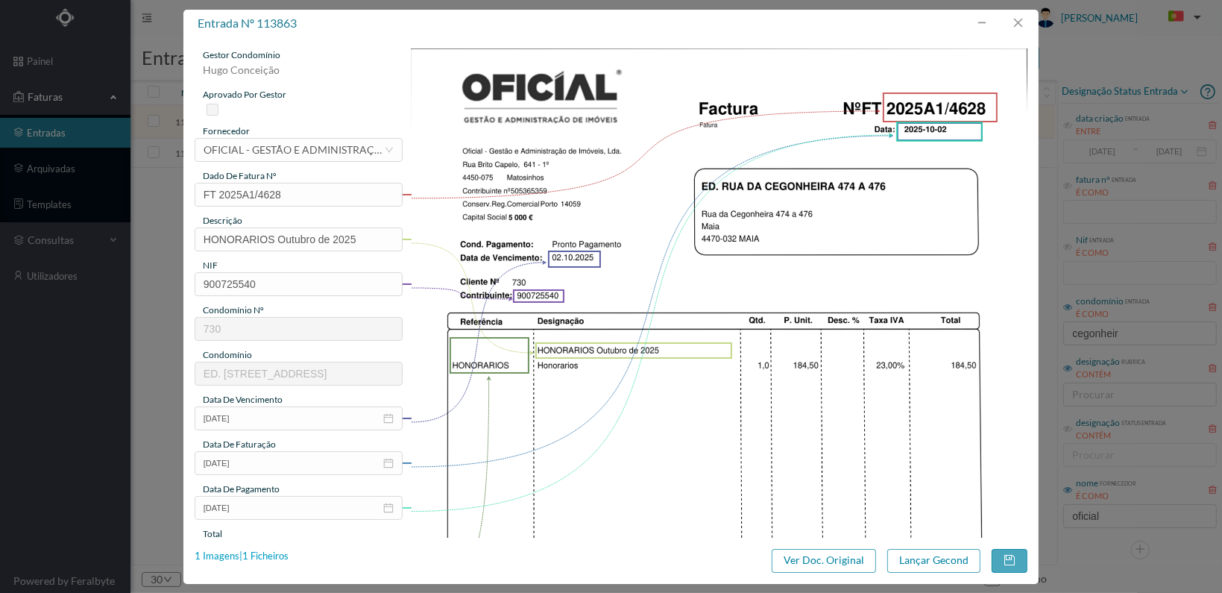
click at [265, 558] on div "1 Imagens | 1 Ficheiros" at bounding box center [242, 556] width 94 height 15
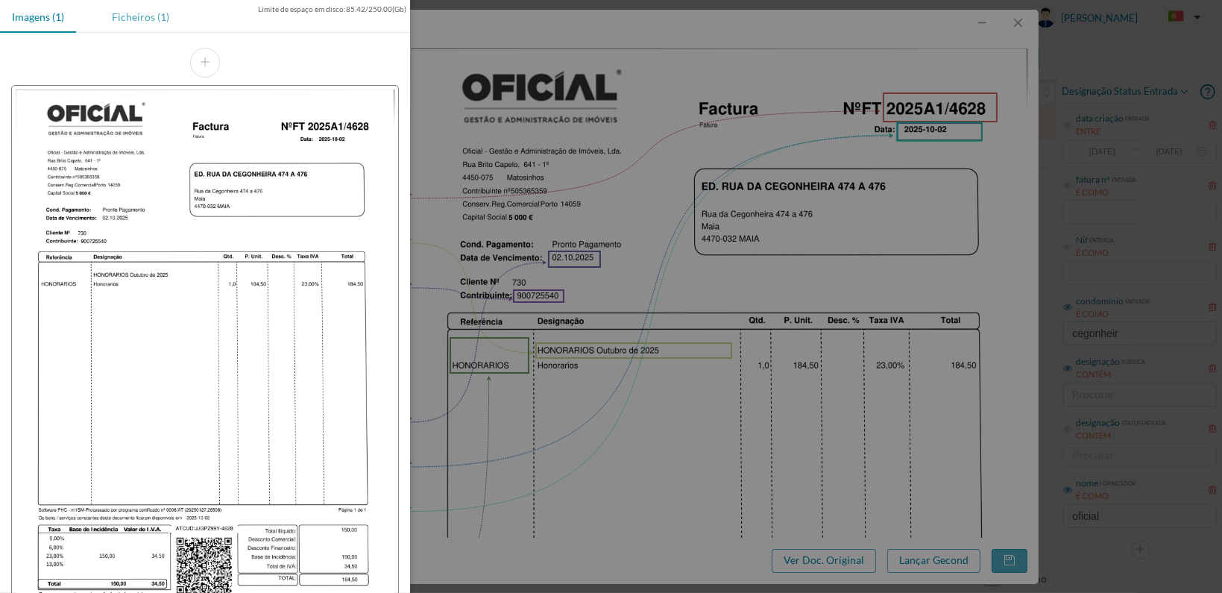
click at [139, 16] on div "Ficheiros (1)" at bounding box center [140, 17] width 81 height 34
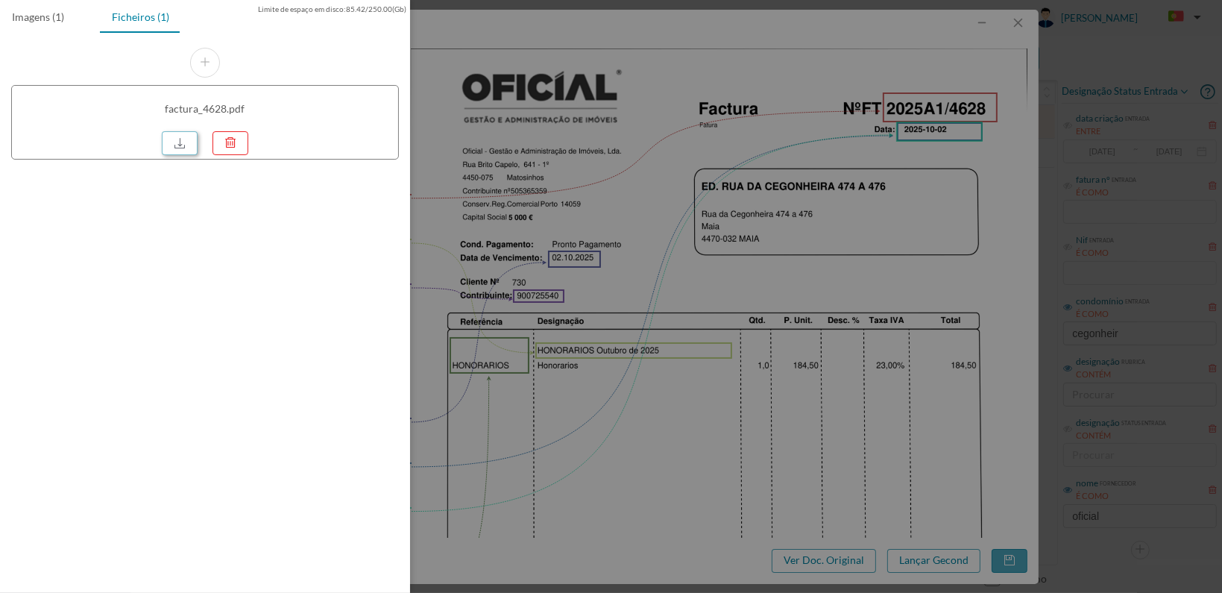
click at [180, 144] on link at bounding box center [180, 143] width 36 height 24
click at [755, 214] on div at bounding box center [611, 296] width 1222 height 593
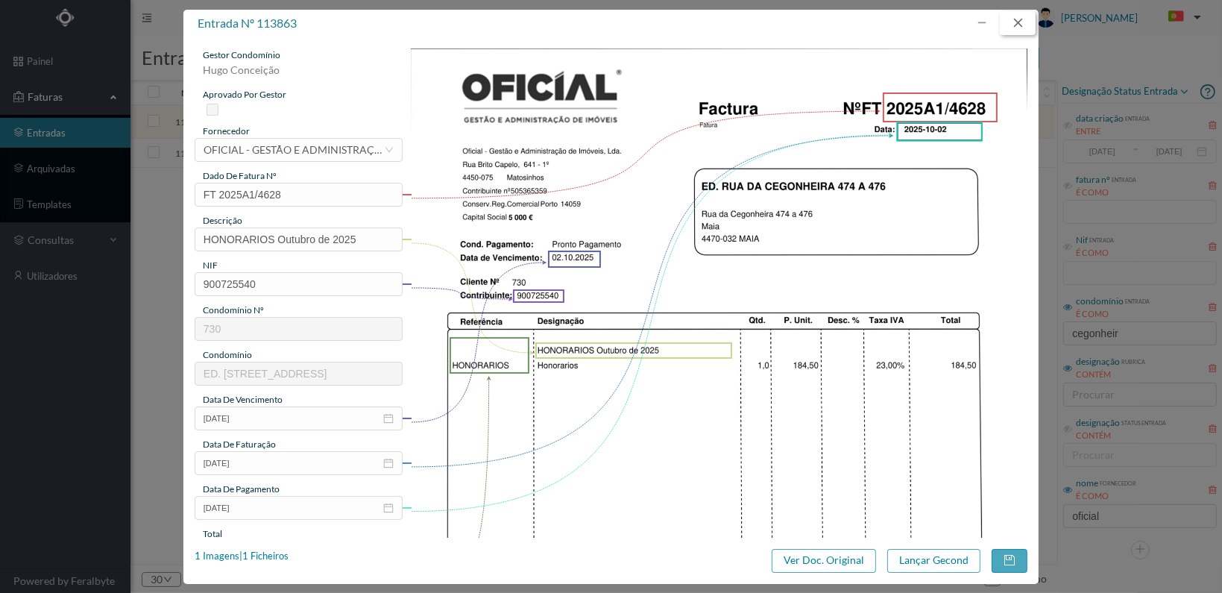
click at [1019, 21] on button "button" at bounding box center [1018, 23] width 36 height 24
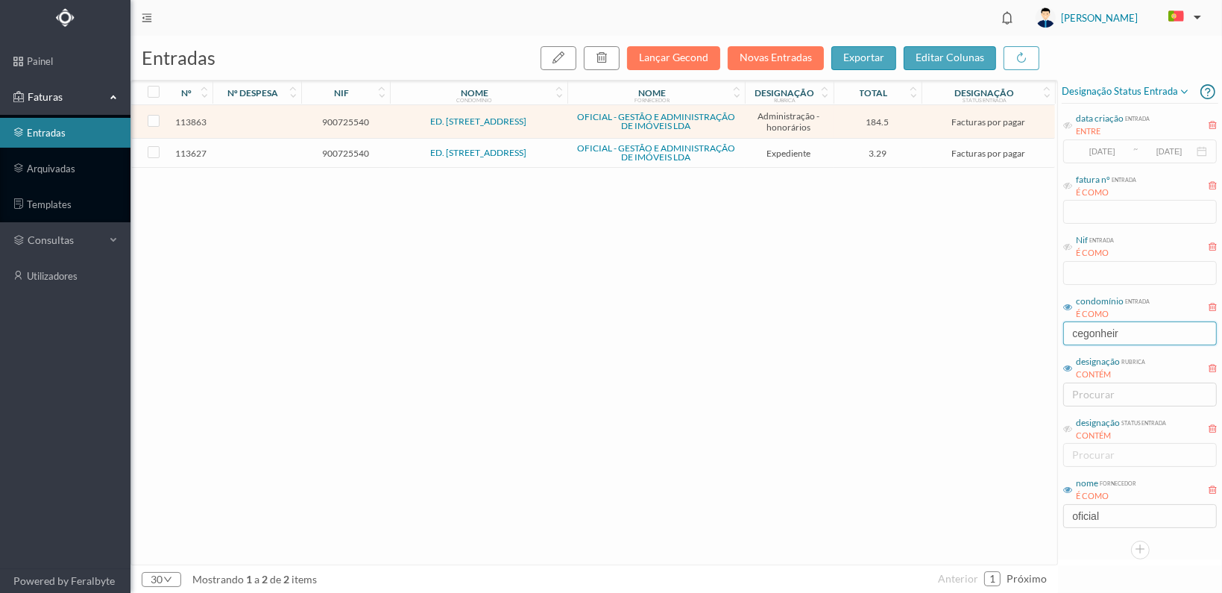
drag, startPoint x: 1136, startPoint y: 325, endPoint x: 989, endPoint y: 320, distance: 147.0
click at [988, 322] on div "entradas Lançar Gecond Novas Entradas exportar editar colunas nº nº despesa nif…" at bounding box center [675, 314] width 1091 height 557
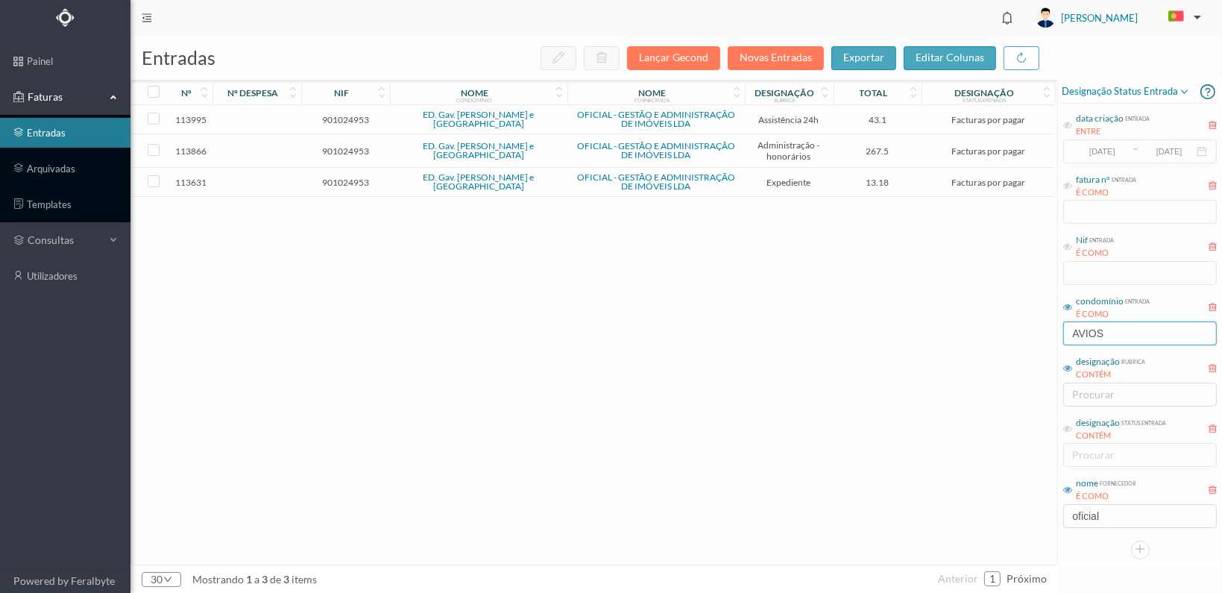
type input "AVIOS"
click at [351, 180] on span "901024953" at bounding box center [345, 182] width 81 height 11
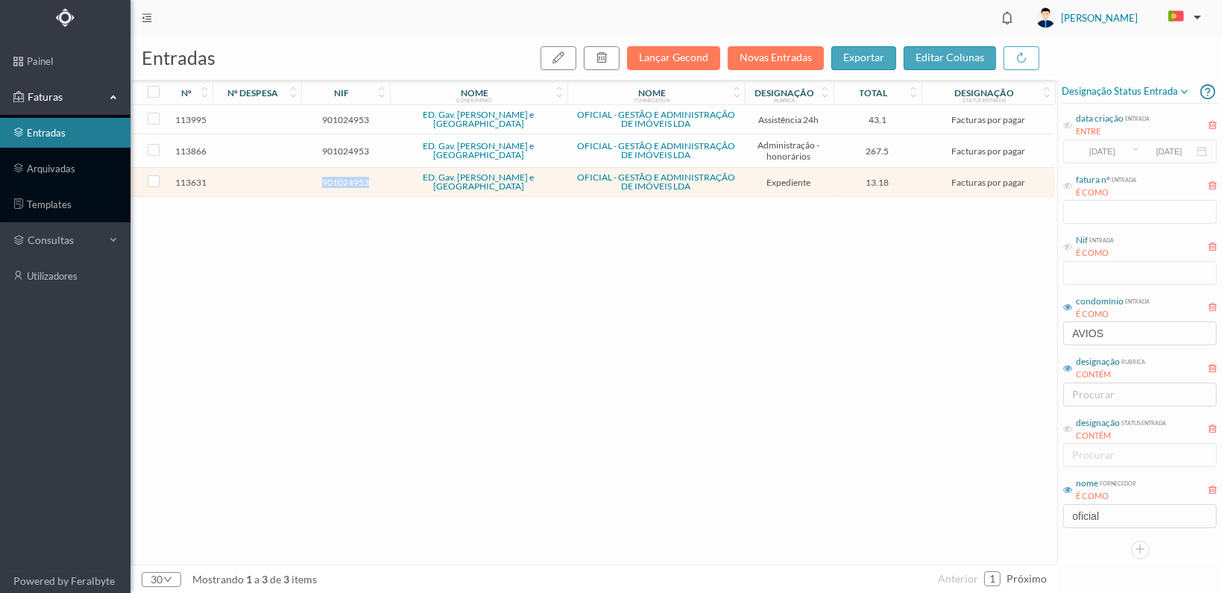
click at [351, 180] on span "901024953" at bounding box center [345, 182] width 81 height 11
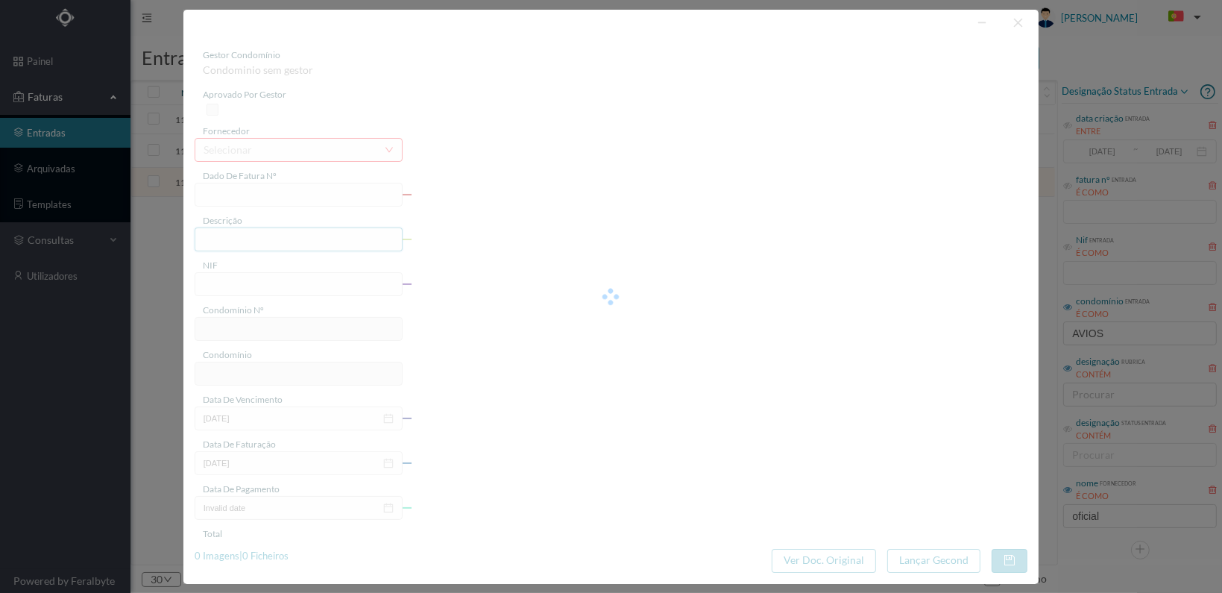
type input "FT 2025A1/4439"
type input "Serv. Administrativo - Custódia Documentação"
type input "901024953"
type input "[DATE]"
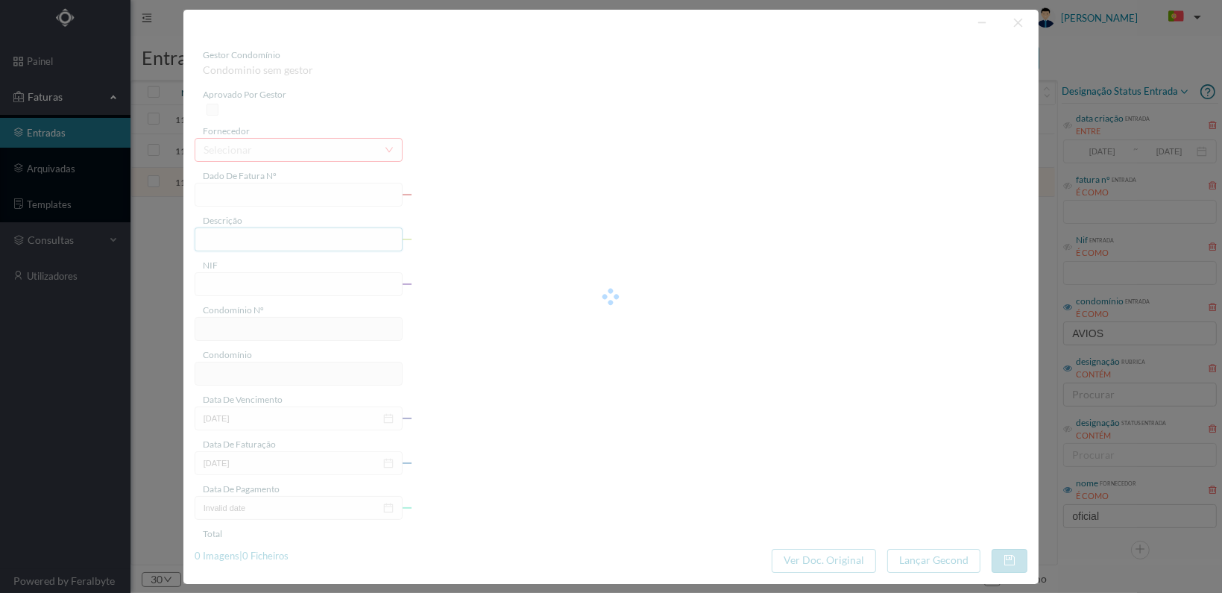
type input "[DATE]"
type input "13.18"
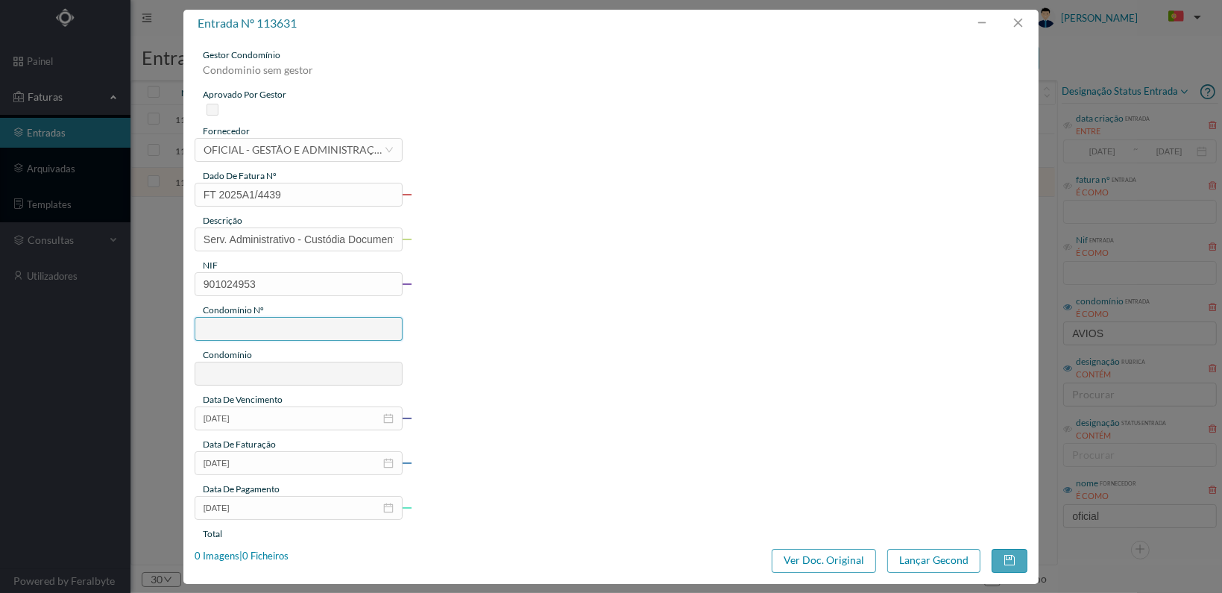
type input "736"
type input "ED. Gav. [PERSON_NAME] e [GEOGRAPHIC_DATA]"
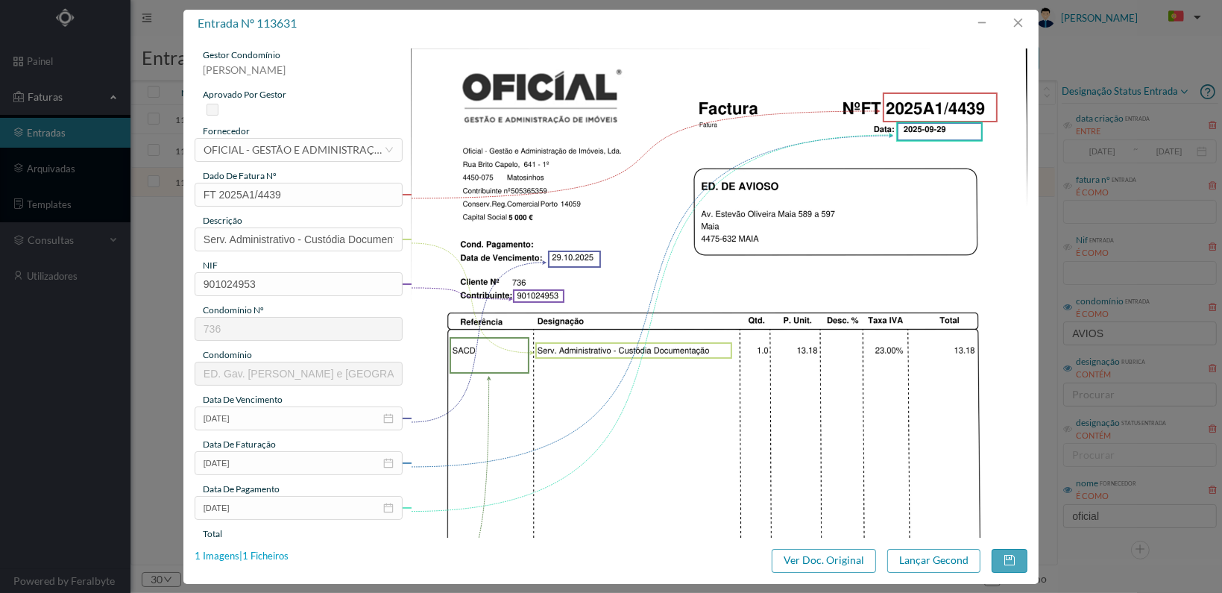
click at [264, 552] on div "1 Imagens | 1 Ficheiros" at bounding box center [242, 556] width 94 height 15
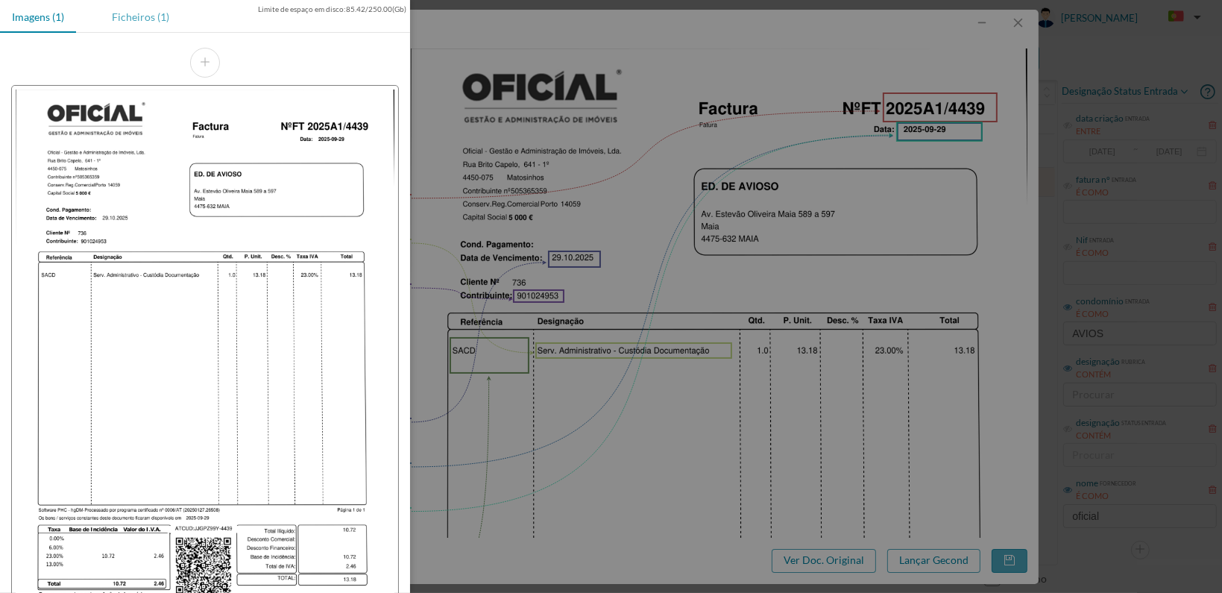
click at [147, 14] on div "Ficheiros (1)" at bounding box center [140, 17] width 81 height 34
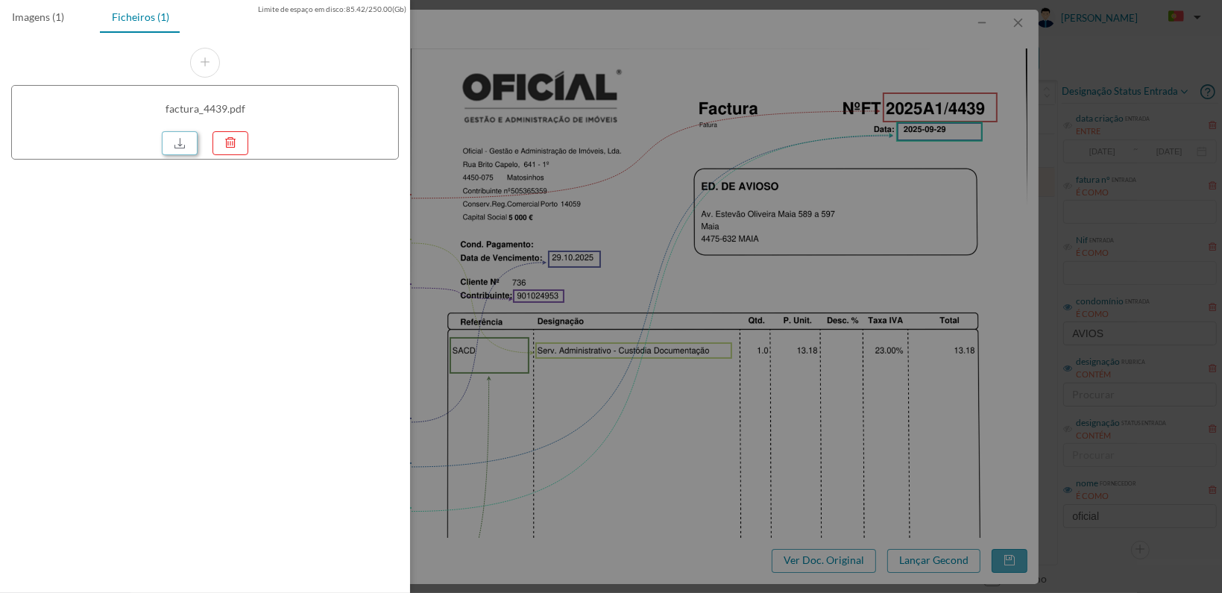
click at [178, 139] on link at bounding box center [180, 143] width 36 height 24
click at [650, 236] on div at bounding box center [611, 296] width 1222 height 593
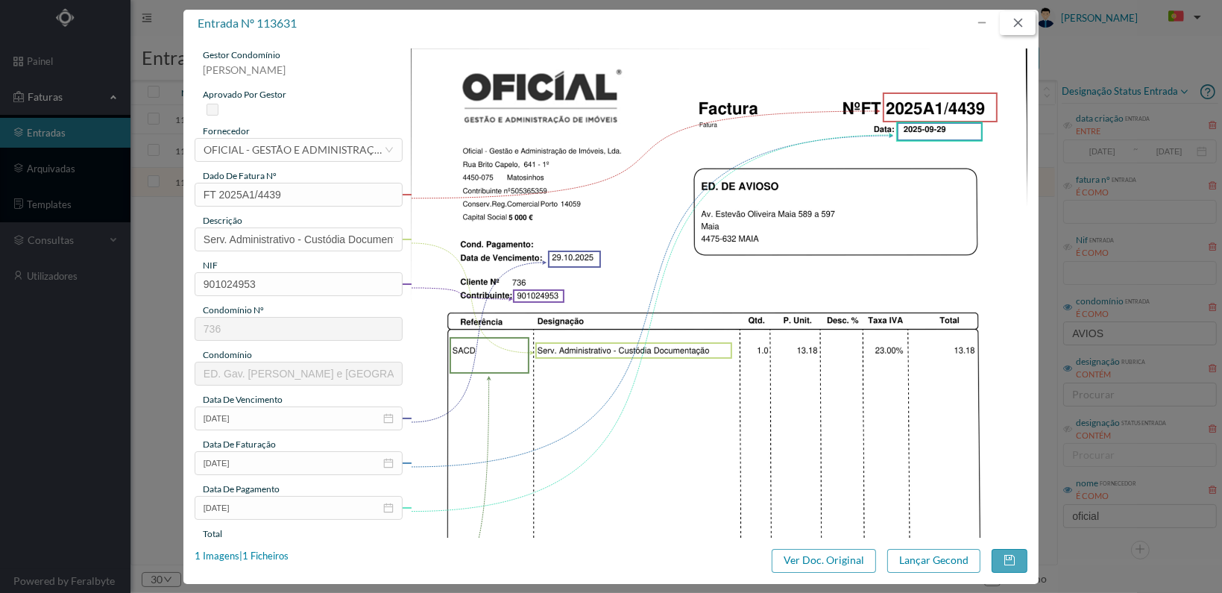
click at [1023, 17] on button "button" at bounding box center [1018, 23] width 36 height 24
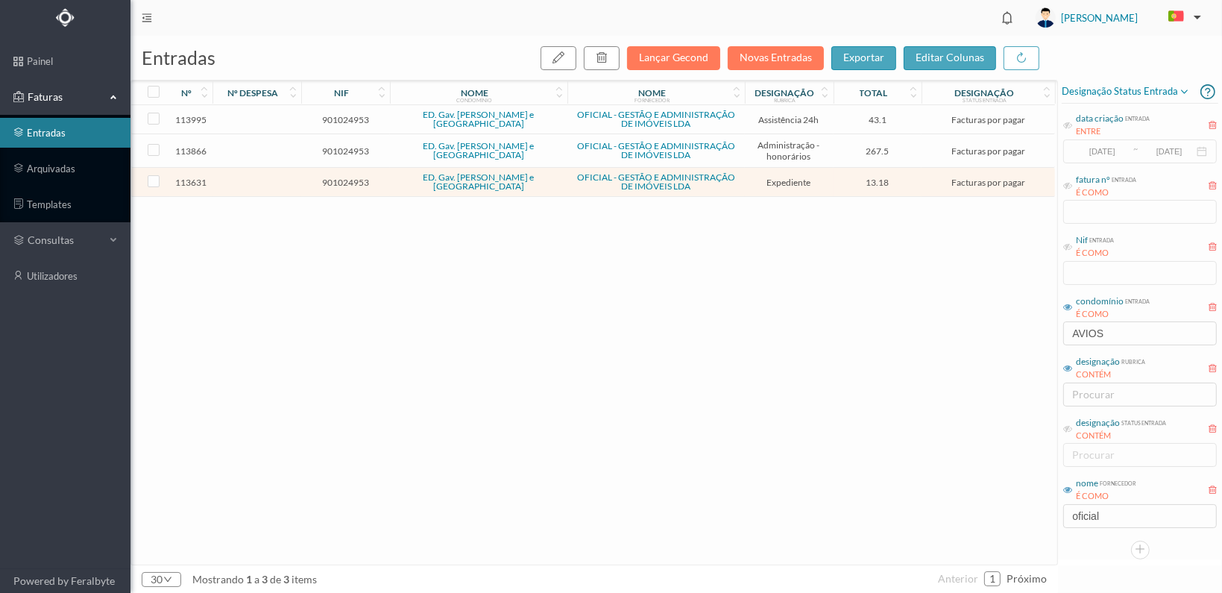
click at [347, 147] on span "901024953" at bounding box center [345, 150] width 81 height 11
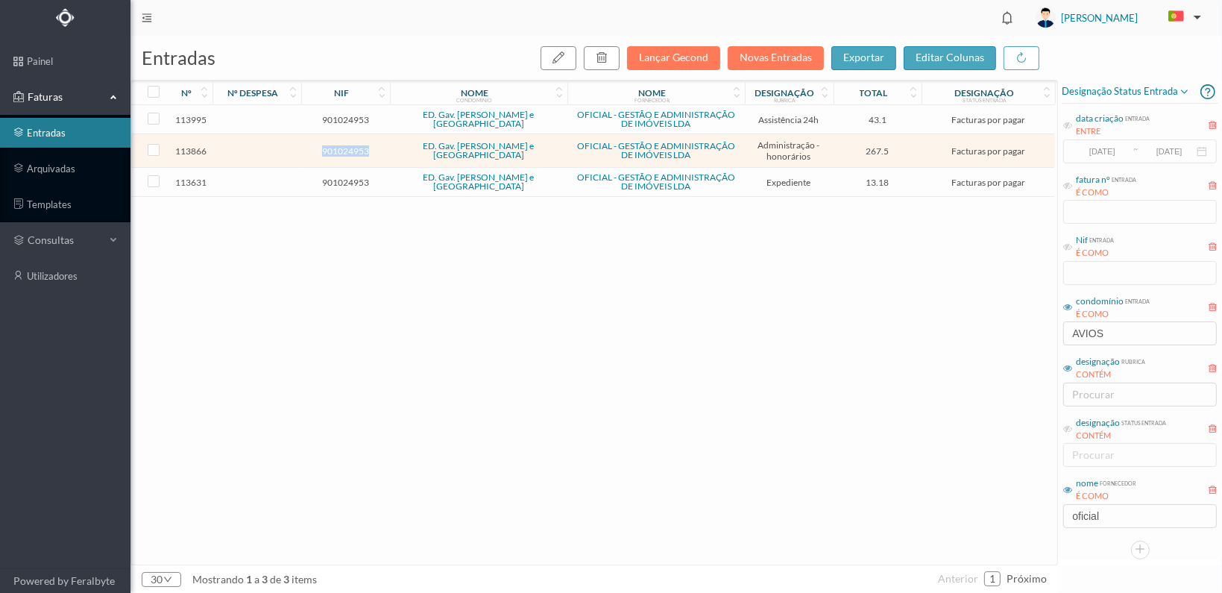
click at [347, 147] on span "901024953" at bounding box center [345, 150] width 81 height 11
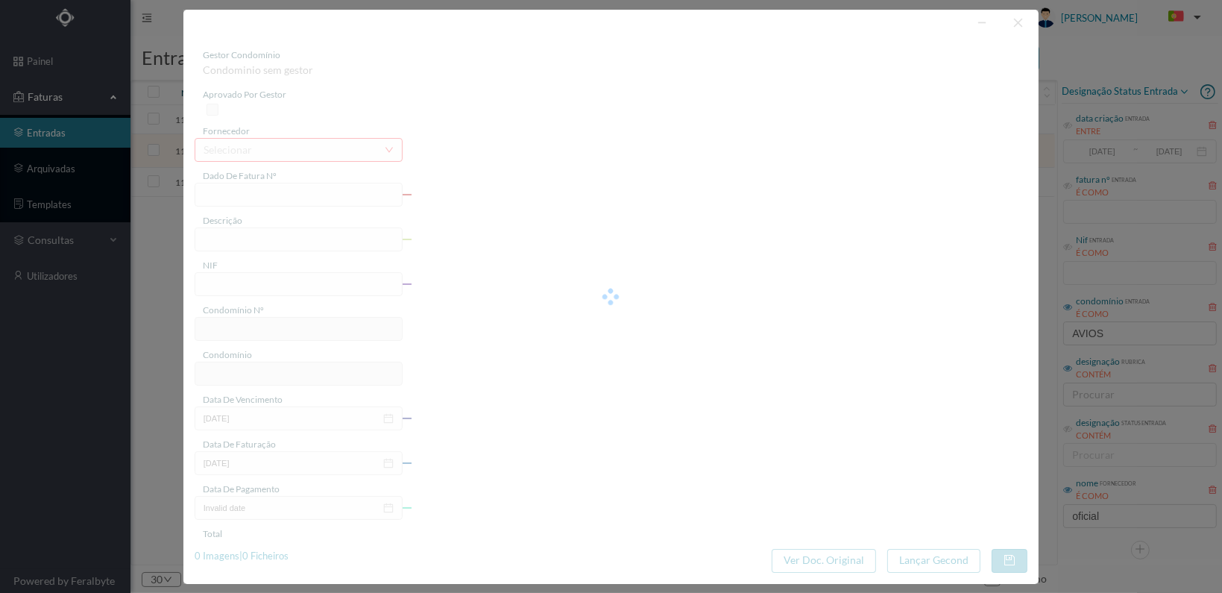
type input "FT 2025A1/4631"
type input "HONORARIOS Outubro de 2025"
type input "901024953"
type input "01-11-2025"
type input "[DATE]"
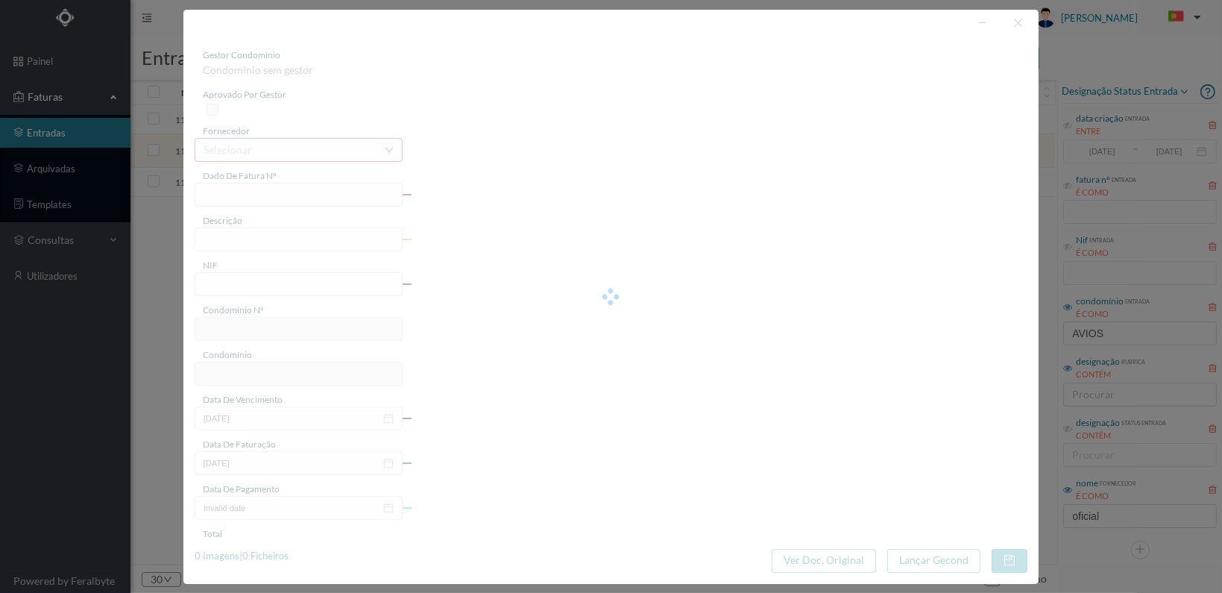
type input "[DATE]"
type input "267.50"
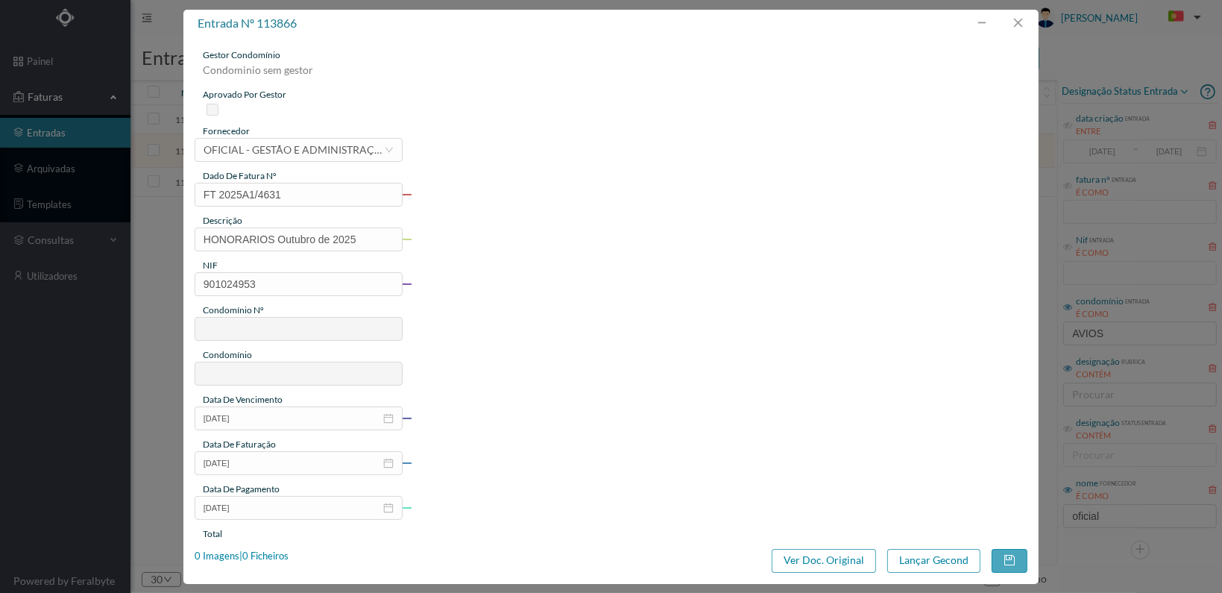
type input "736"
type input "ED. Gav. [PERSON_NAME] e [GEOGRAPHIC_DATA]"
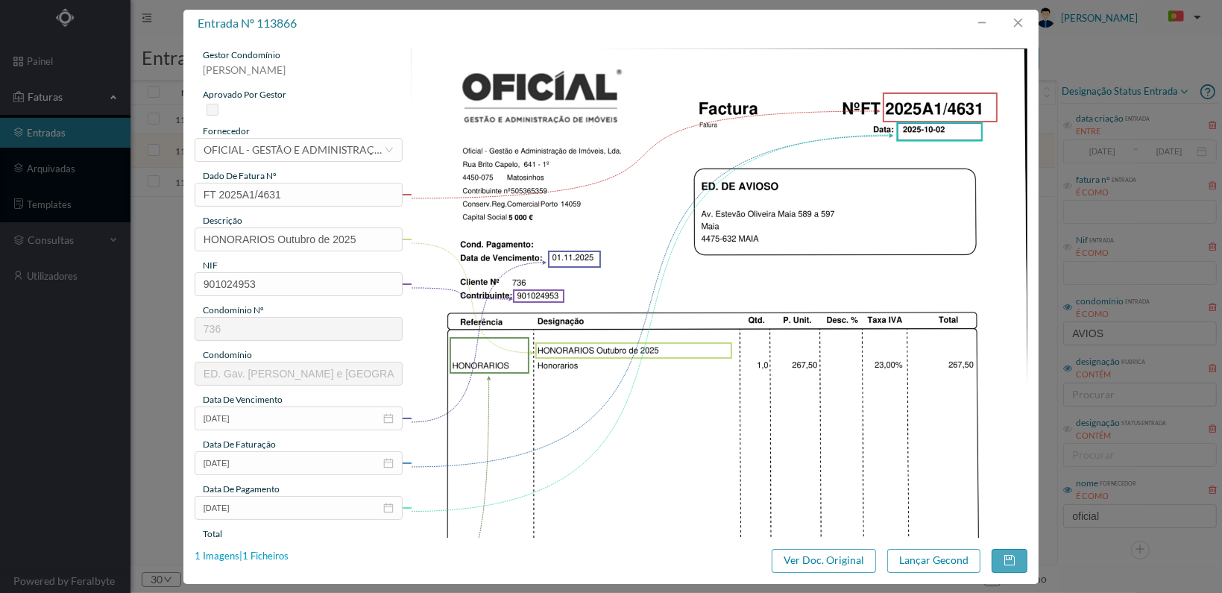
click at [264, 555] on div "1 Imagens | 1 Ficheiros" at bounding box center [242, 556] width 94 height 15
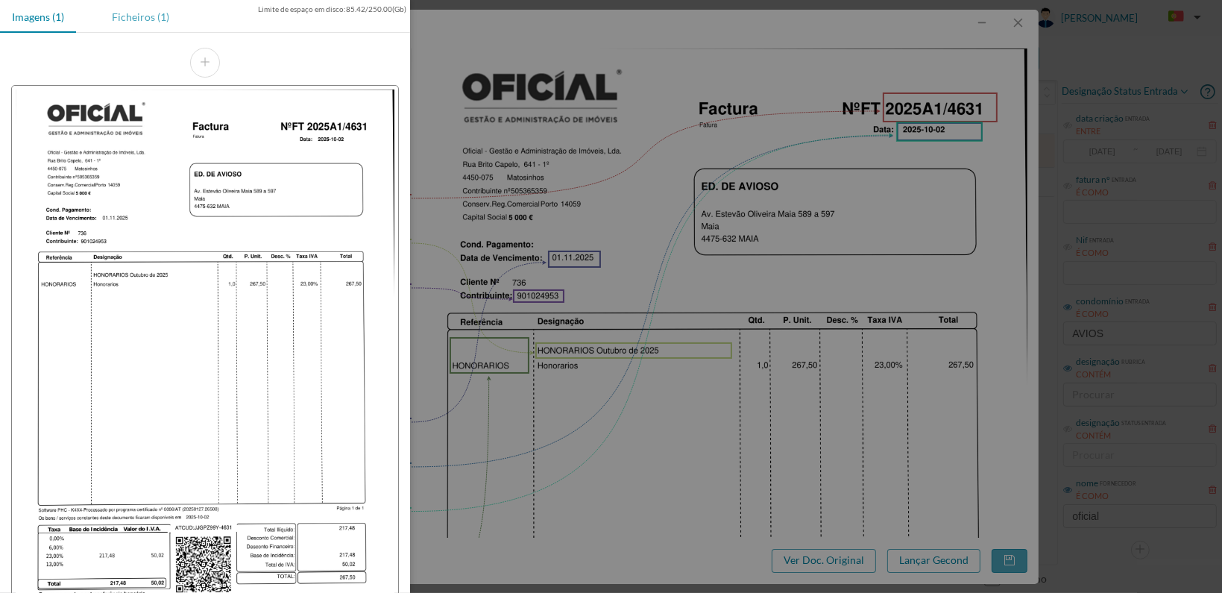
click at [137, 18] on div "Ficheiros (1)" at bounding box center [140, 17] width 81 height 34
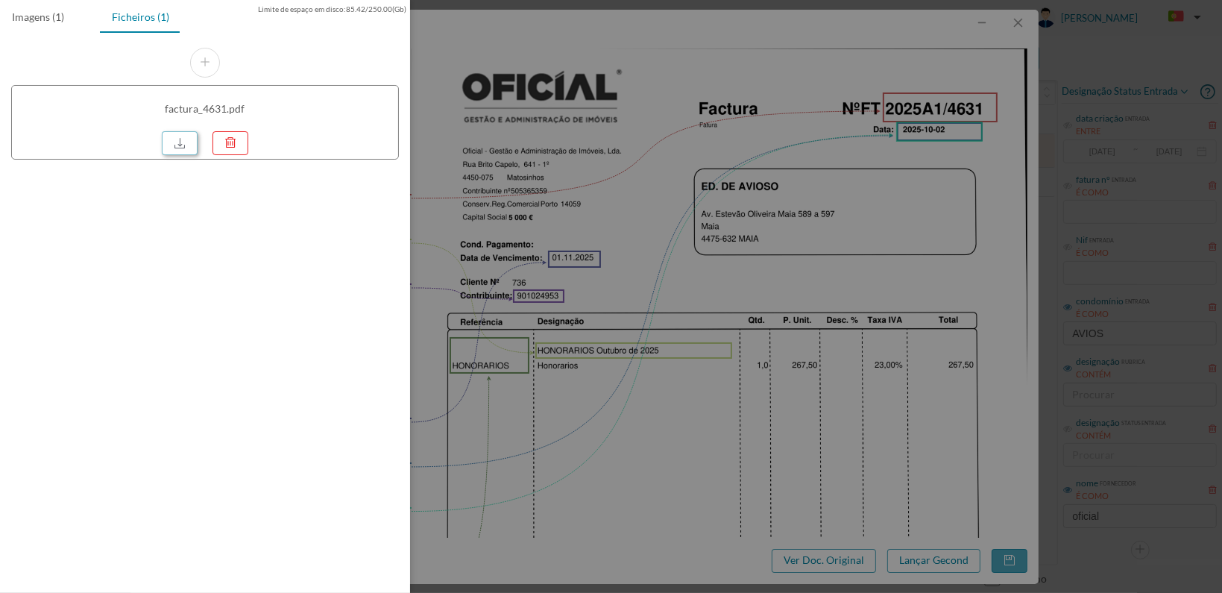
click at [183, 141] on link at bounding box center [180, 143] width 36 height 24
click at [913, 139] on div at bounding box center [611, 296] width 1222 height 593
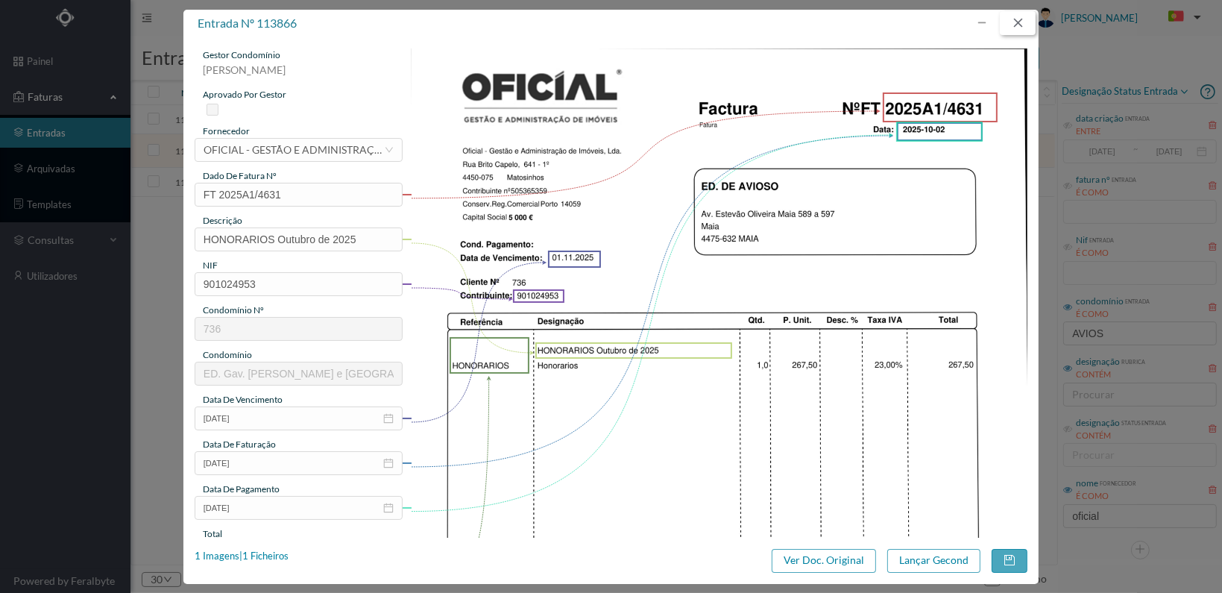
click at [1018, 19] on button "button" at bounding box center [1018, 23] width 36 height 24
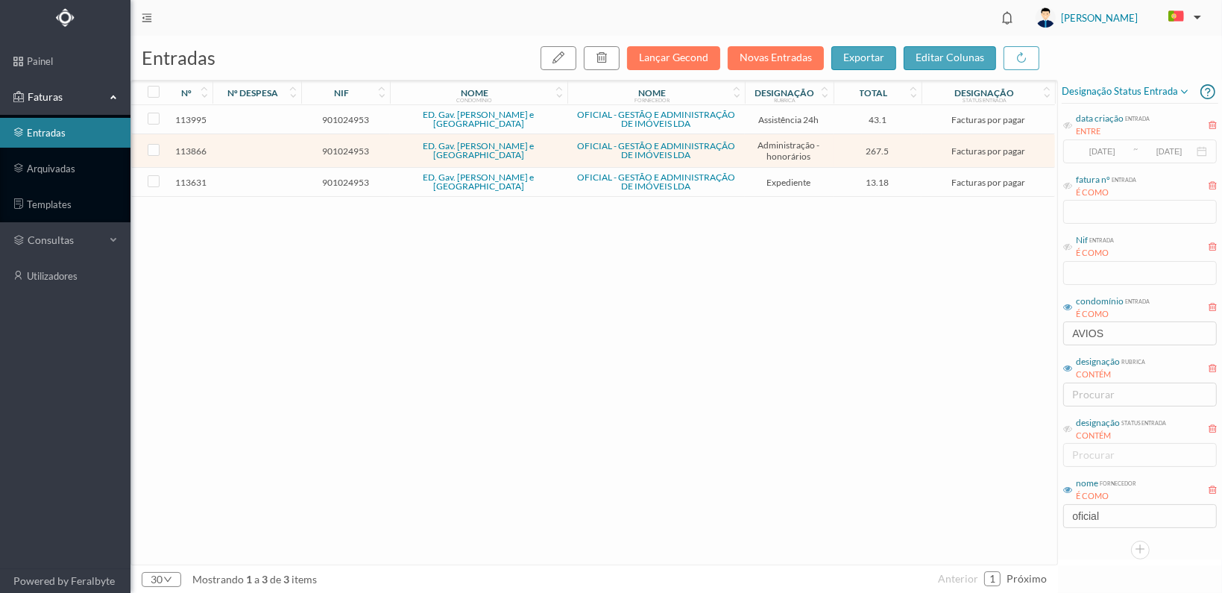
click at [345, 121] on span "901024953" at bounding box center [345, 119] width 81 height 11
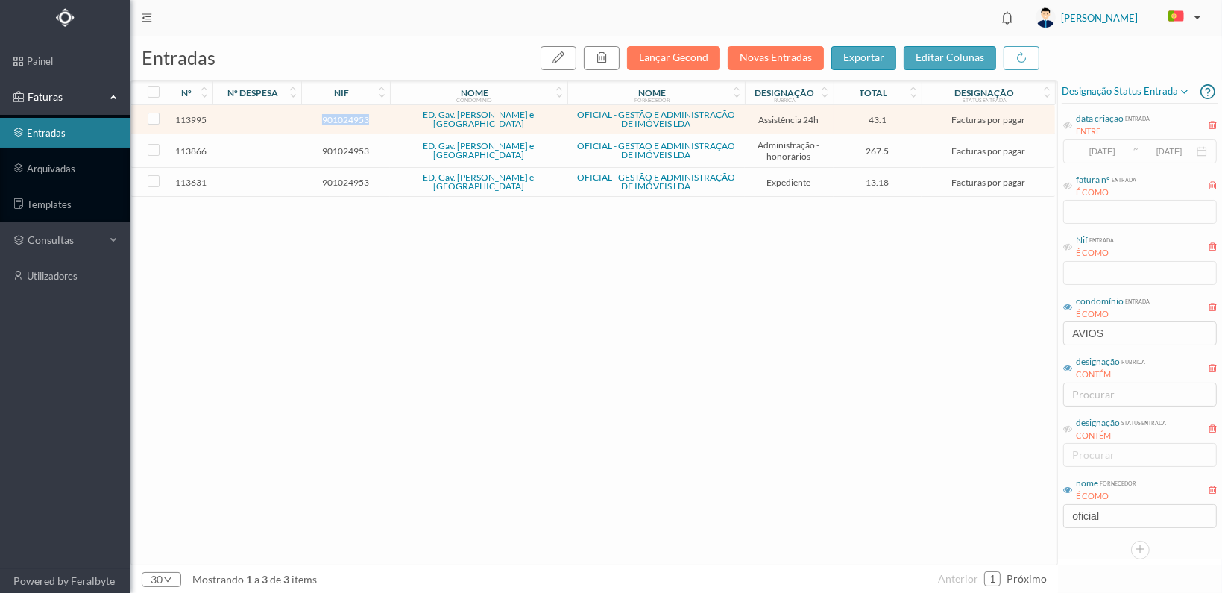
click at [345, 121] on span "901024953" at bounding box center [345, 119] width 81 height 11
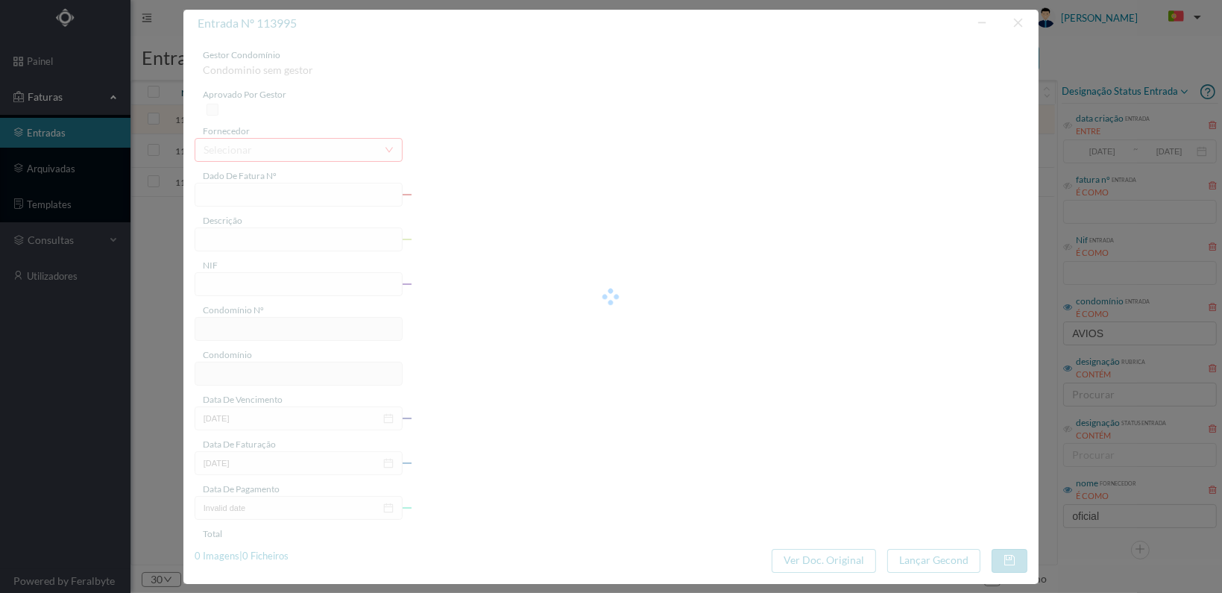
type input "FT 2025A1/4760"
type input "MANUTENÇÃO Outubro de 2025"
type input "901024953"
type input "02-11-2025"
type input "[DATE]"
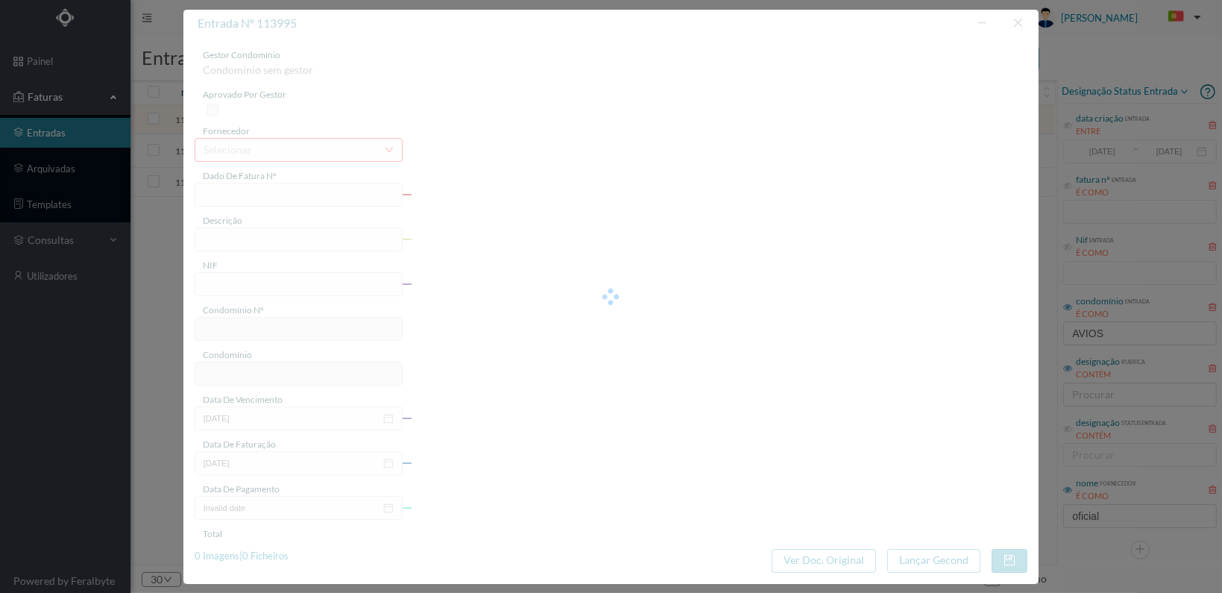
type input "[DATE]"
type input "43.10"
type input "736"
type input "ED. Gav. [PERSON_NAME] e [GEOGRAPHIC_DATA]"
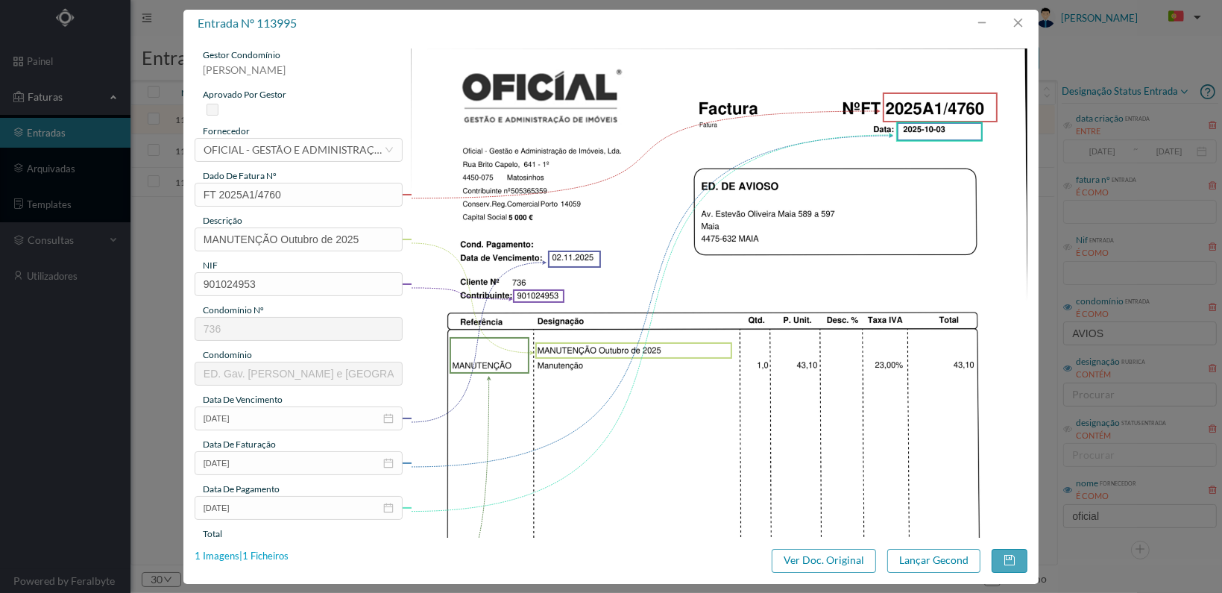
click at [266, 555] on div "1 Imagens | 1 Ficheiros" at bounding box center [242, 556] width 94 height 15
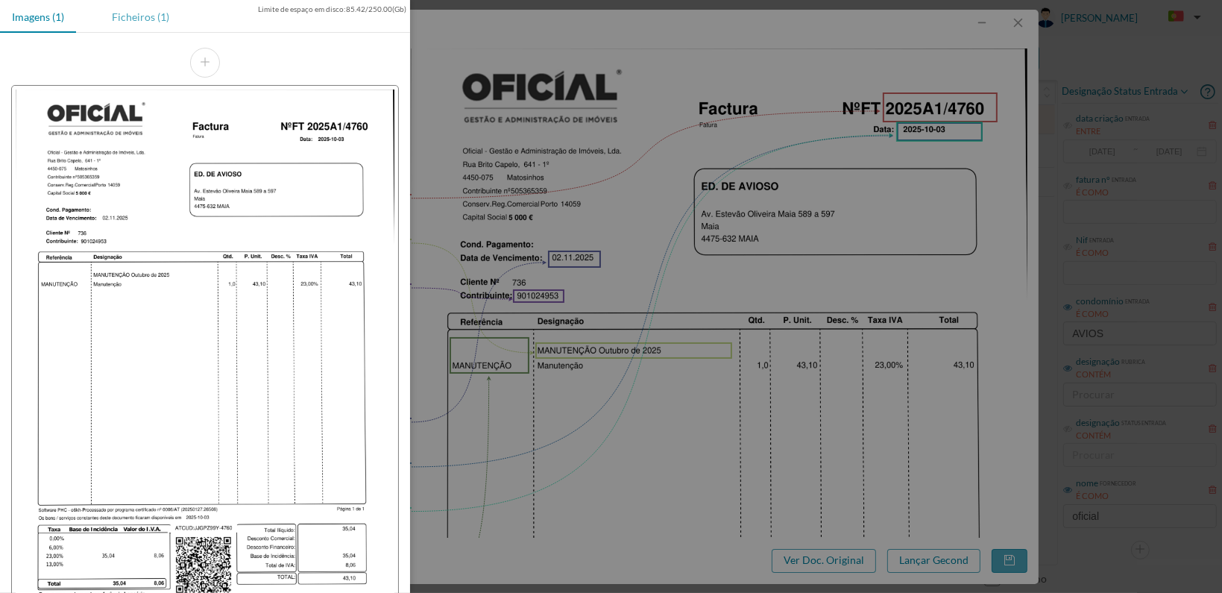
click at [143, 20] on div "Ficheiros (1)" at bounding box center [140, 17] width 81 height 34
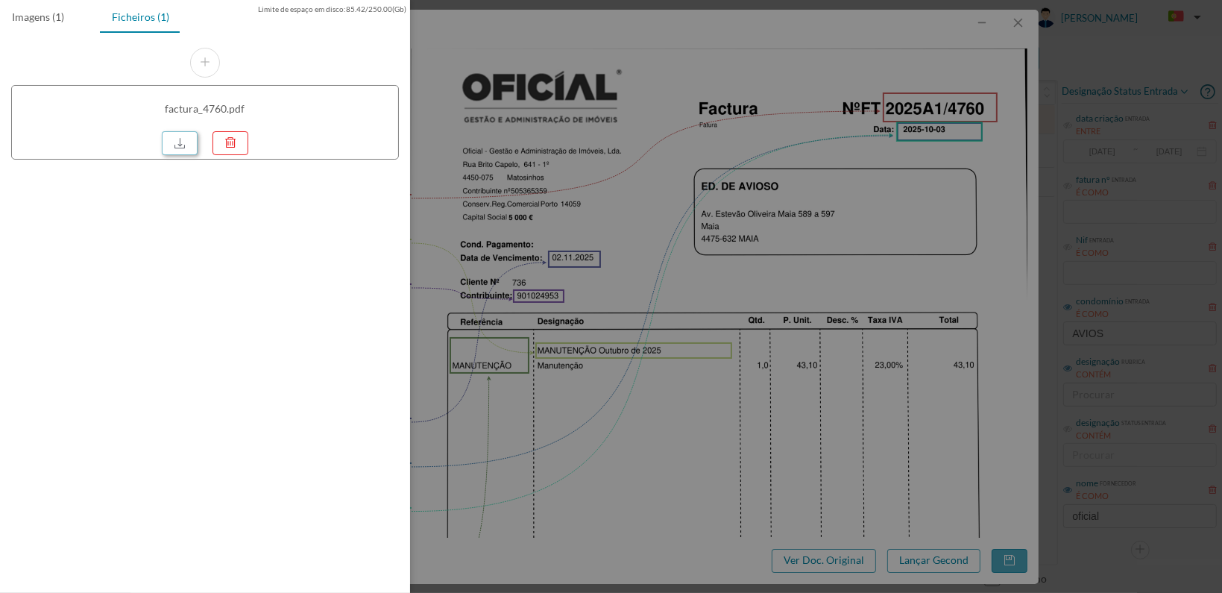
click at [187, 136] on link at bounding box center [180, 143] width 36 height 24
drag, startPoint x: 827, startPoint y: 327, endPoint x: 1033, endPoint y: 105, distance: 302.3
click at [842, 322] on div at bounding box center [611, 296] width 1222 height 593
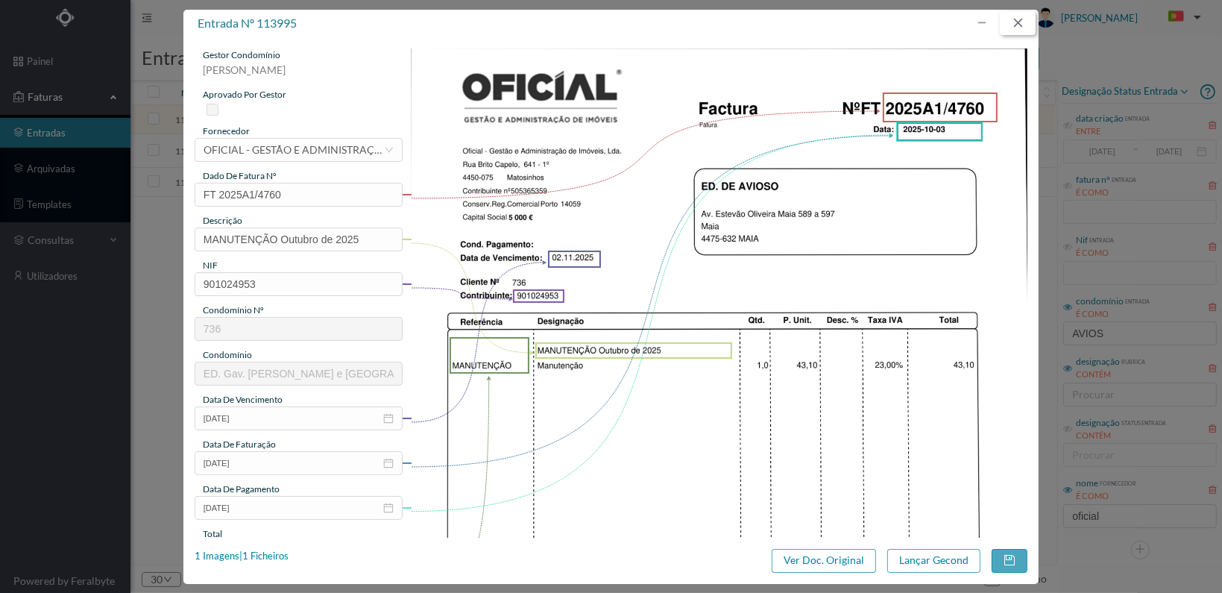
click at [1019, 25] on button "button" at bounding box center [1018, 23] width 36 height 24
